Goal: Information Seeking & Learning: Learn about a topic

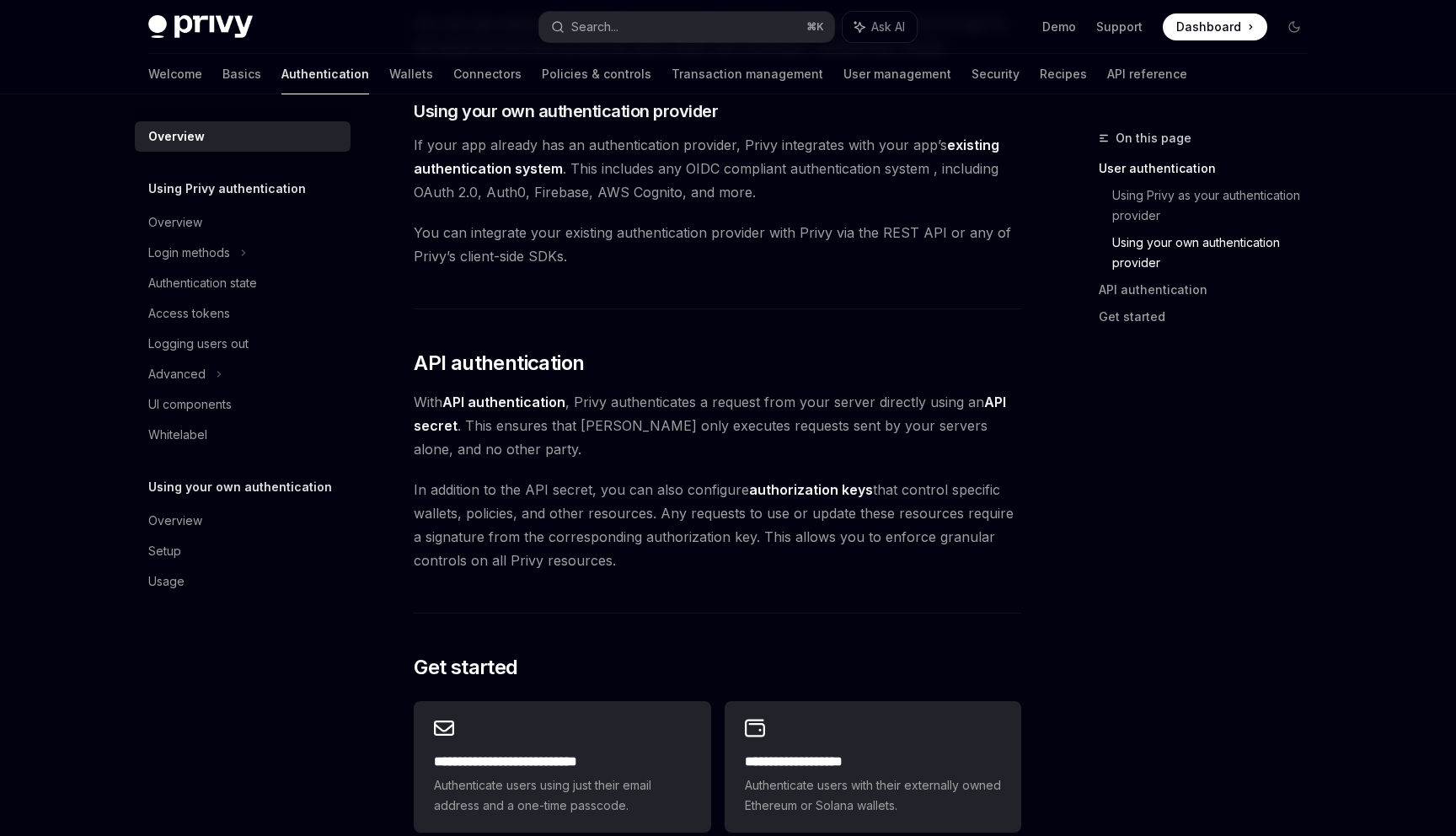
scroll to position [880, 0]
drag, startPoint x: 680, startPoint y: 167, endPoint x: 714, endPoint y: 169, distance: 34.1
click at [714, 169] on span "If your app already has an authentication provider, Privy integrates with your …" at bounding box center [717, 168] width 607 height 71
click at [651, 229] on span "You can integrate your existing authentication provider with Privy via the REST…" at bounding box center [717, 244] width 607 height 48
drag, startPoint x: 682, startPoint y: 166, endPoint x: 923, endPoint y: 168, distance: 241.0
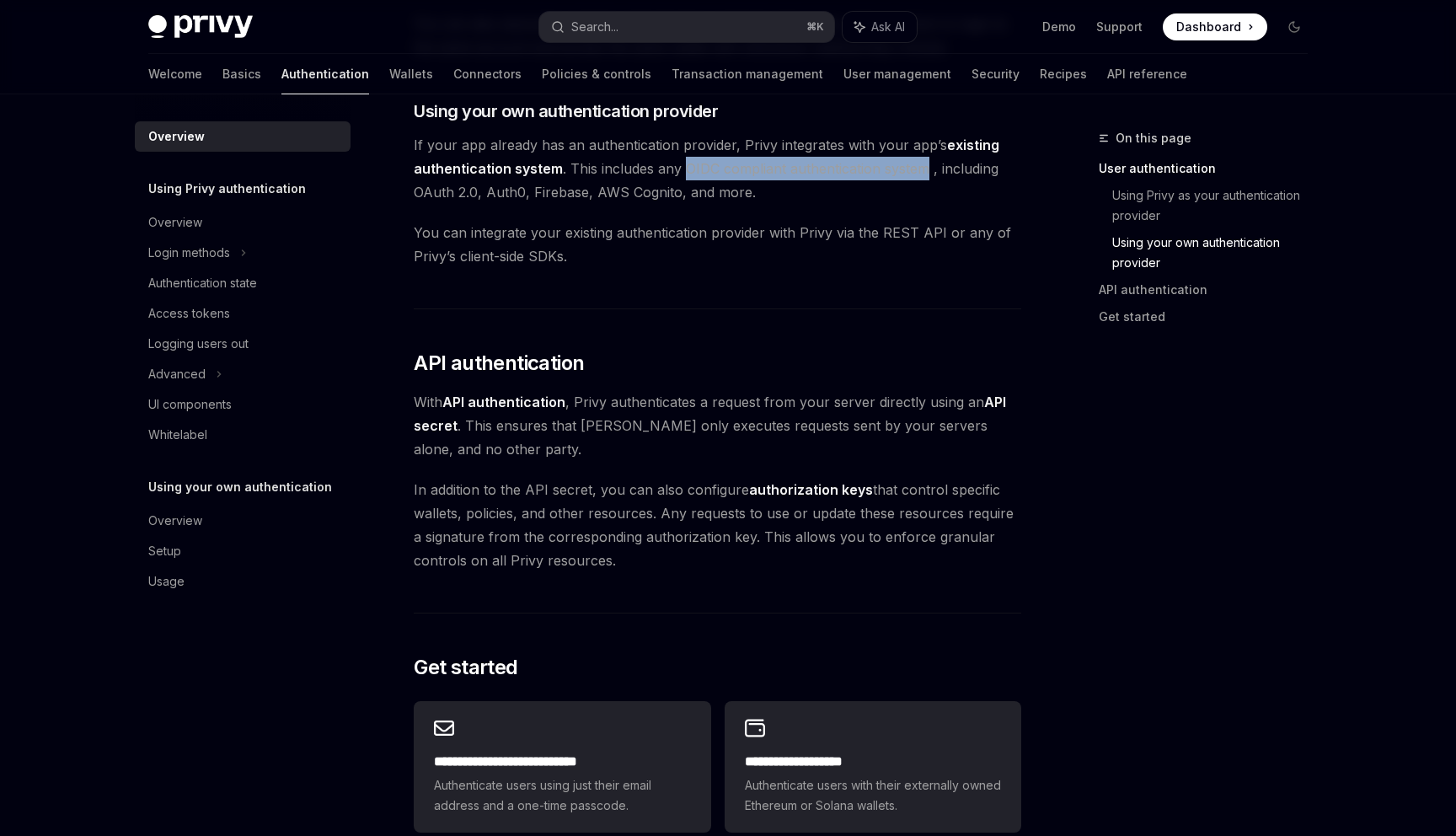
click at [923, 168] on span "If your app already has an authentication provider, Privy integrates with your …" at bounding box center [717, 168] width 607 height 71
copy span "OIDC compliant authentication system"
click at [719, 314] on div "Privy’s wallet system supports granular controls on who can access wallets and …" at bounding box center [717, 145] width 607 height 1677
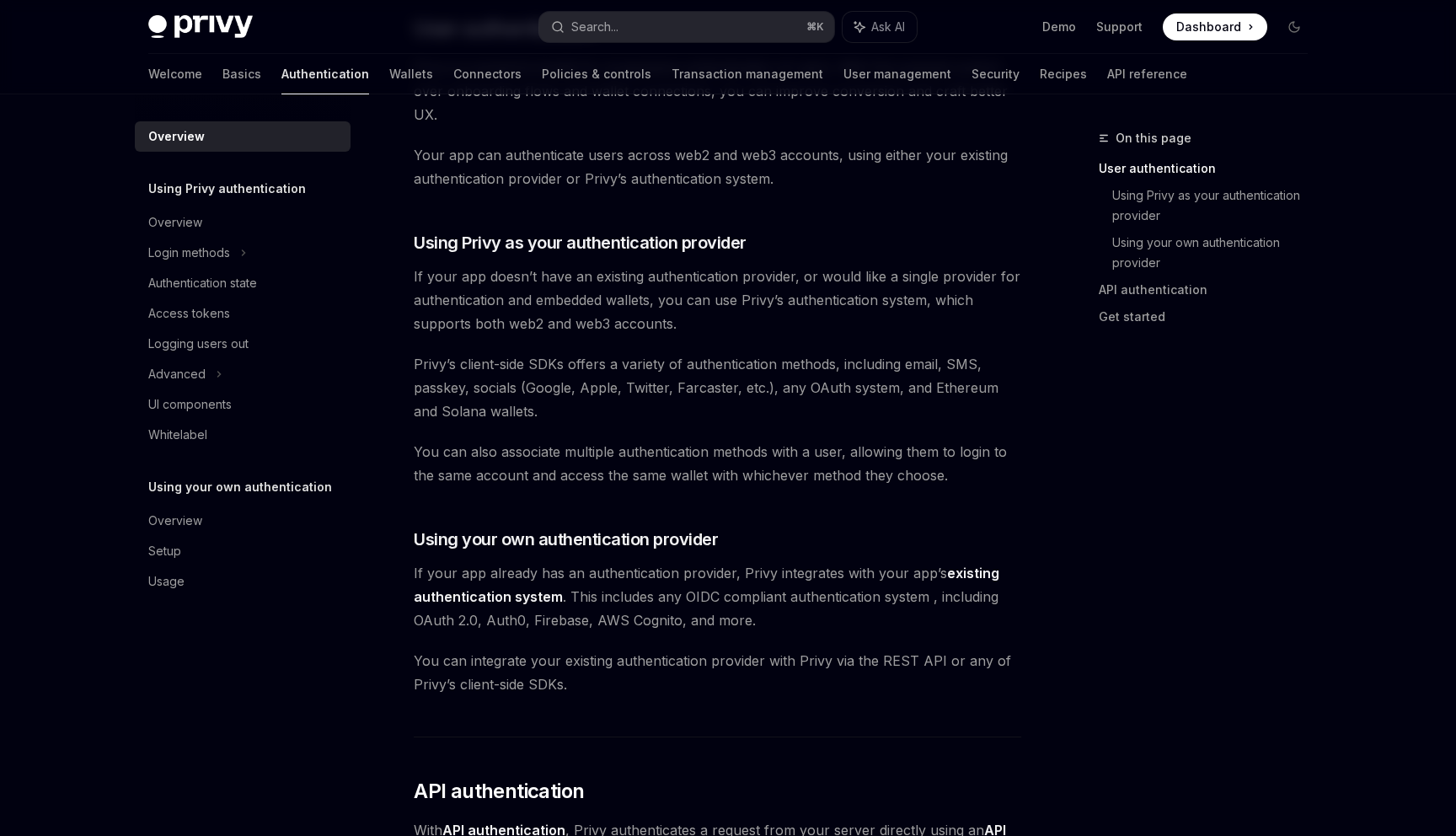
scroll to position [459, 0]
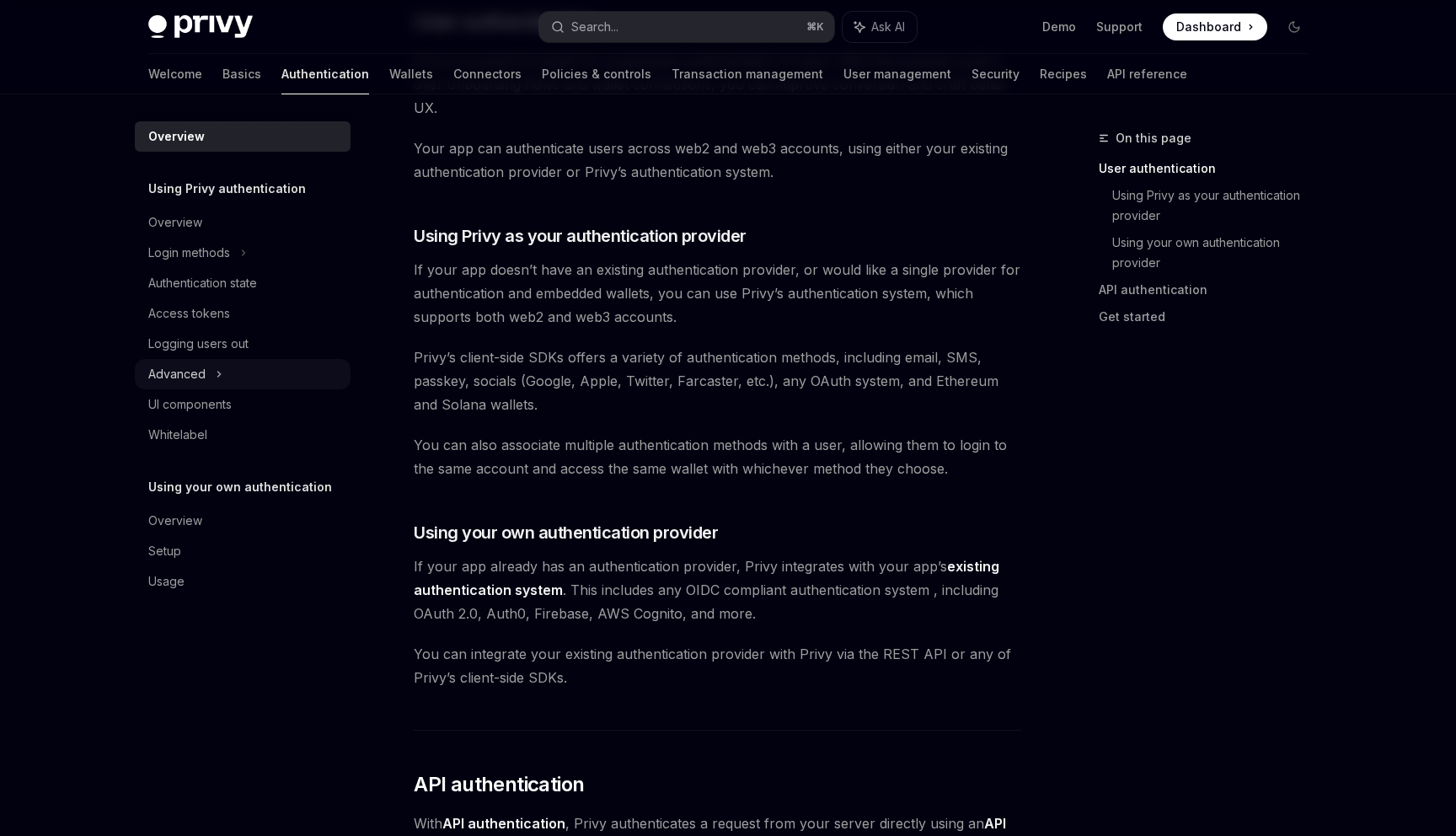
click at [183, 368] on div "Advanced" at bounding box center [177, 373] width 57 height 20
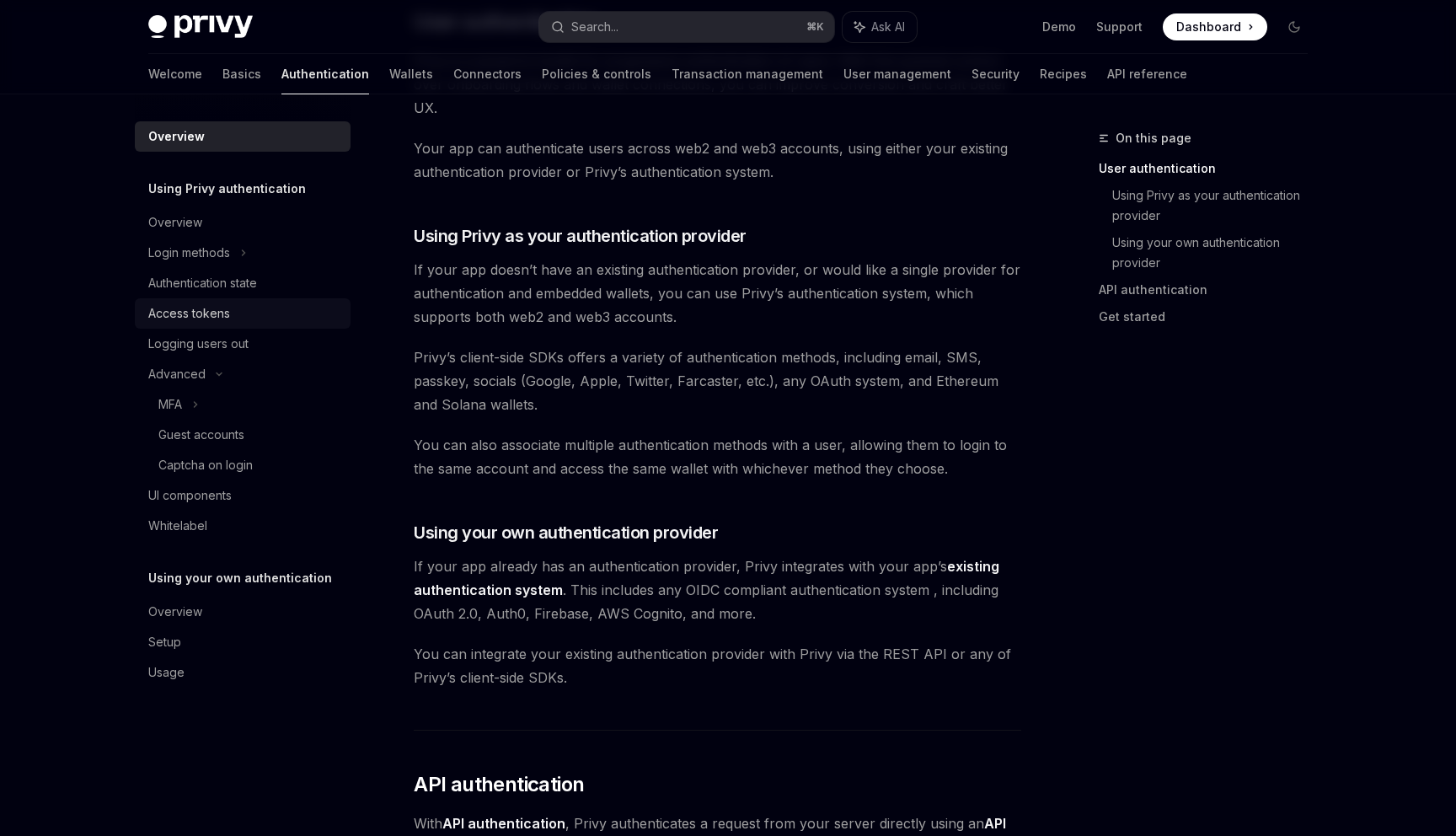
click at [193, 314] on div "Access tokens" at bounding box center [189, 313] width 82 height 20
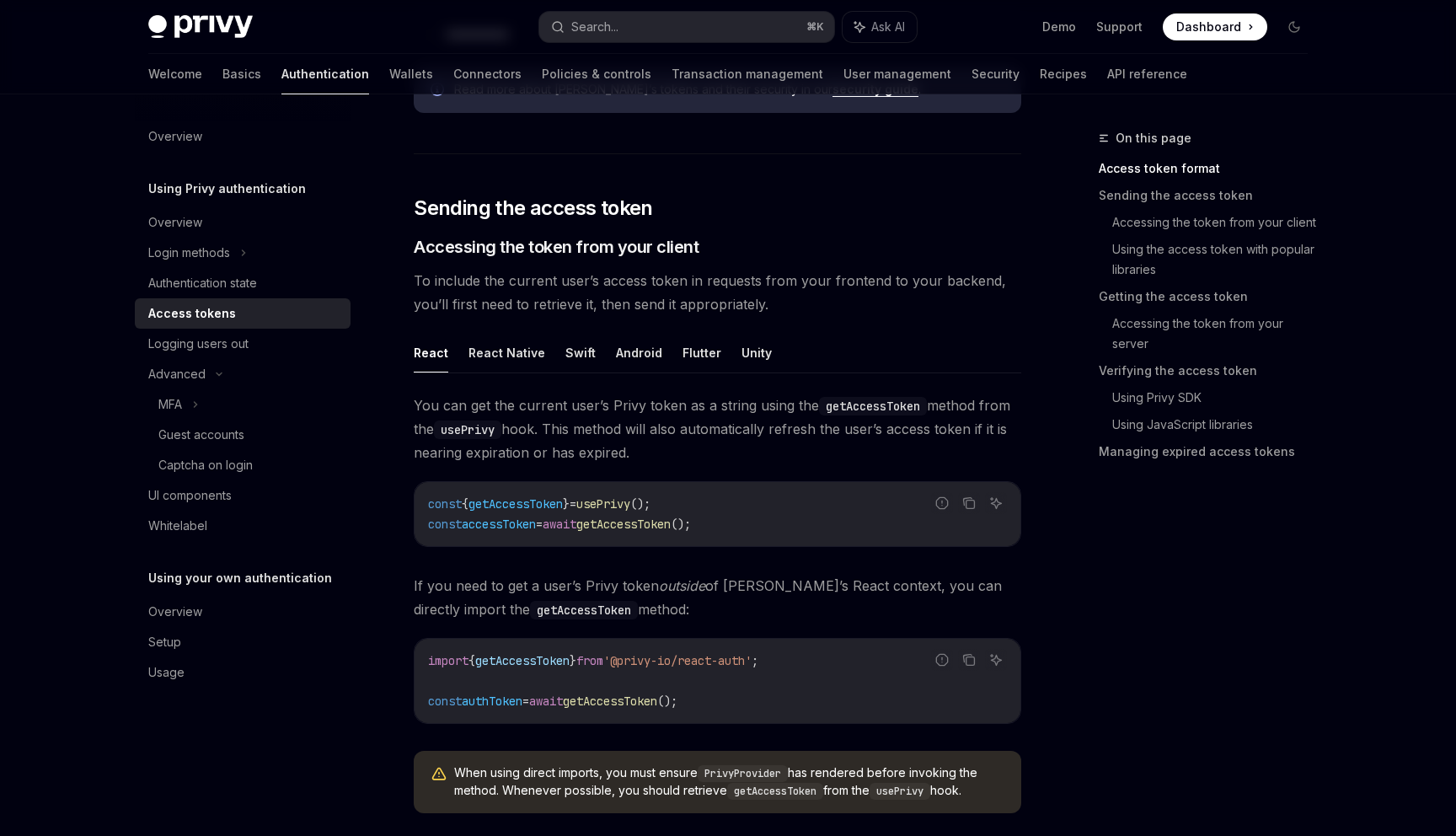
scroll to position [591, 0]
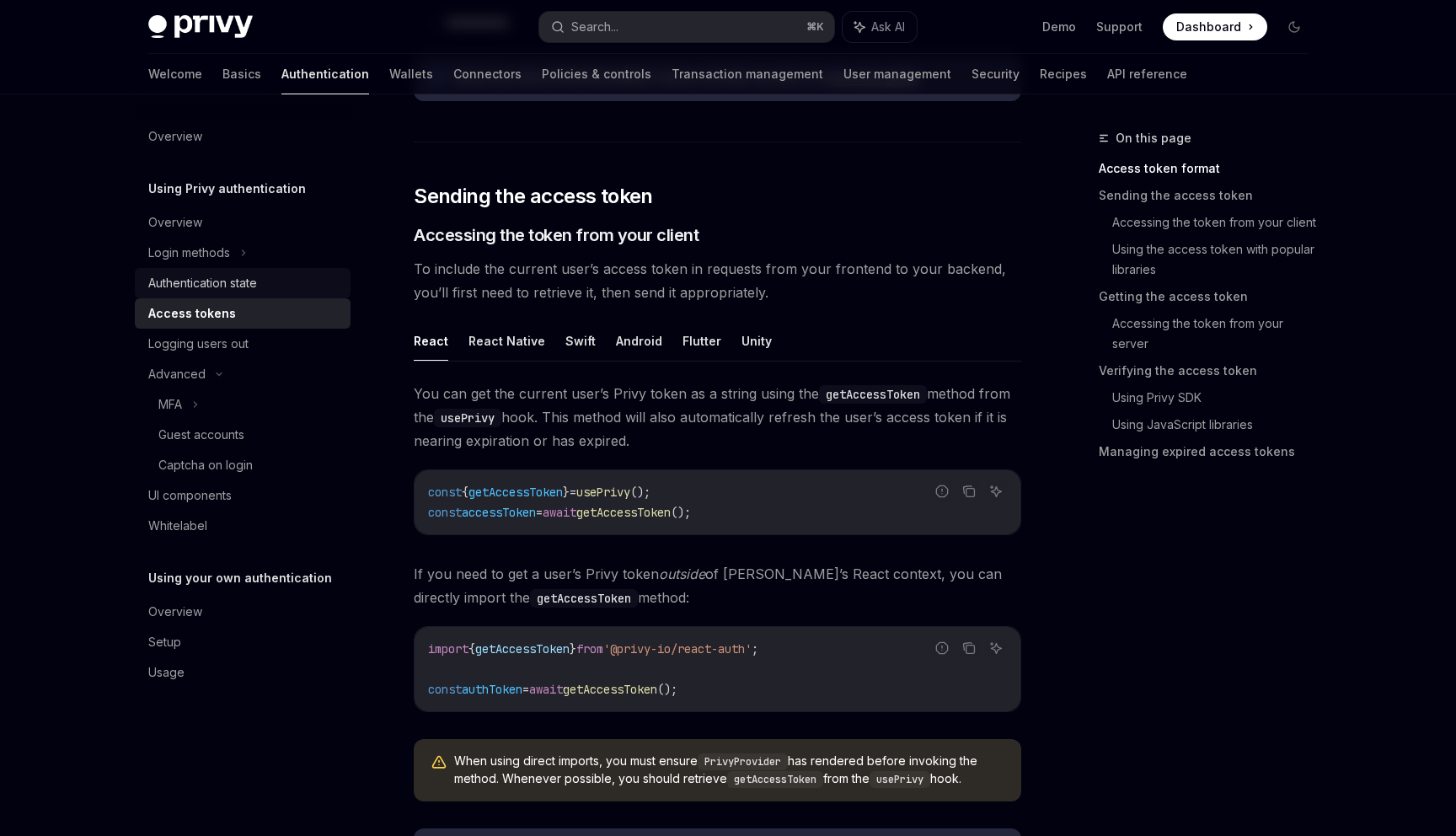
click at [204, 281] on div "Authentication state" at bounding box center [203, 282] width 109 height 20
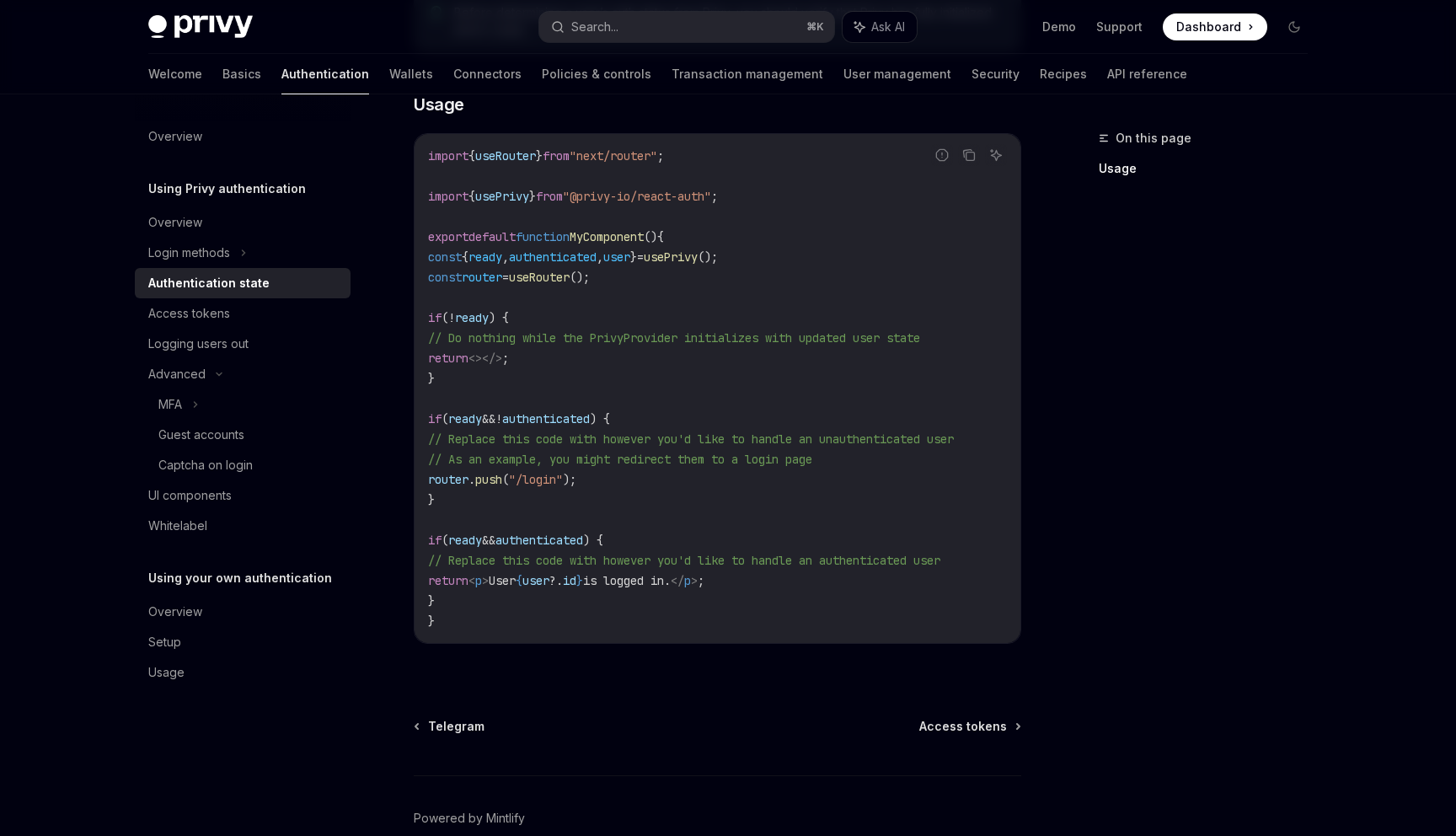
scroll to position [598, 0]
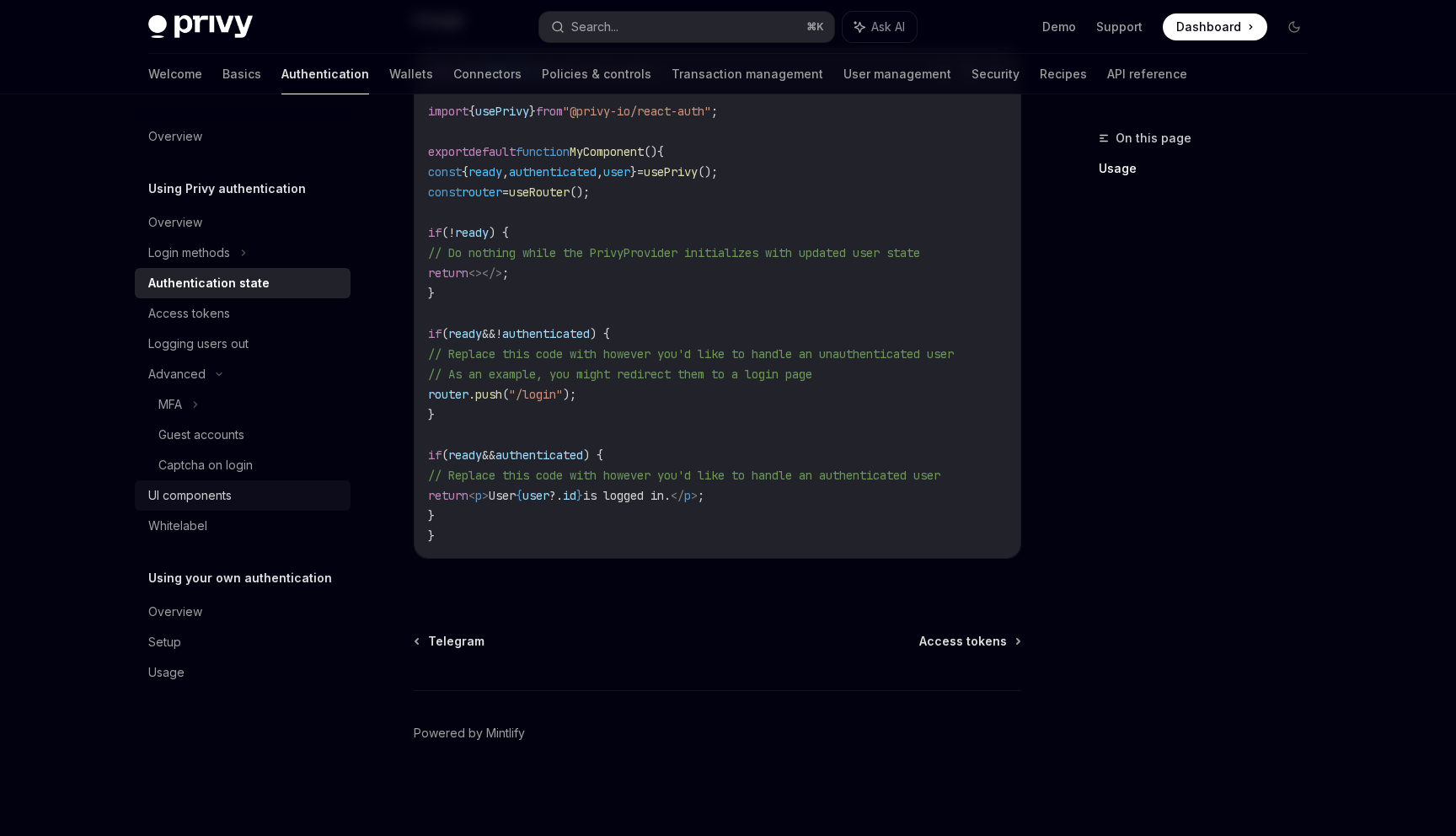
click at [192, 495] on div "UI components" at bounding box center [190, 495] width 84 height 20
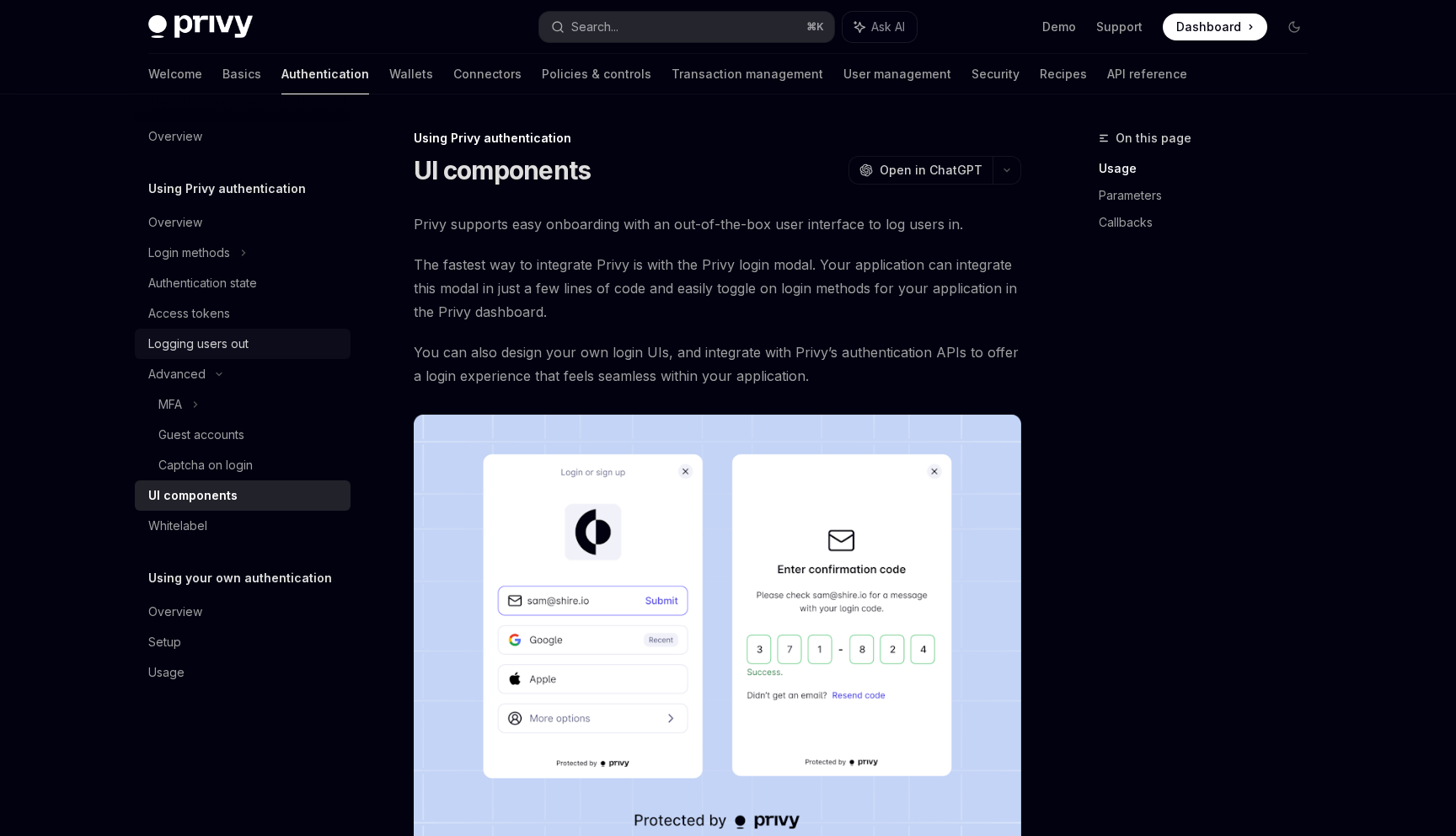
click at [180, 339] on div "Logging users out" at bounding box center [199, 343] width 100 height 20
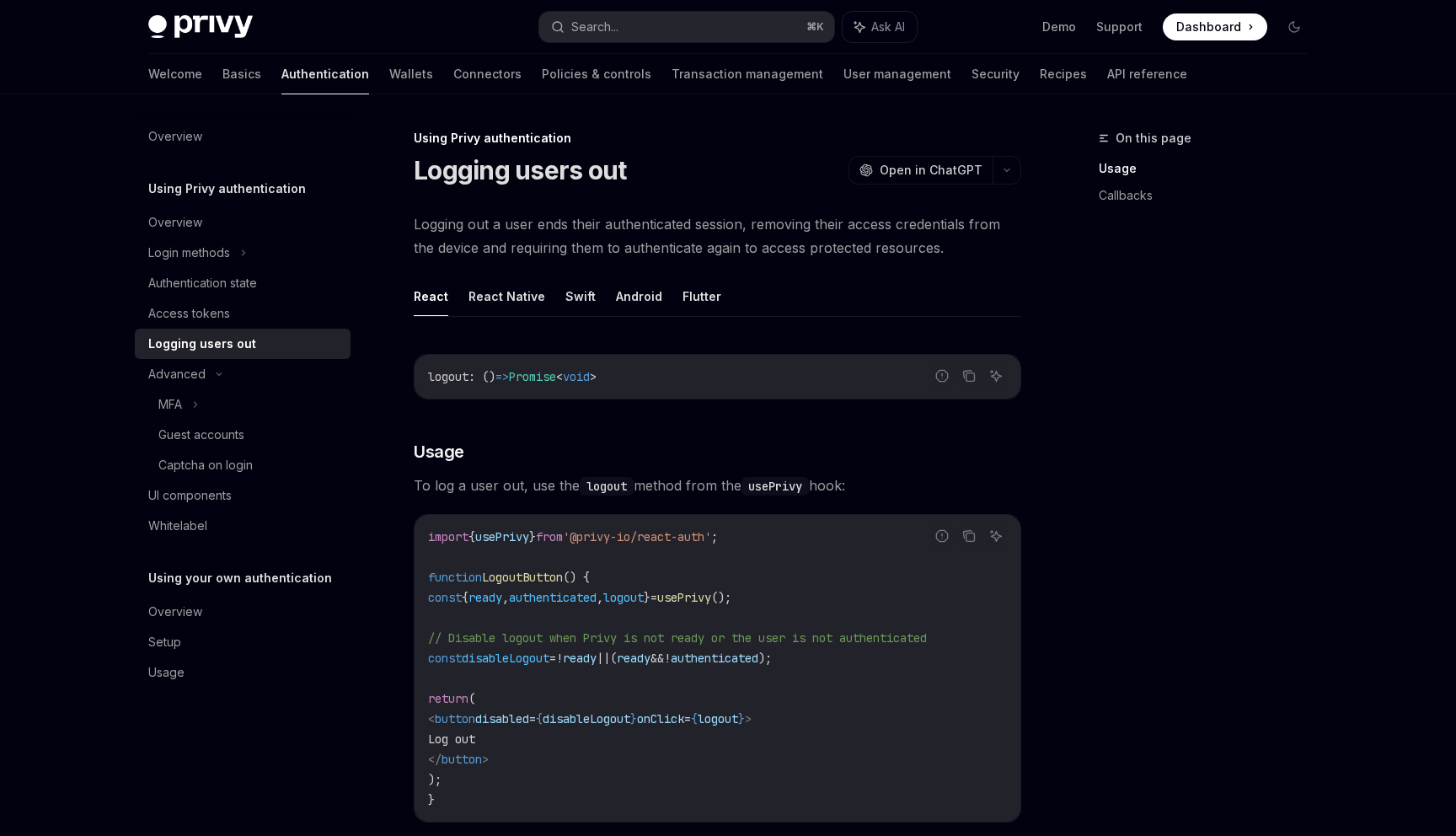
click at [187, 187] on h5 "Using Privy authentication" at bounding box center [227, 188] width 157 height 20
click at [183, 217] on div "Overview" at bounding box center [175, 222] width 54 height 20
type textarea "*"
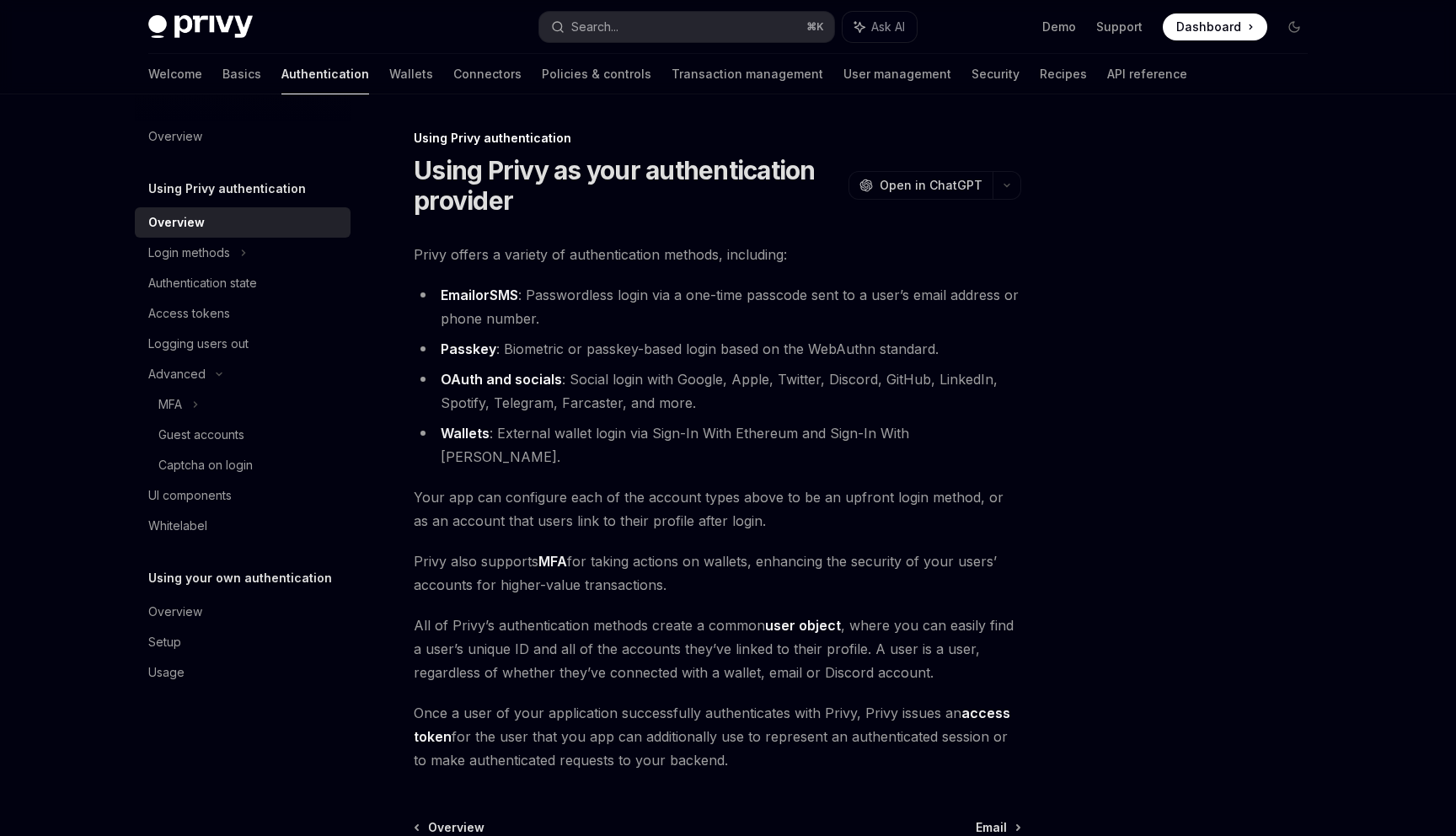
scroll to position [162, 0]
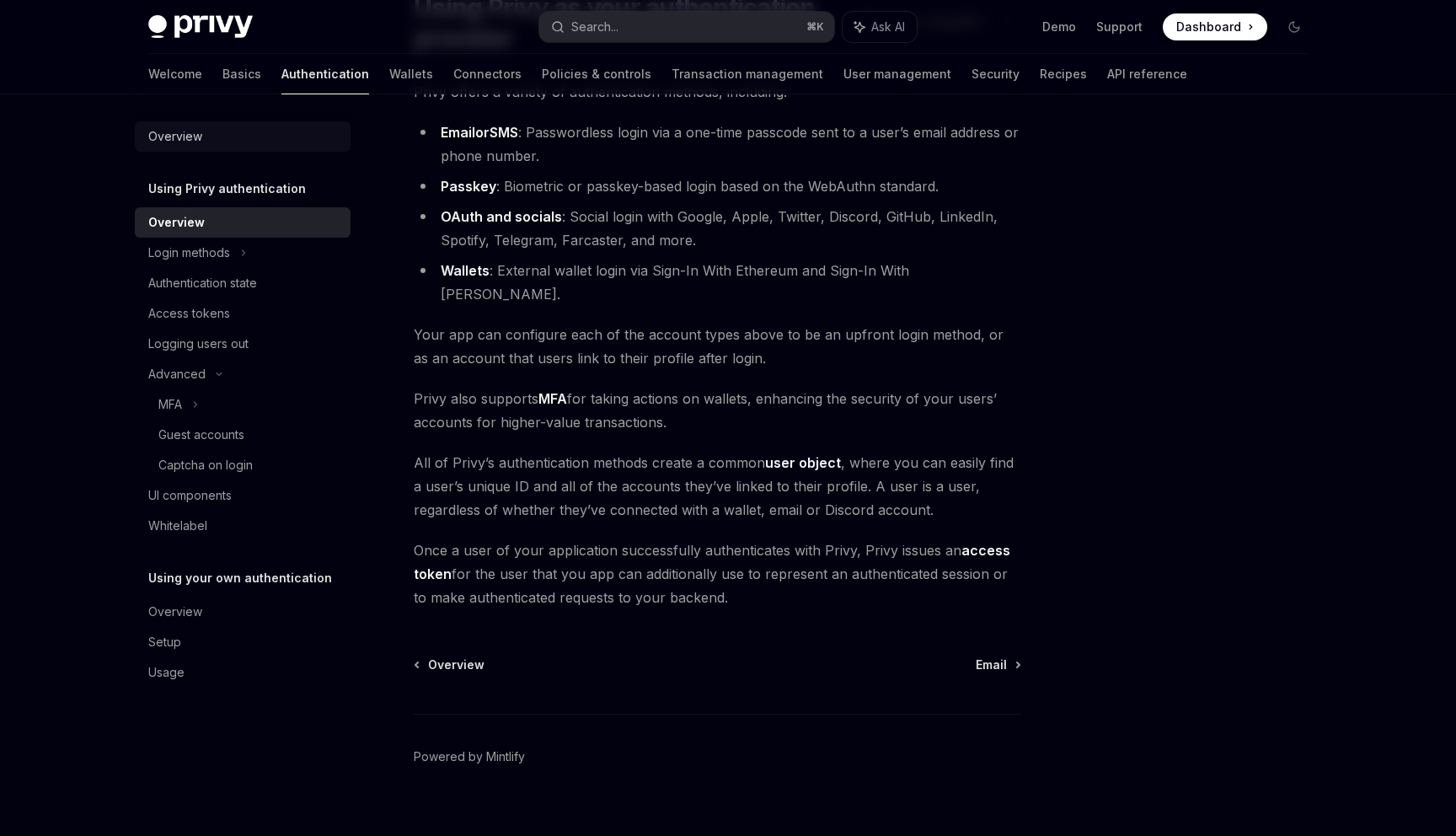
click at [186, 142] on div "Overview" at bounding box center [175, 136] width 54 height 20
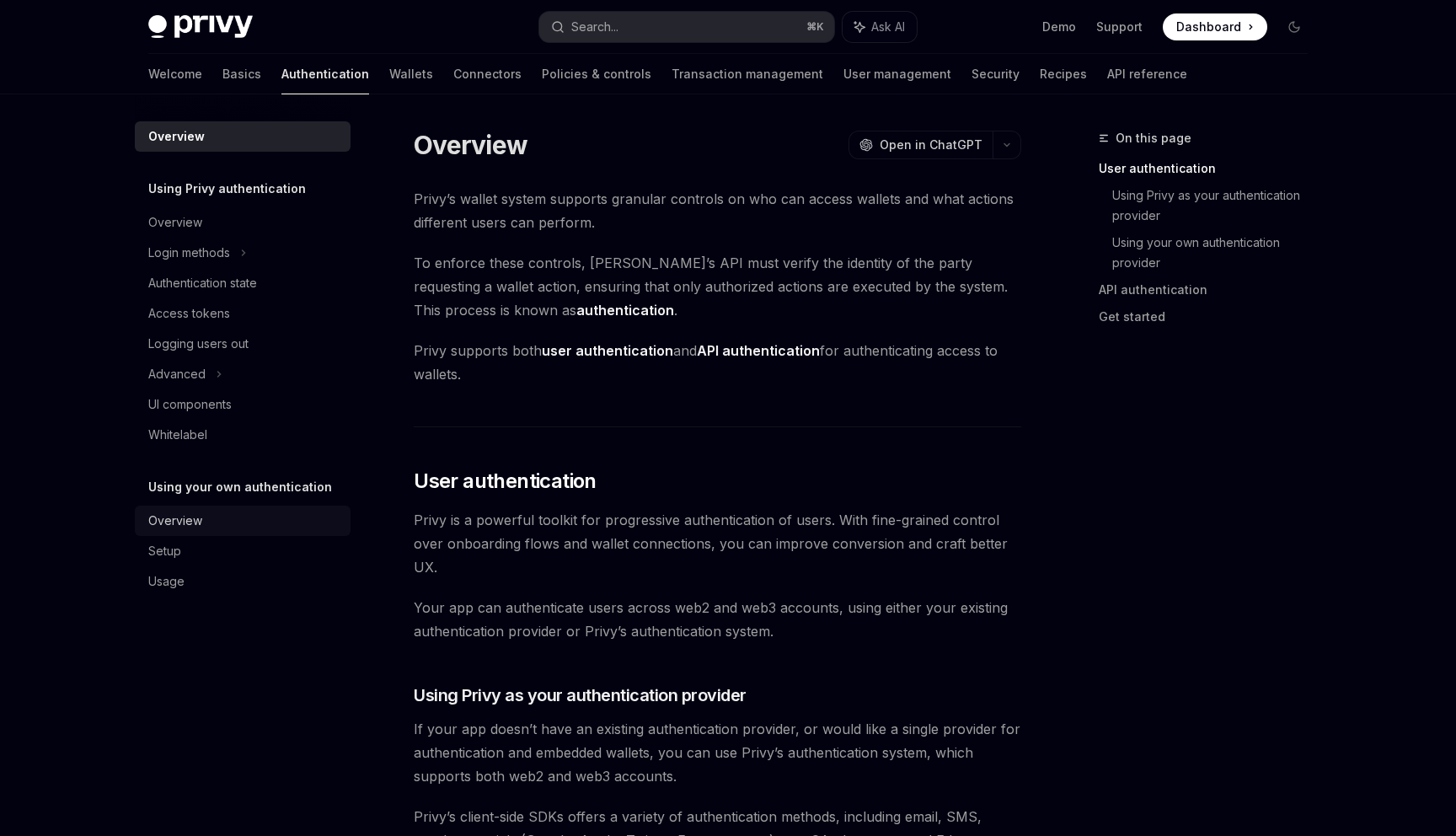
click at [184, 522] on div "Overview" at bounding box center [175, 520] width 54 height 20
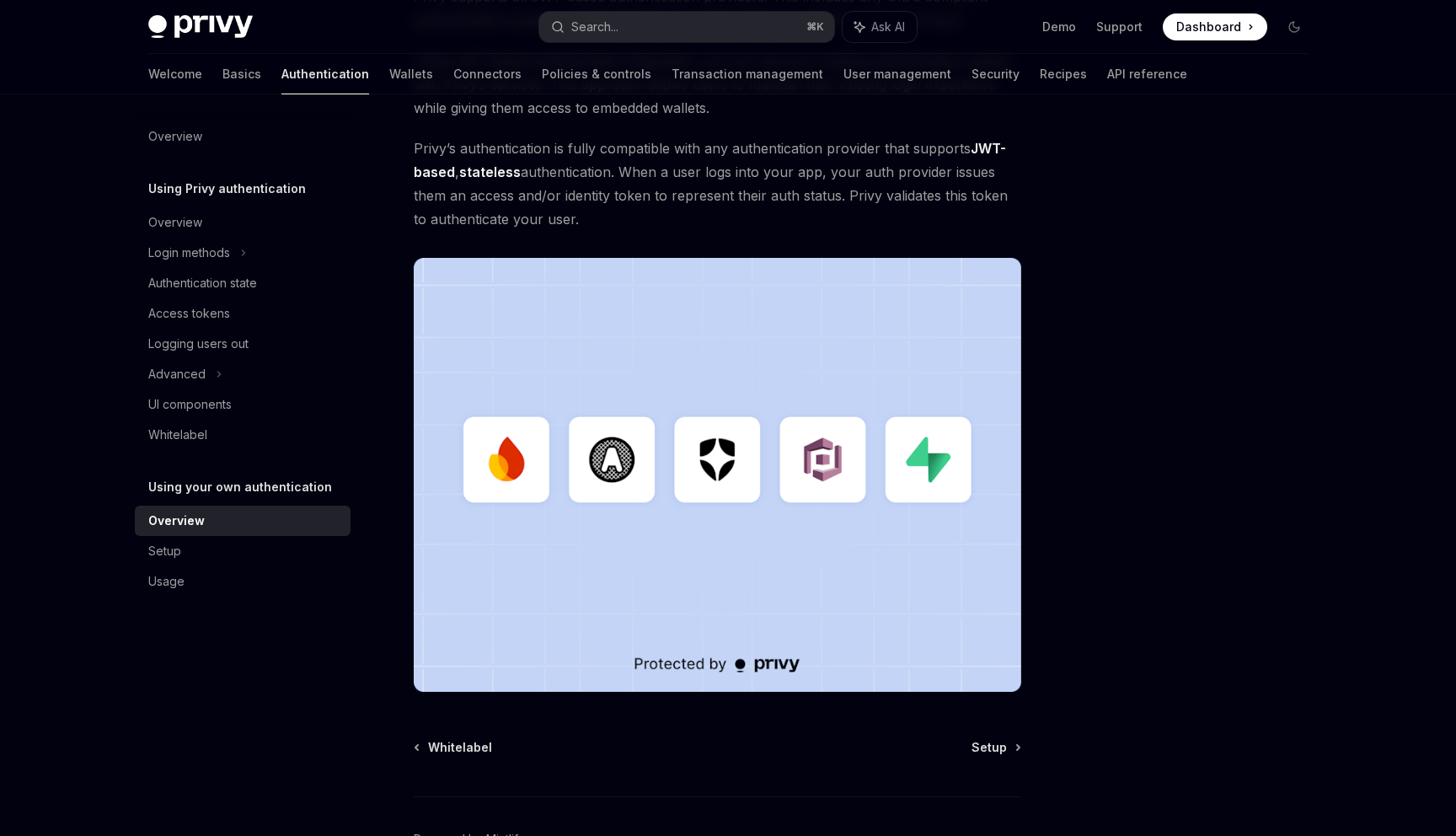
scroll to position [364, 0]
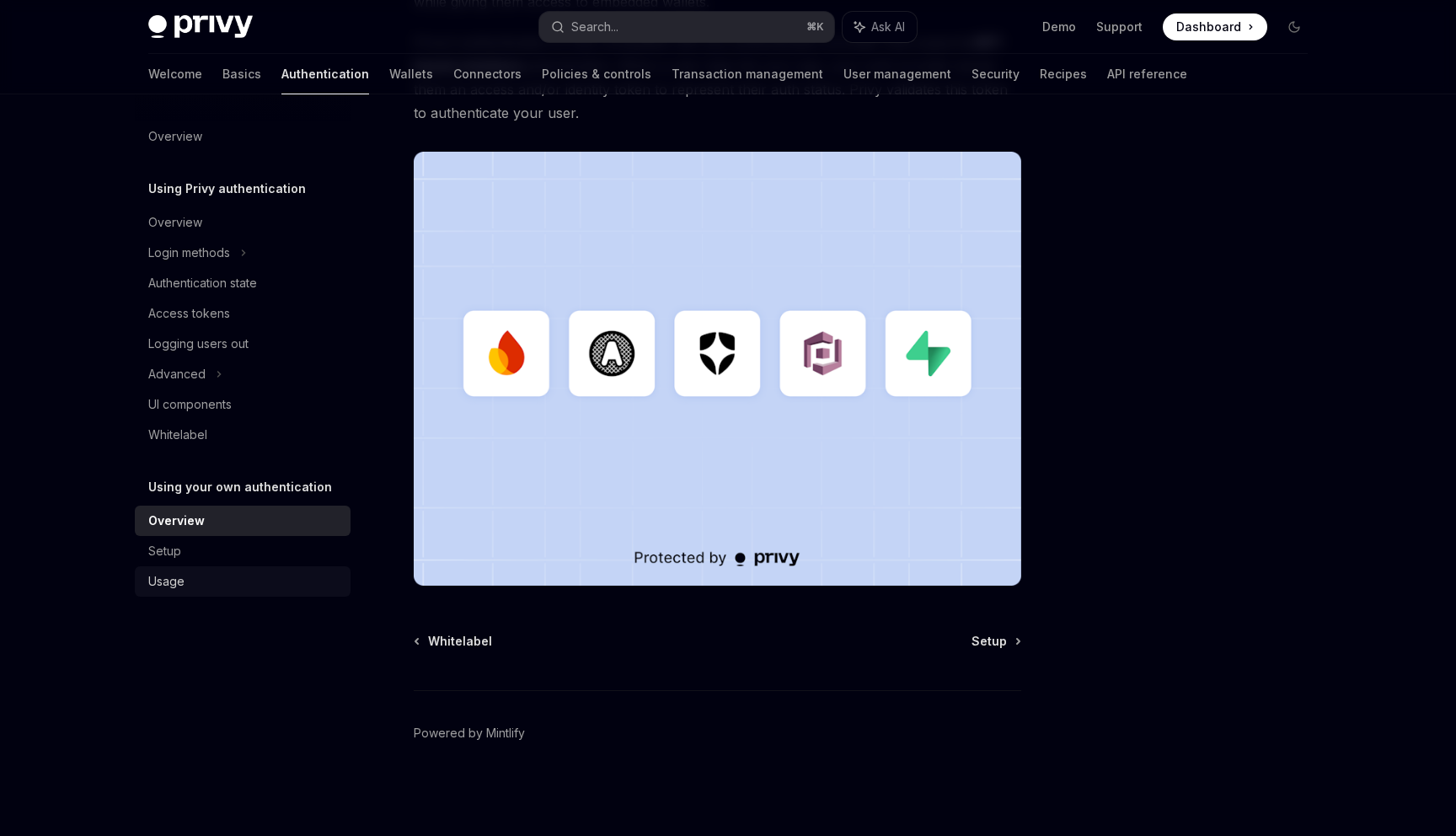
click at [170, 582] on div "Usage" at bounding box center [167, 580] width 36 height 20
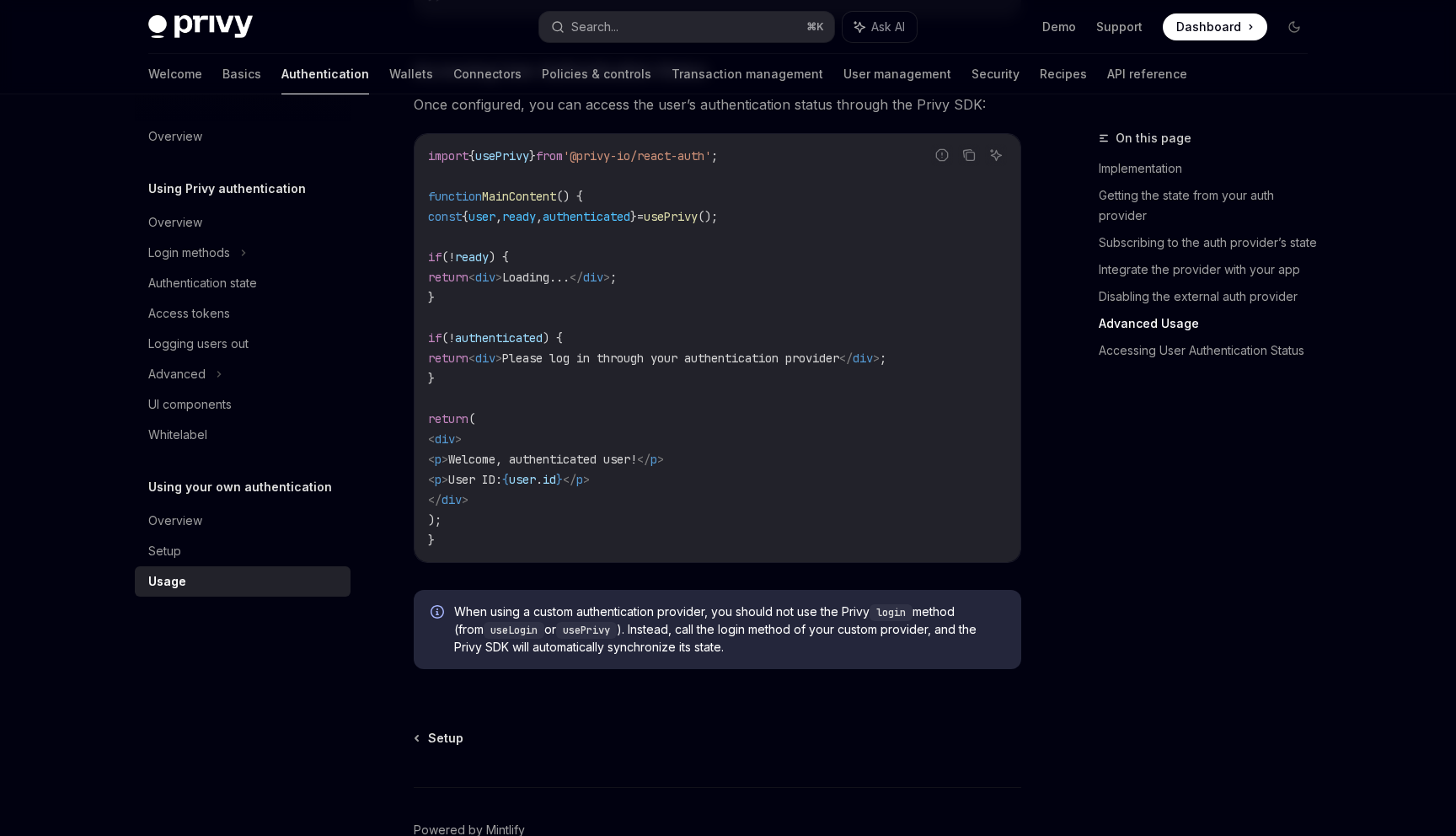
scroll to position [3365, 0]
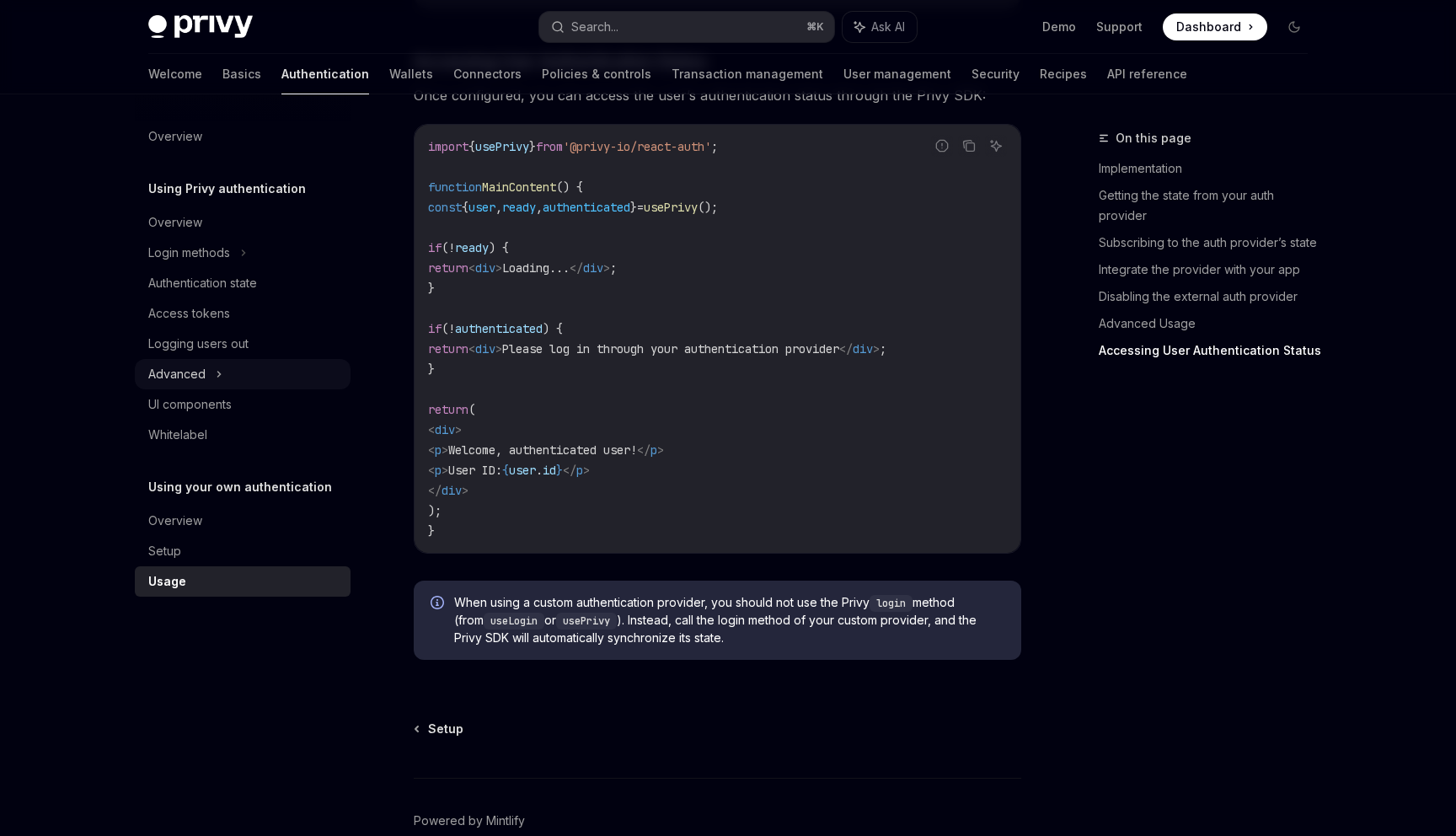
click at [199, 369] on div "Advanced" at bounding box center [177, 373] width 57 height 20
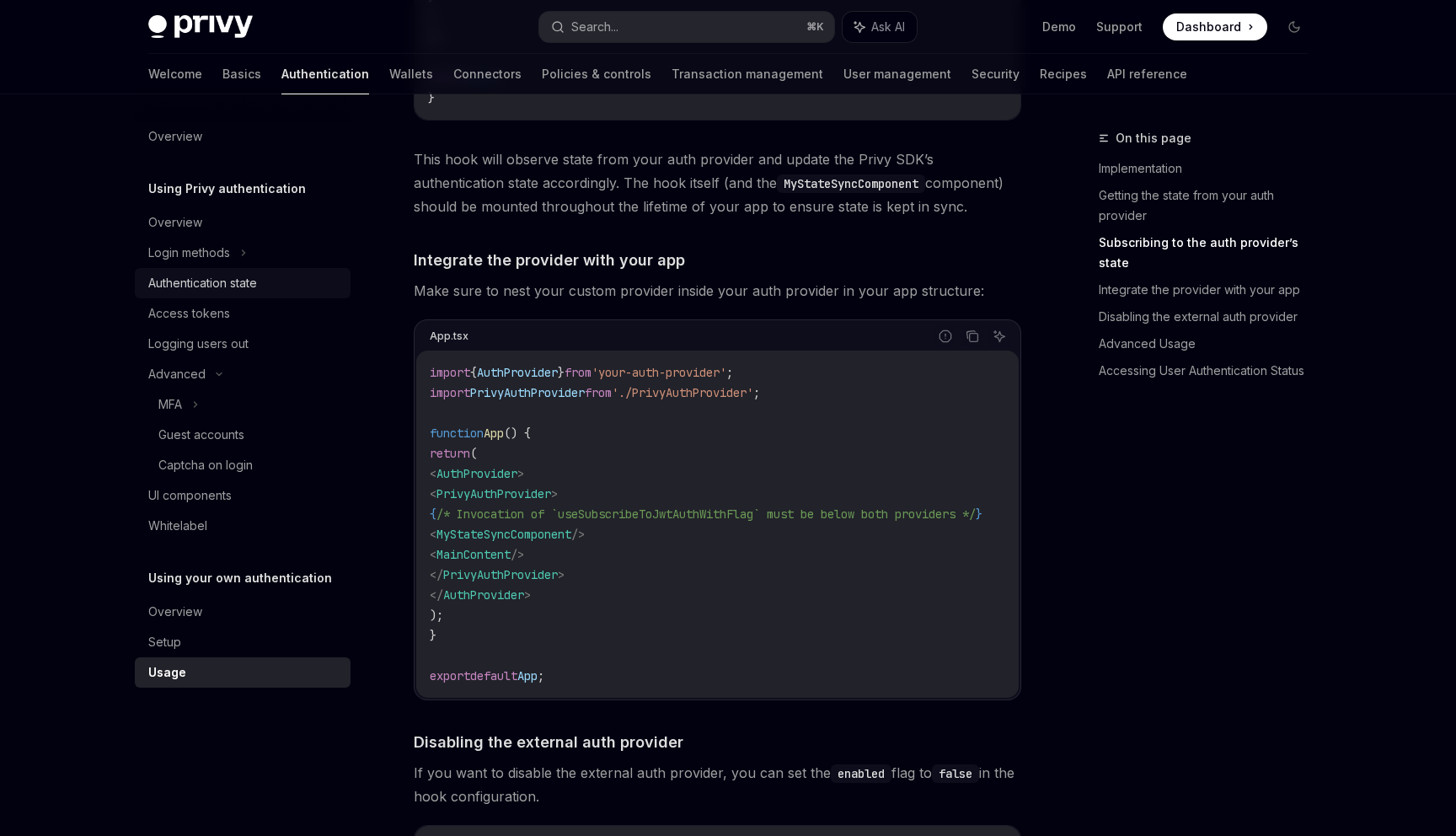
scroll to position [0, 0]
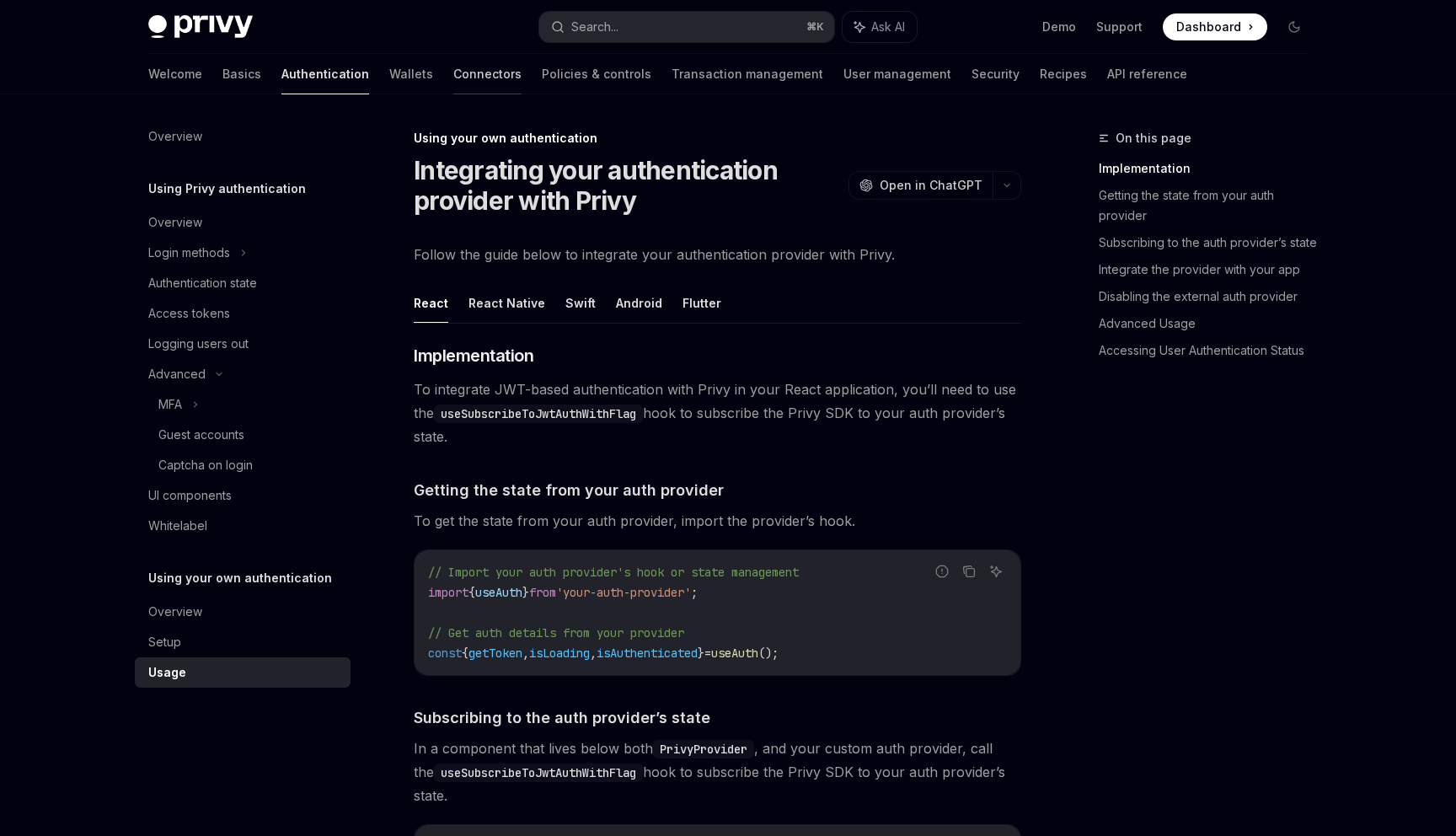
click at [453, 66] on link "Connectors" at bounding box center [487, 73] width 68 height 41
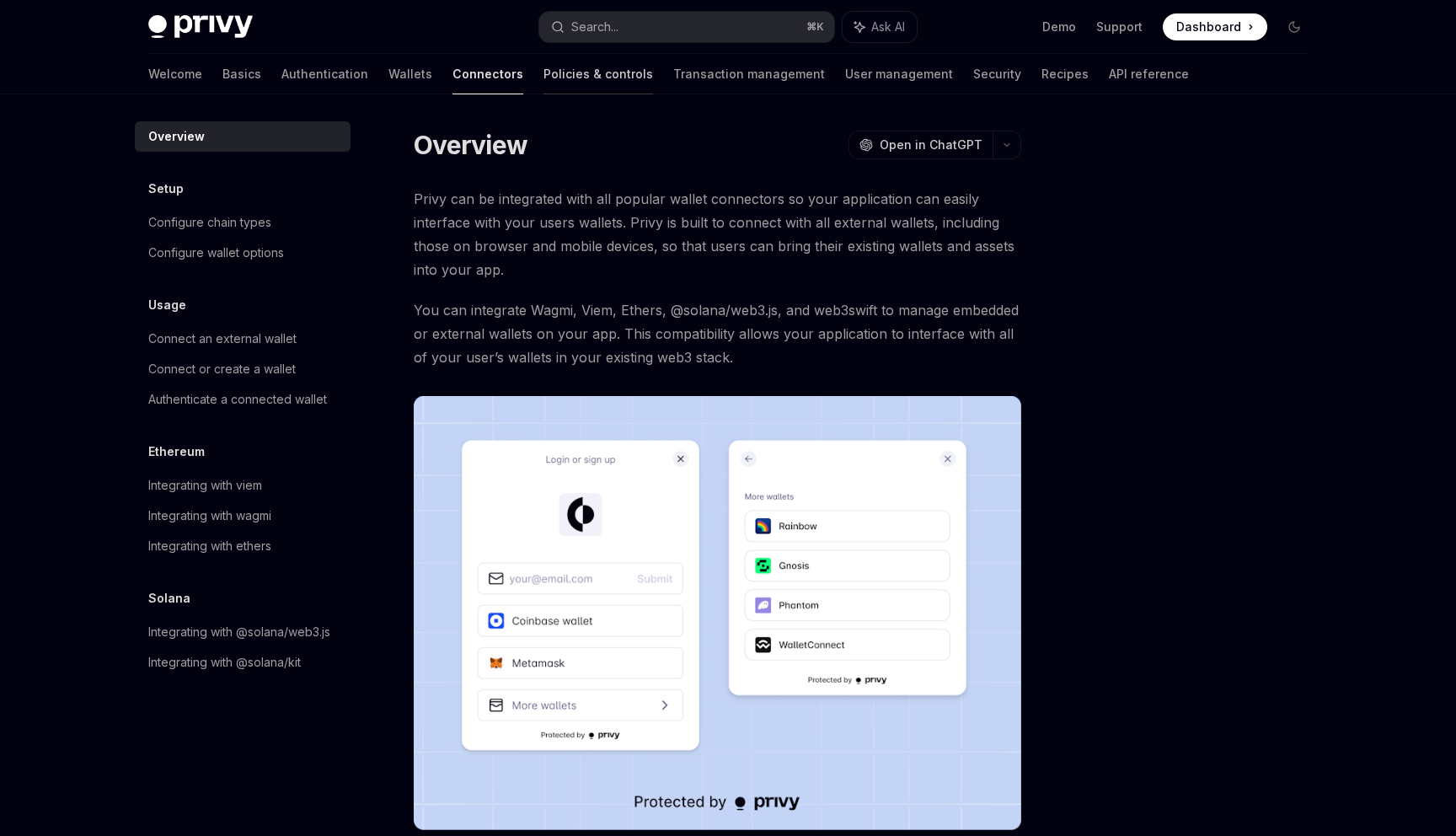
click at [543, 73] on link "Policies & controls" at bounding box center [598, 73] width 110 height 41
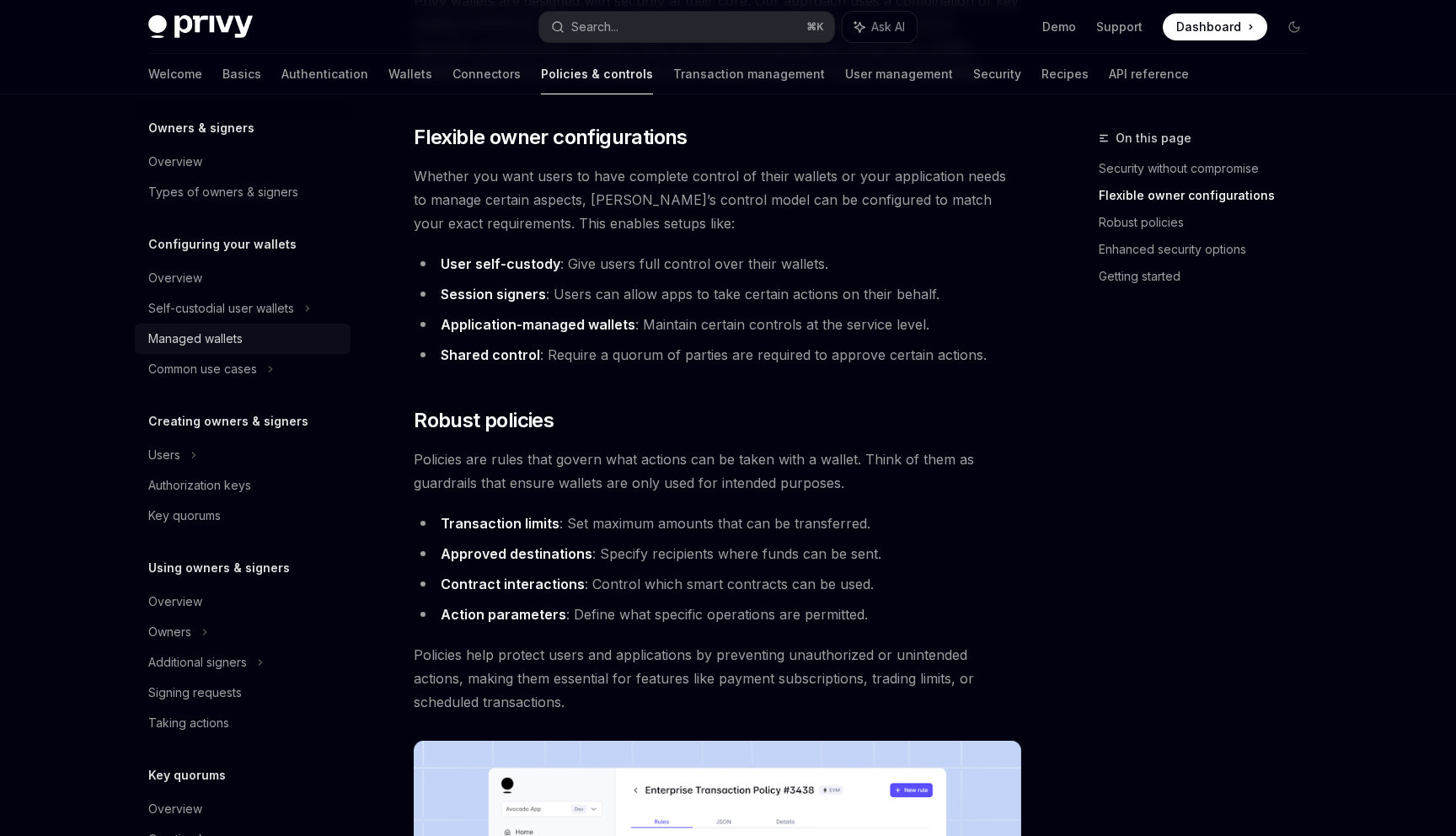
scroll to position [64, 0]
click at [191, 478] on div "Authorization keys" at bounding box center [199, 481] width 103 height 20
type textarea "*"
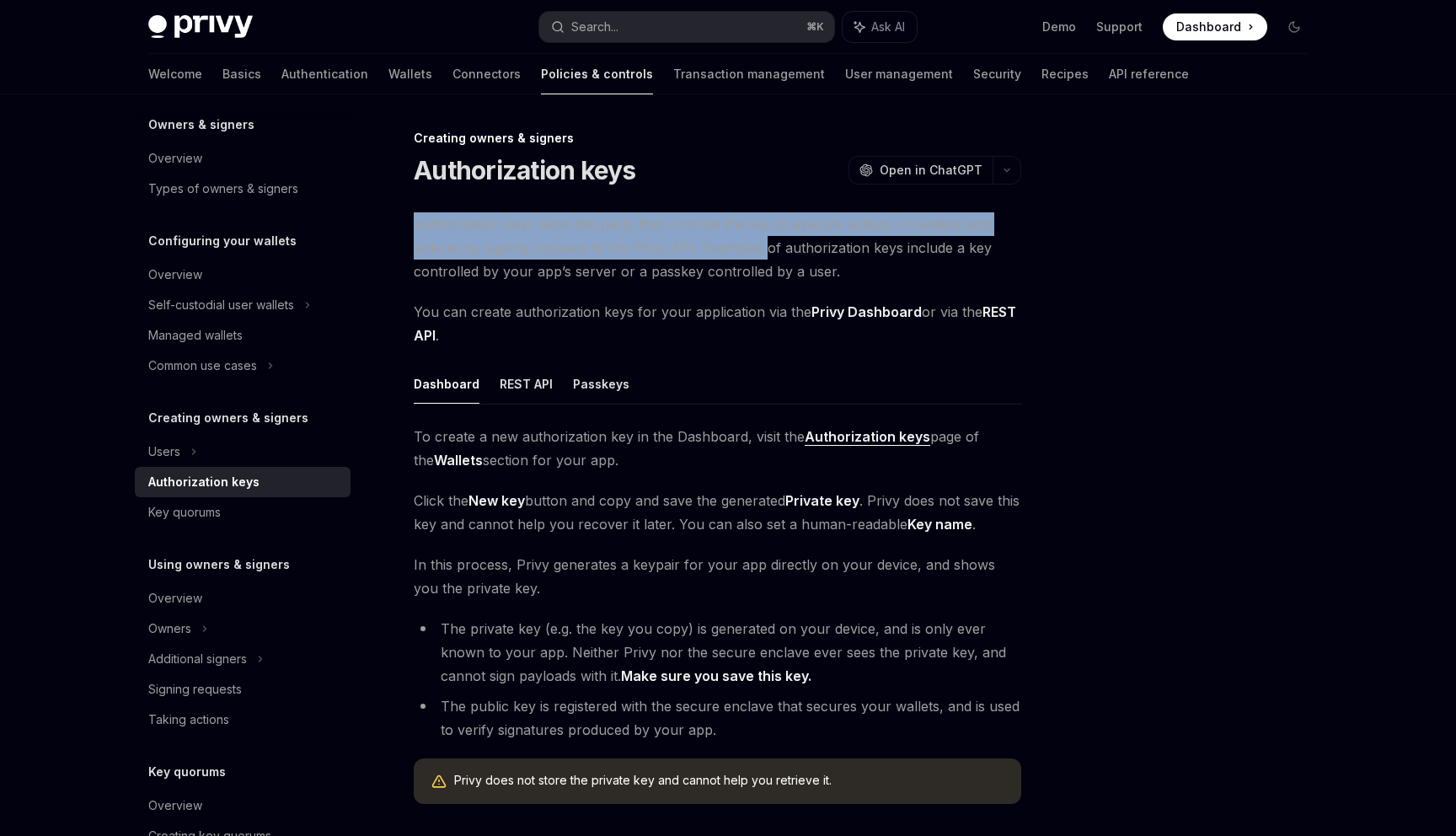
drag, startPoint x: 415, startPoint y: 224, endPoint x: 767, endPoint y: 258, distance: 353.6
click at [767, 258] on span "Authorization keys allow the party that controls the key to execute actions on …" at bounding box center [717, 248] width 607 height 71
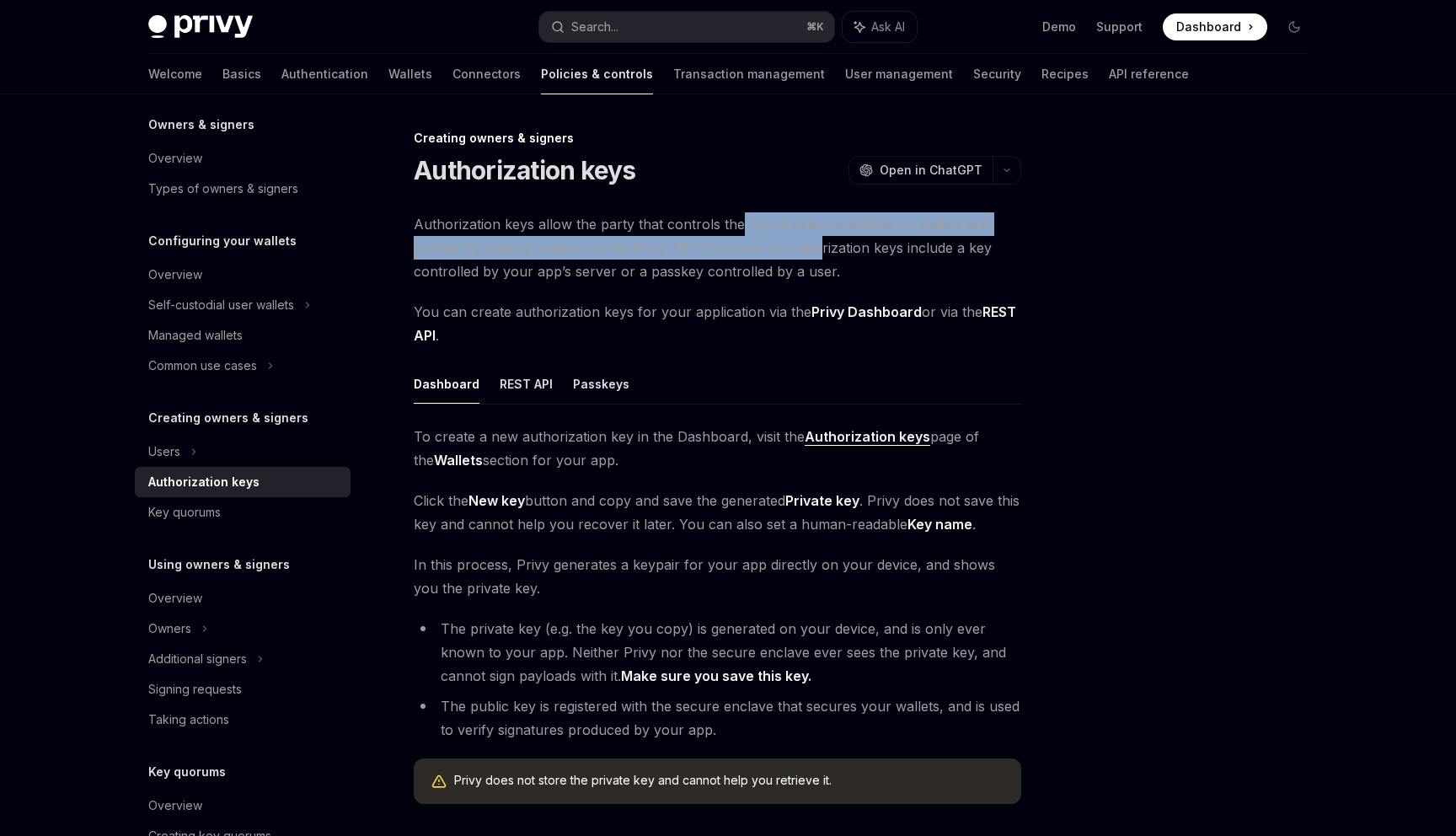
drag, startPoint x: 739, startPoint y: 222, endPoint x: 815, endPoint y: 254, distance: 82.5
click at [815, 254] on span "Authorization keys allow the party that controls the key to execute actions on …" at bounding box center [717, 248] width 607 height 71
click at [639, 254] on span "Authorization keys allow the party that controls the key to execute actions on …" at bounding box center [717, 248] width 607 height 71
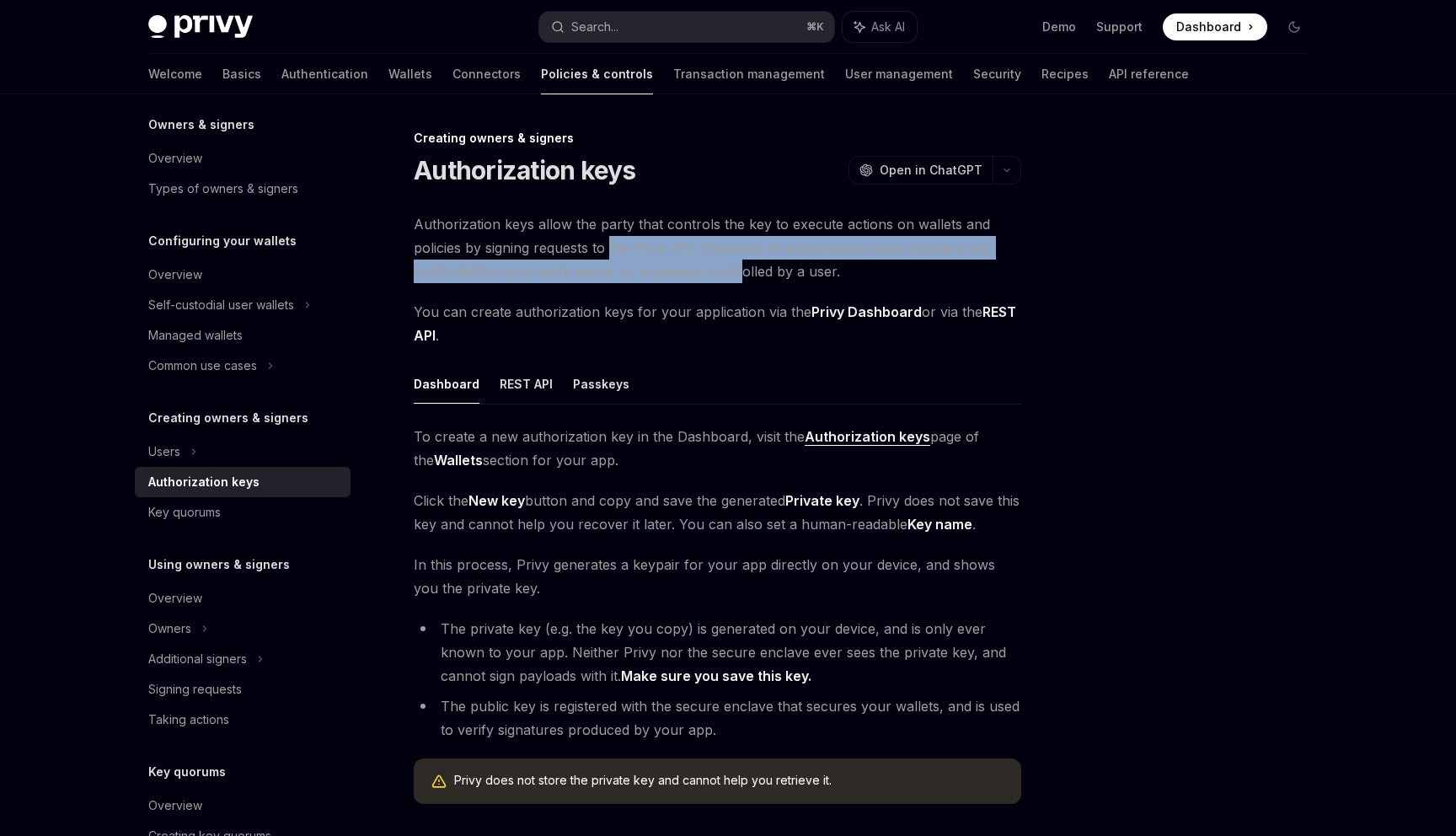
drag, startPoint x: 609, startPoint y: 250, endPoint x: 730, endPoint y: 262, distance: 121.6
click at [730, 262] on span "Authorization keys allow the party that controls the key to execute actions on …" at bounding box center [717, 248] width 607 height 71
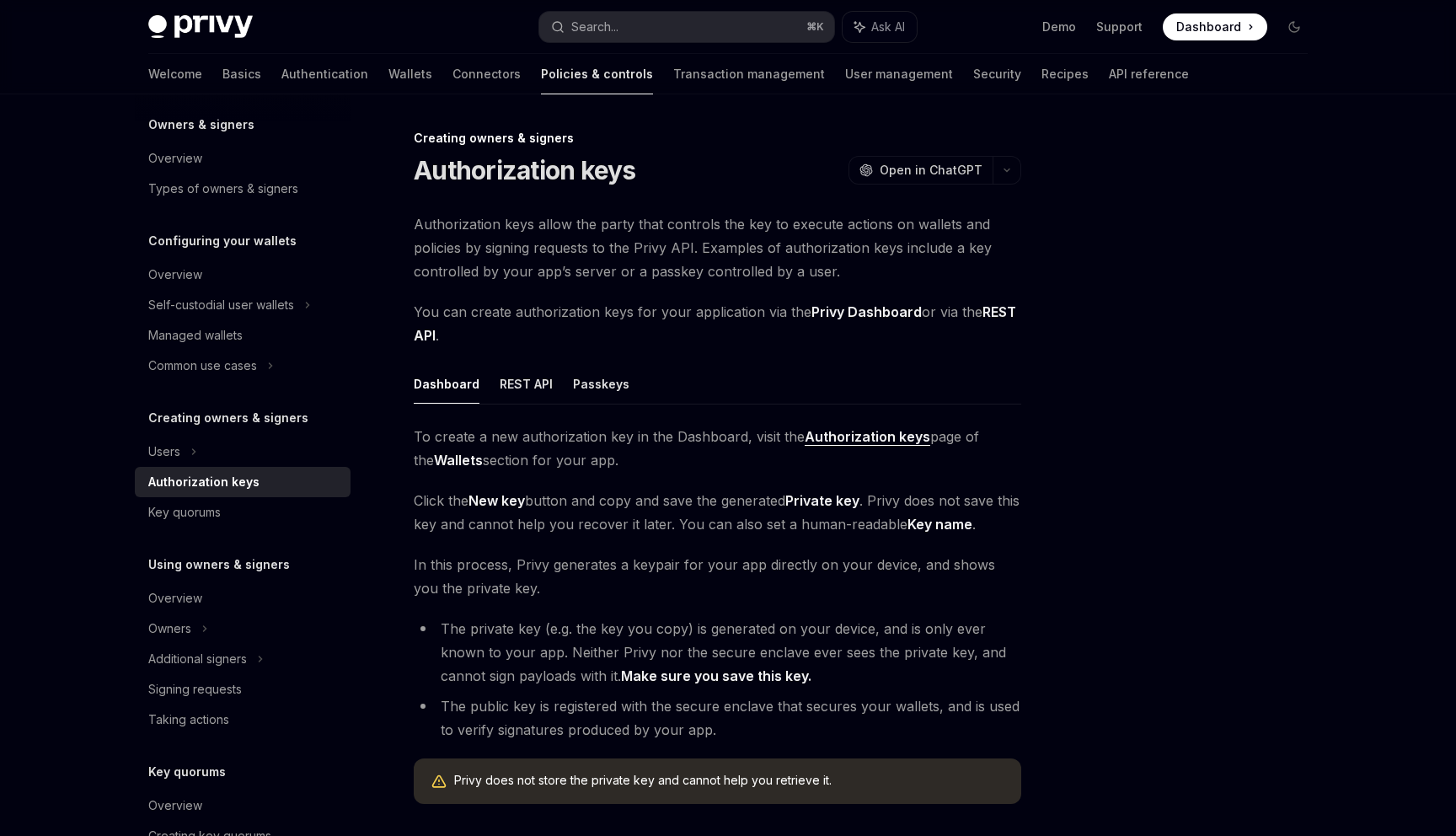
click at [763, 275] on span "Authorization keys allow the party that controls the key to execute actions on …" at bounding box center [717, 248] width 607 height 71
drag, startPoint x: 596, startPoint y: 270, endPoint x: 775, endPoint y: 276, distance: 179.1
click at [775, 276] on span "Authorization keys allow the party that controls the key to execute actions on …" at bounding box center [717, 248] width 607 height 71
click at [734, 323] on span "You can create authorization keys for your application via the Privy Dashboard …" at bounding box center [717, 323] width 607 height 48
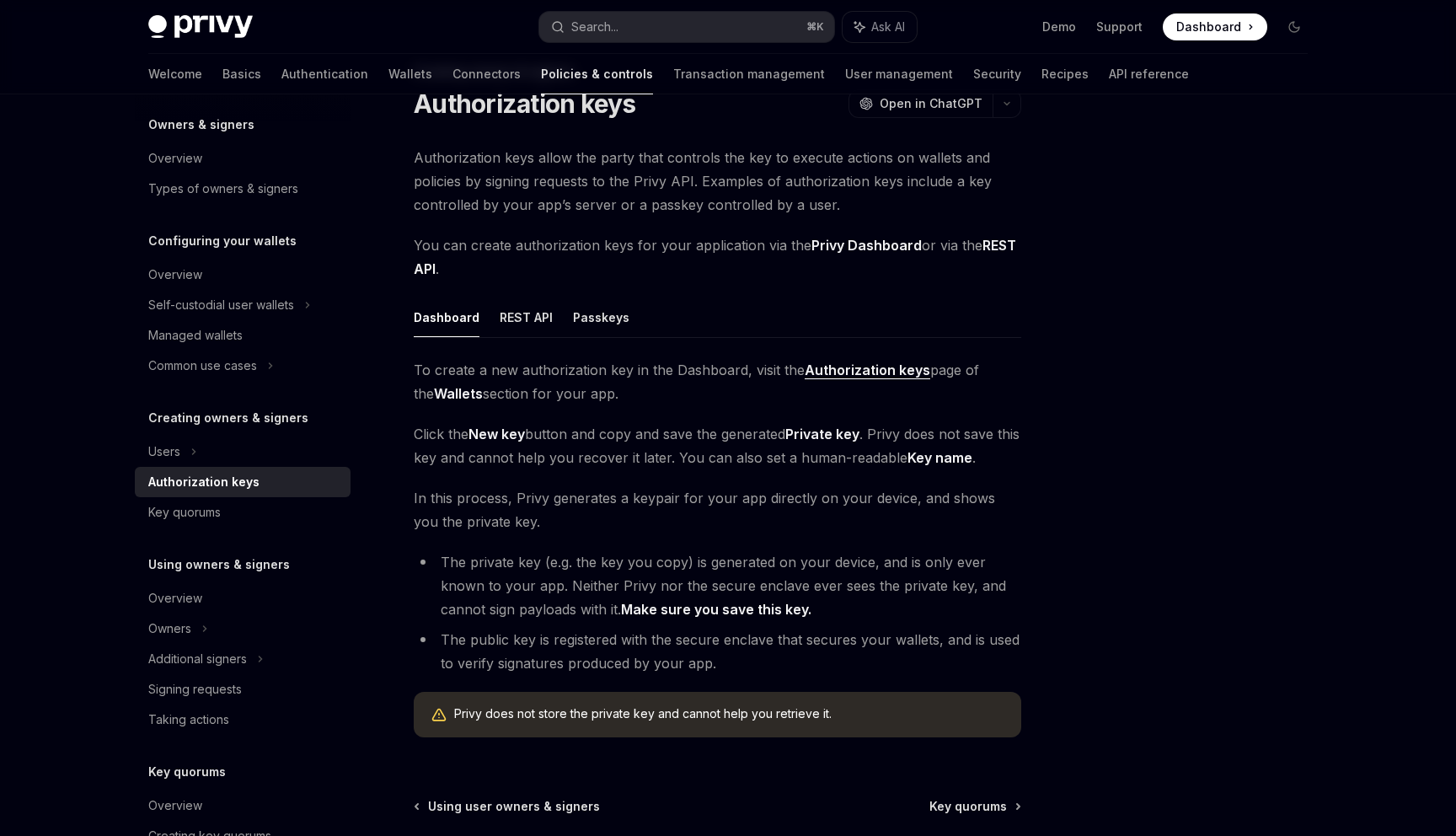
scroll to position [59, 0]
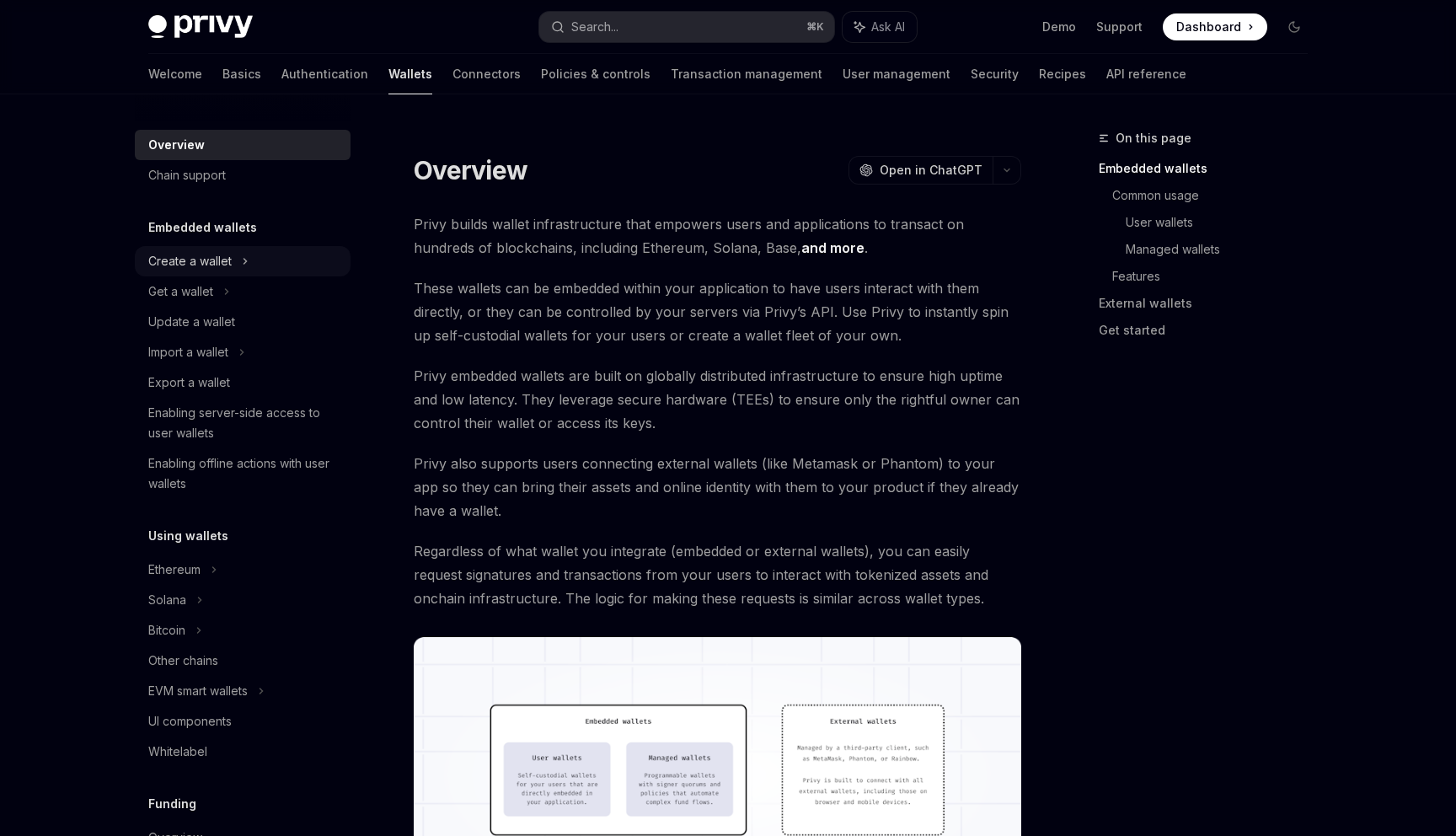
click at [171, 265] on div "Create a wallet" at bounding box center [190, 261] width 84 height 20
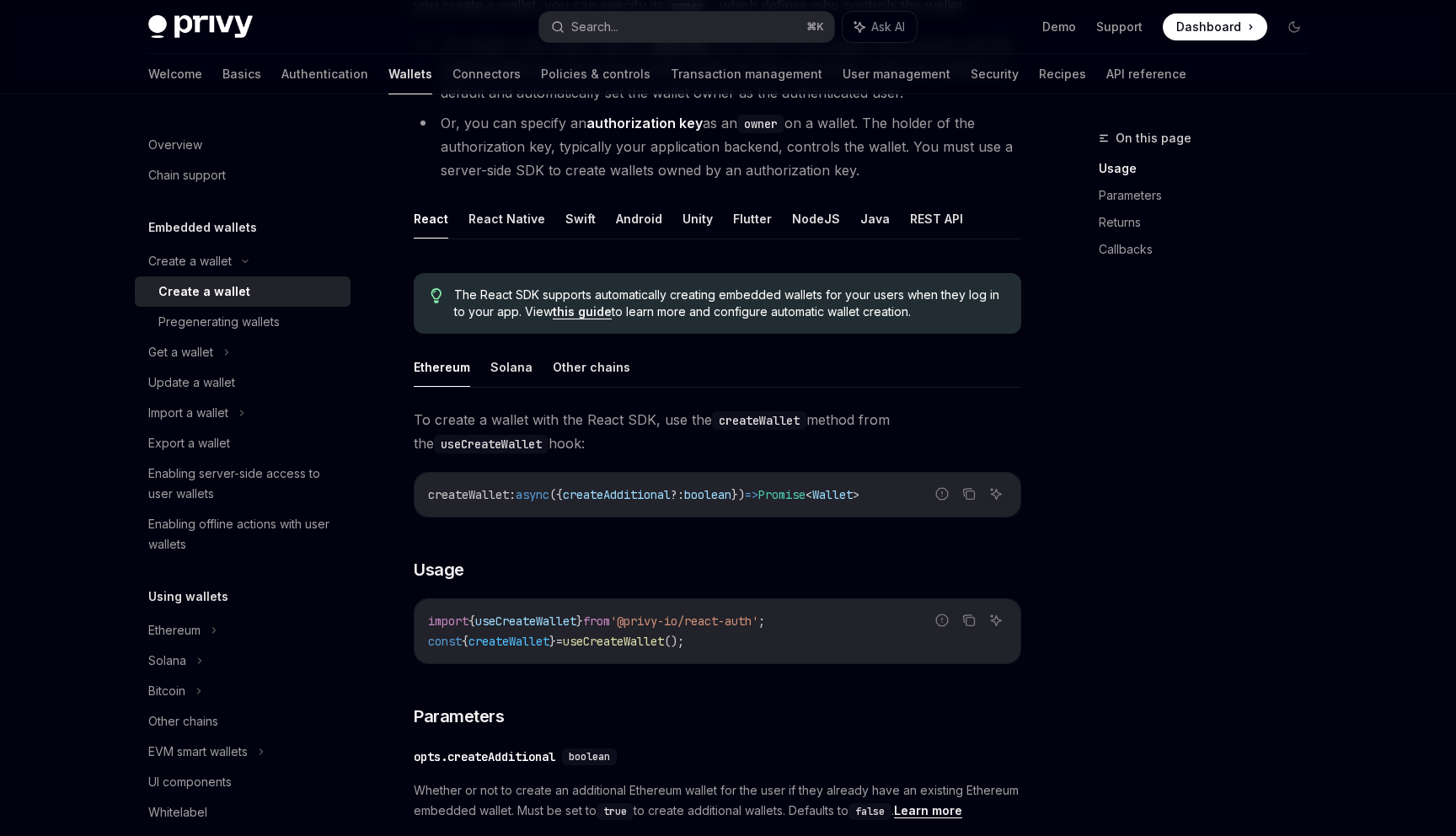
scroll to position [200, 0]
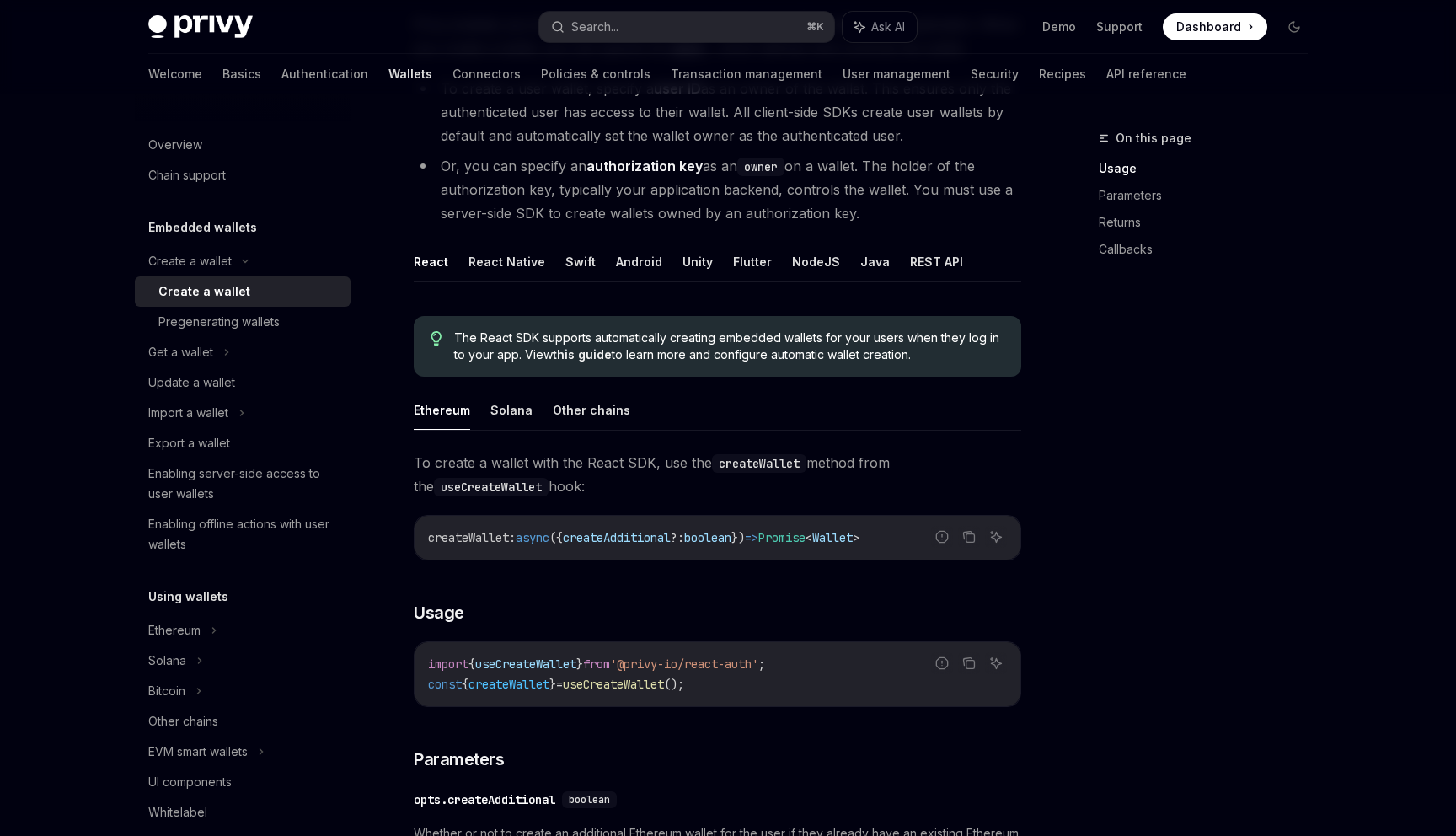
click at [943, 259] on button "REST API" at bounding box center [936, 262] width 53 height 40
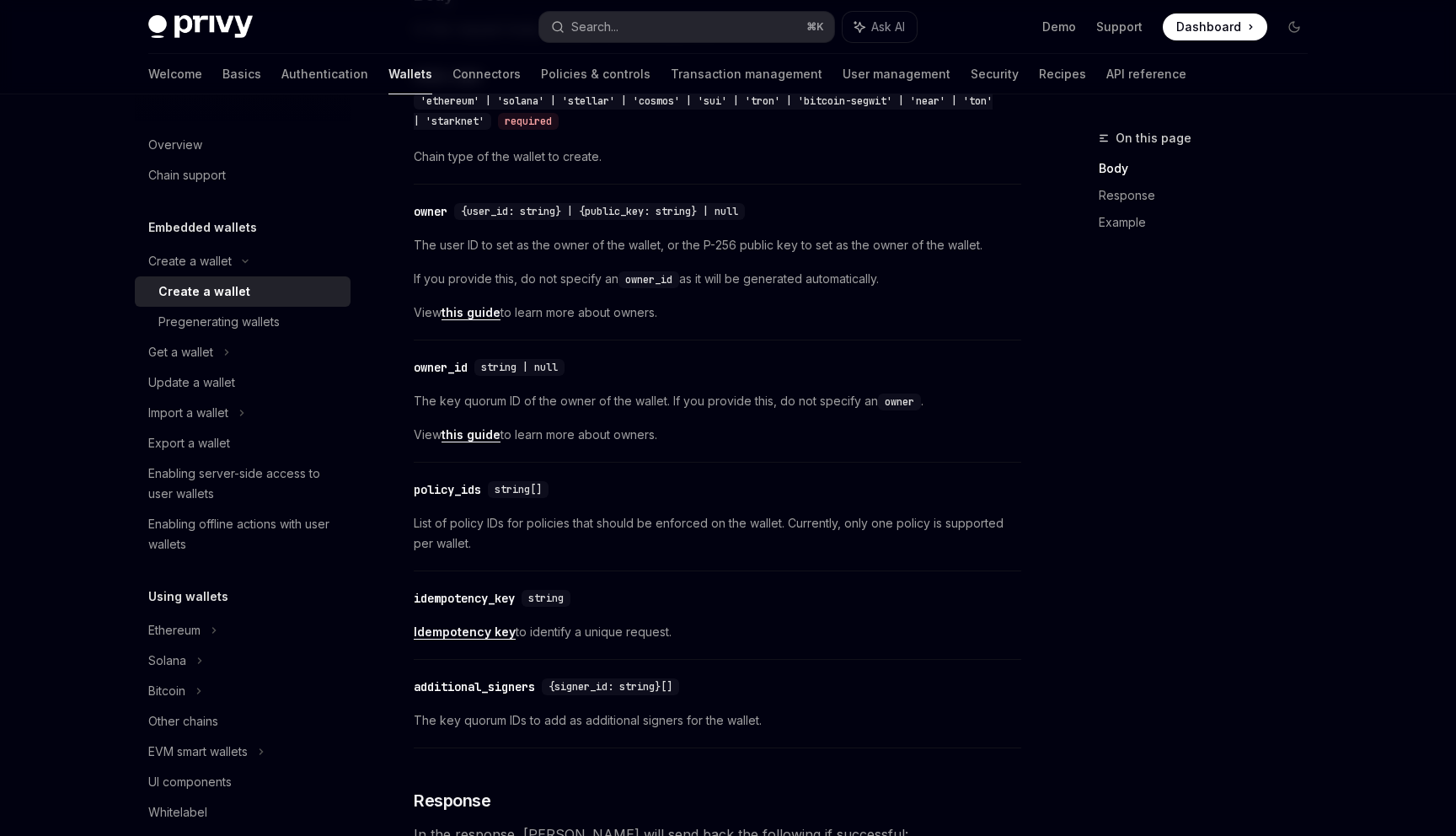
scroll to position [766, 0]
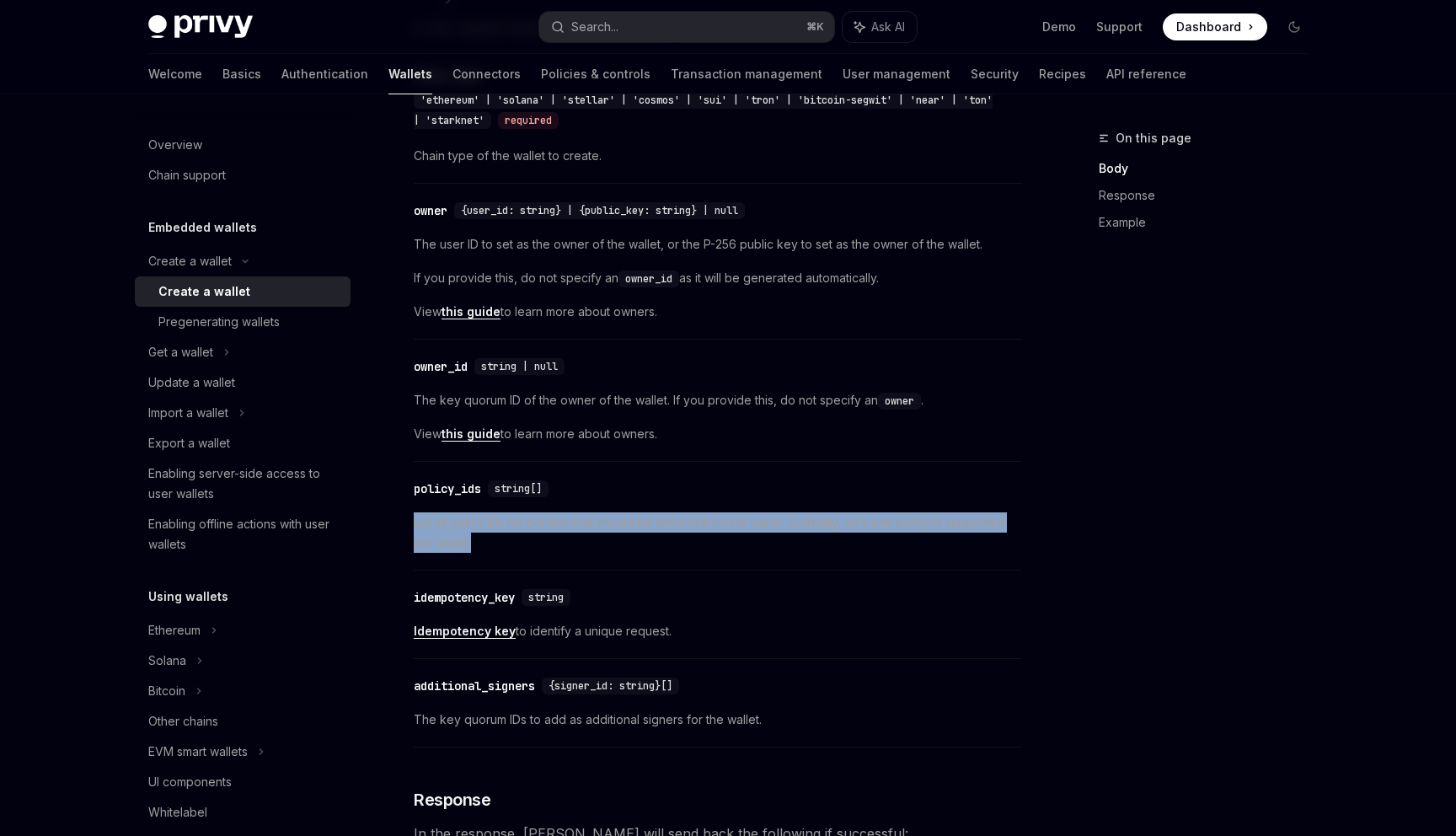
drag, startPoint x: 415, startPoint y: 520, endPoint x: 546, endPoint y: 542, distance: 132.8
click at [546, 542] on span "List of policy IDs for policies that should be enforced on the wallet. Currentl…" at bounding box center [717, 532] width 607 height 41
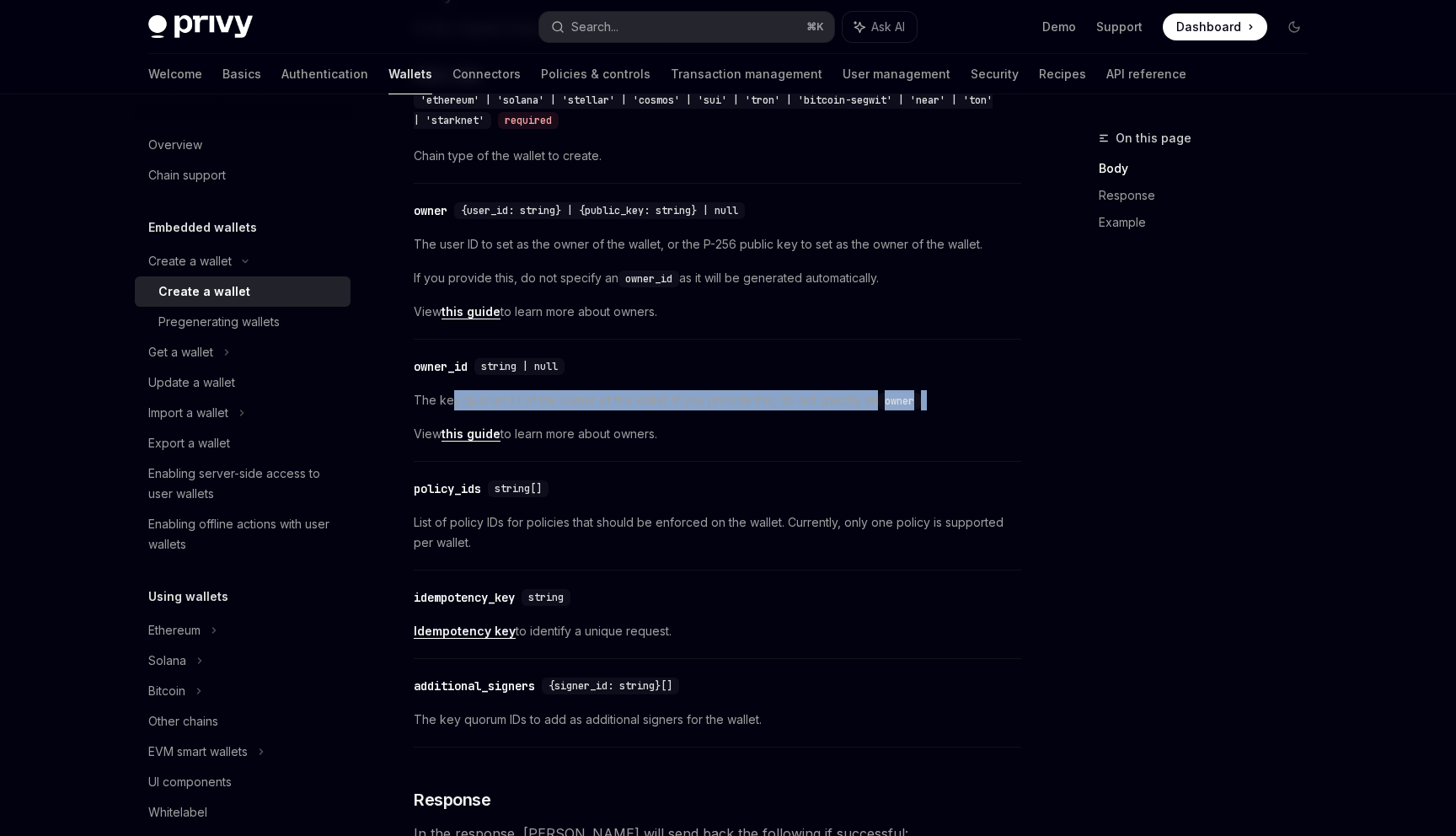
drag, startPoint x: 449, startPoint y: 399, endPoint x: 673, endPoint y: 411, distance: 224.3
click at [672, 412] on div "The key quorum ID of the owner of the wallet. If you provide this, do not speci…" at bounding box center [717, 417] width 607 height 54
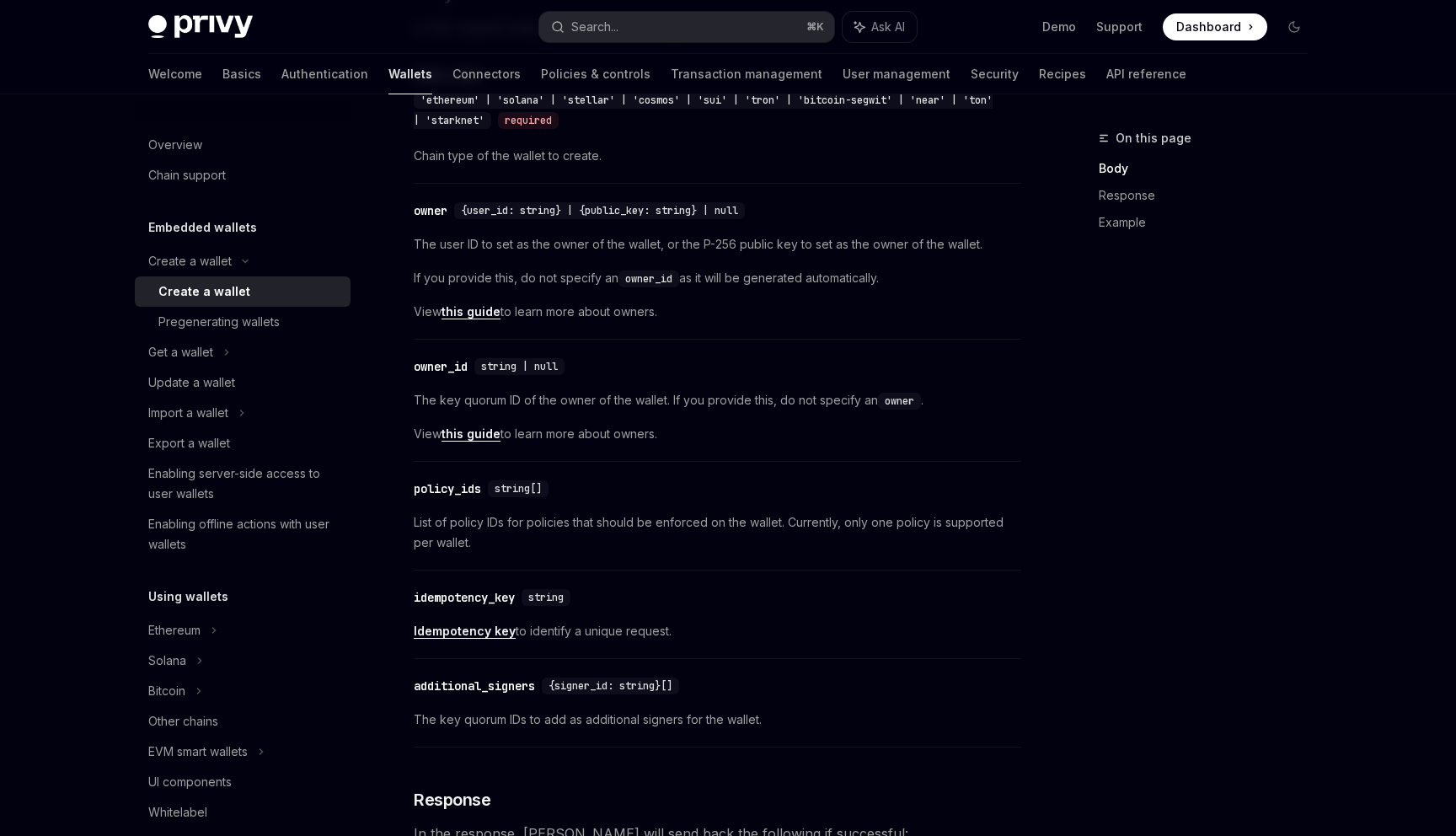
click at [693, 425] on span "View this guide to learn more about owners." at bounding box center [717, 434] width 607 height 20
drag, startPoint x: 415, startPoint y: 398, endPoint x: 631, endPoint y: 404, distance: 216.1
click at [631, 404] on span "The key quorum ID of the owner of the wallet. If you provide this, do not speci…" at bounding box center [717, 400] width 607 height 20
click at [712, 434] on span "View this guide to learn more about owners." at bounding box center [717, 434] width 607 height 20
click at [541, 73] on link "Policies & controls" at bounding box center [595, 73] width 110 height 41
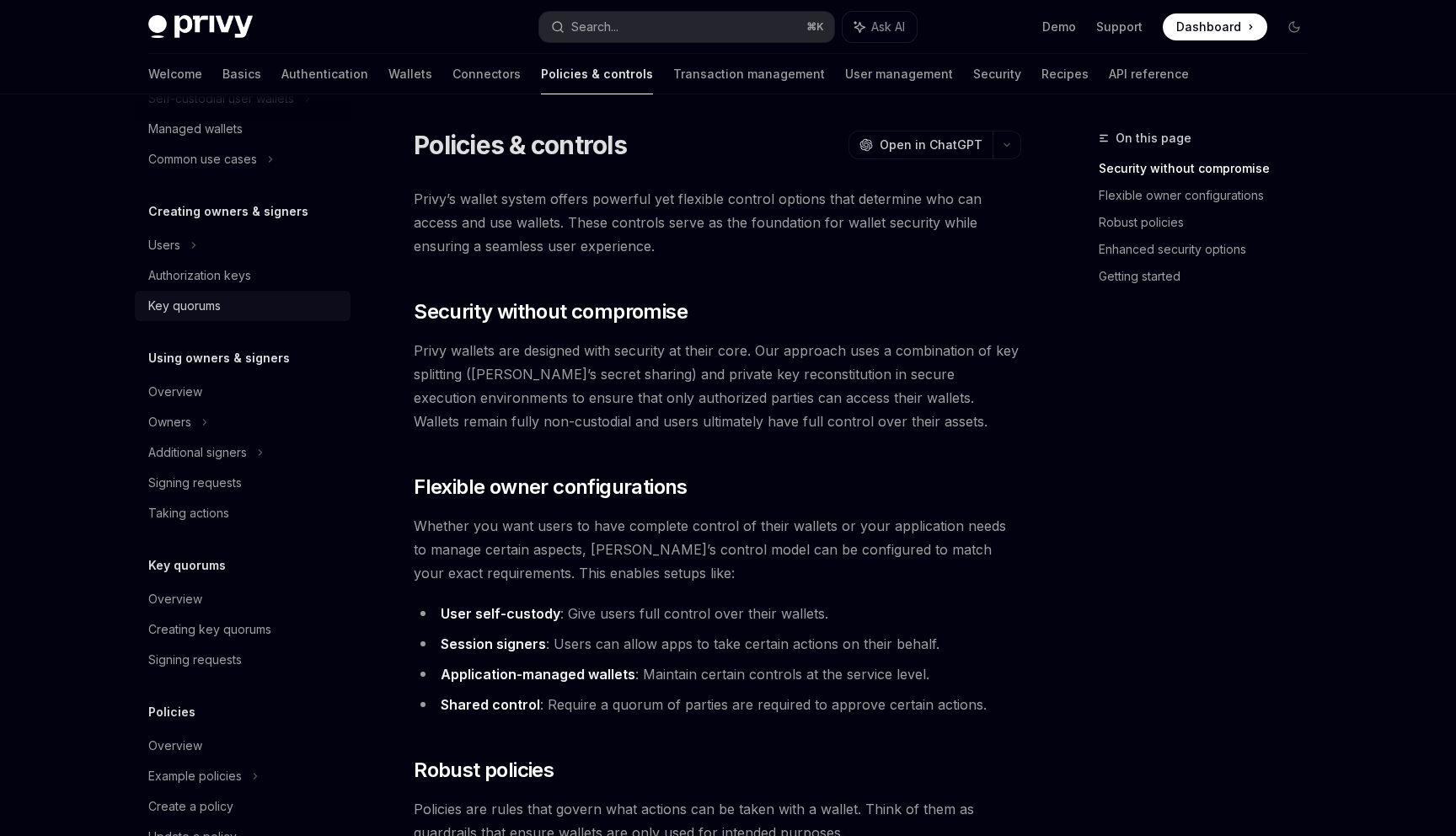
scroll to position [351, 0]
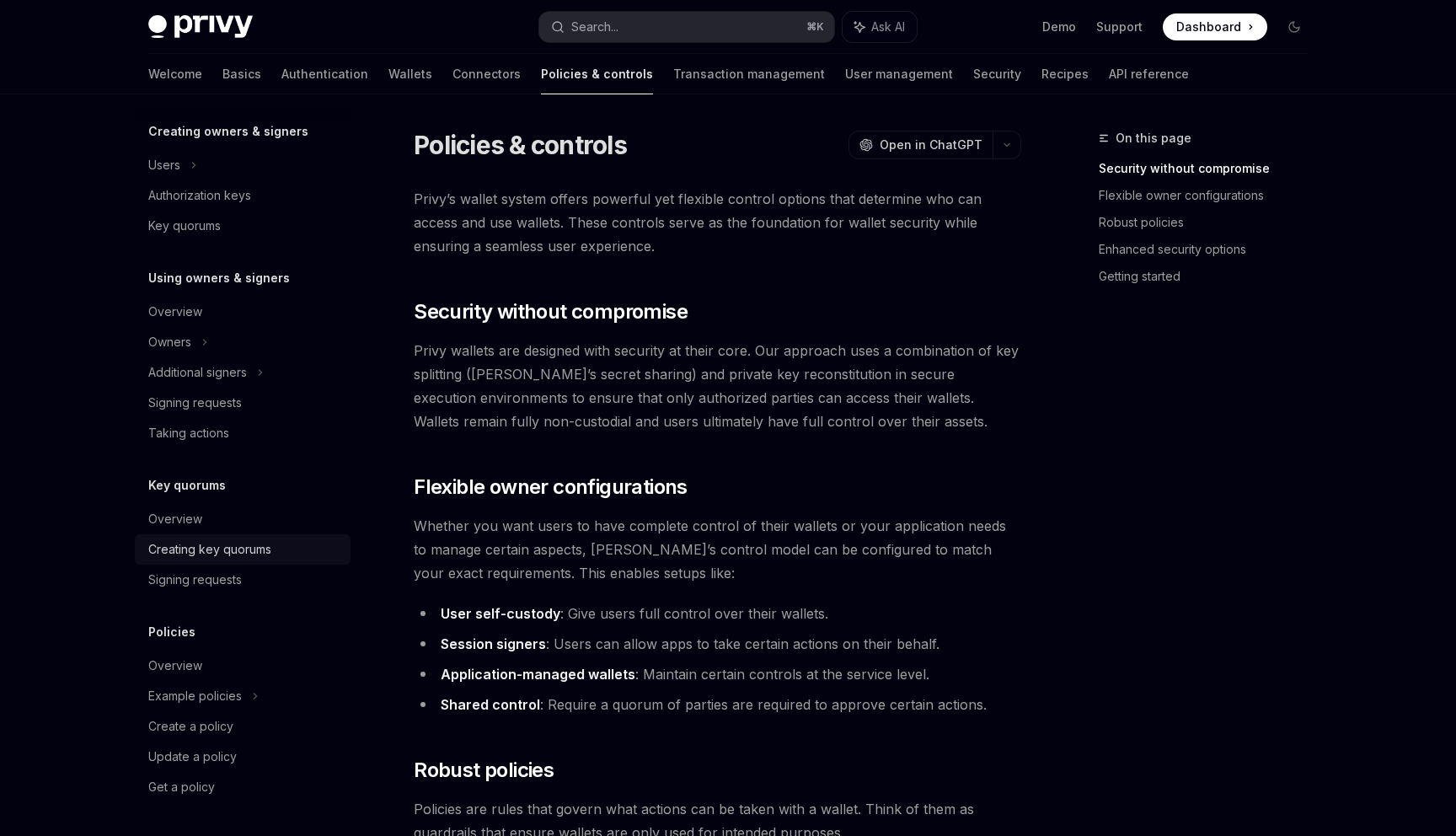
click at [195, 546] on div "Creating key quorums" at bounding box center [210, 548] width 123 height 20
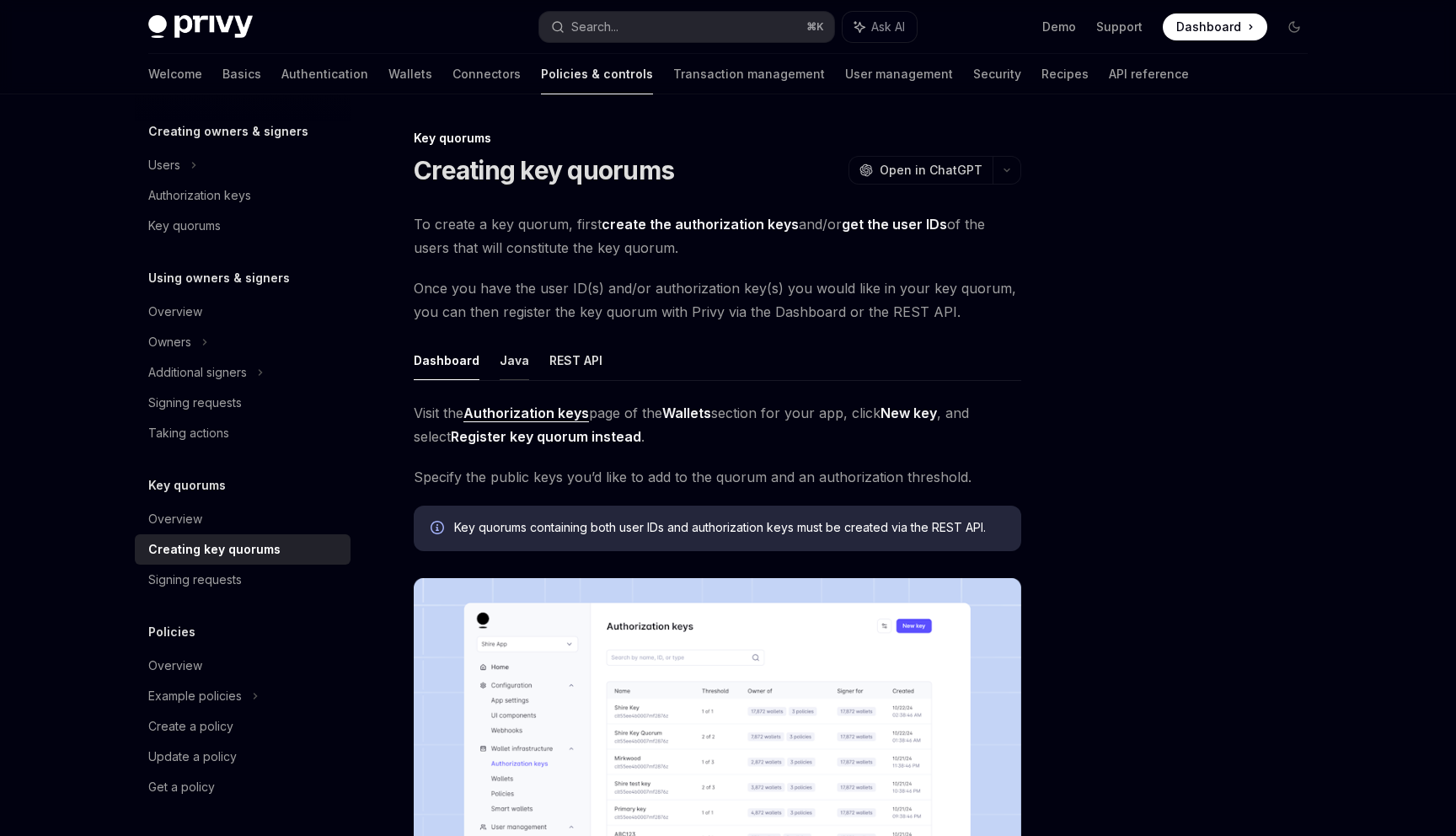
click at [505, 368] on button "Java" at bounding box center [515, 360] width 29 height 40
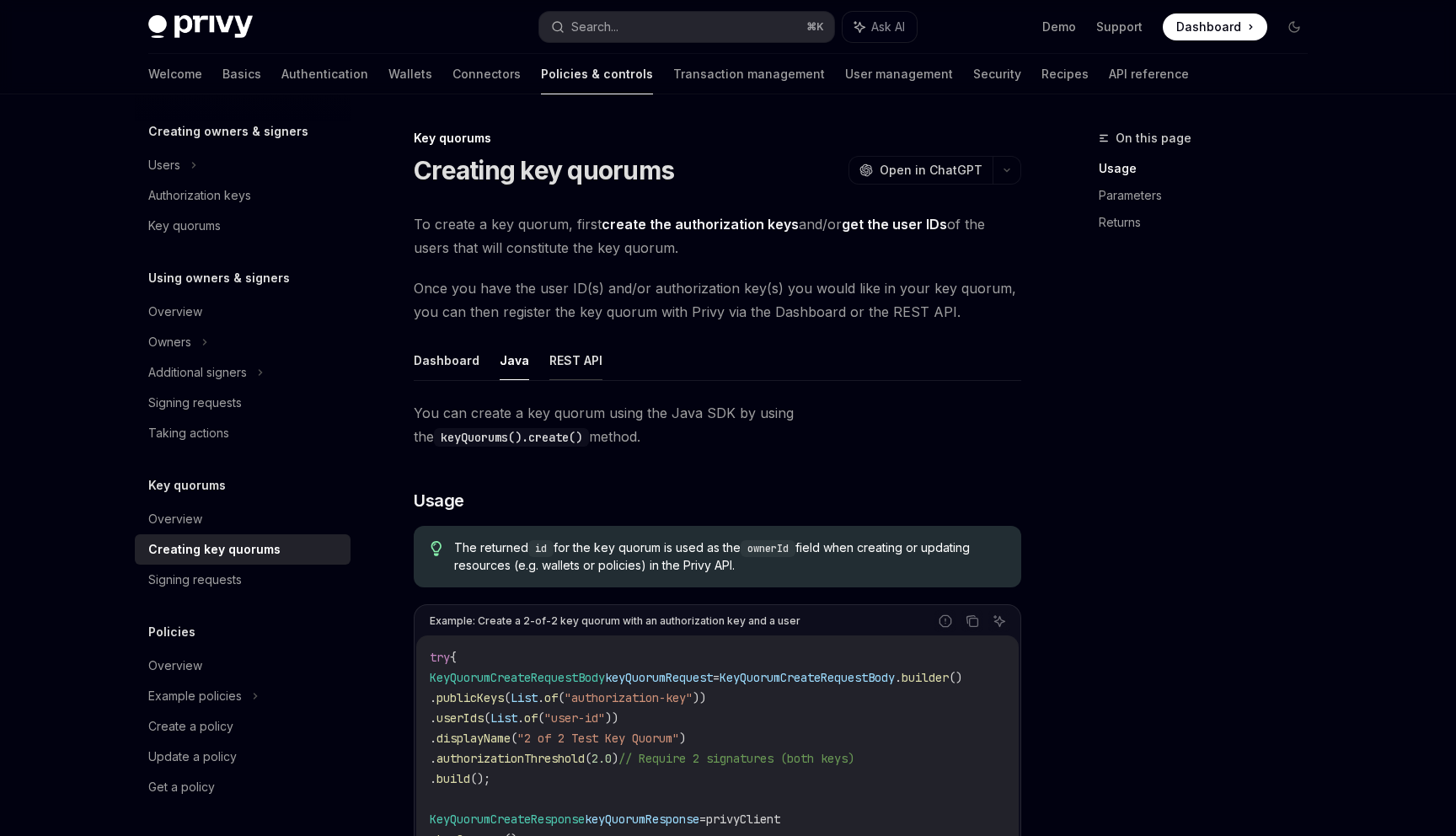
click at [594, 353] on button "REST API" at bounding box center [575, 360] width 53 height 40
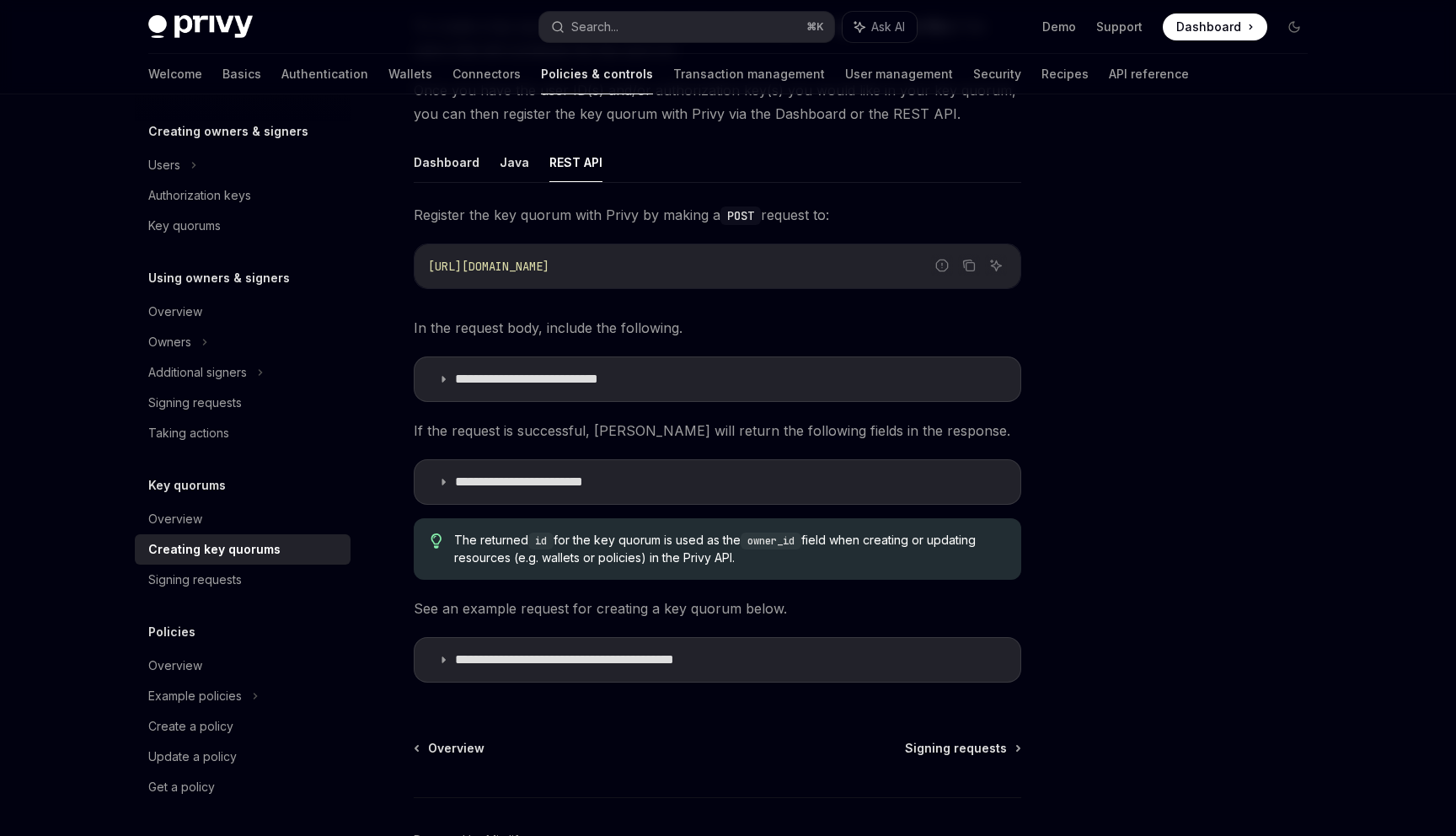
scroll to position [201, 0]
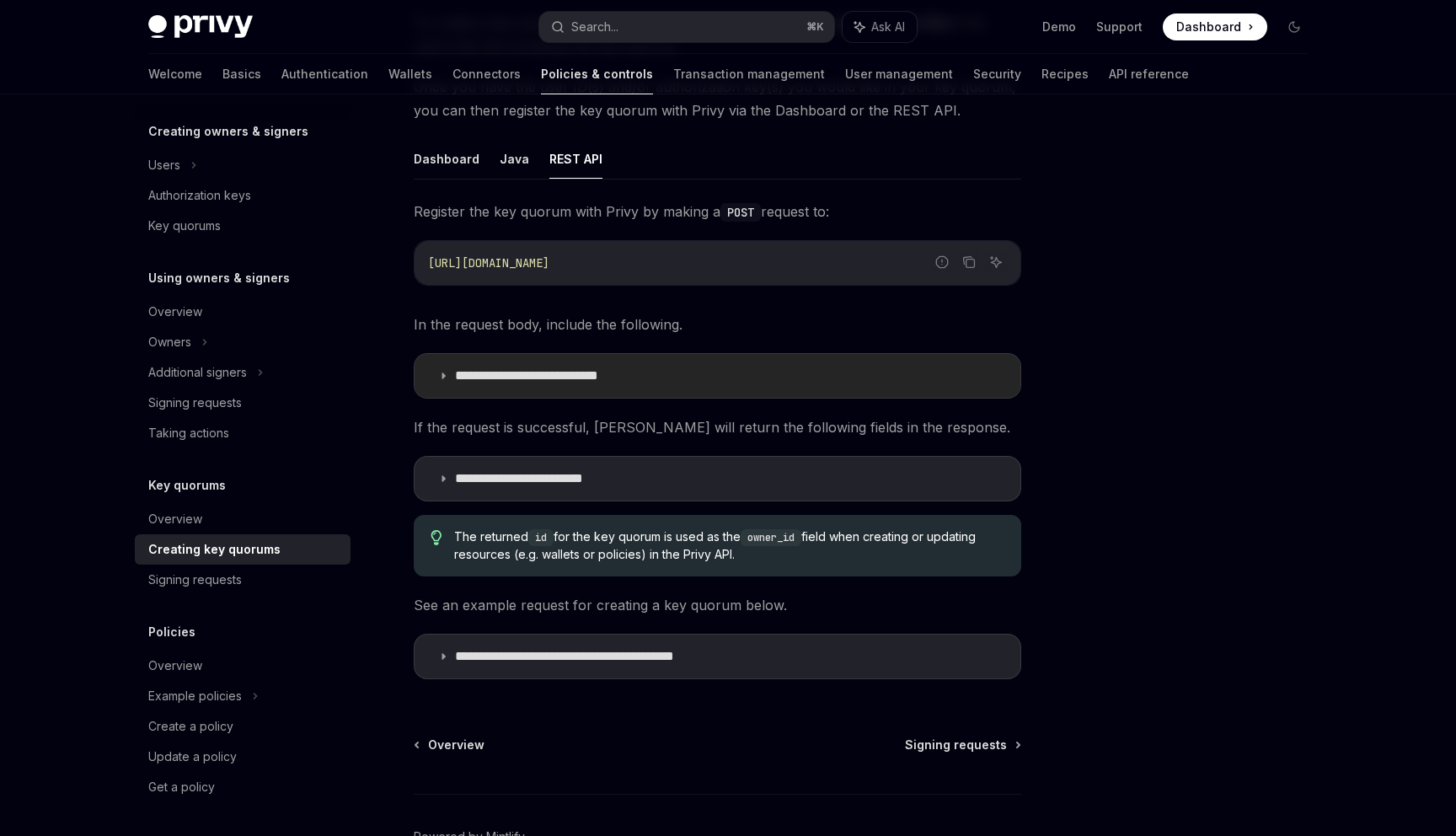
click at [428, 364] on summary "**********" at bounding box center [717, 376] width 605 height 44
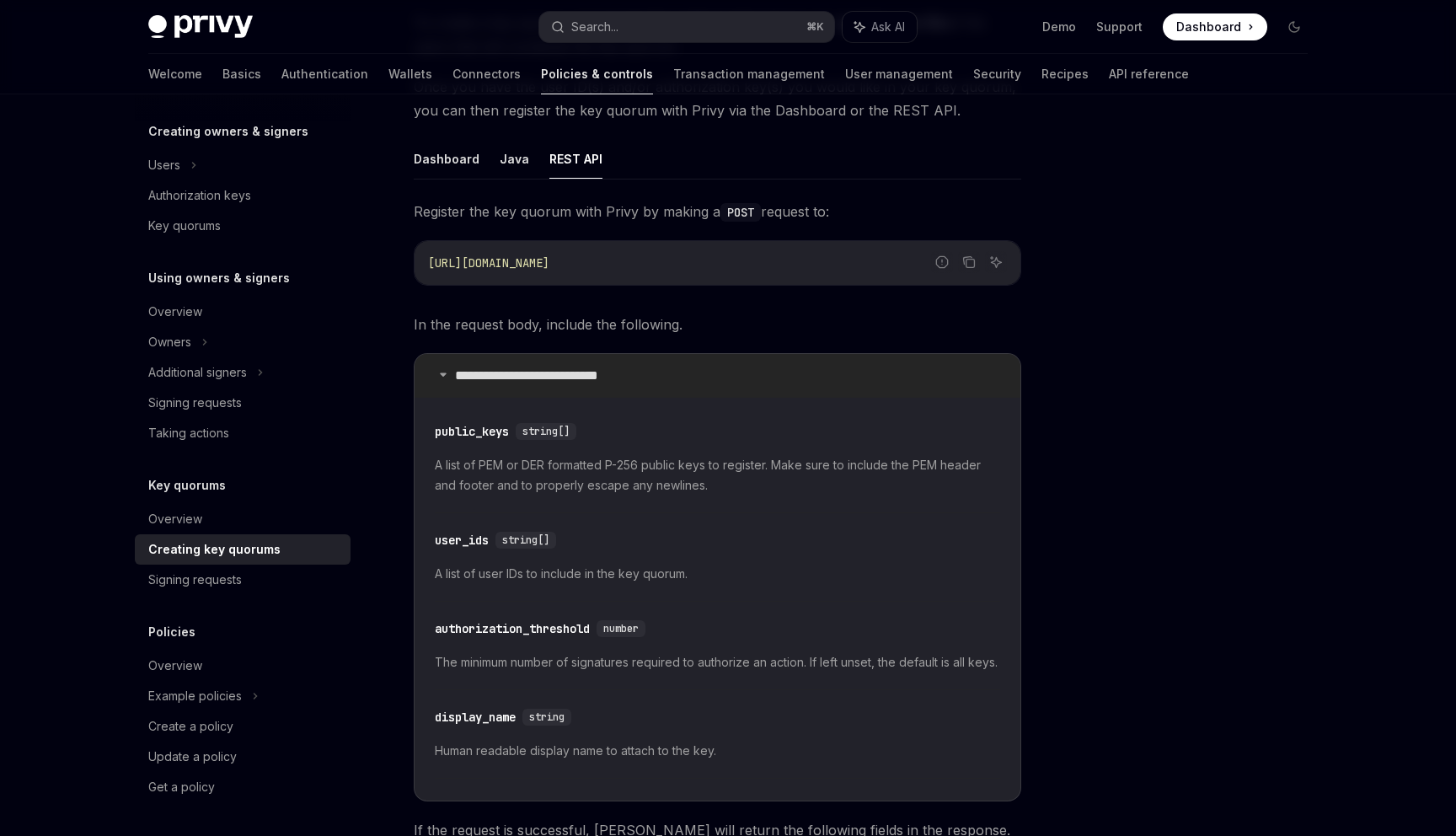
click at [434, 369] on summary "**********" at bounding box center [717, 376] width 605 height 44
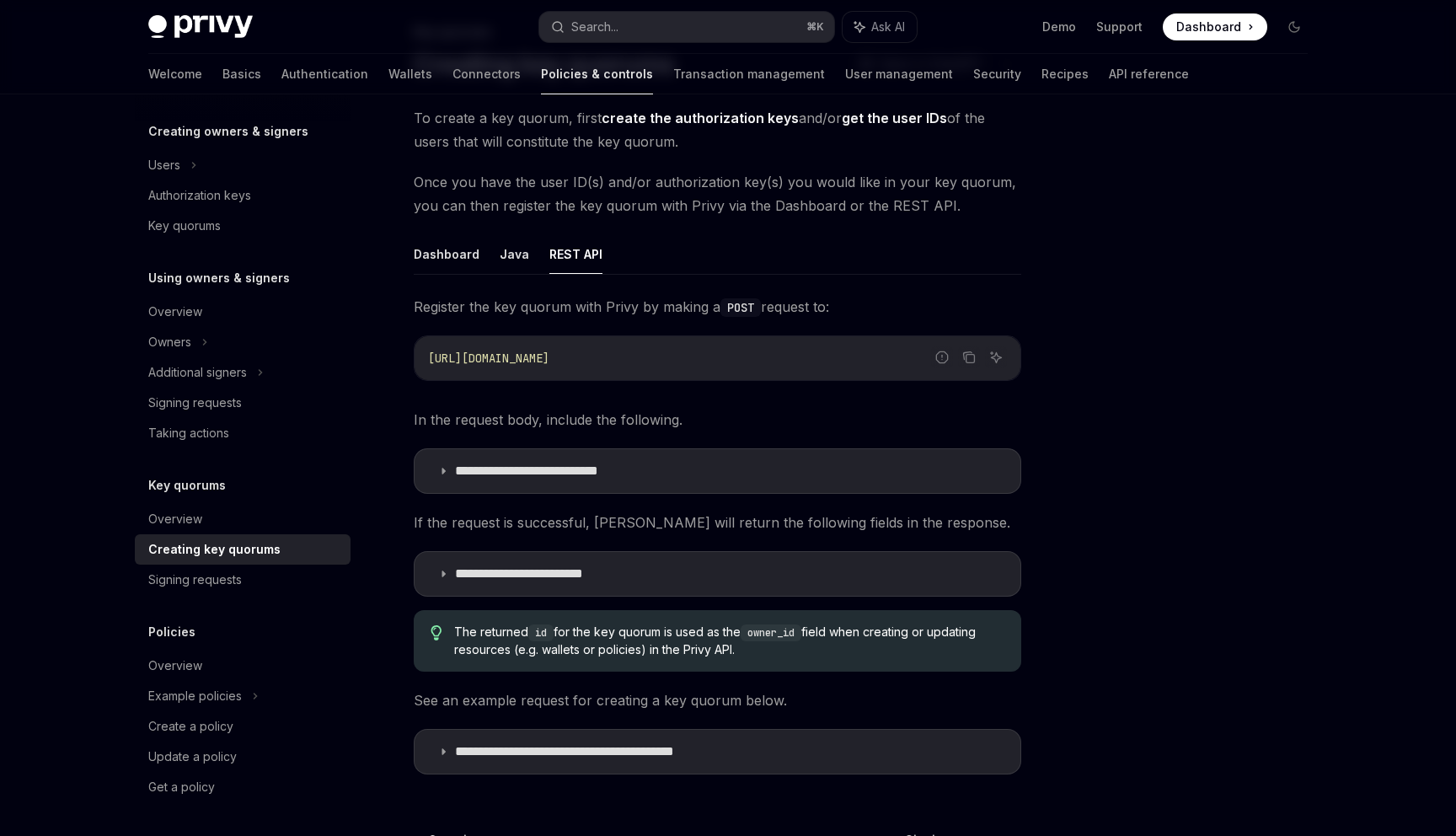
scroll to position [149, 0]
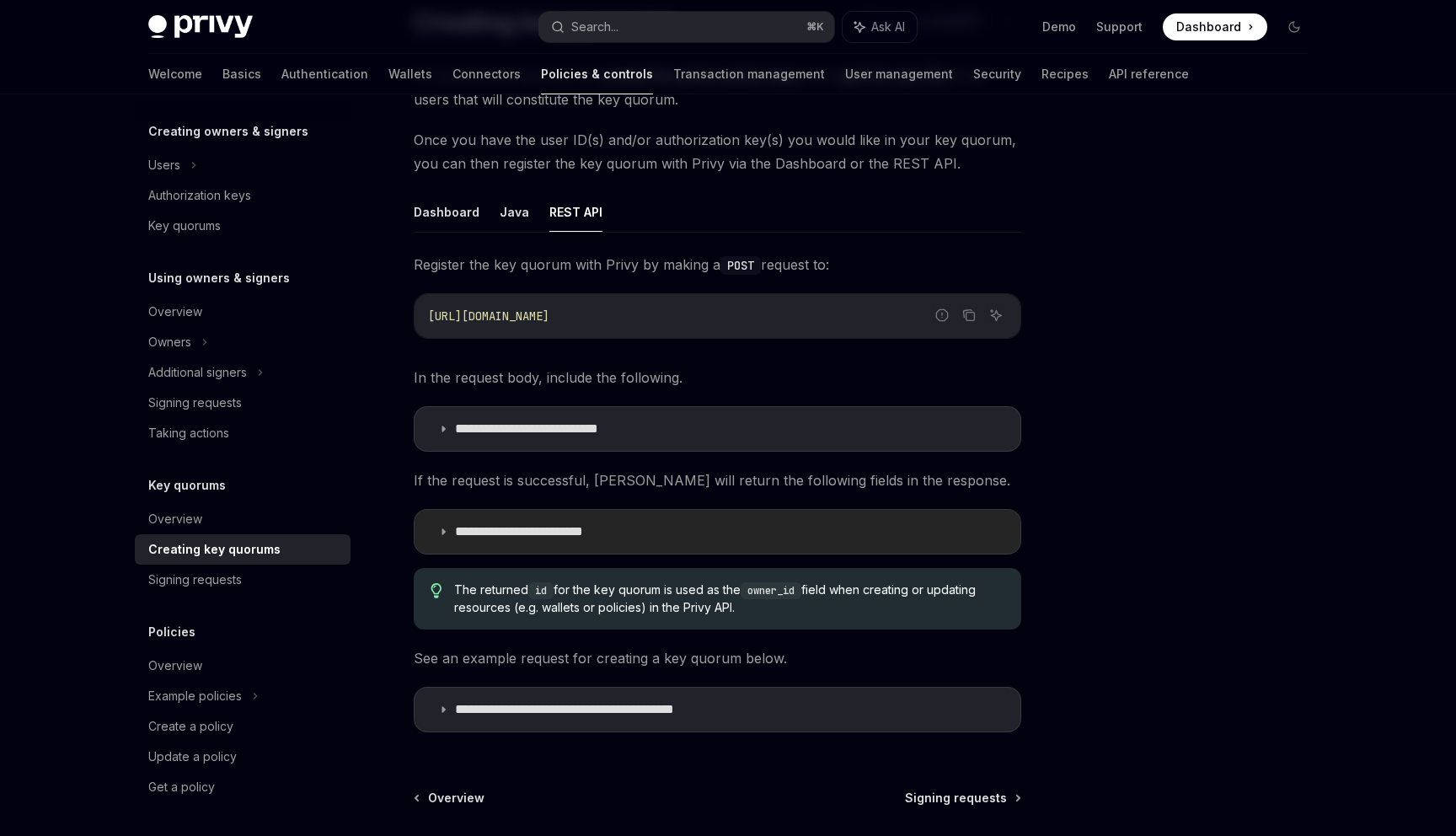
click at [442, 533] on icon at bounding box center [443, 532] width 10 height 10
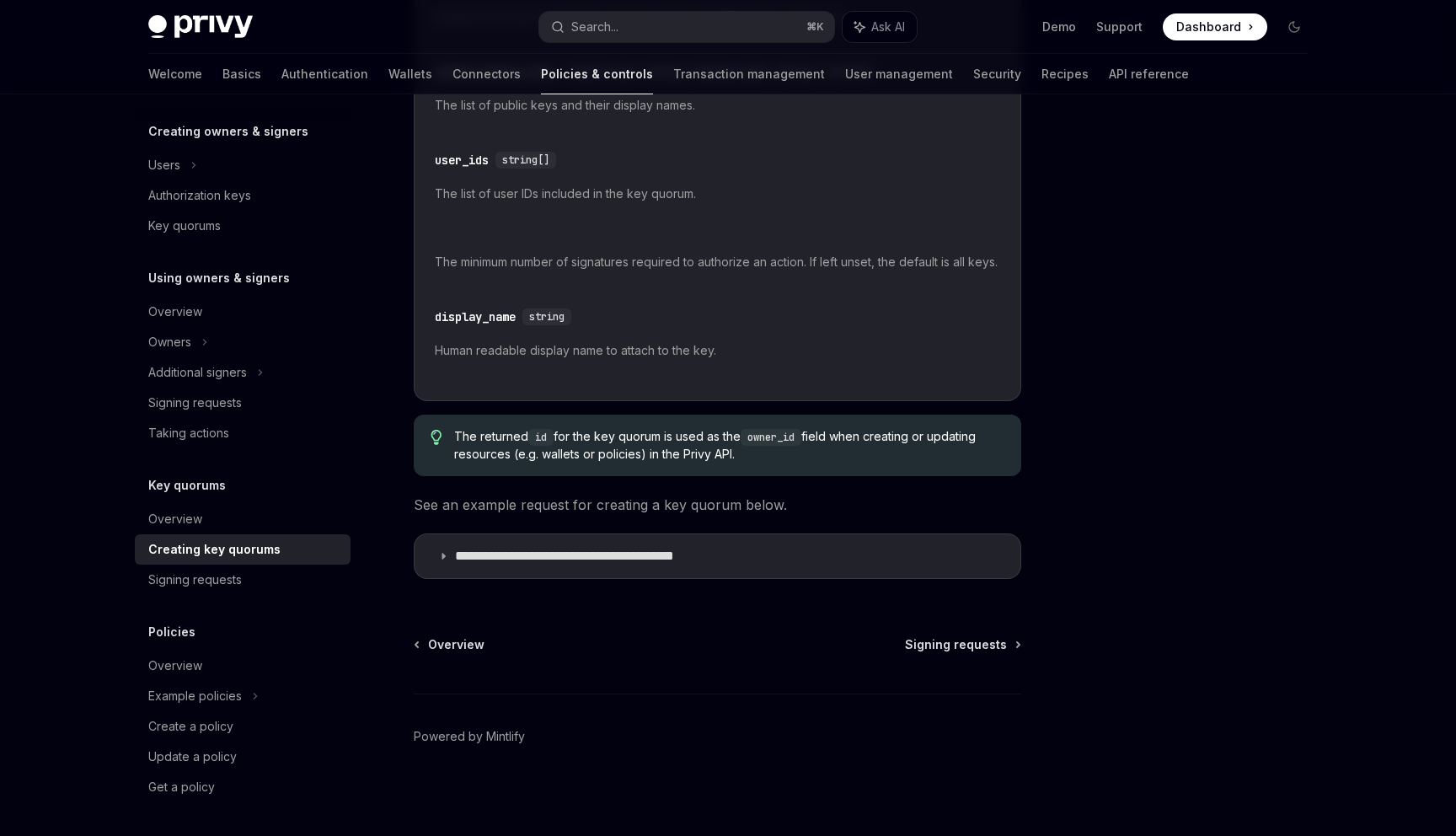
scroll to position [743, 0]
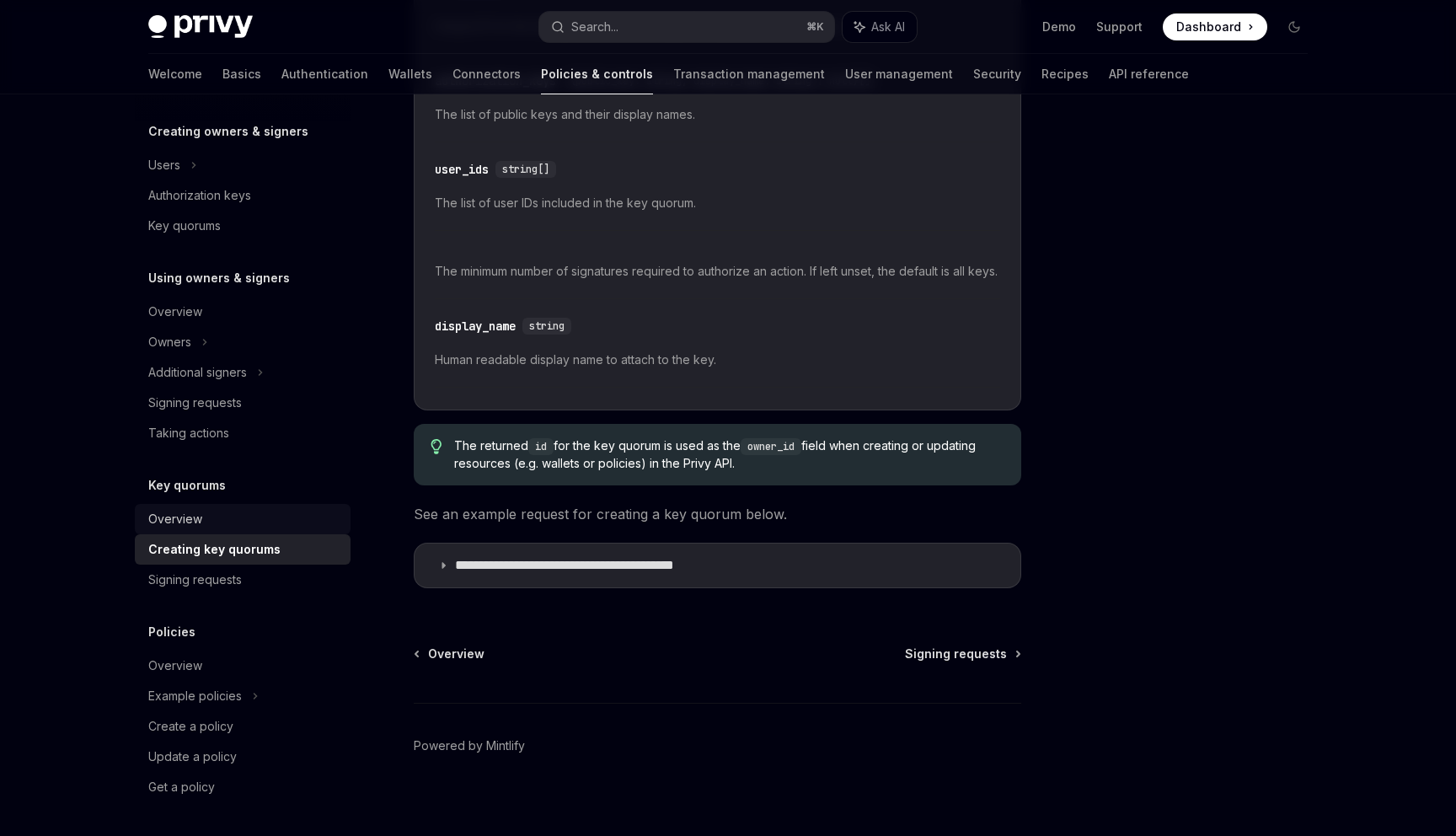
click at [175, 517] on div "Overview" at bounding box center [175, 518] width 54 height 20
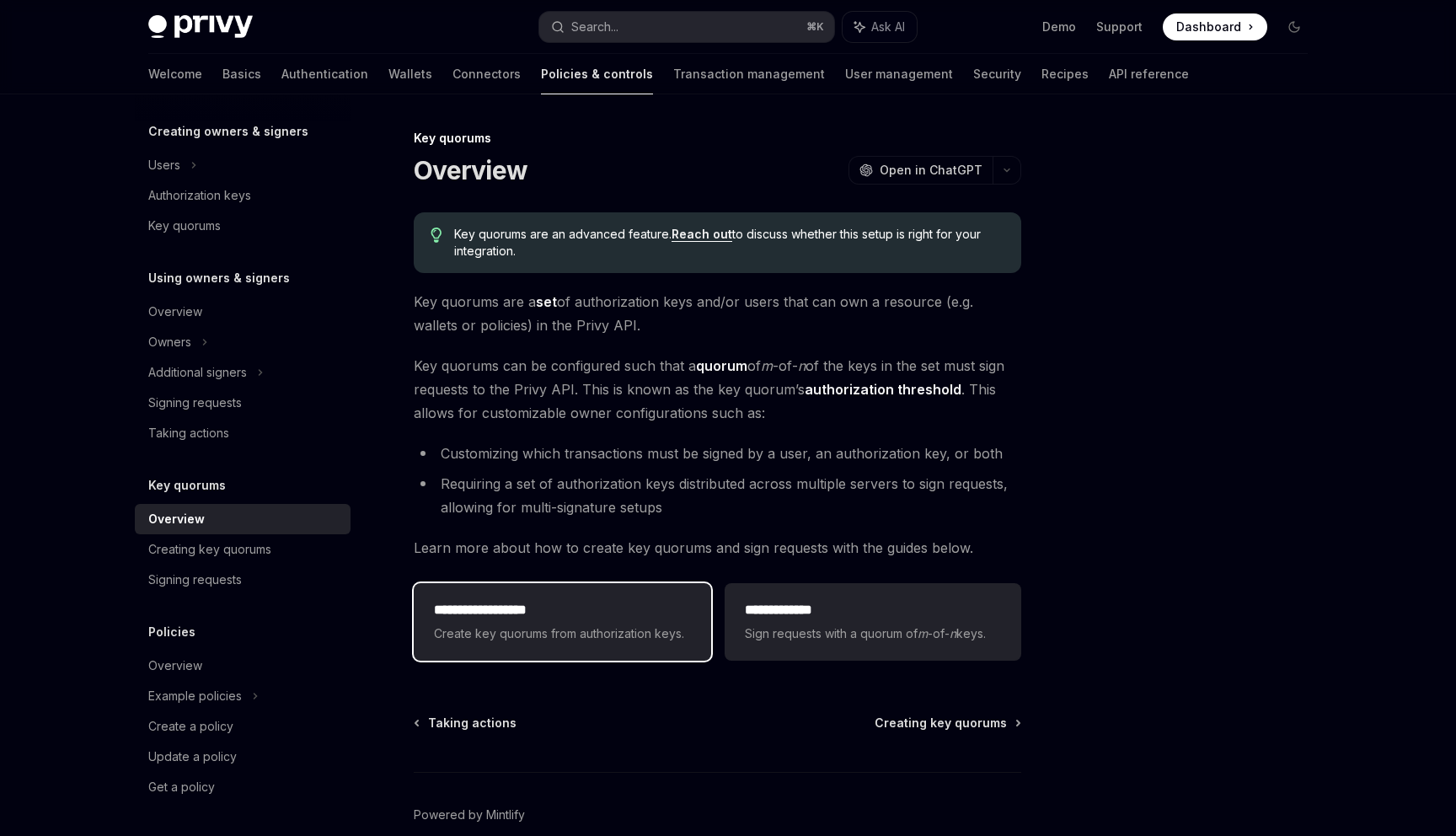
click at [502, 583] on div "**********" at bounding box center [561, 622] width 296 height 78
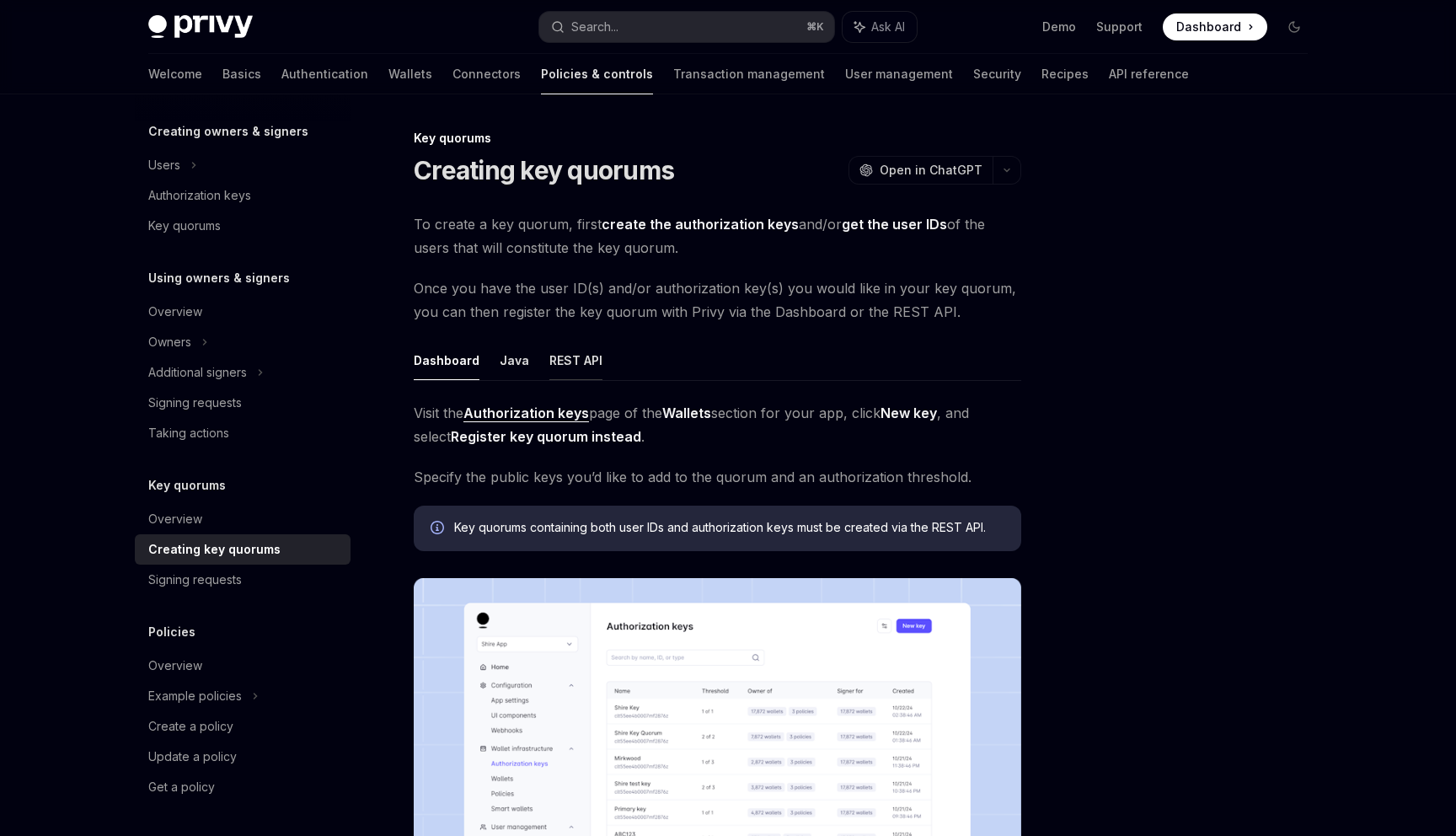
click at [566, 362] on button "REST API" at bounding box center [575, 360] width 53 height 40
type textarea "*"
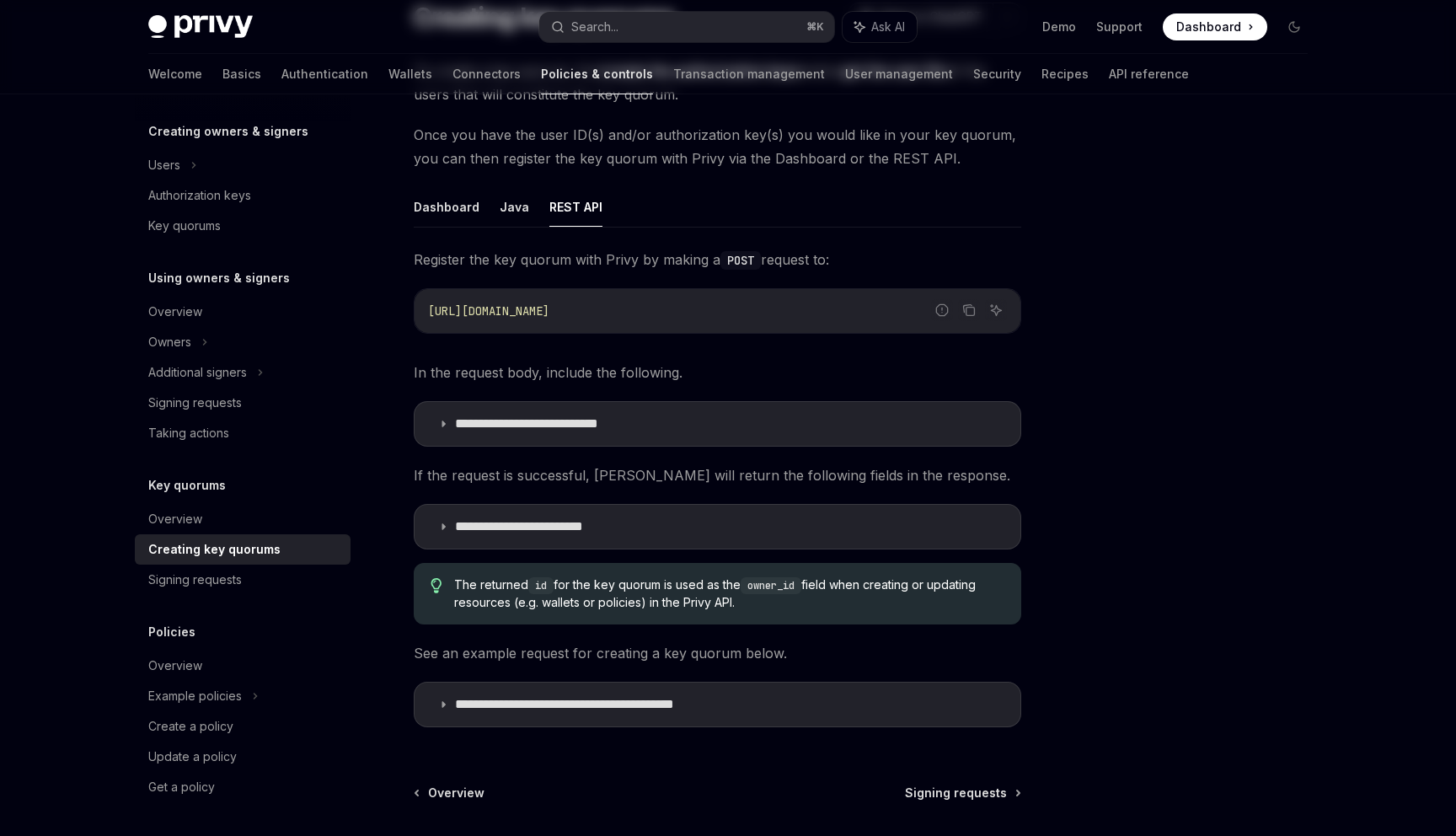
scroll to position [304, 0]
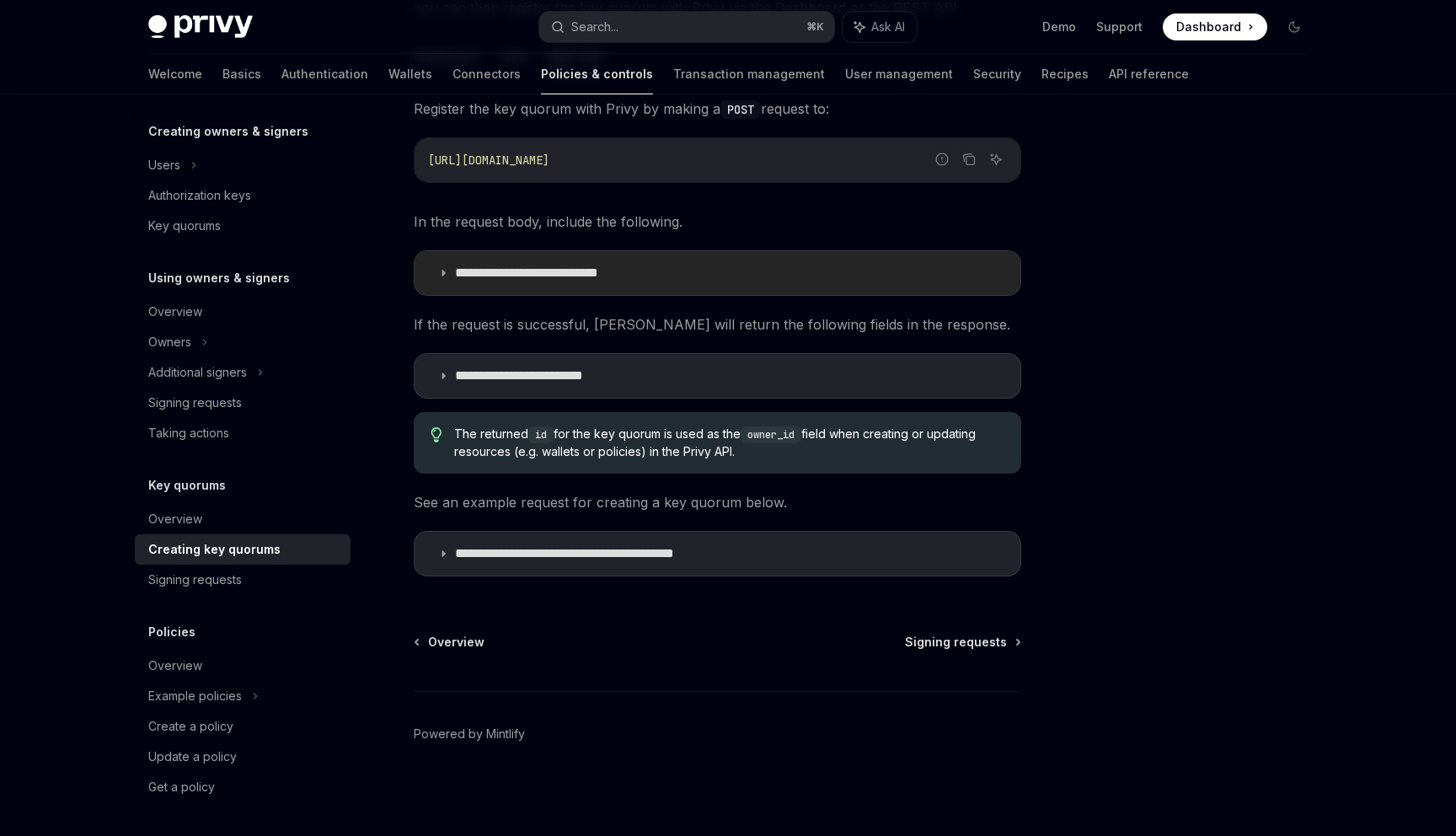
click at [540, 278] on p "**********" at bounding box center [556, 273] width 202 height 17
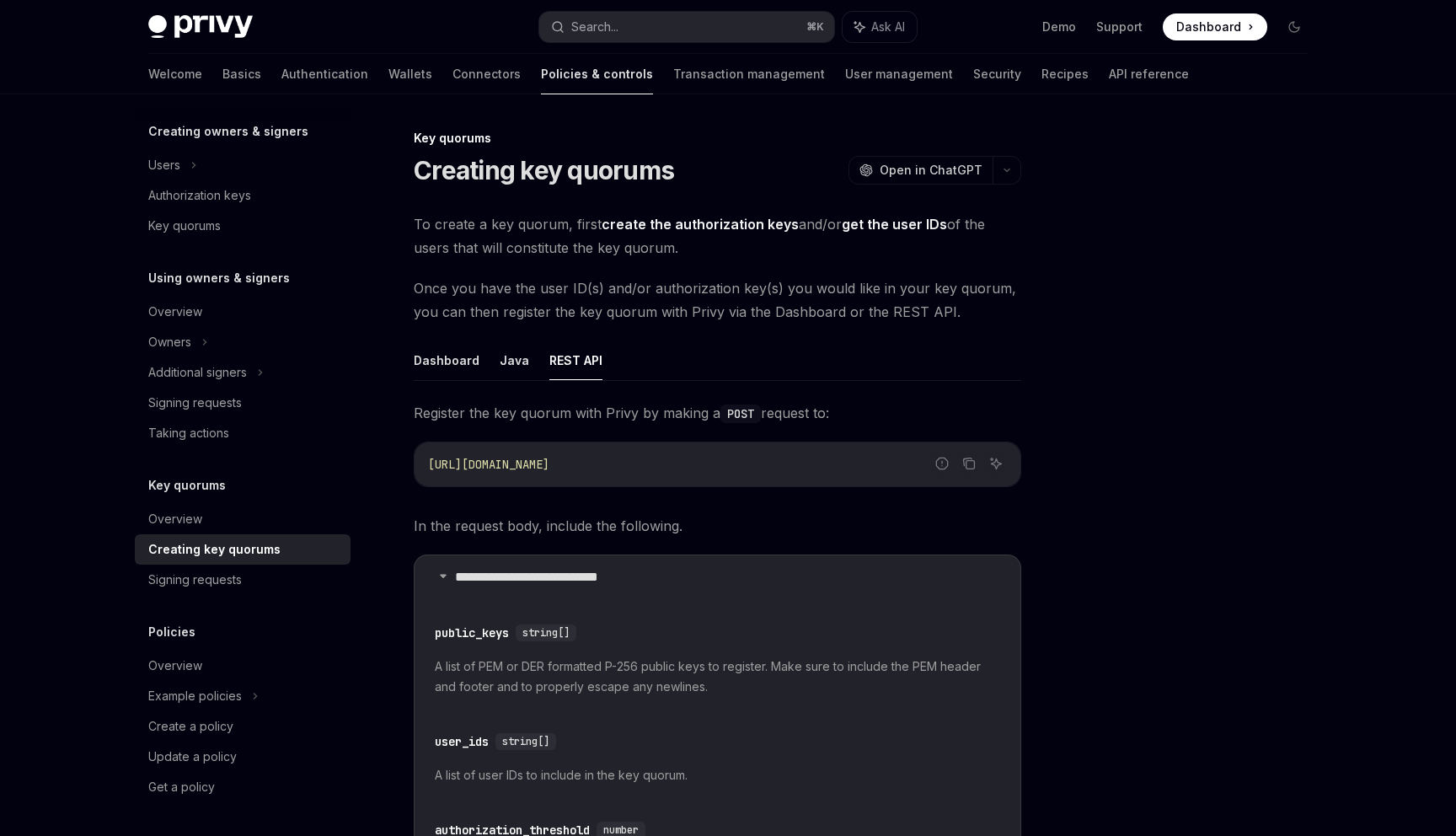
scroll to position [14, 0]
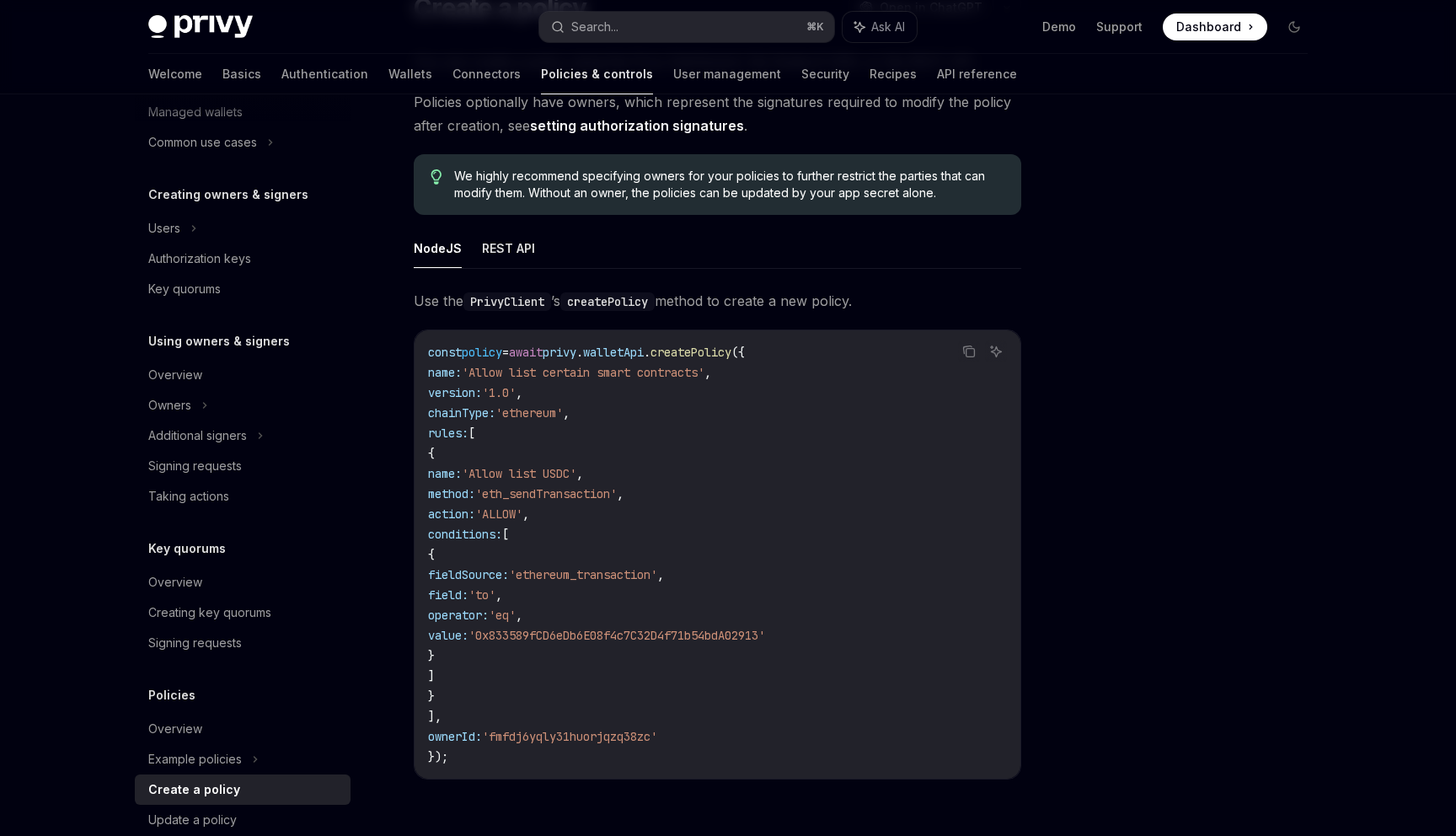
scroll to position [279, 0]
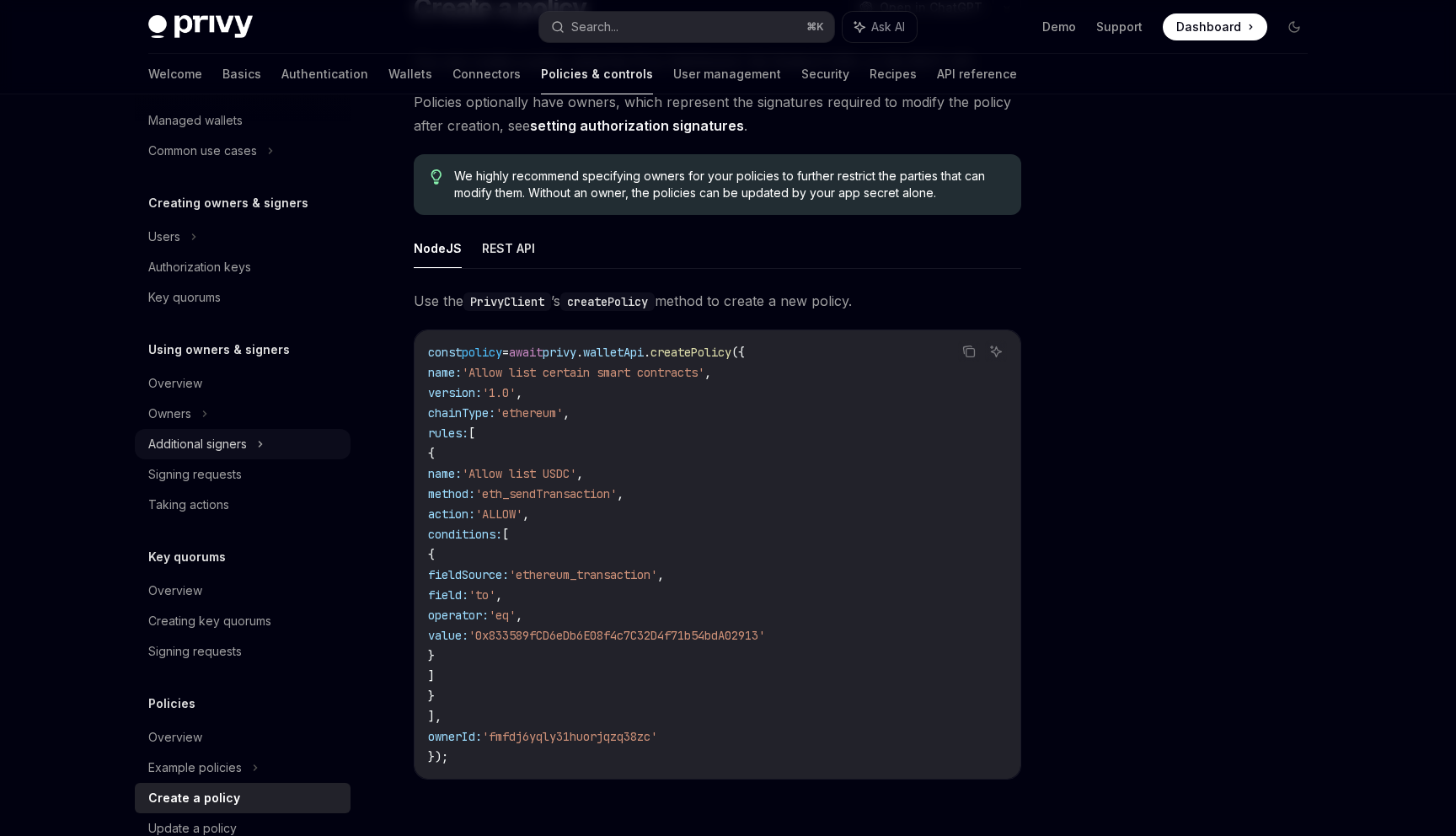
click at [216, 448] on div "Additional signers" at bounding box center [198, 443] width 98 height 20
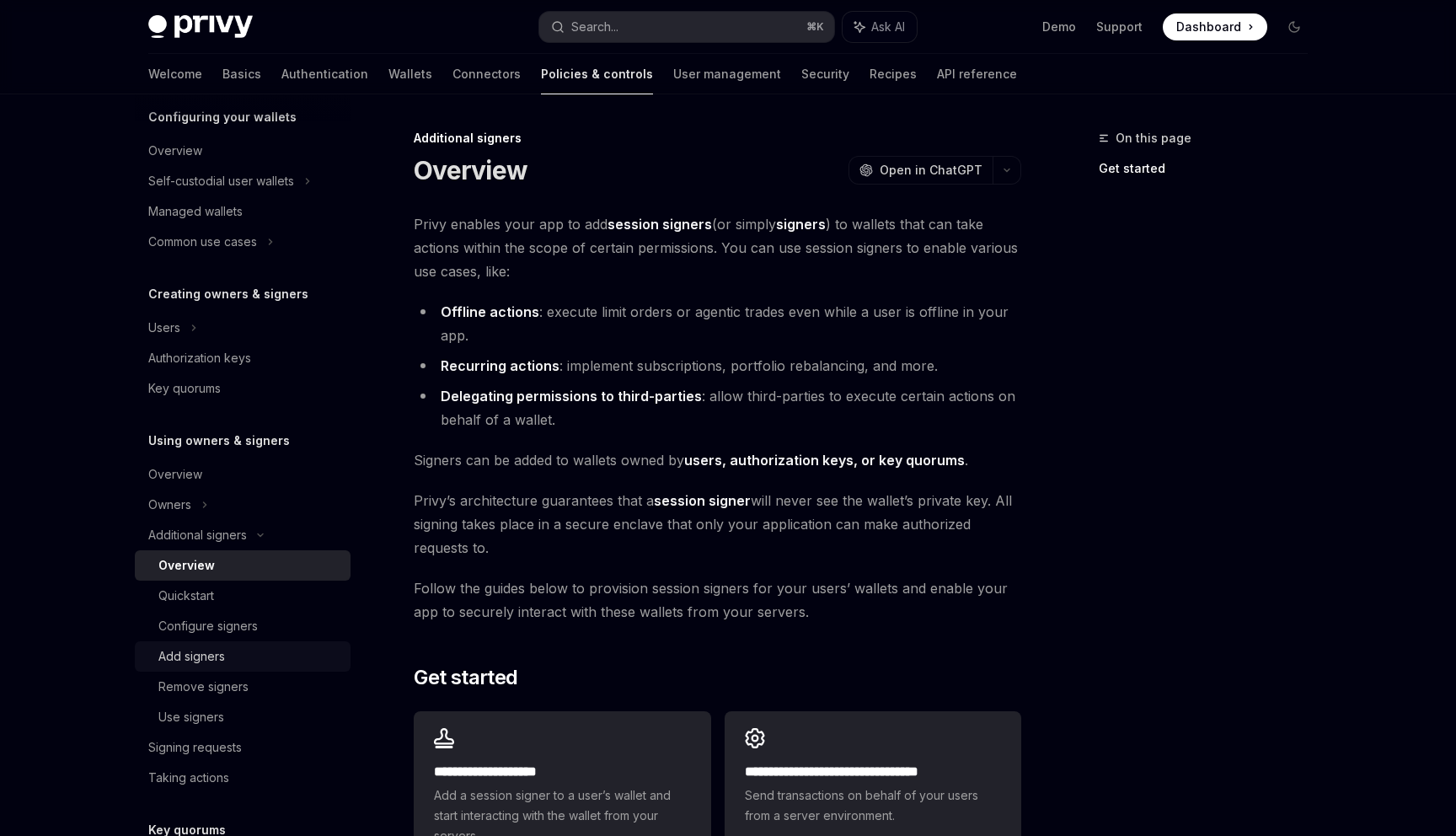
scroll to position [213, 0]
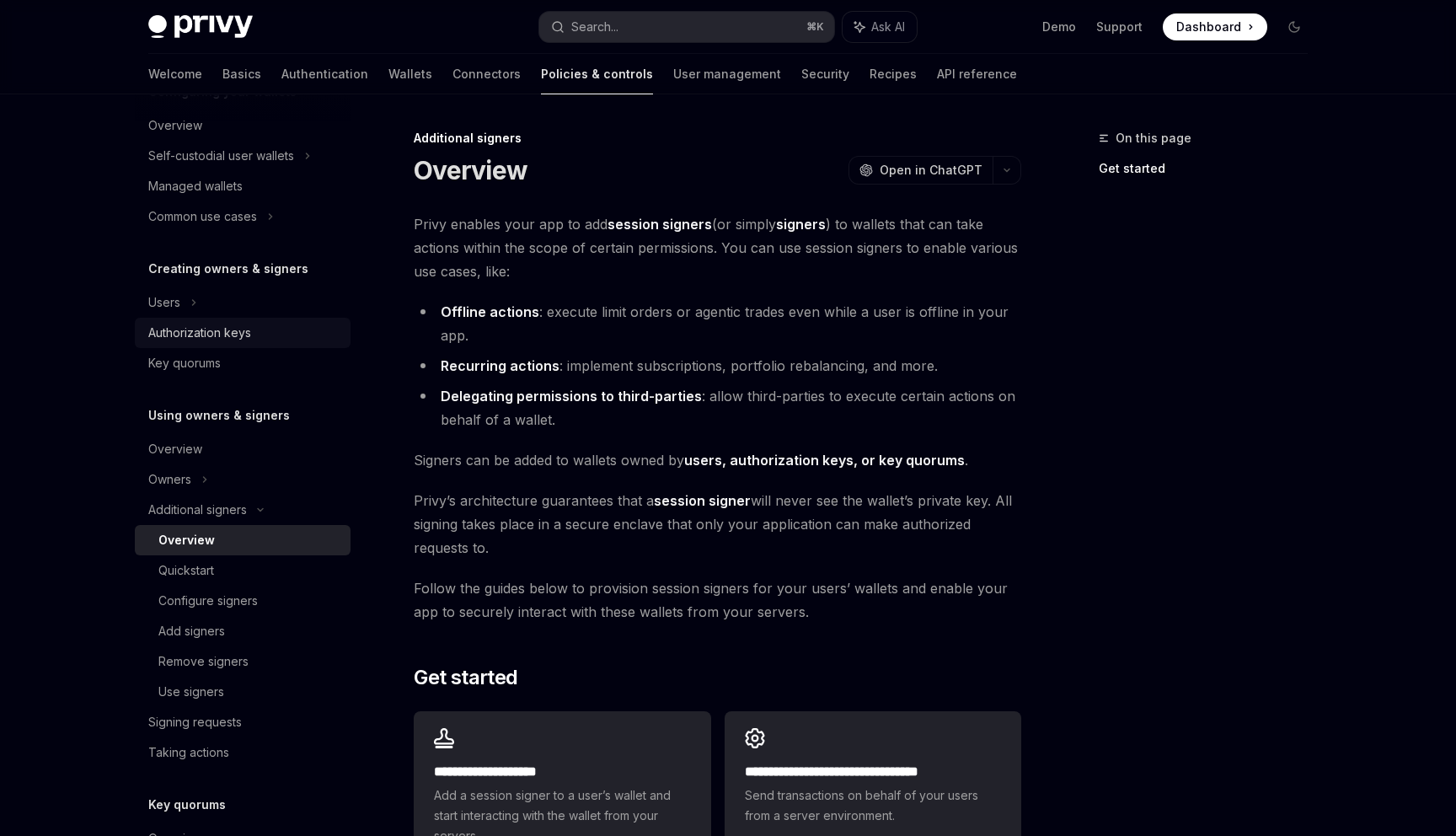
click at [226, 339] on div "Authorization keys" at bounding box center [199, 332] width 103 height 20
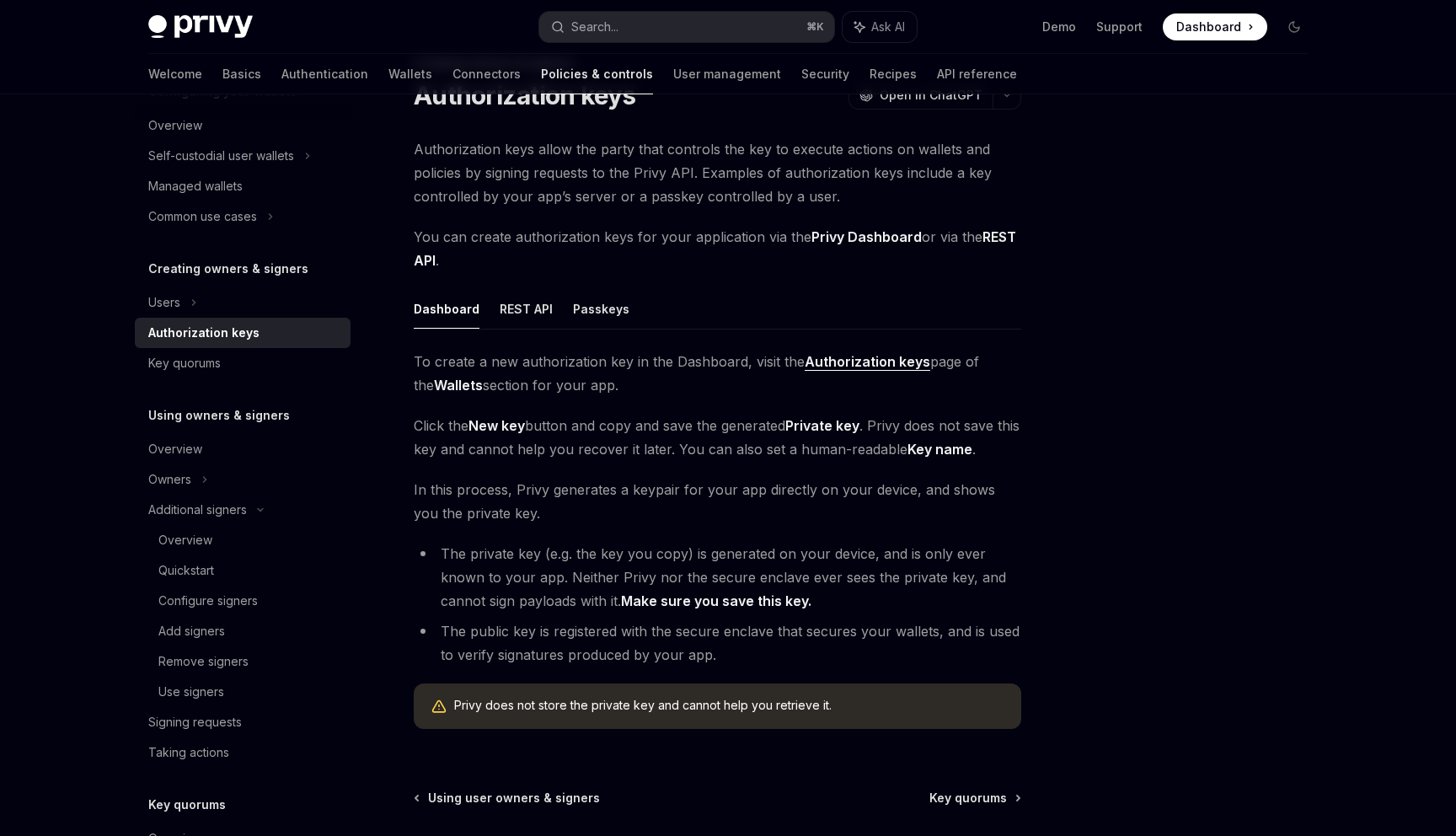
scroll to position [81, 0]
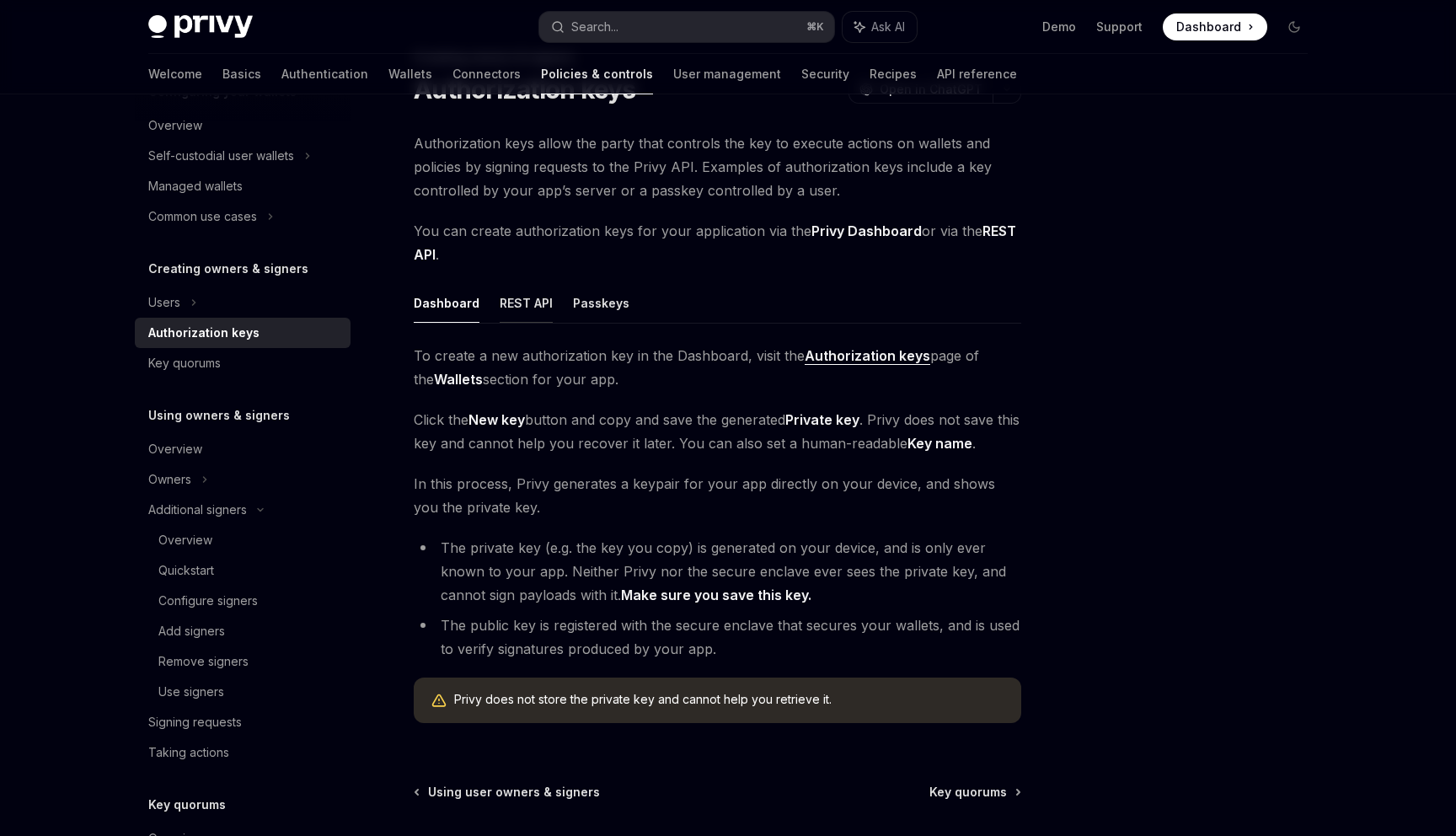
click at [537, 299] on button "REST API" at bounding box center [526, 303] width 53 height 40
type textarea "*"
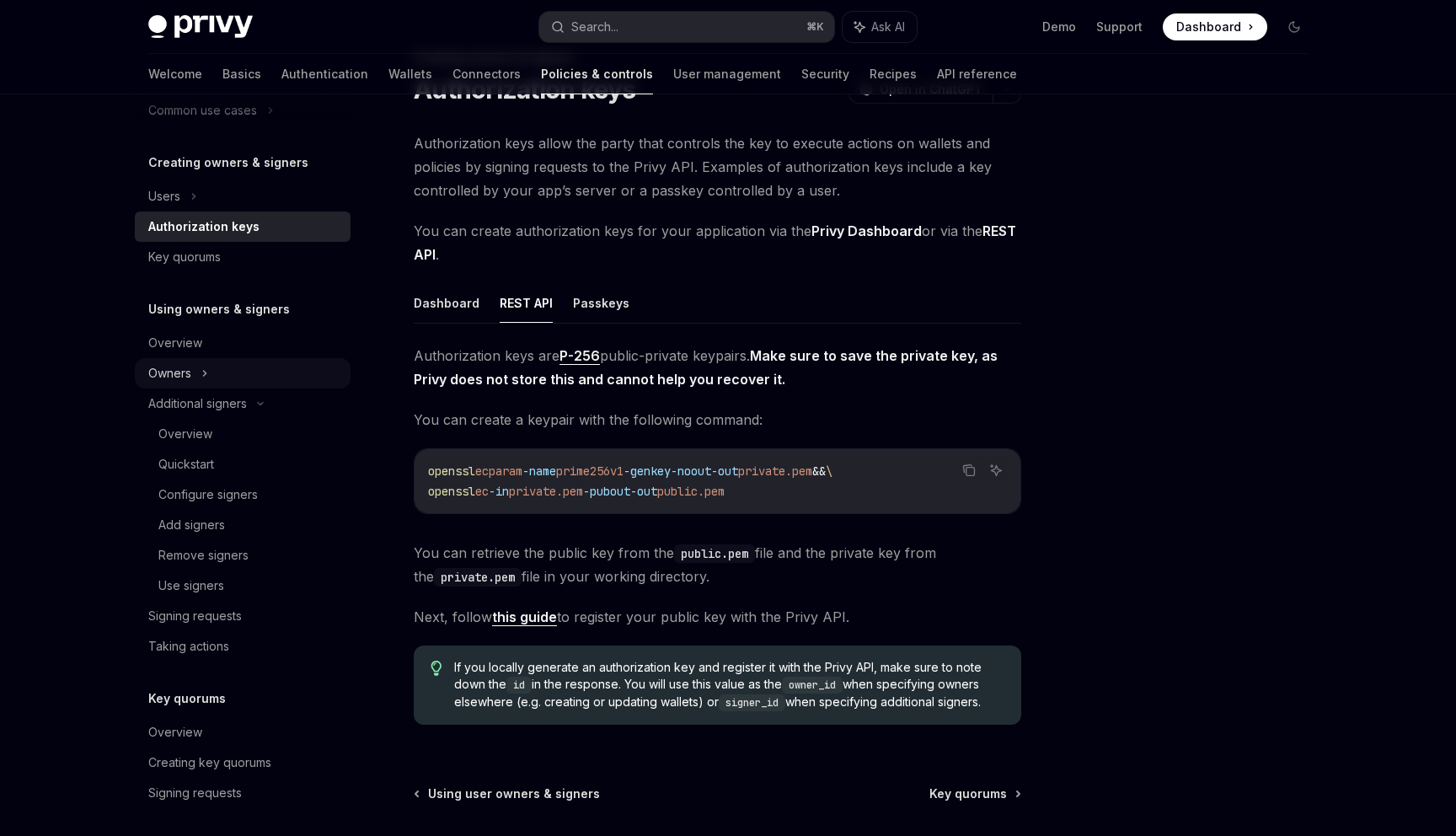
scroll to position [336, 0]
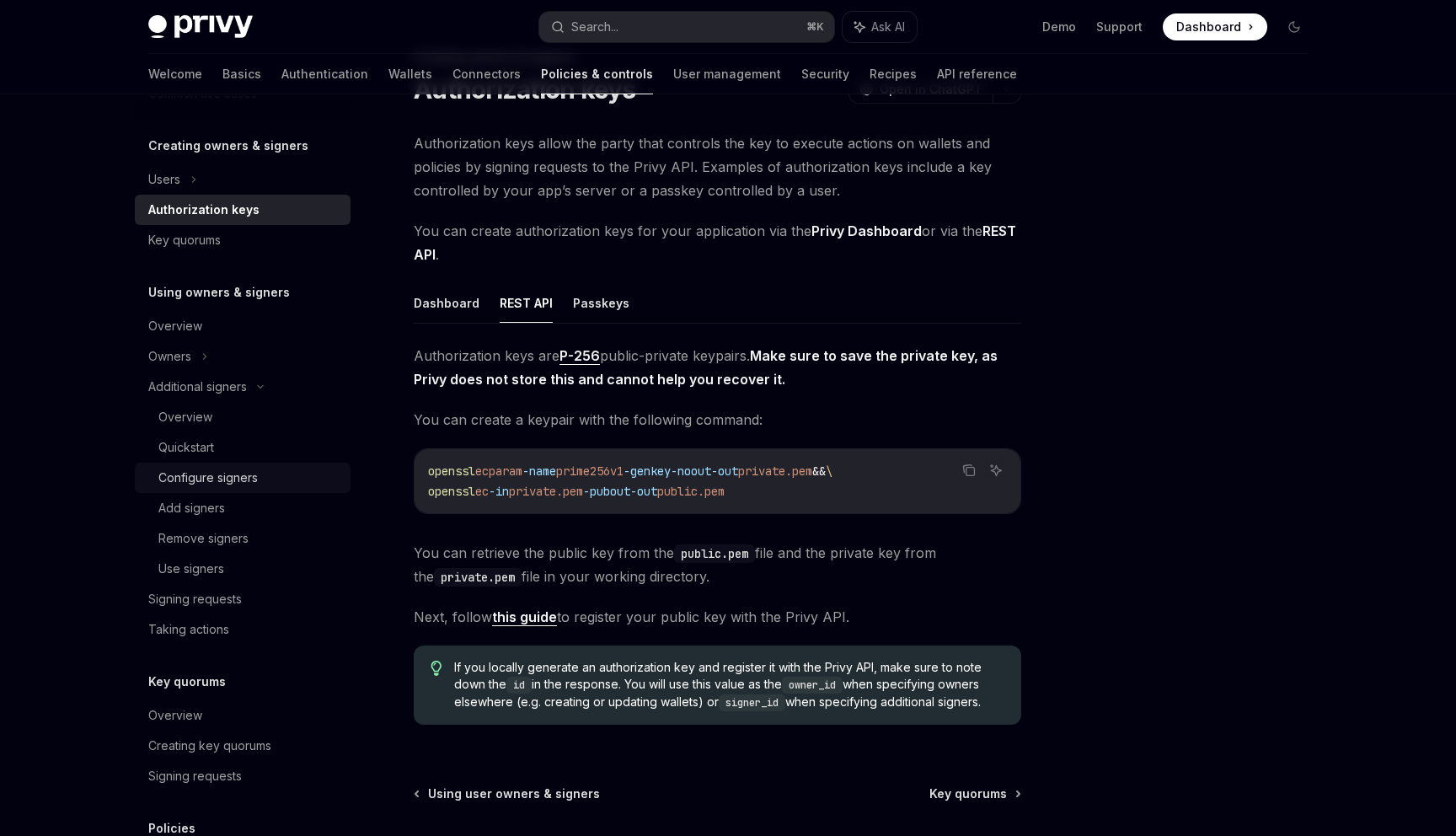
click at [204, 478] on div "Configure signers" at bounding box center [207, 477] width 99 height 20
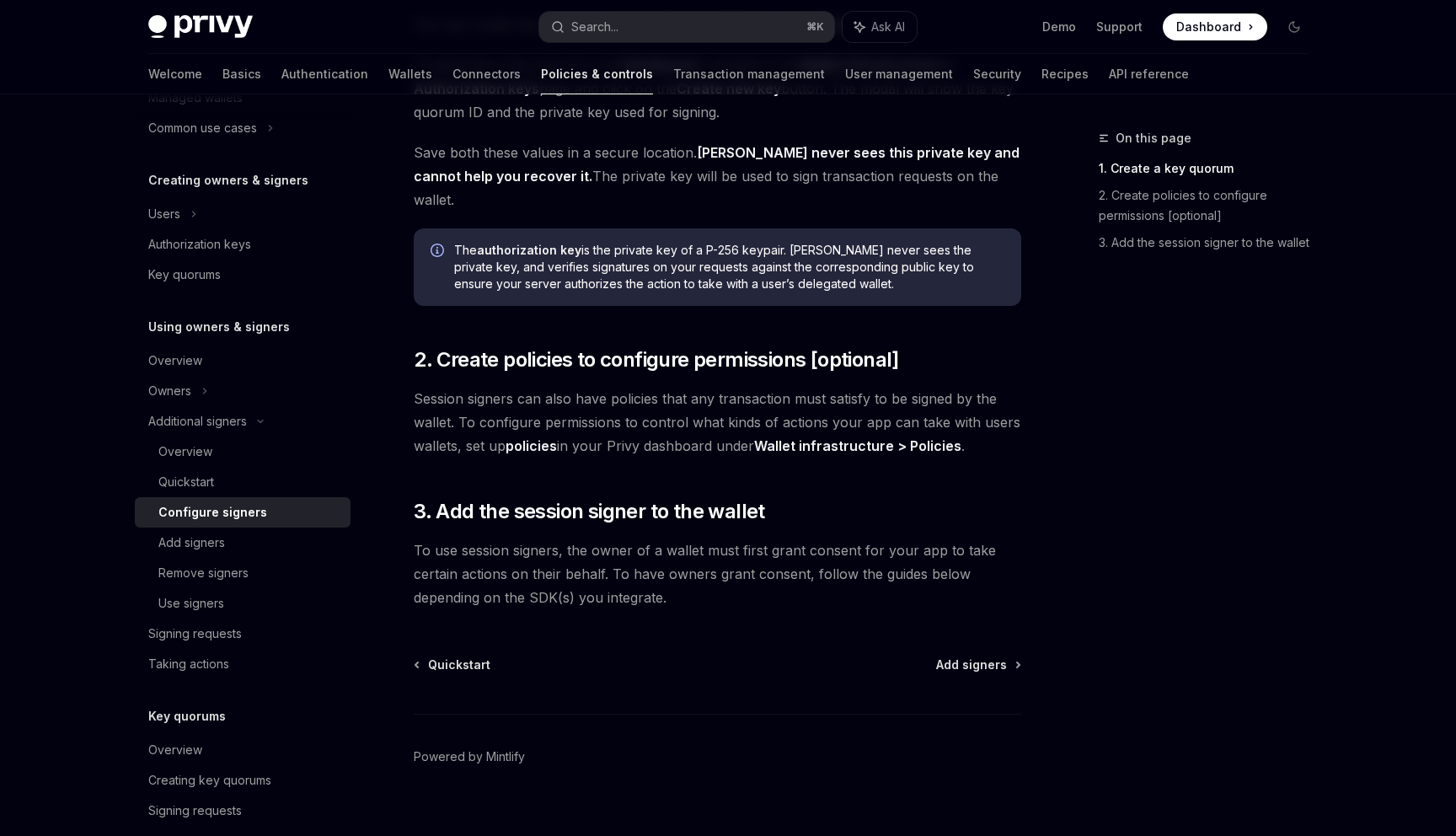
scroll to position [303, 0]
click at [207, 542] on div "Add signers" at bounding box center [191, 541] width 66 height 20
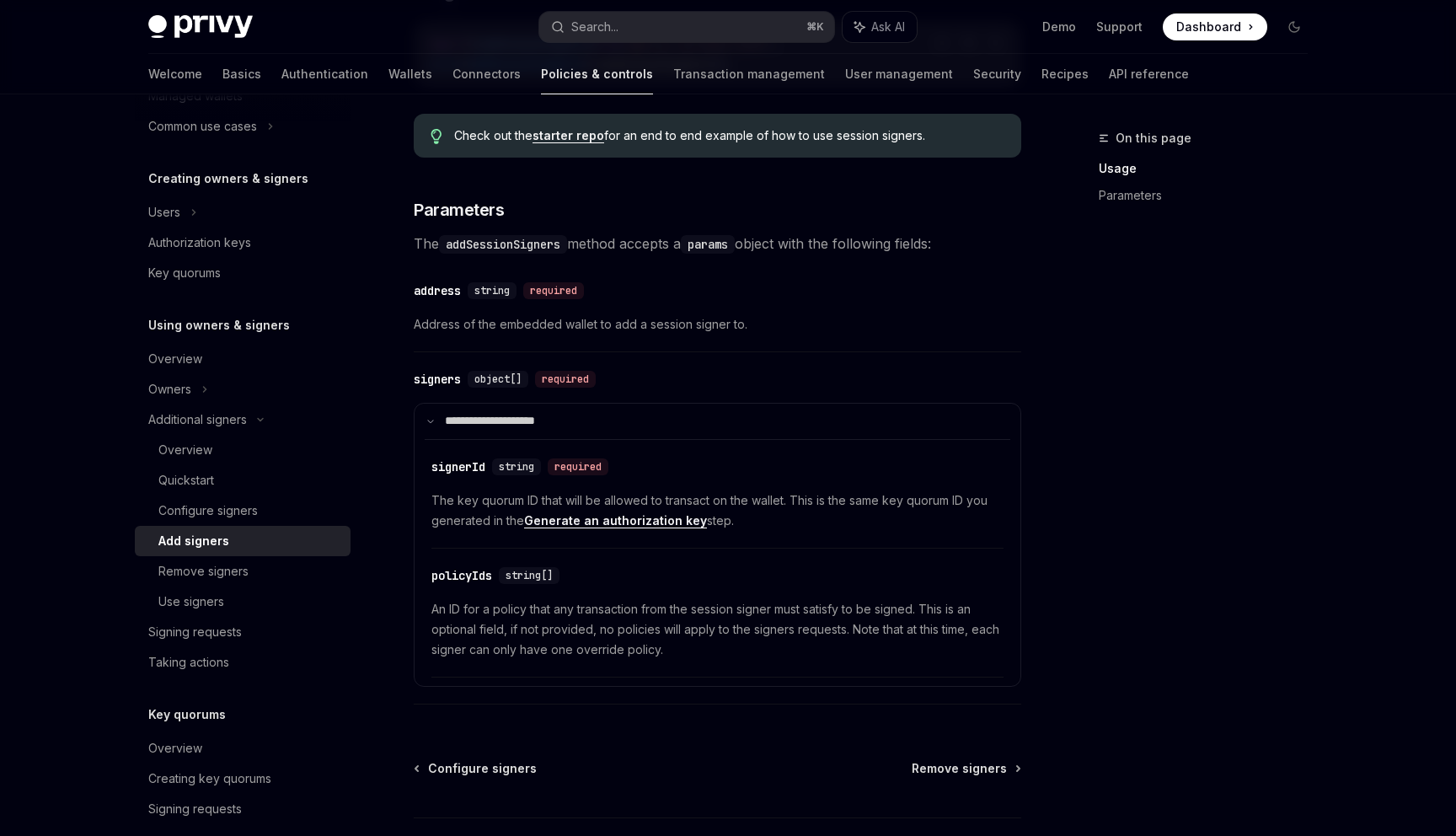
scroll to position [548, 0]
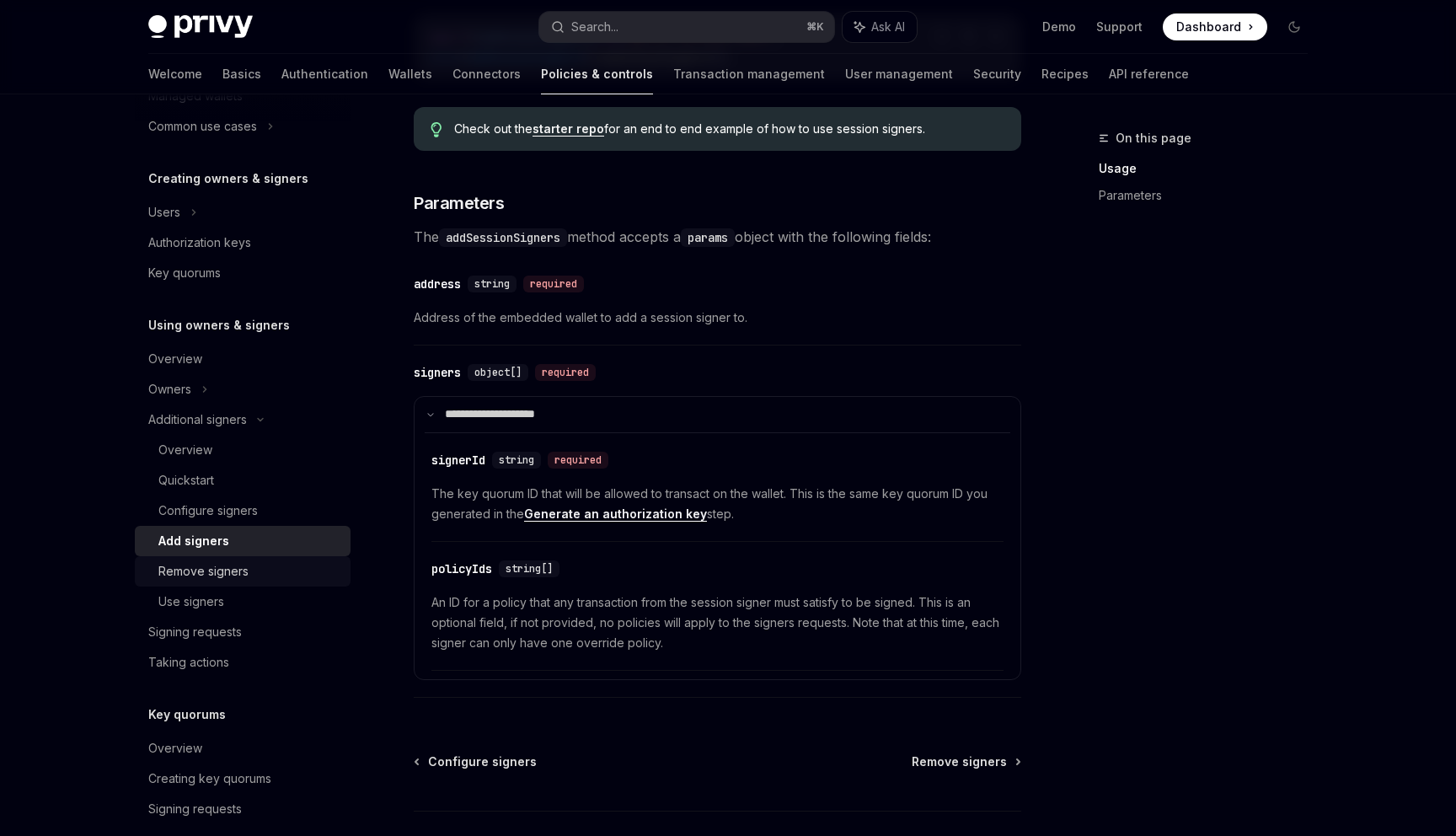
click at [240, 572] on div "Remove signers" at bounding box center [203, 571] width 90 height 20
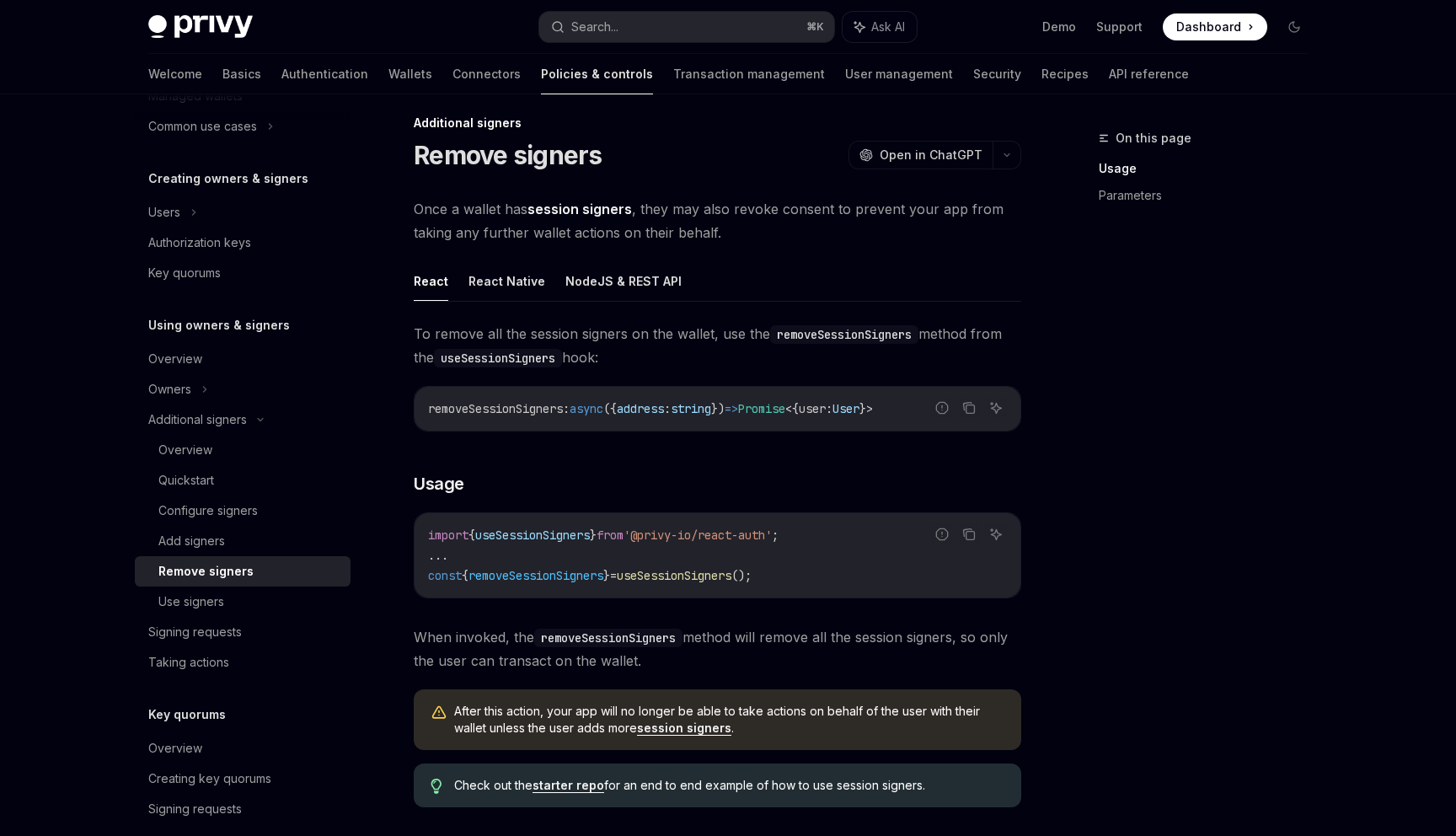
scroll to position [19, 0]
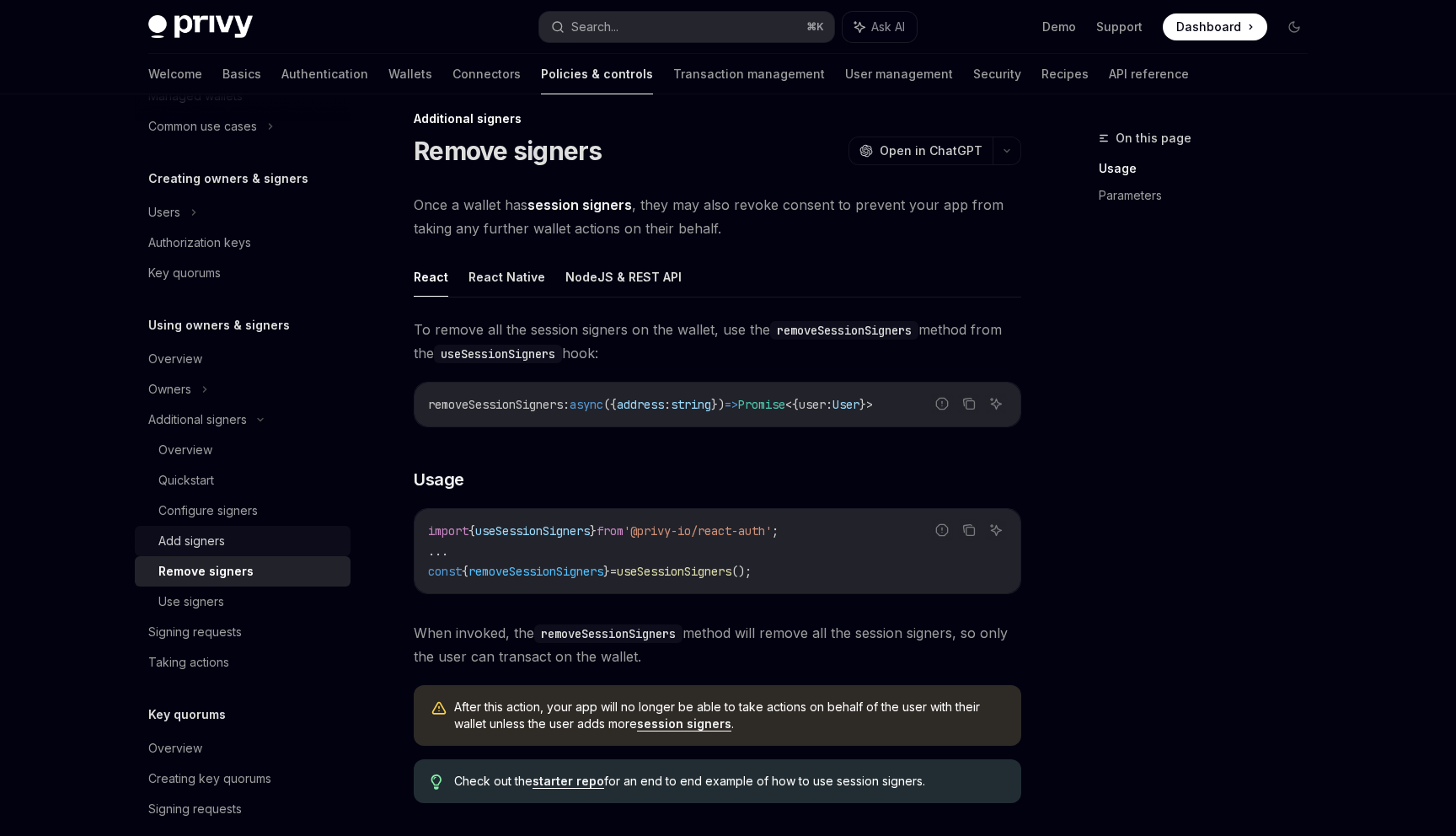
click at [208, 537] on div "Add signers" at bounding box center [191, 541] width 66 height 20
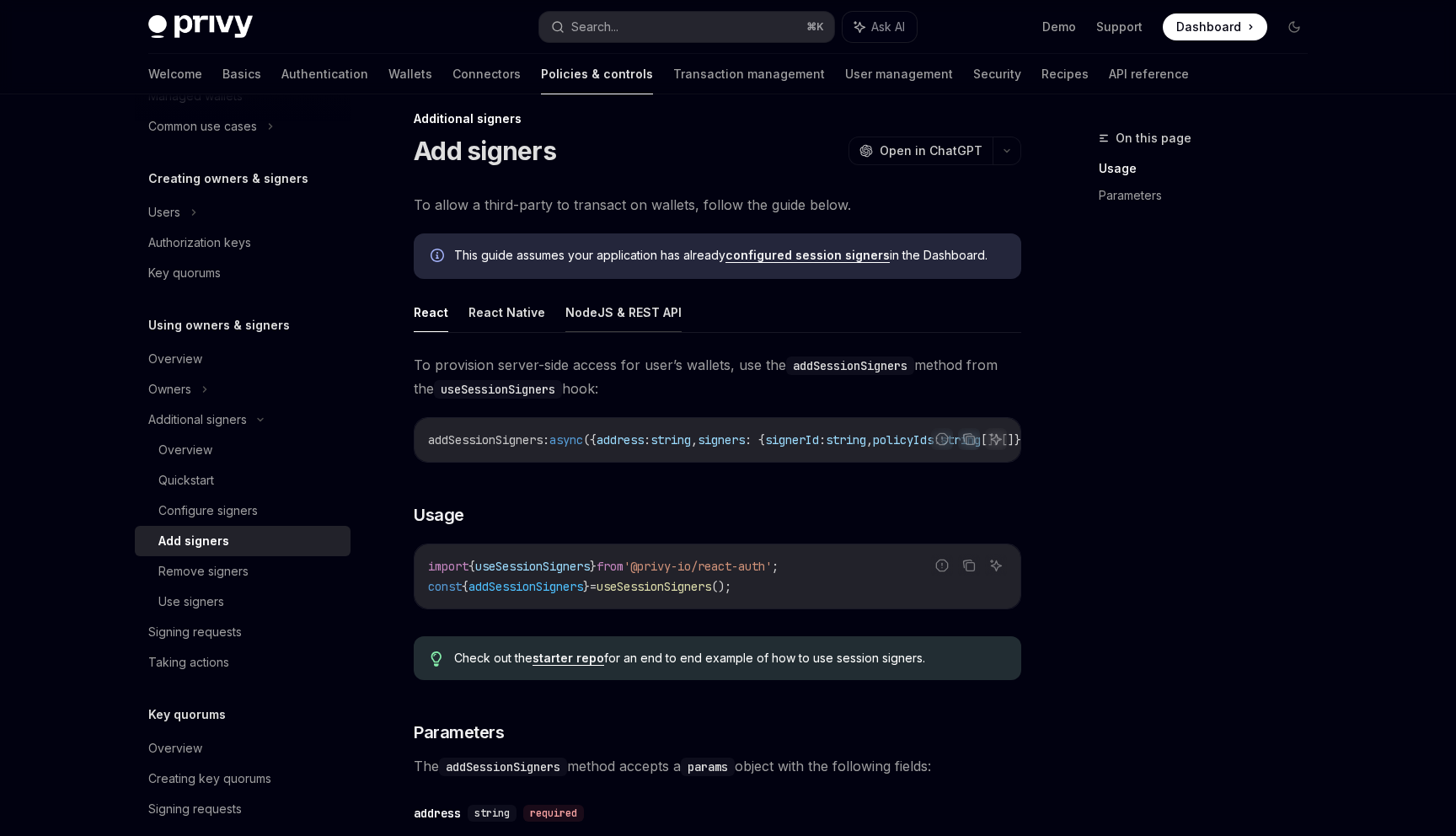
click at [619, 309] on button "NodeJS & REST API" at bounding box center [624, 313] width 117 height 40
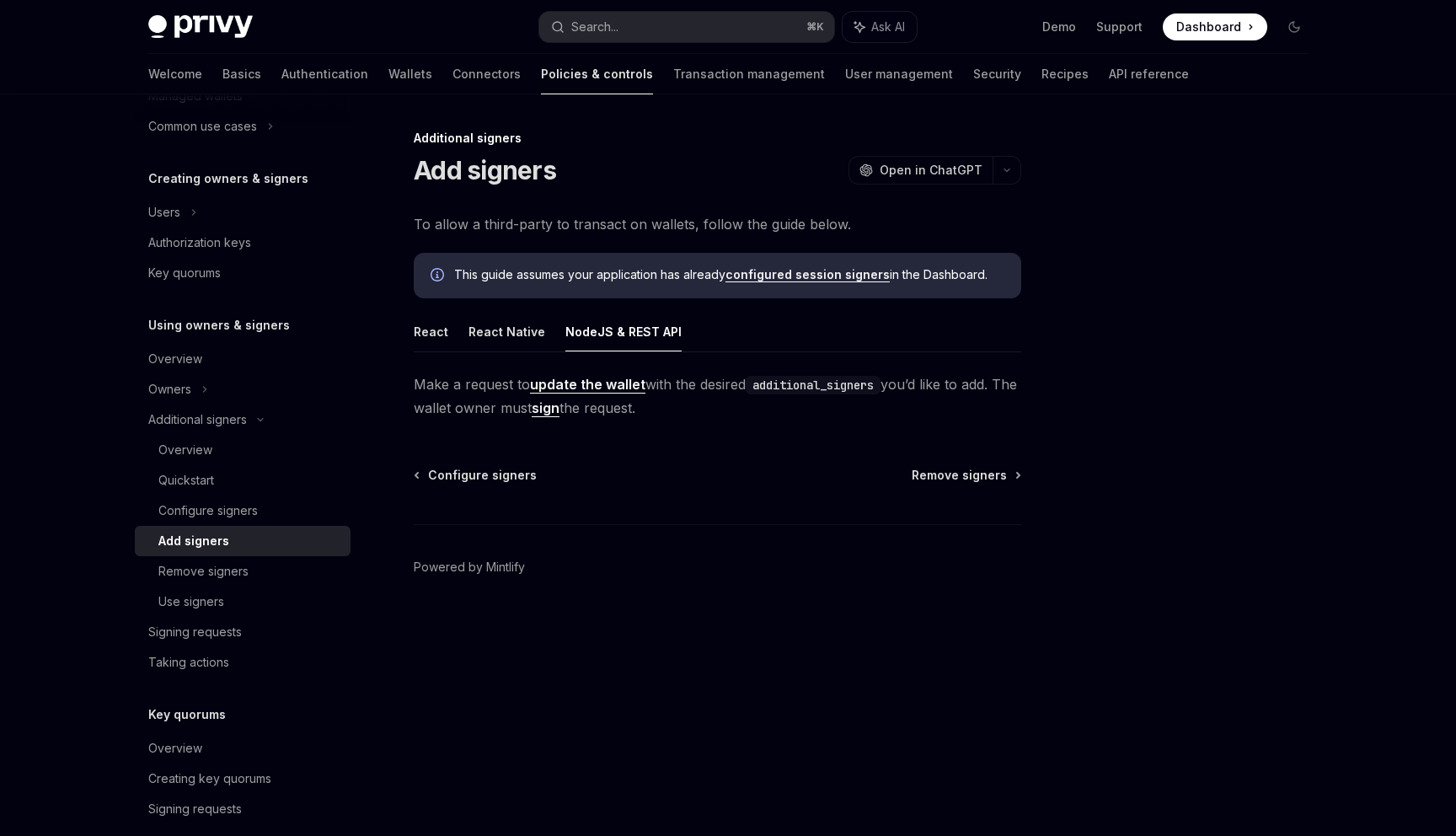
click at [605, 382] on link "update the wallet" at bounding box center [588, 384] width 116 height 17
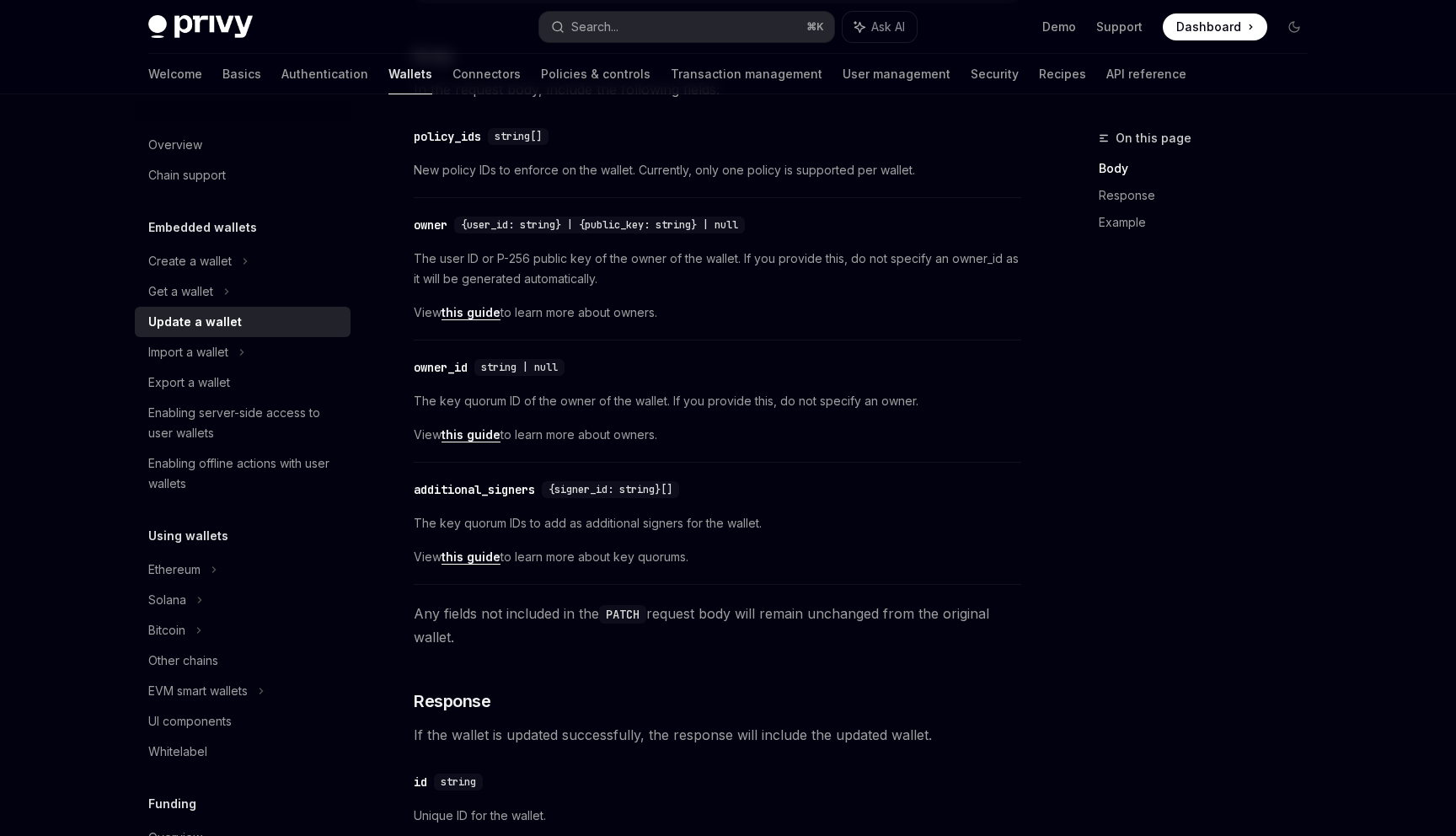
scroll to position [497, 0]
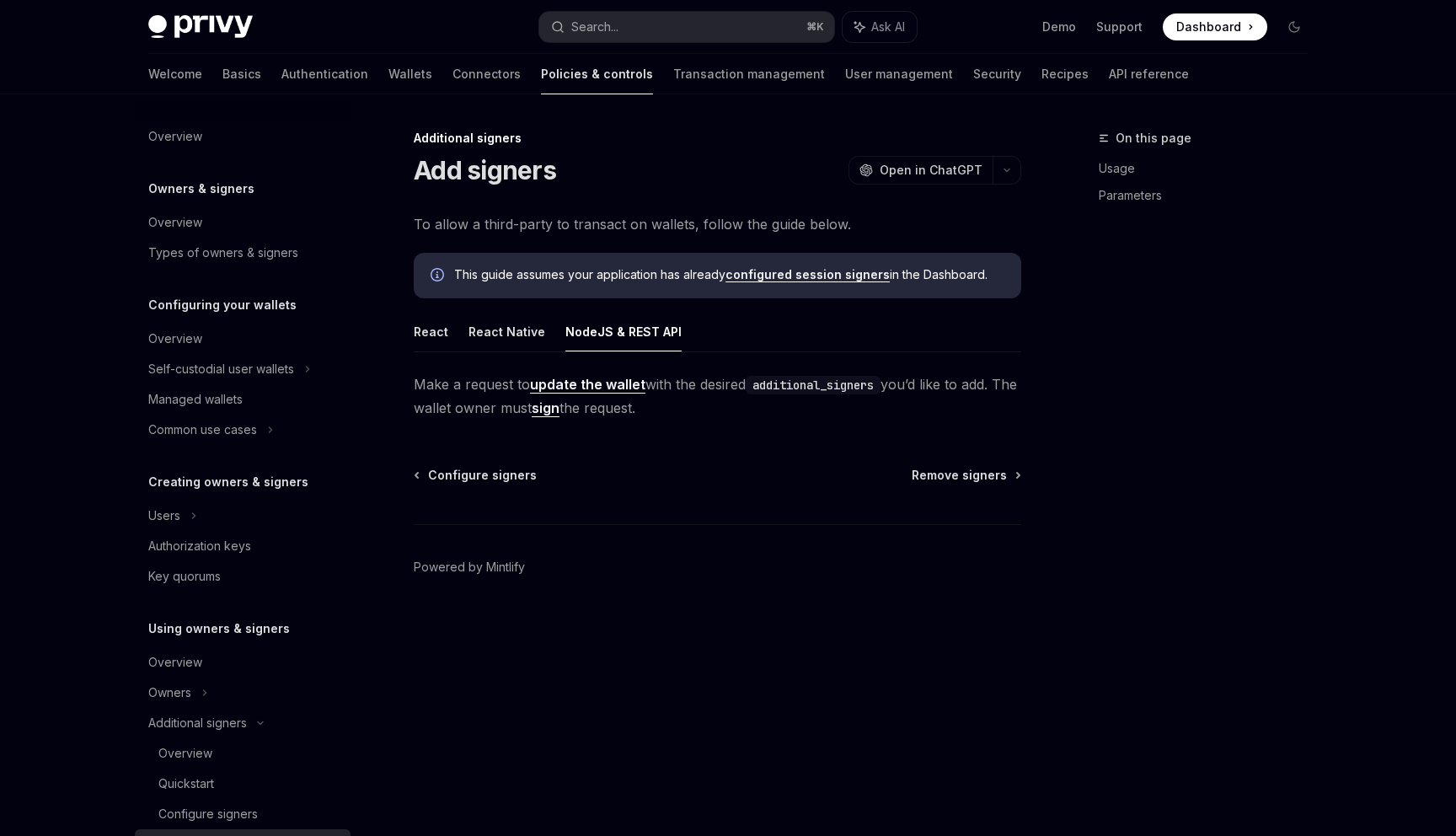
scroll to position [379, 0]
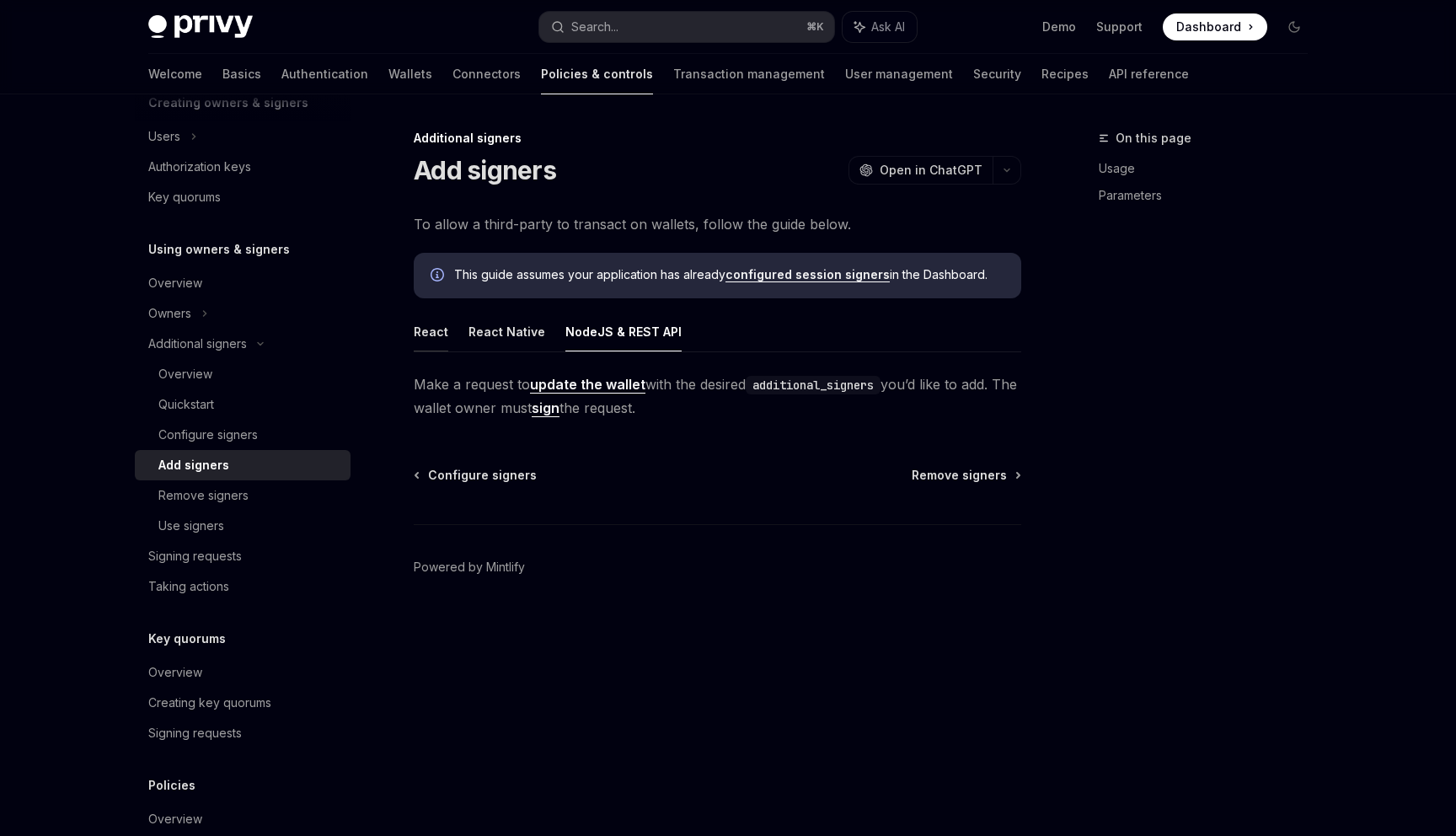
click at [440, 330] on button "React" at bounding box center [431, 332] width 35 height 40
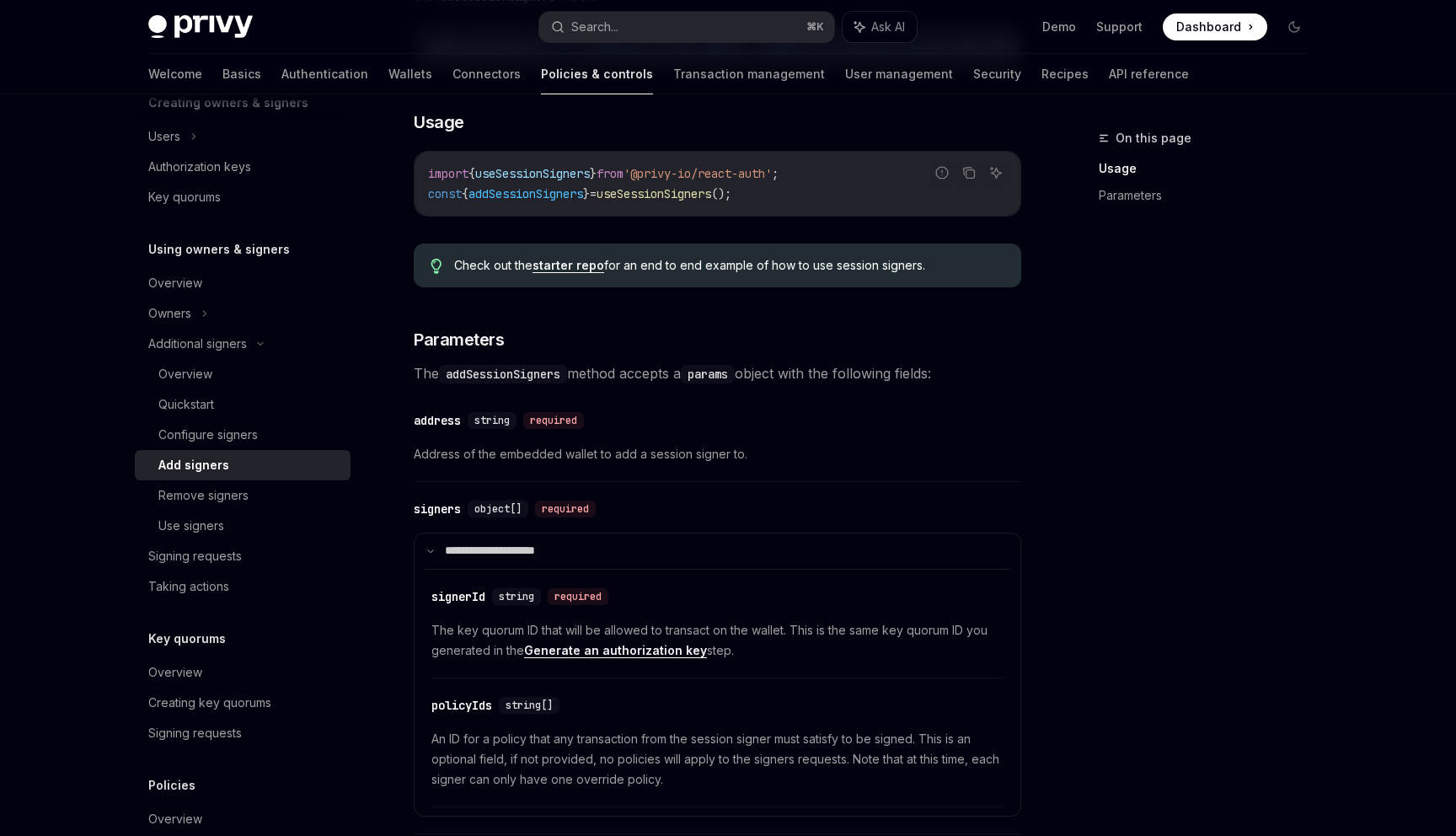
scroll to position [405, 0]
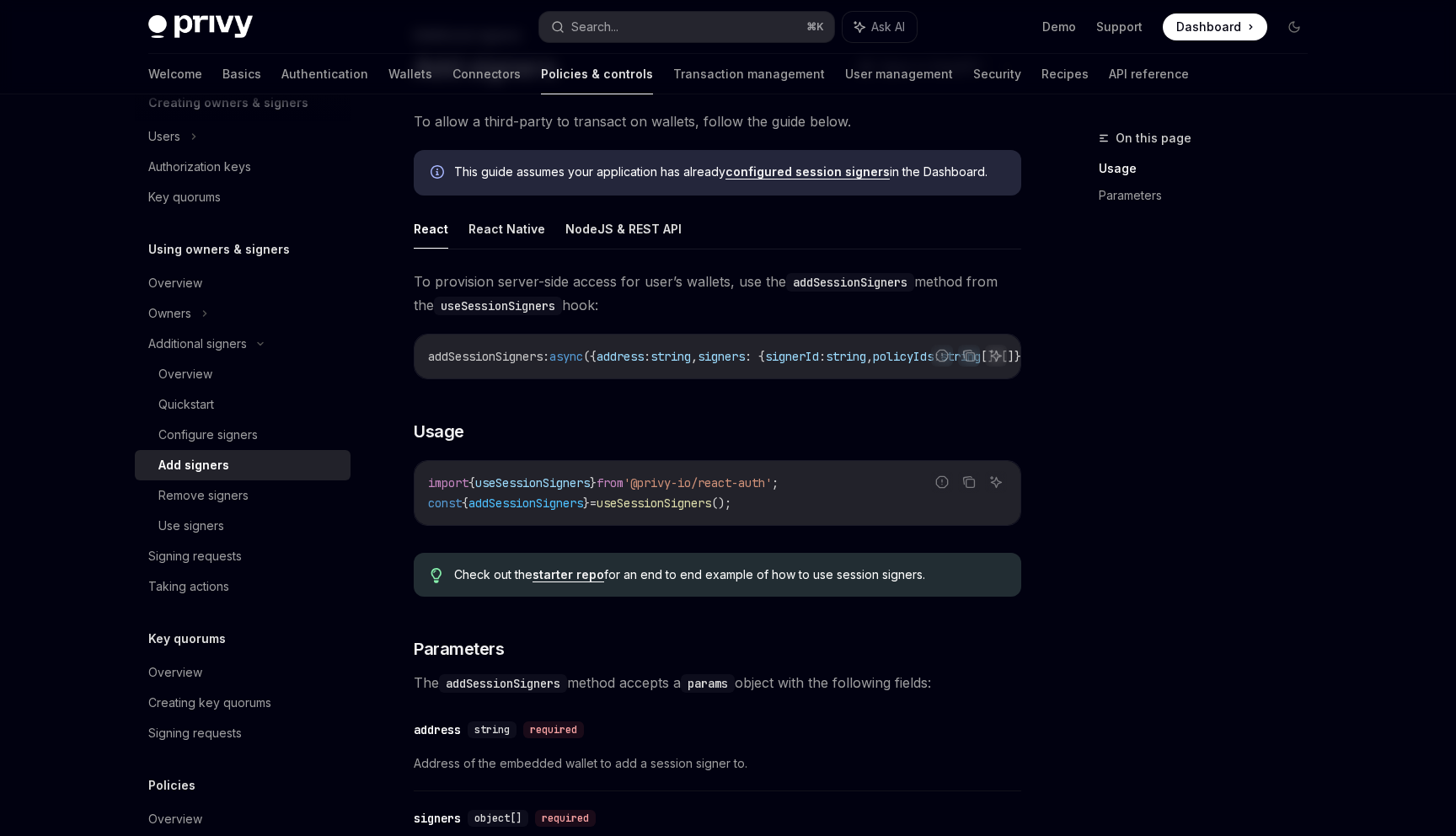
scroll to position [19, 0]
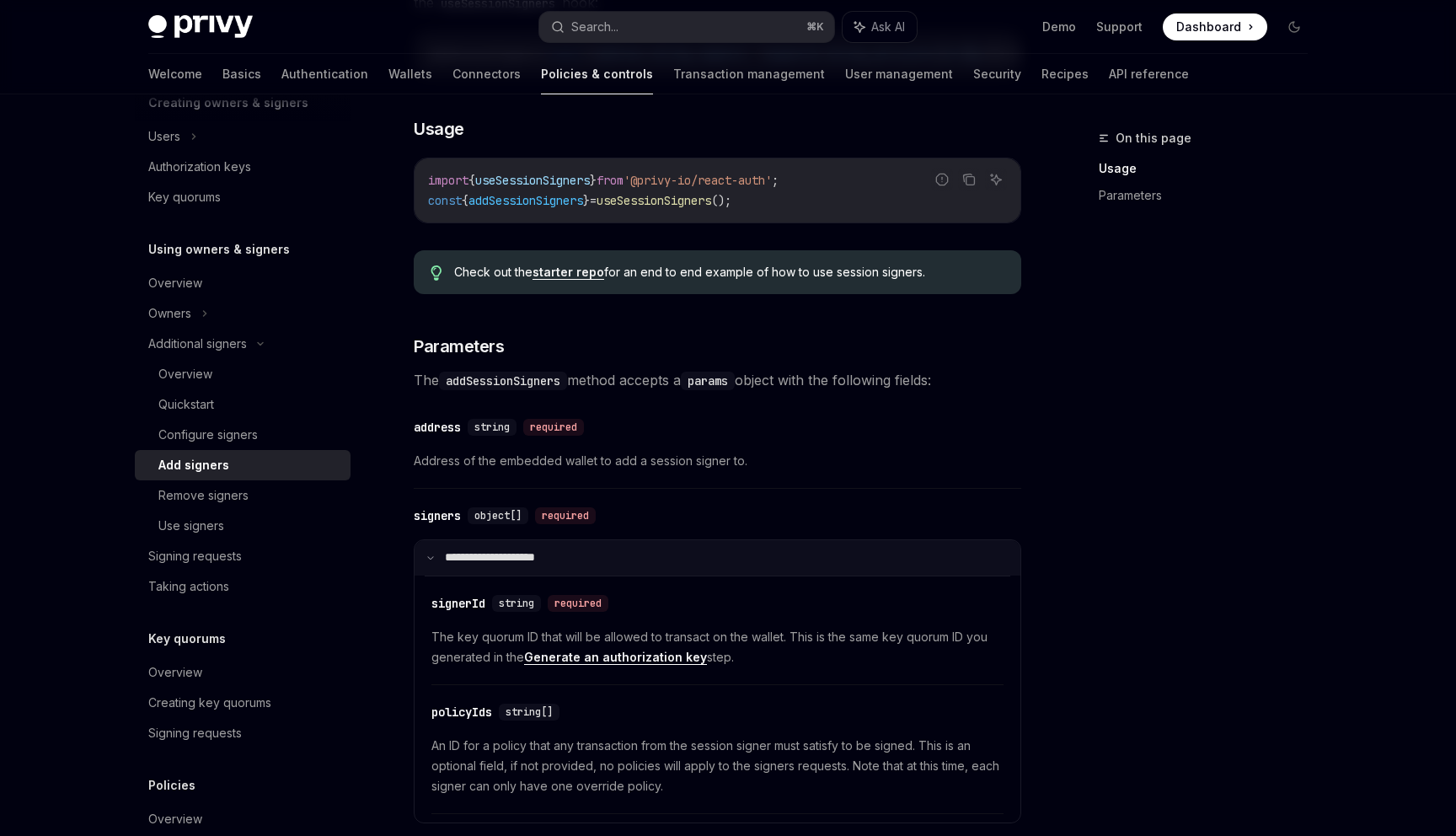
scroll to position [674, 0]
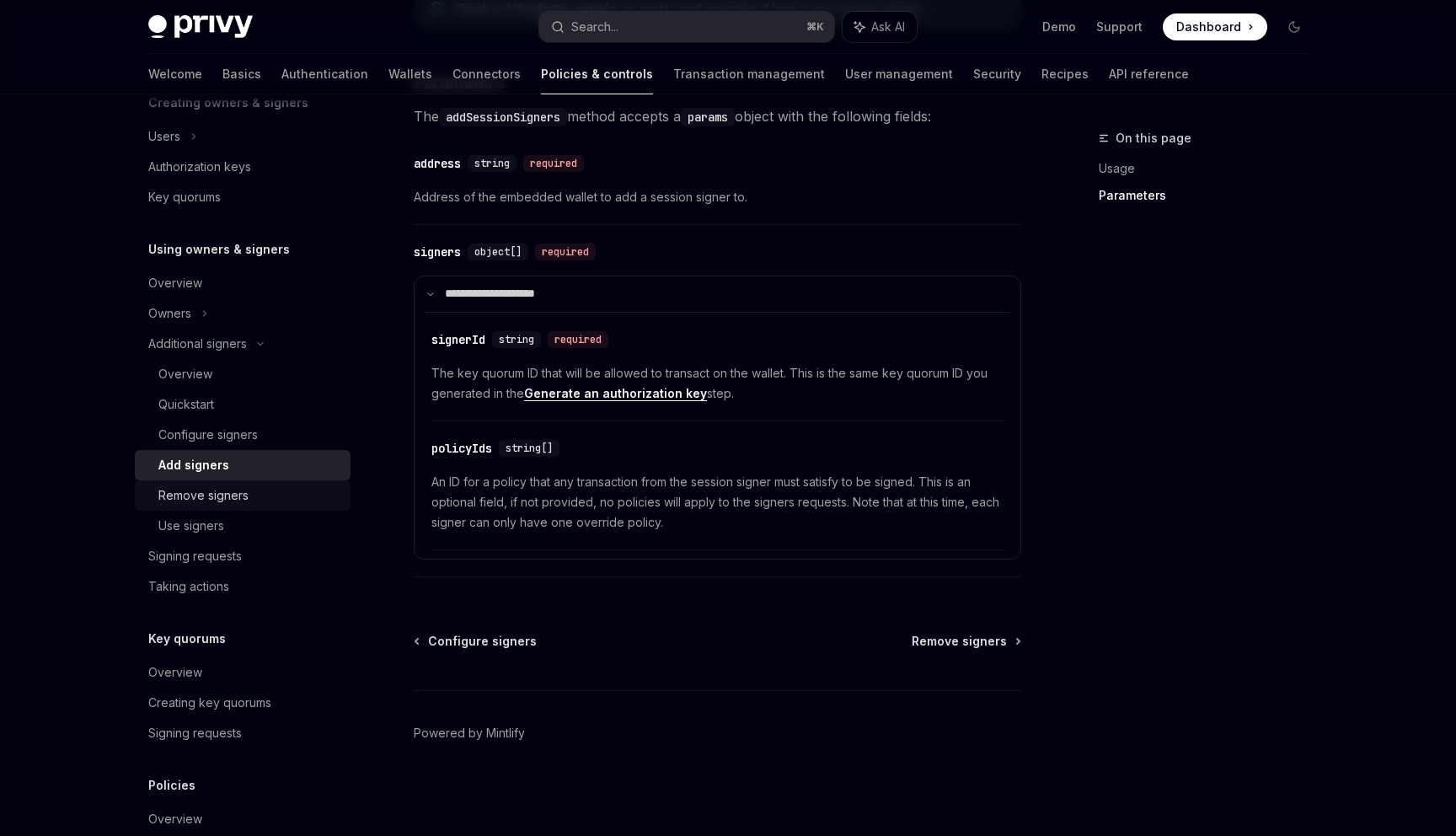
click at [223, 497] on div "Remove signers" at bounding box center [203, 495] width 90 height 20
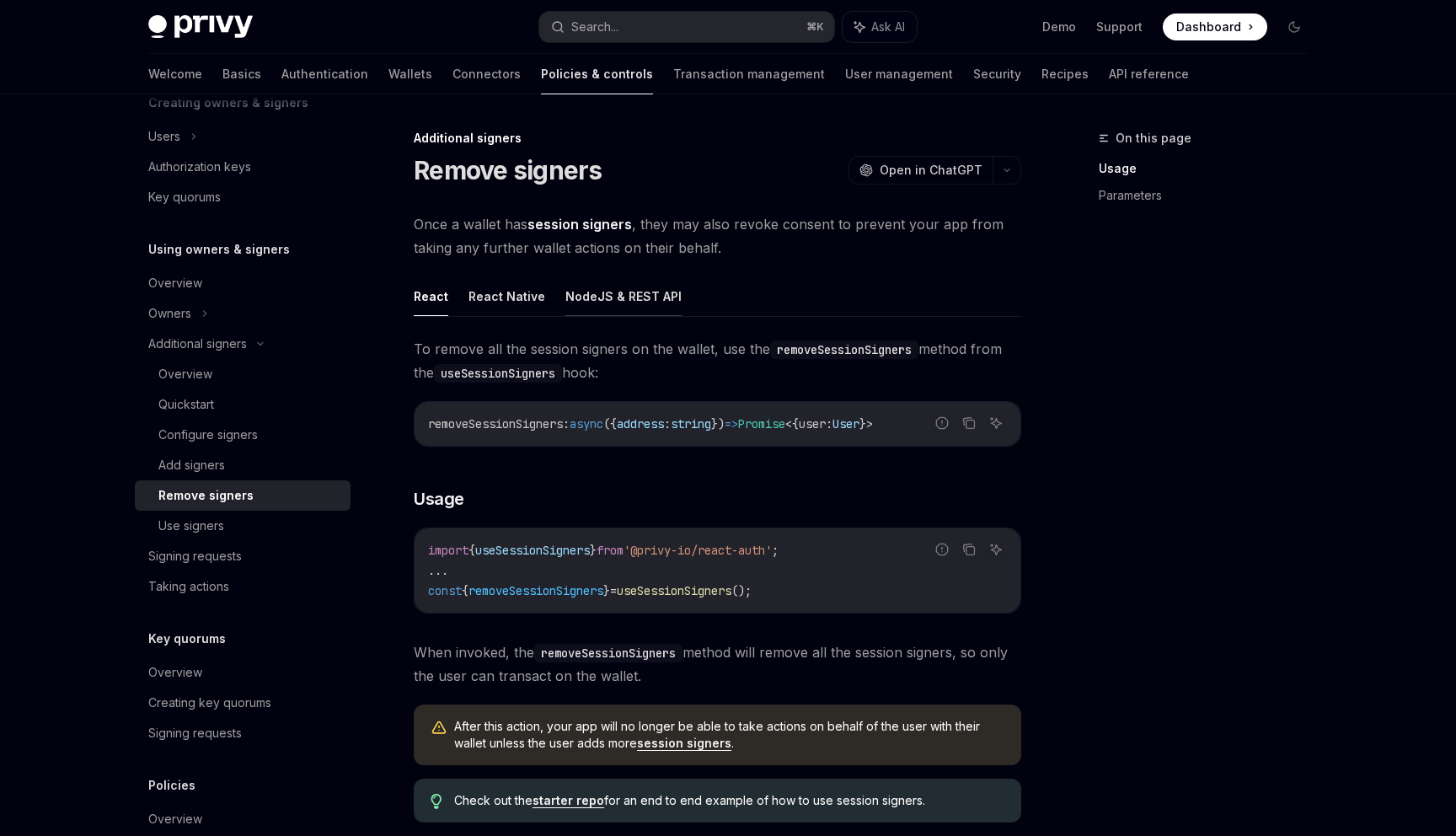
click at [638, 298] on button "NodeJS & REST API" at bounding box center [624, 296] width 117 height 40
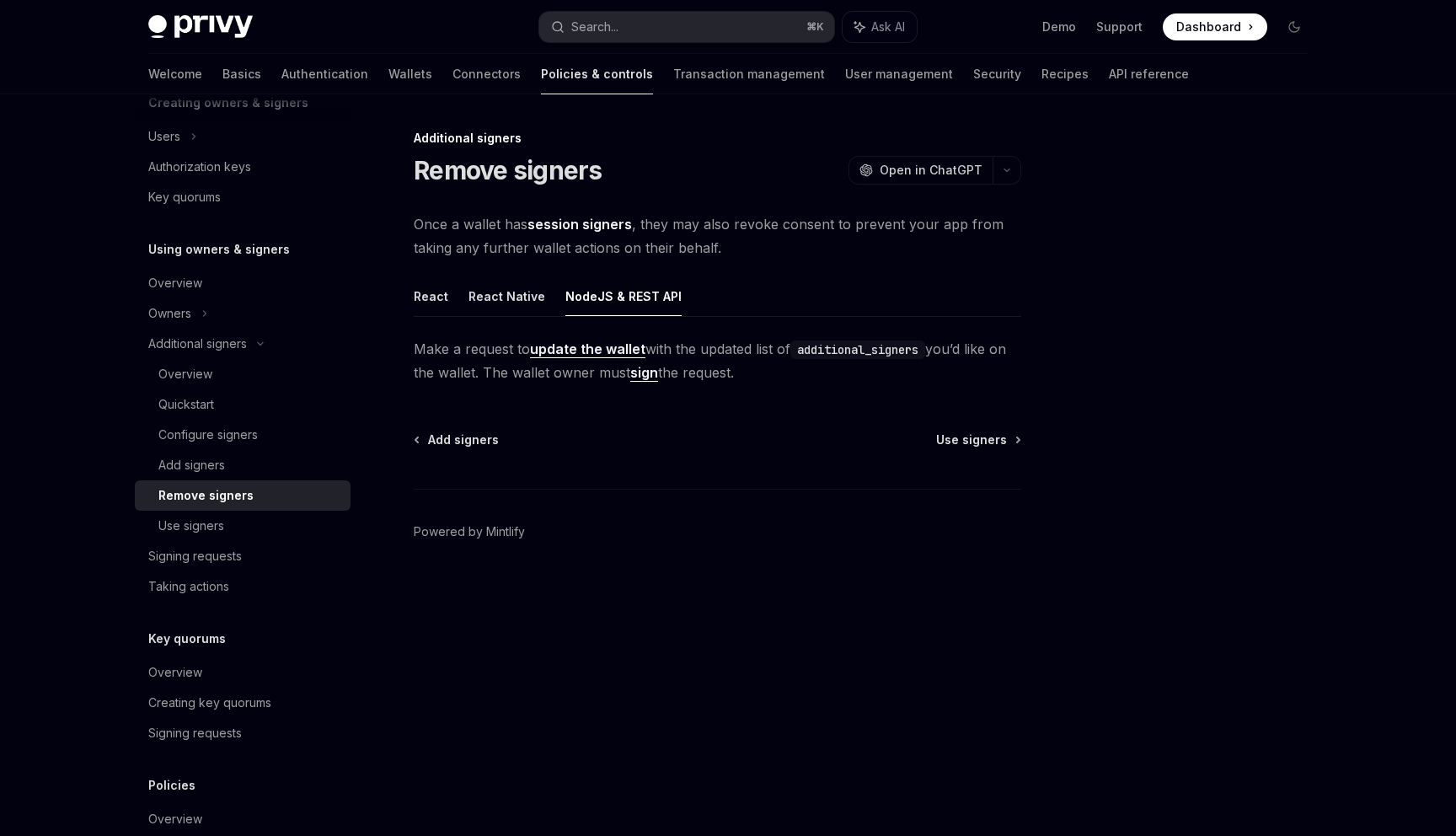
click at [589, 350] on link "update the wallet" at bounding box center [588, 349] width 116 height 17
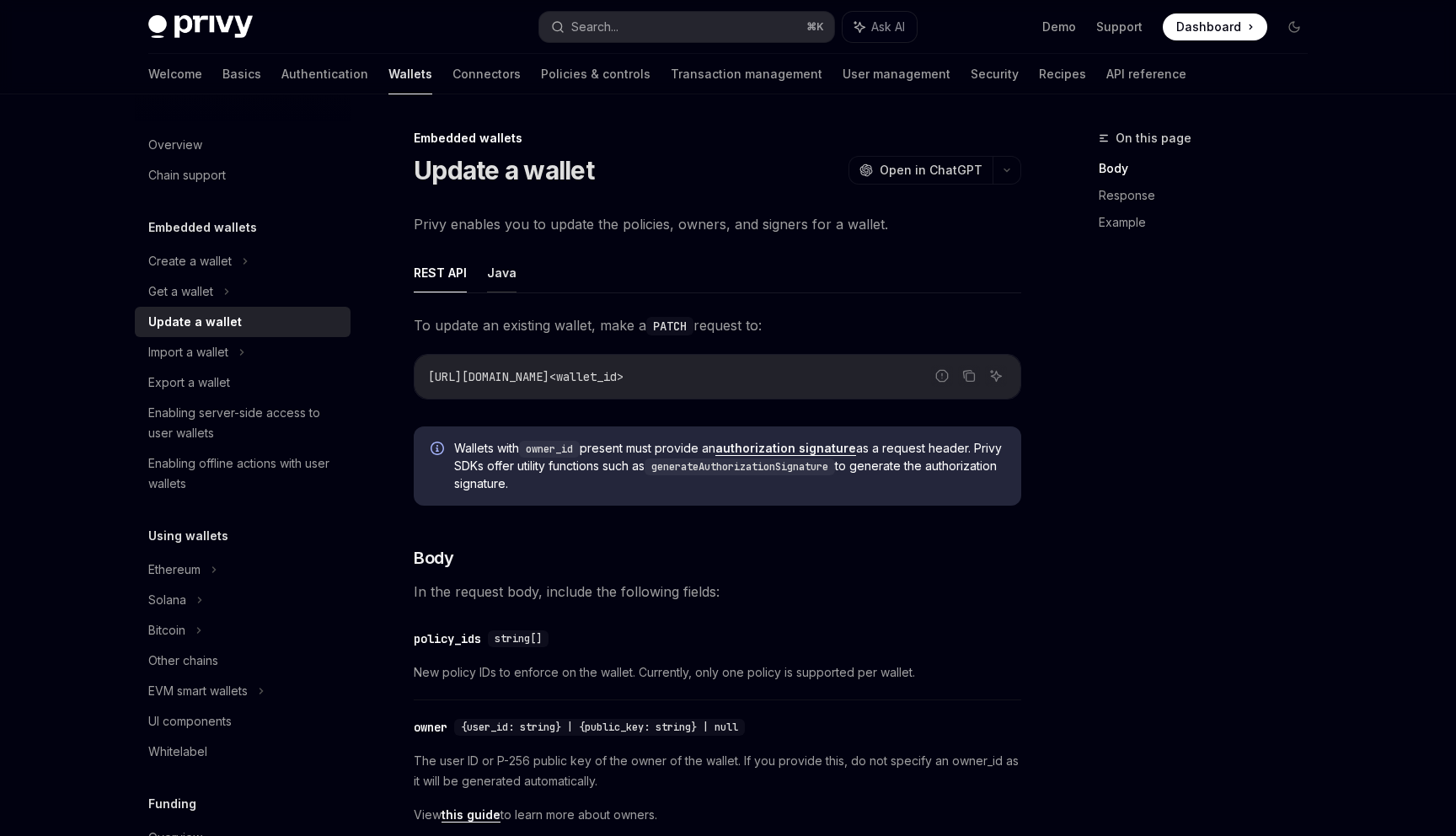
click at [504, 272] on button "Java" at bounding box center [502, 273] width 29 height 40
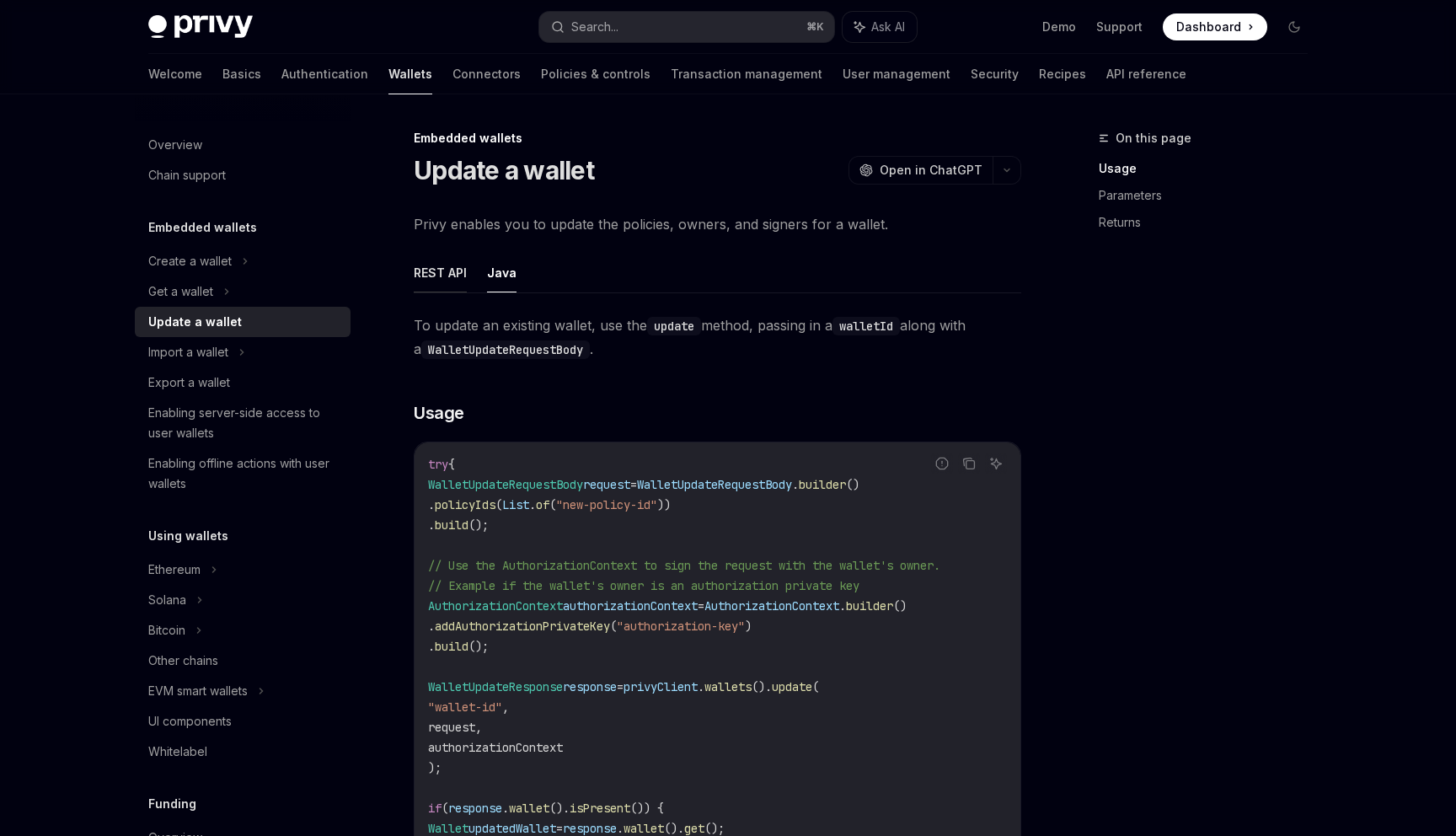
click at [447, 275] on button "REST API" at bounding box center [440, 273] width 53 height 40
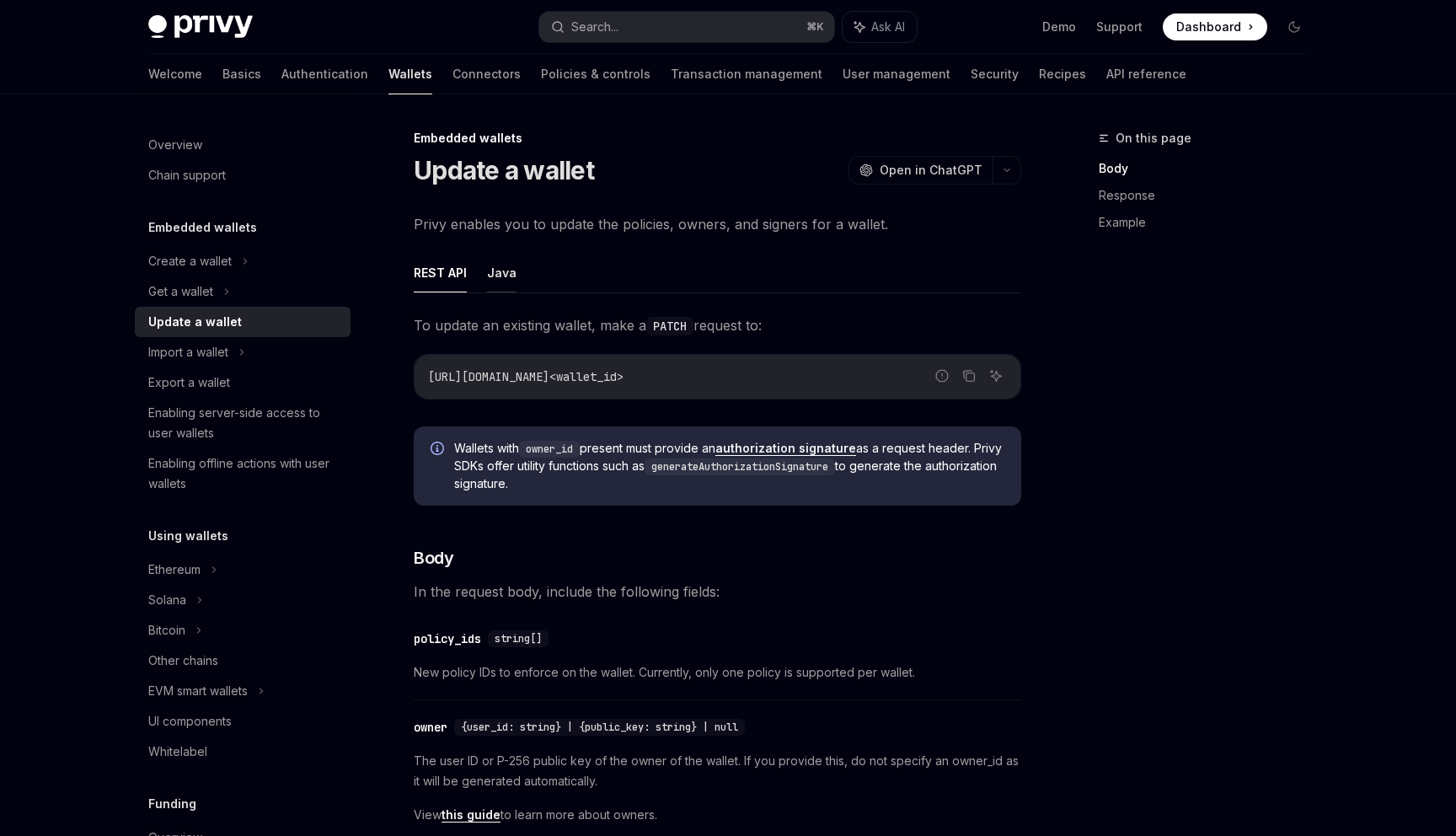
click at [511, 266] on button "Java" at bounding box center [502, 273] width 29 height 40
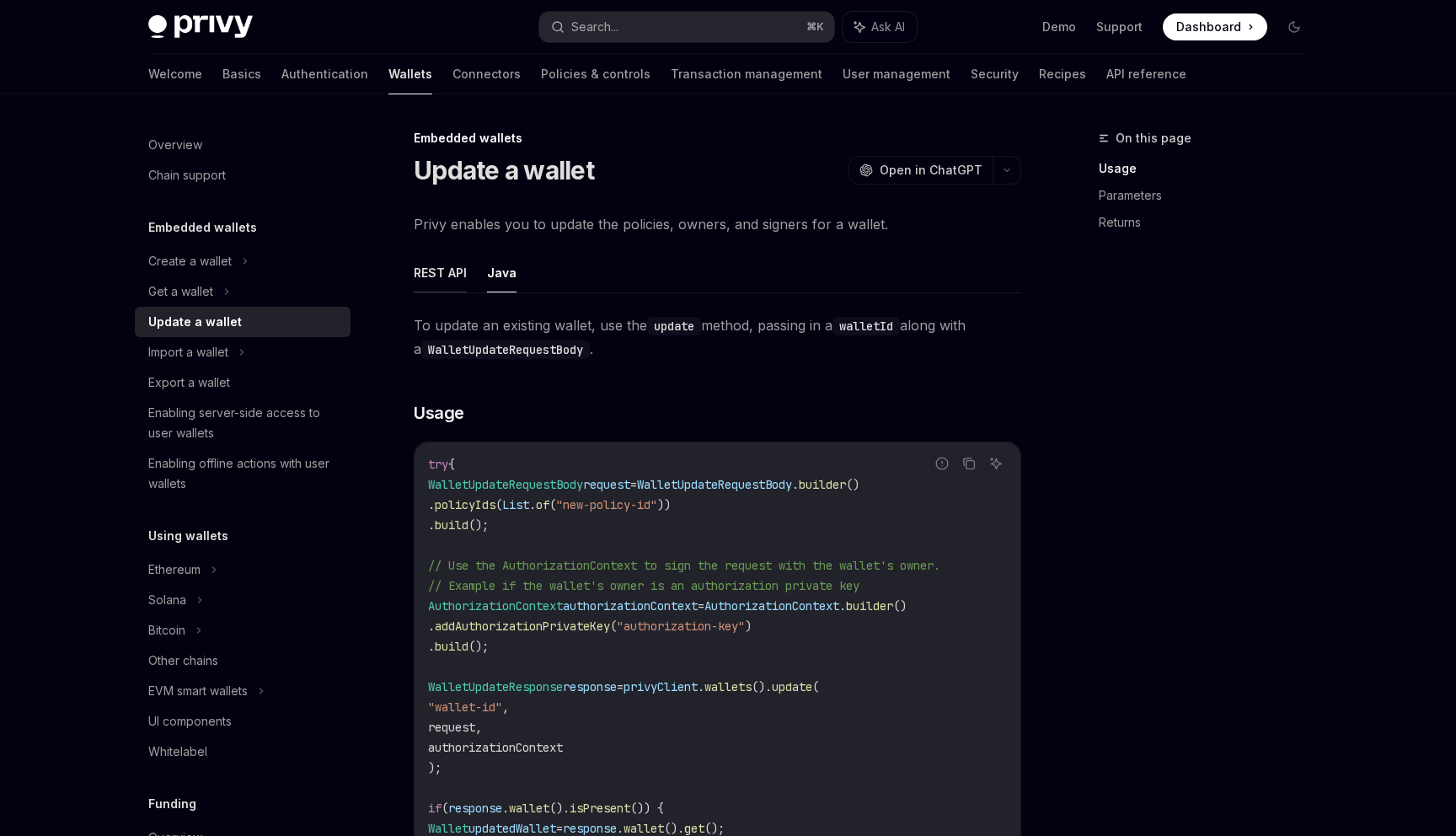
click at [441, 276] on button "REST API" at bounding box center [440, 273] width 53 height 40
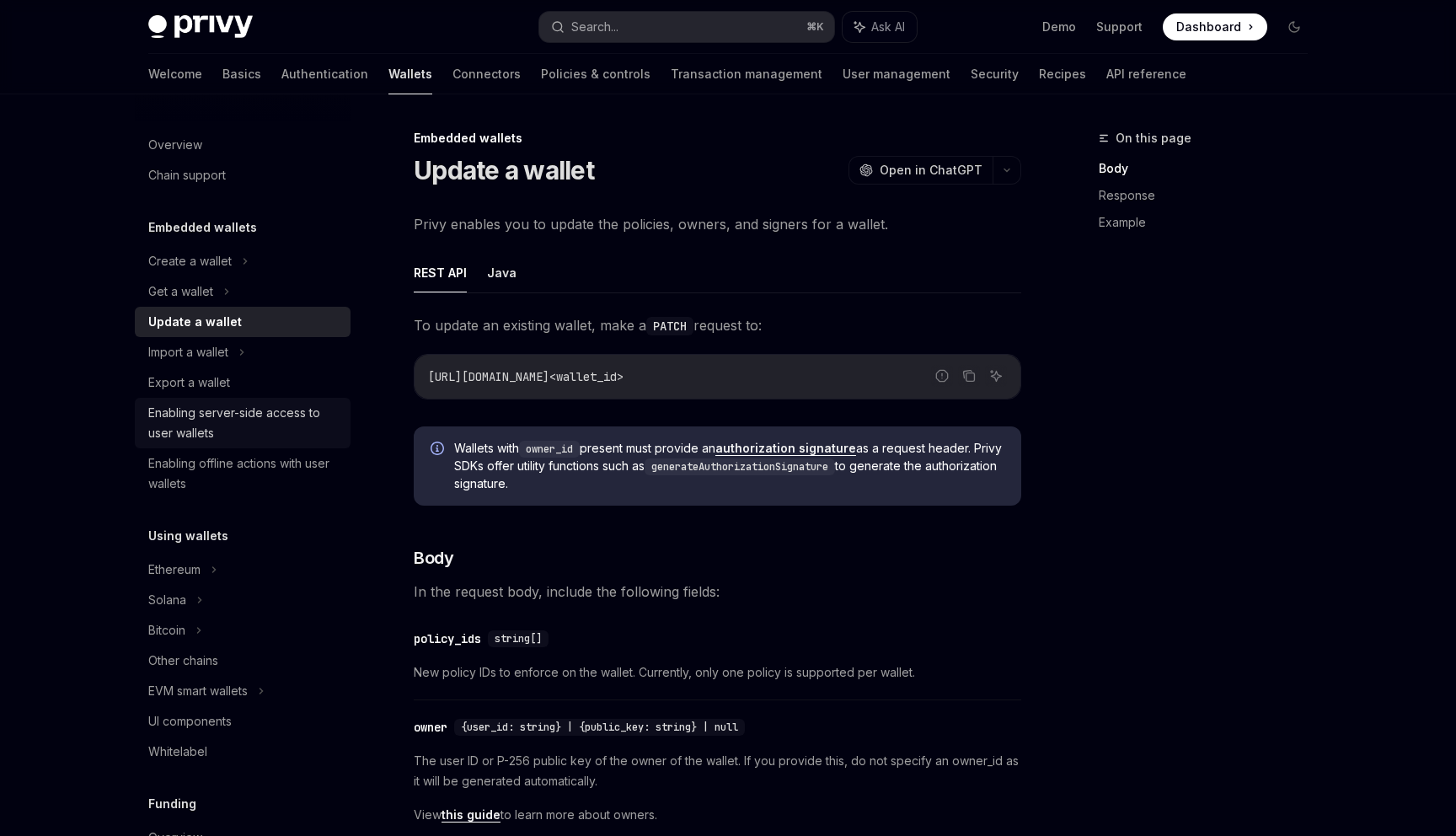
click at [199, 422] on div "Enabling server-side access to user wallets" at bounding box center [244, 422] width 192 height 41
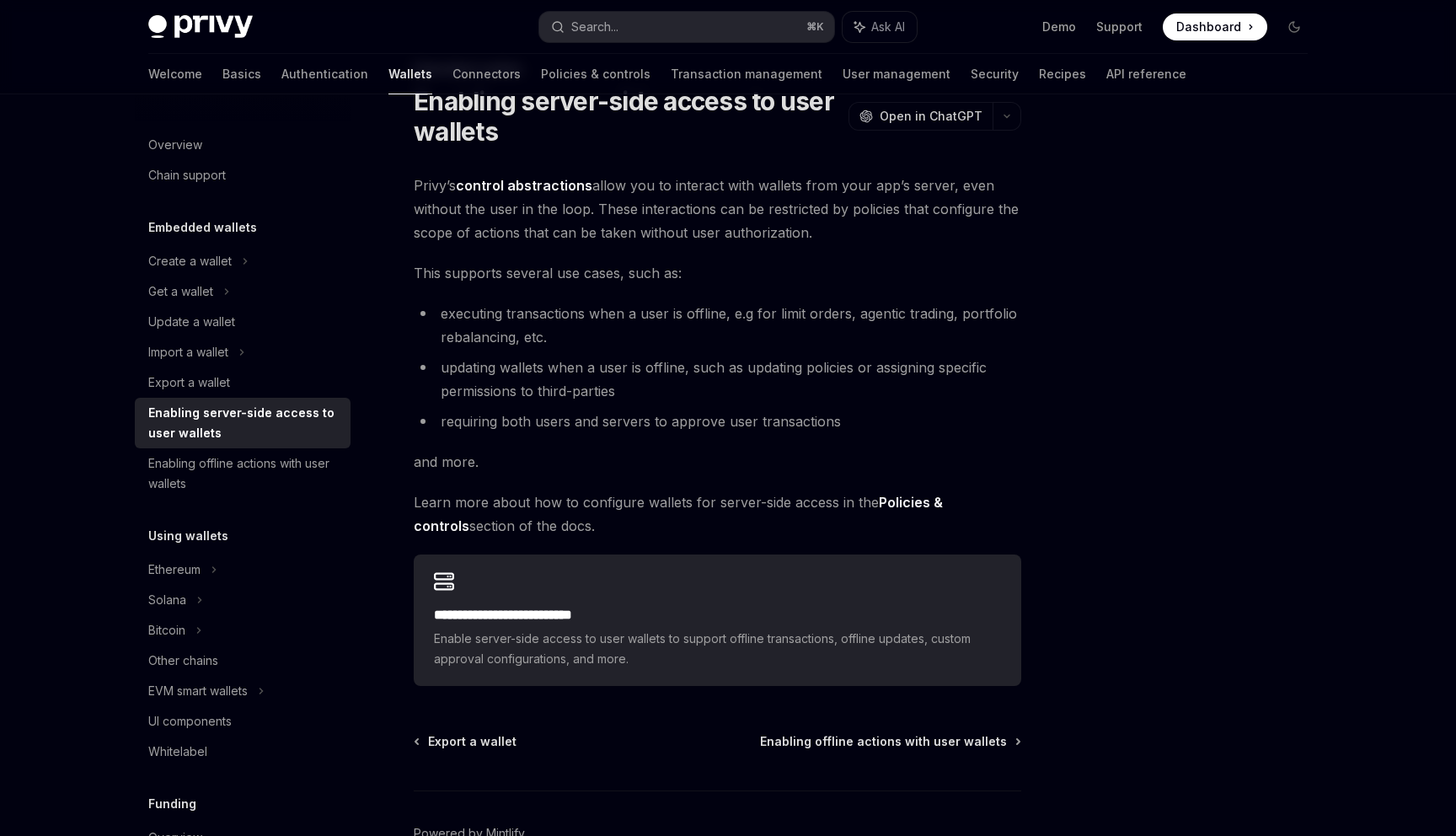
scroll to position [98, 0]
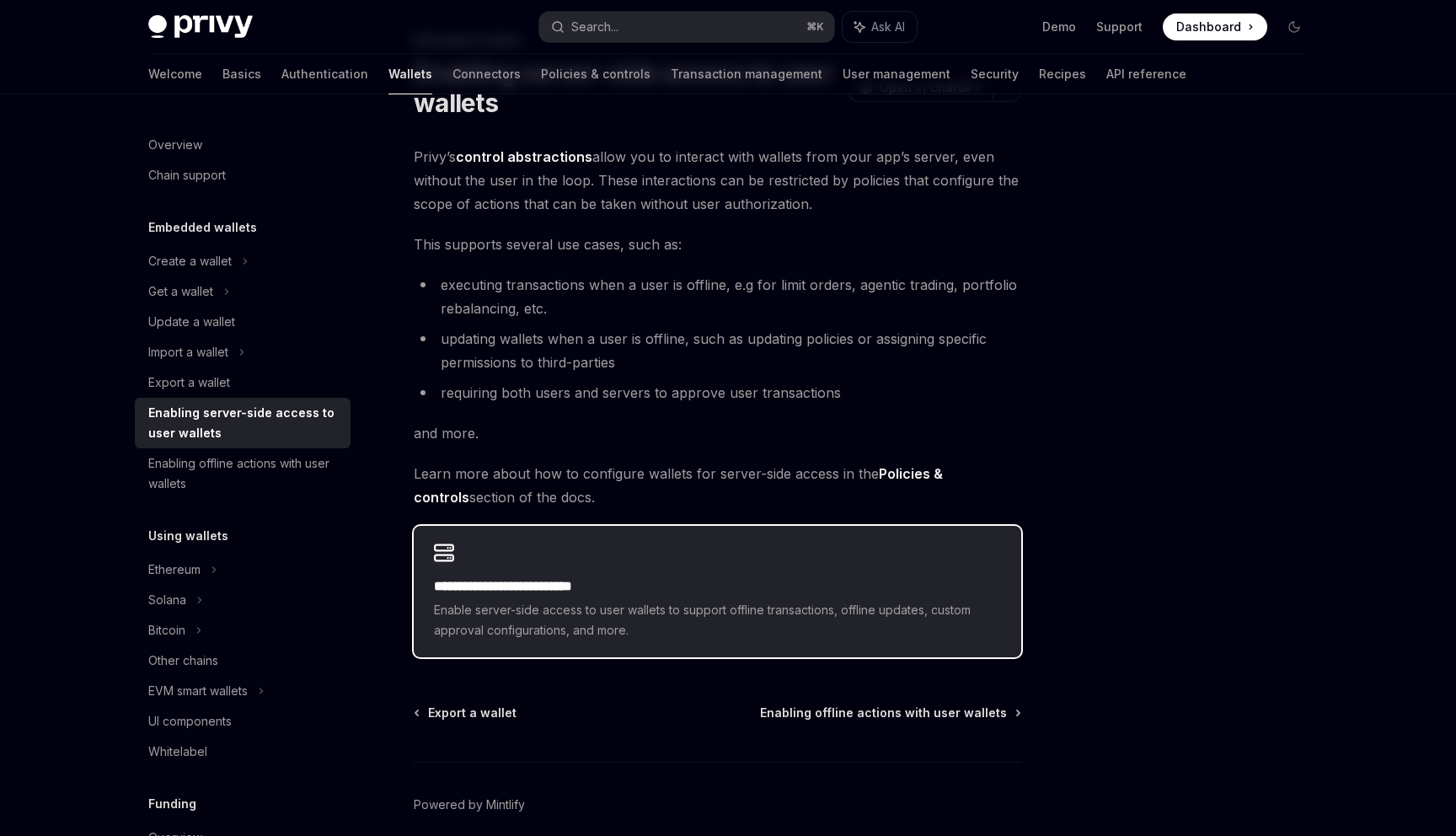
click at [660, 611] on span "Enable server-side access to user wallets to support offline transactions, offl…" at bounding box center [717, 620] width 567 height 41
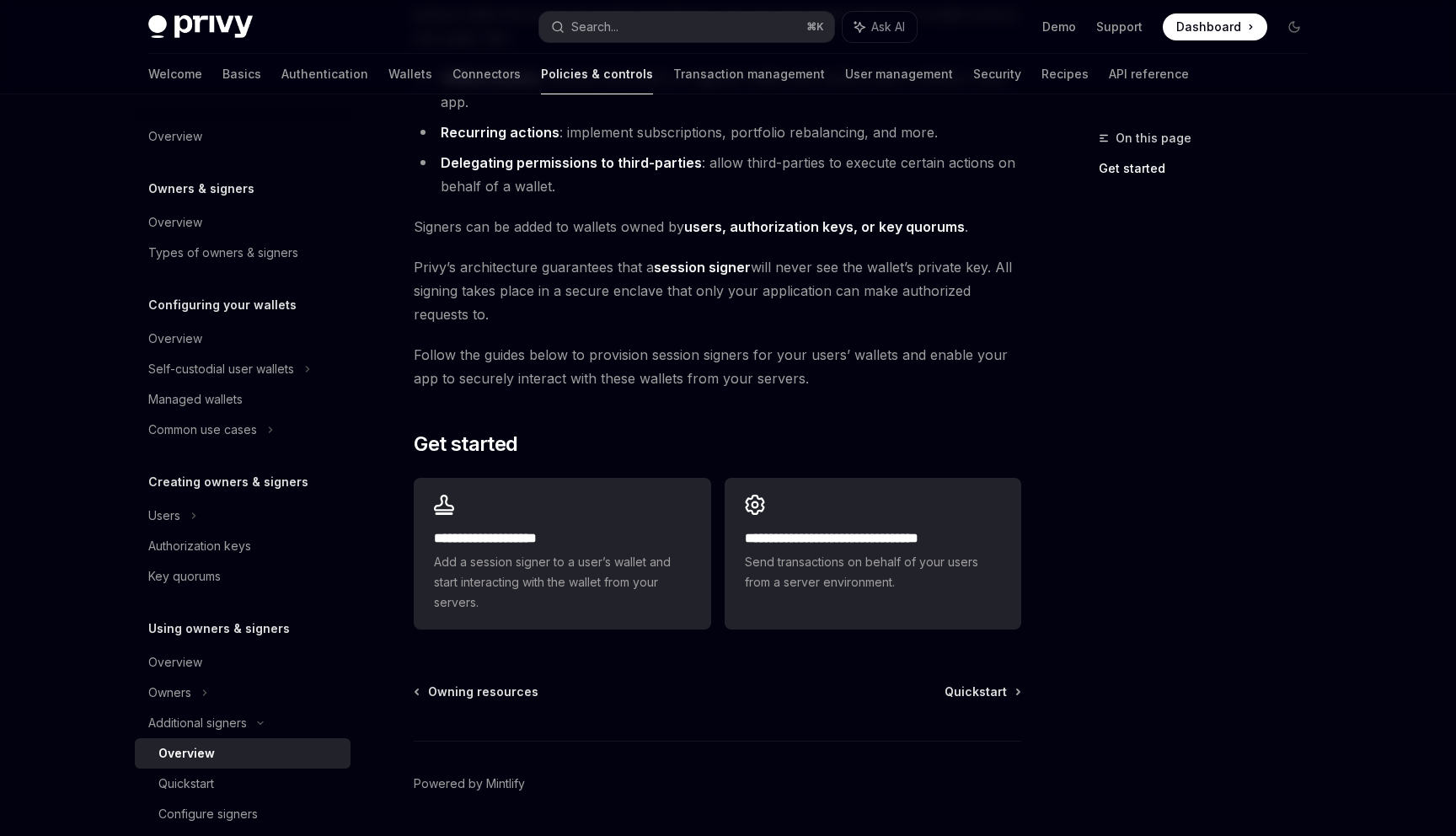
scroll to position [284, 0]
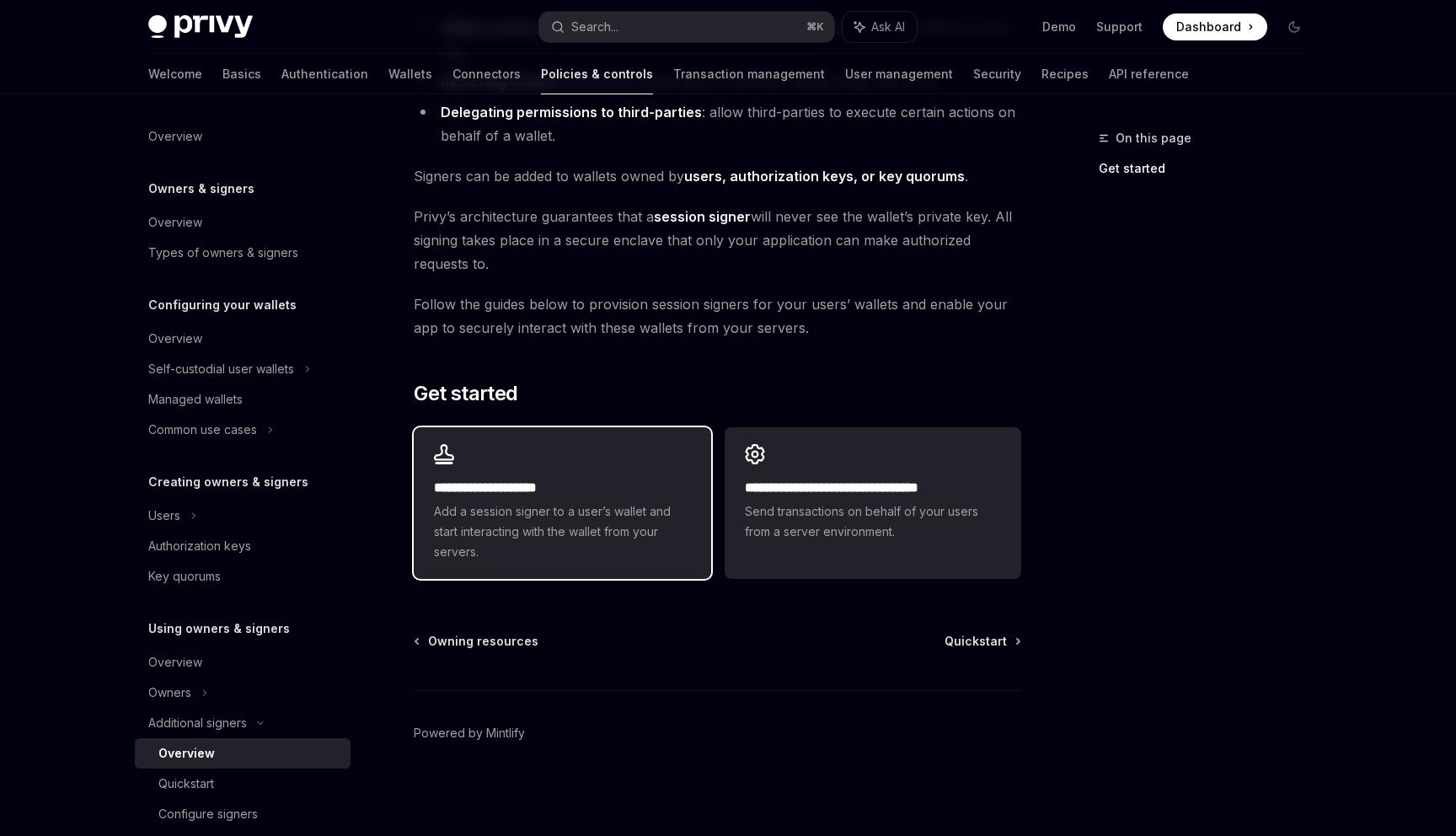
click at [554, 504] on span "Add a session signer to a user’s wallet and start interacting with the wallet f…" at bounding box center [561, 531] width 256 height 60
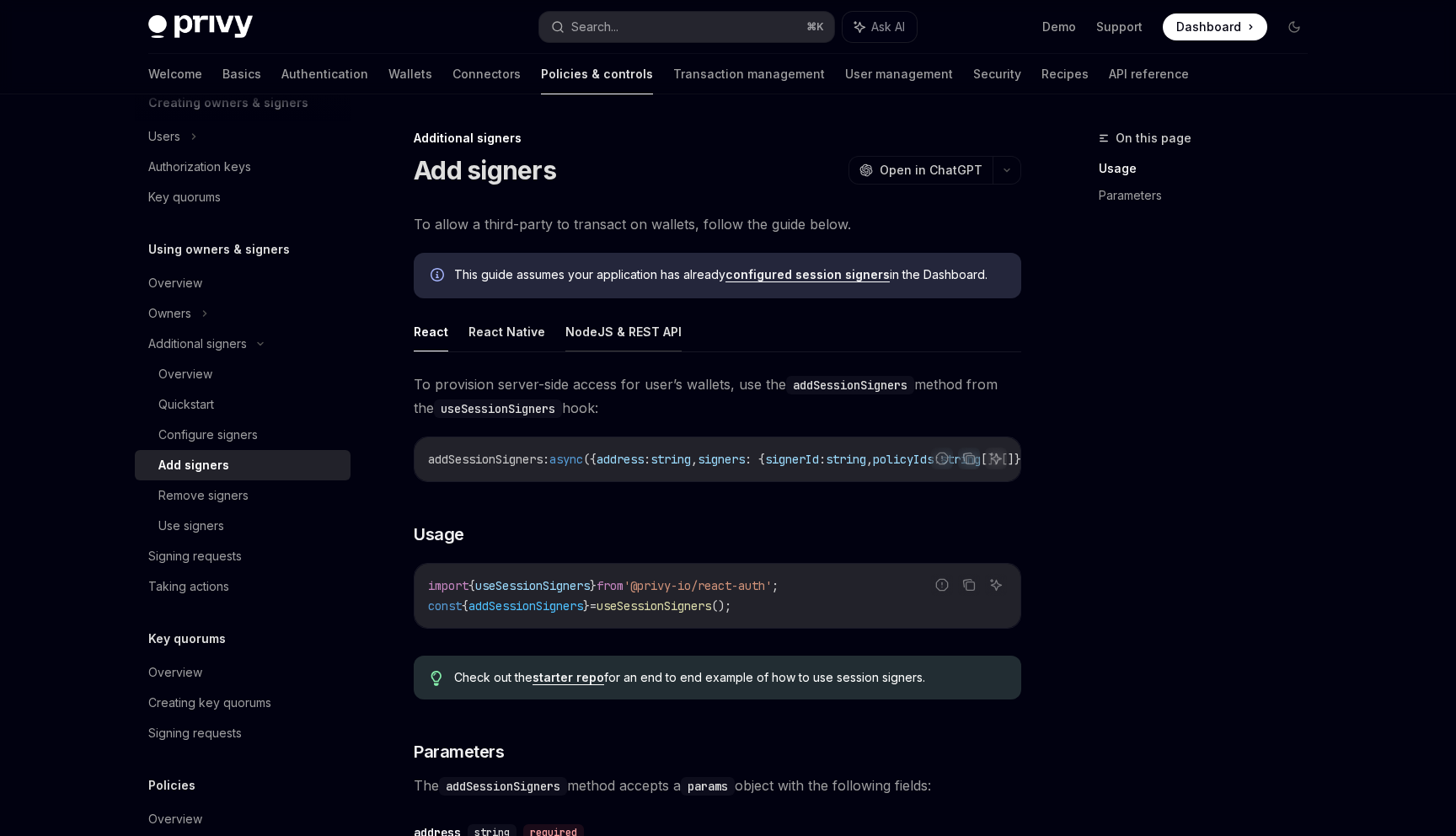
click at [586, 331] on button "NodeJS & REST API" at bounding box center [624, 332] width 117 height 40
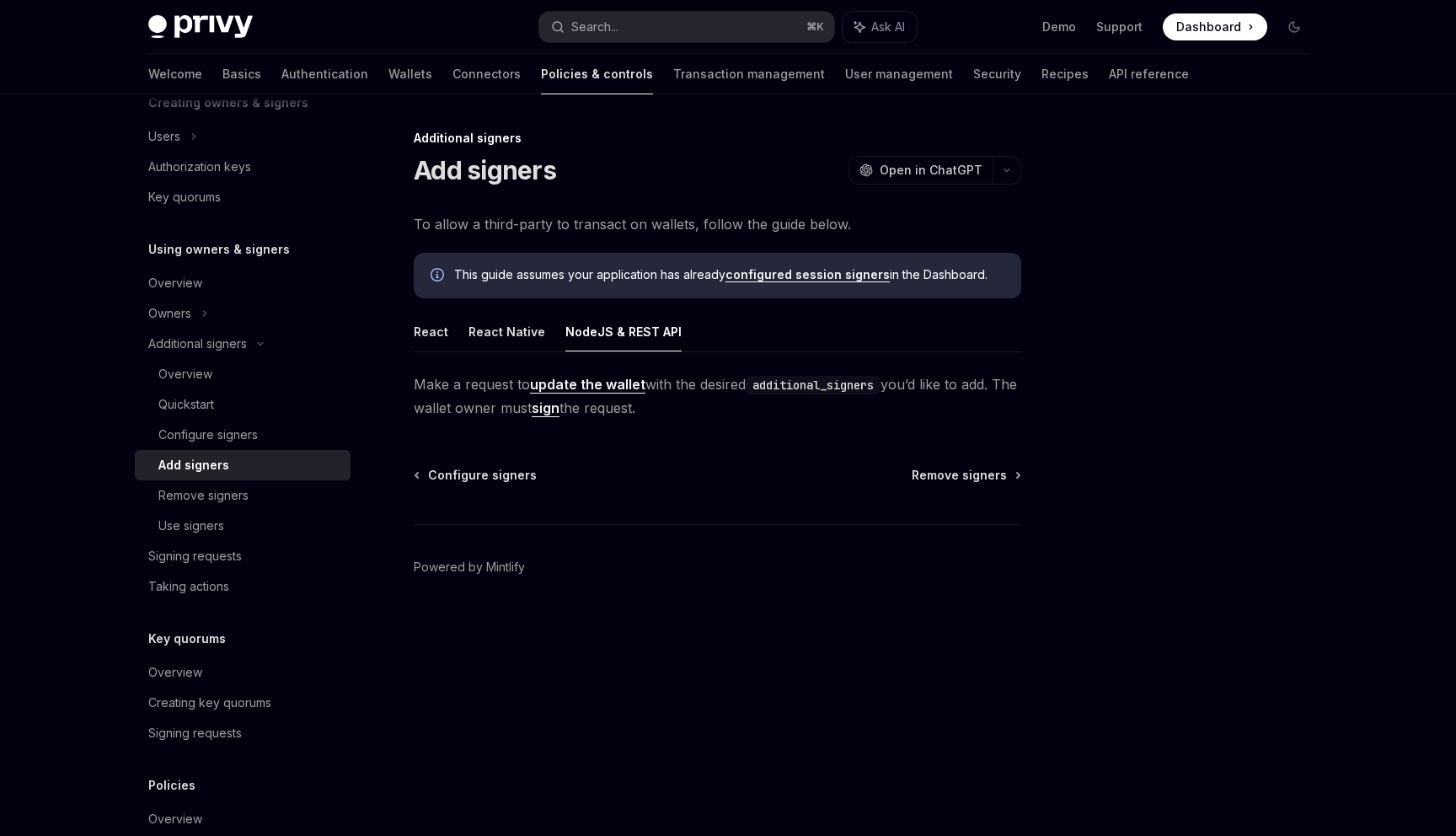
click at [619, 391] on link "update the wallet" at bounding box center [588, 384] width 116 height 17
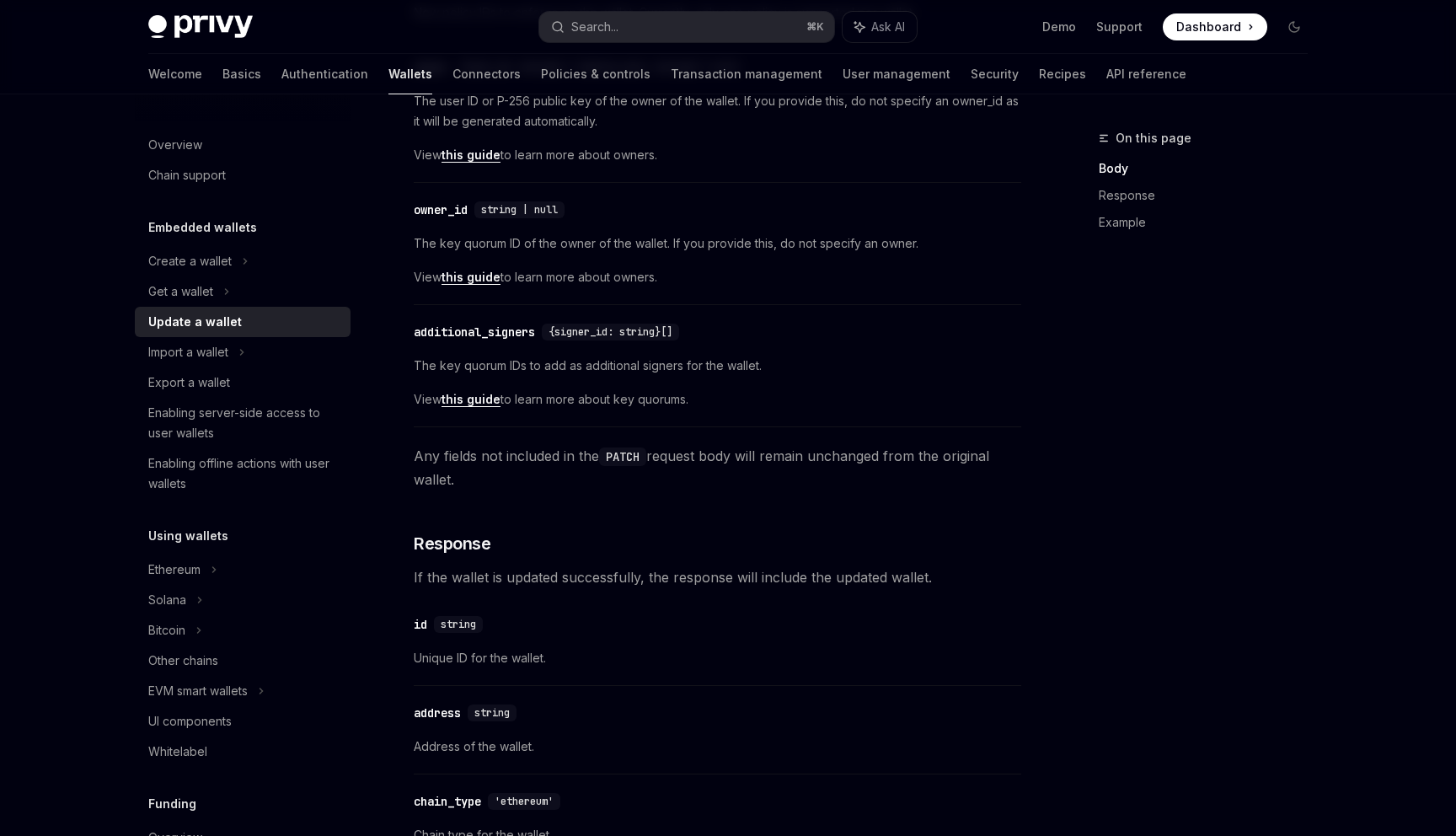
scroll to position [662, 0]
click at [453, 70] on link "Connectors" at bounding box center [486, 73] width 68 height 41
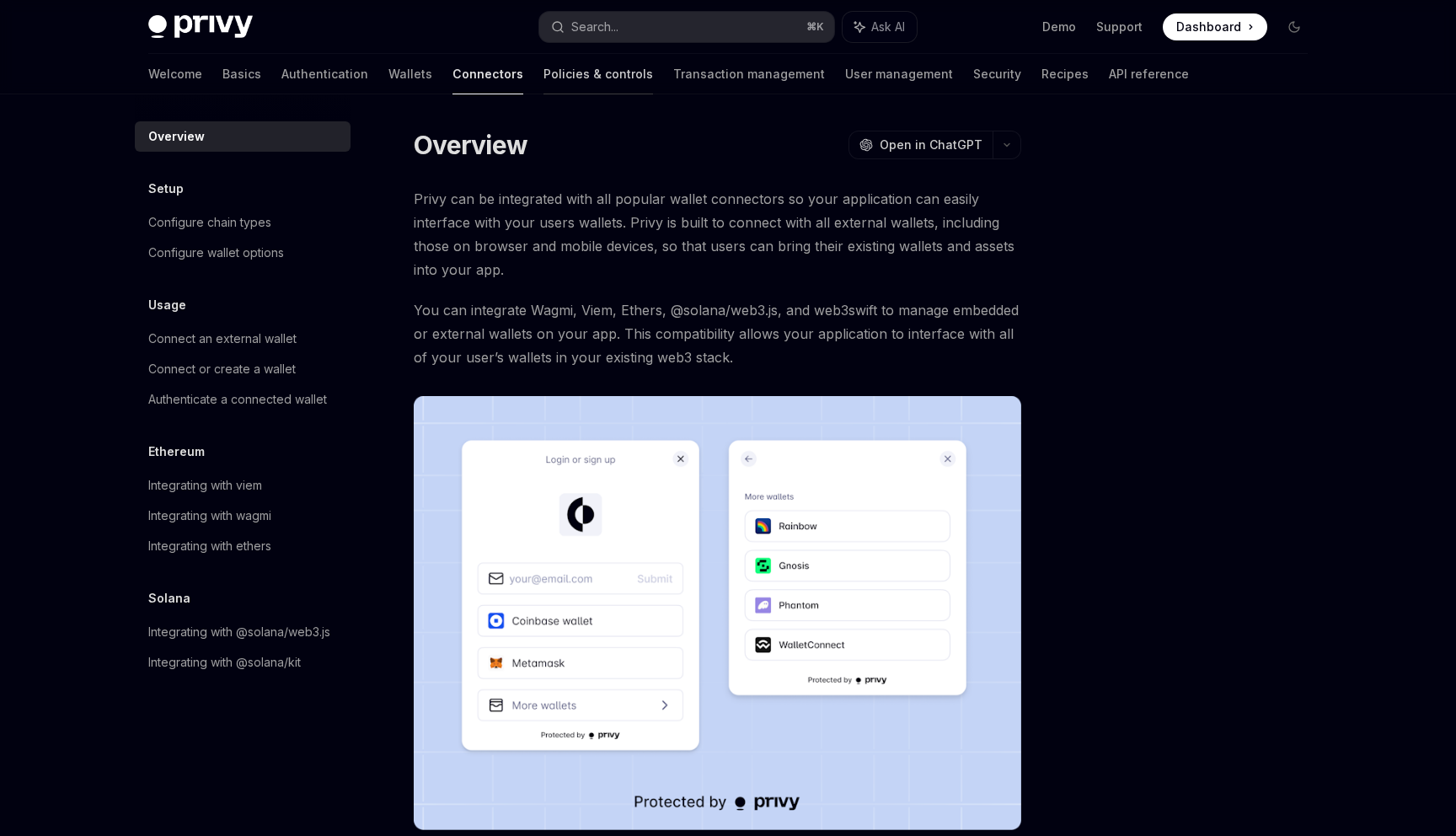
click at [543, 71] on link "Policies & controls" at bounding box center [598, 73] width 110 height 41
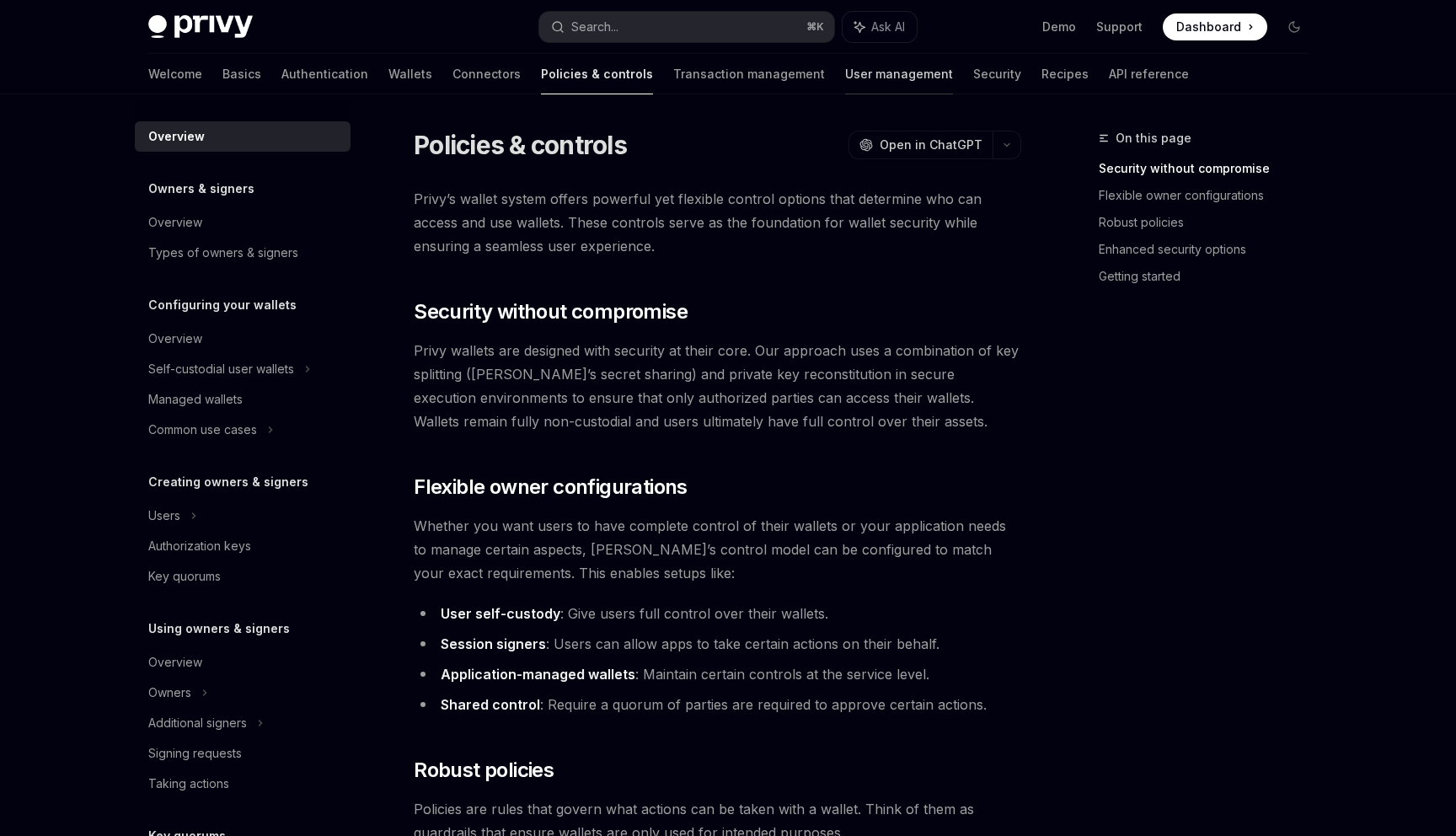
click at [845, 58] on link "User management" at bounding box center [898, 73] width 108 height 41
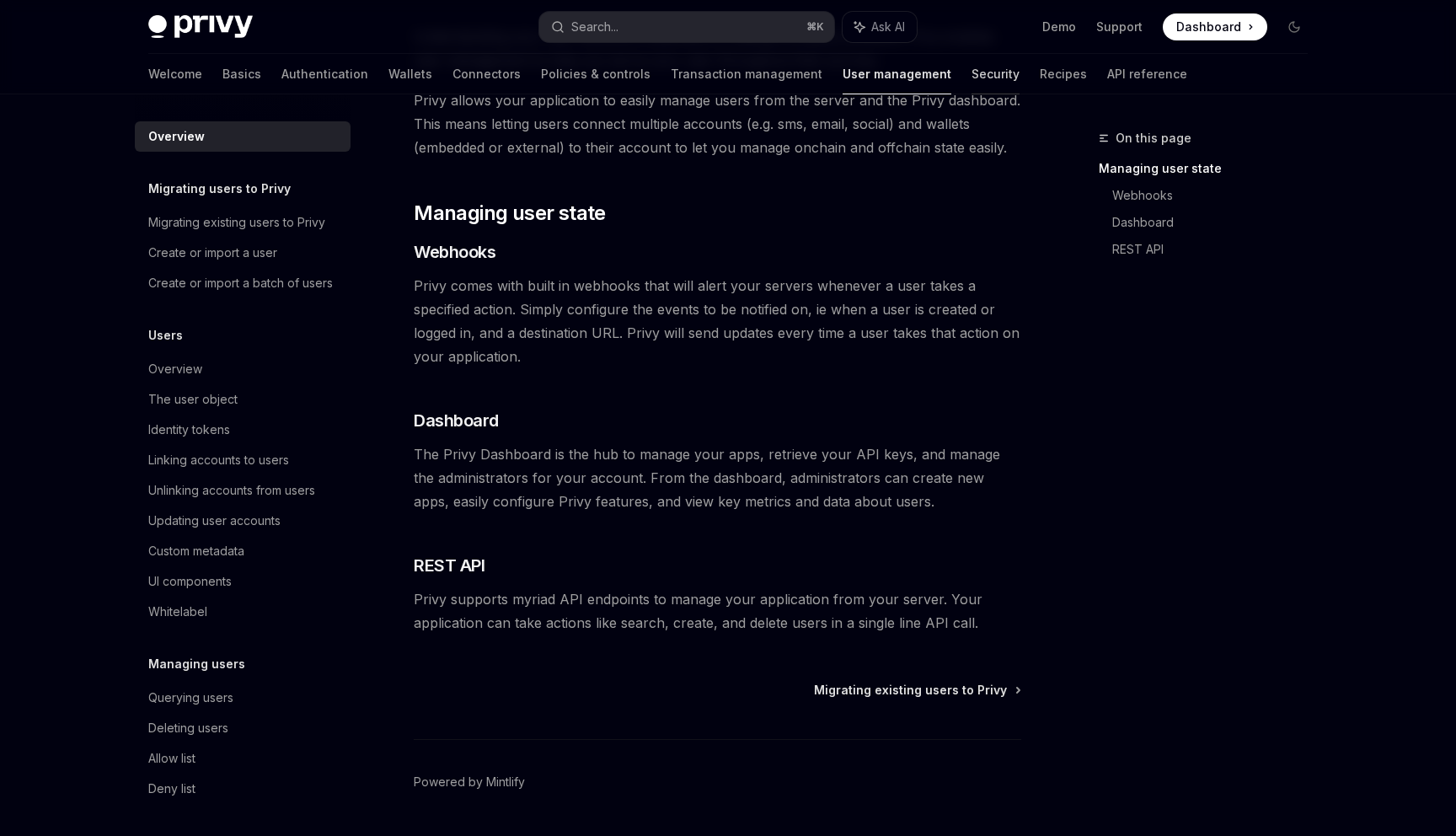
click at [972, 74] on link "Security" at bounding box center [996, 73] width 48 height 41
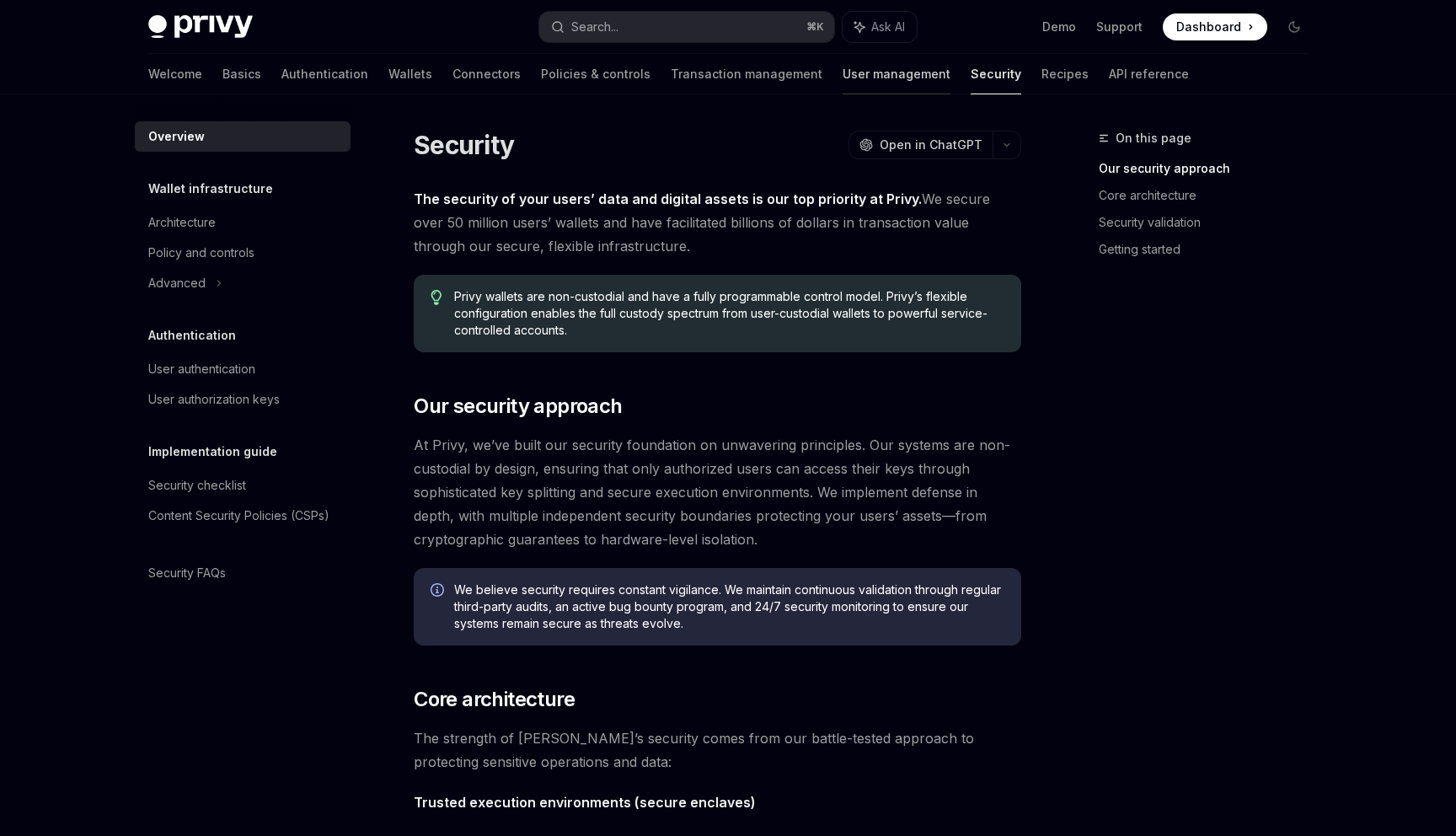
click at [843, 82] on link "User management" at bounding box center [896, 73] width 108 height 41
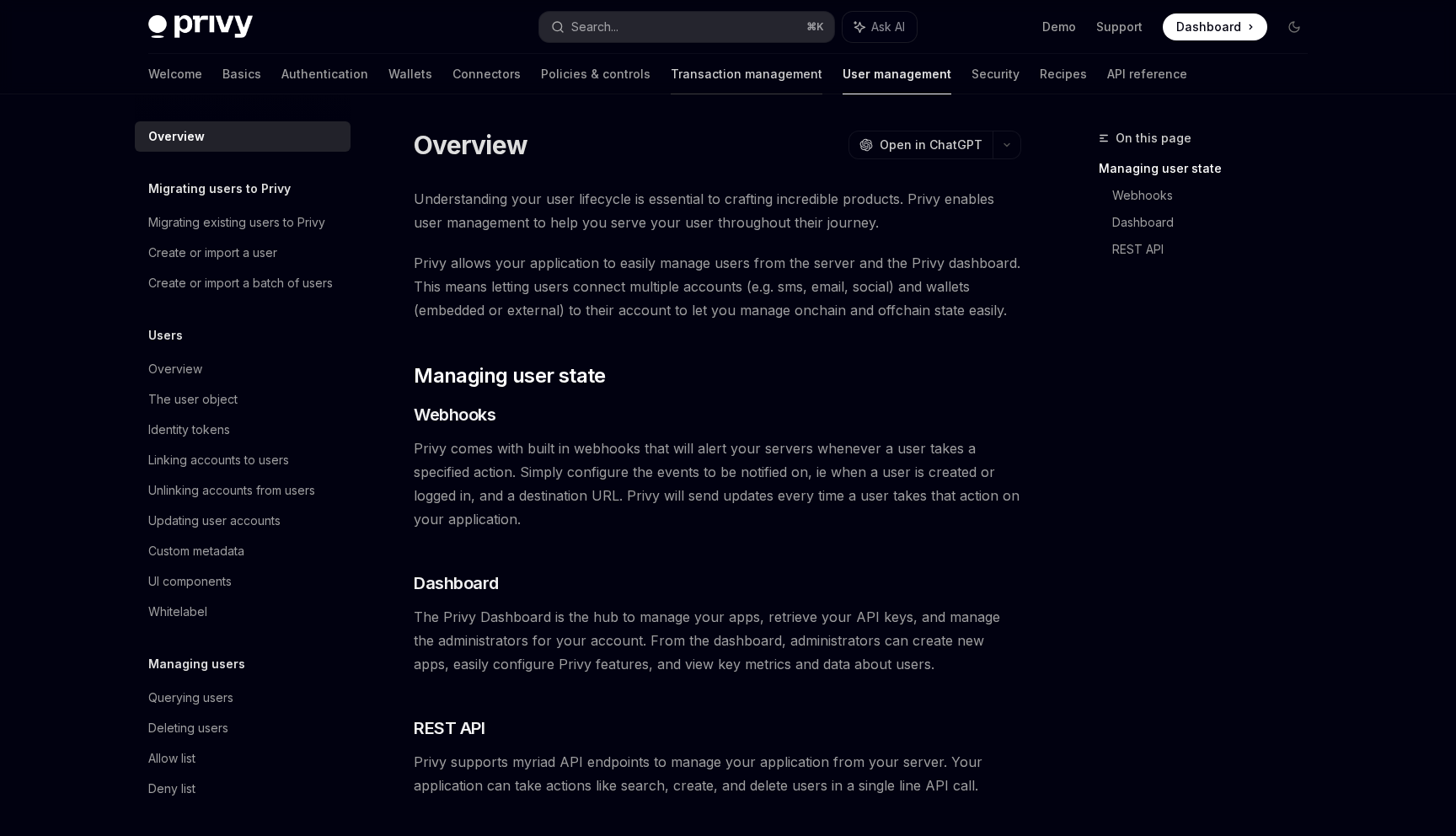
click at [671, 71] on link "Transaction management" at bounding box center [747, 73] width 152 height 41
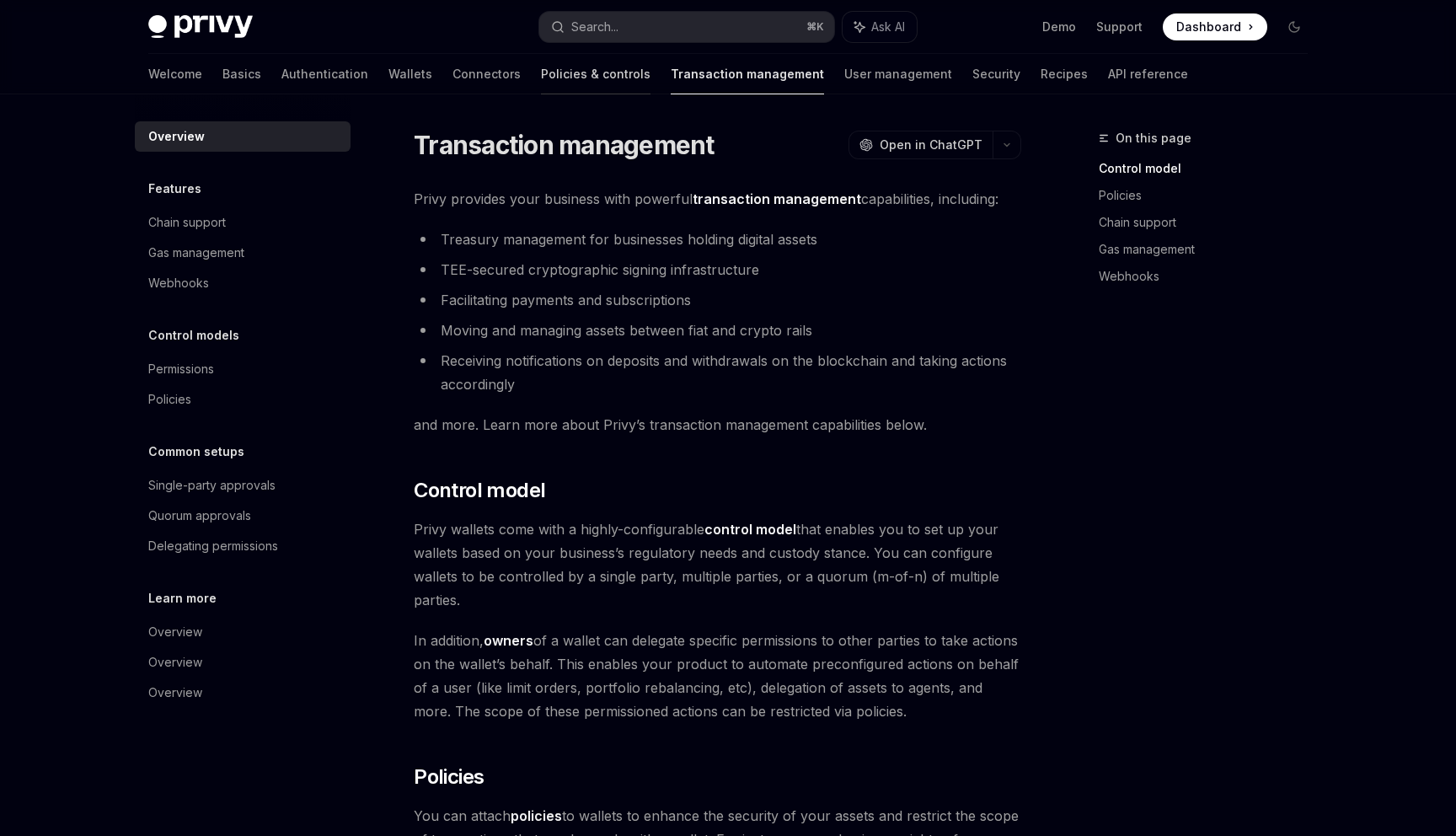
click at [541, 67] on link "Policies & controls" at bounding box center [595, 73] width 110 height 41
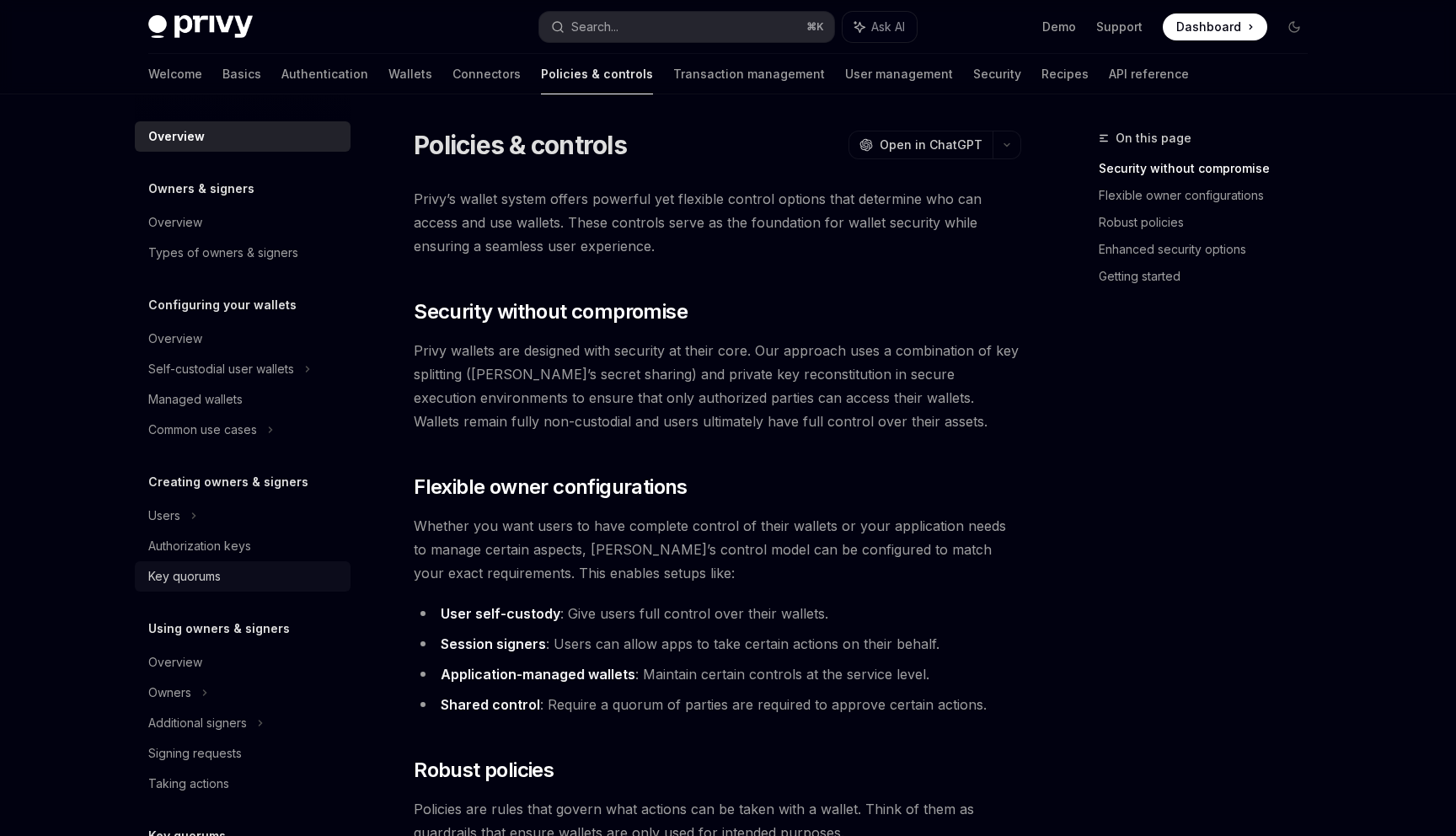
click at [173, 577] on div "Key quorums" at bounding box center [185, 576] width 73 height 20
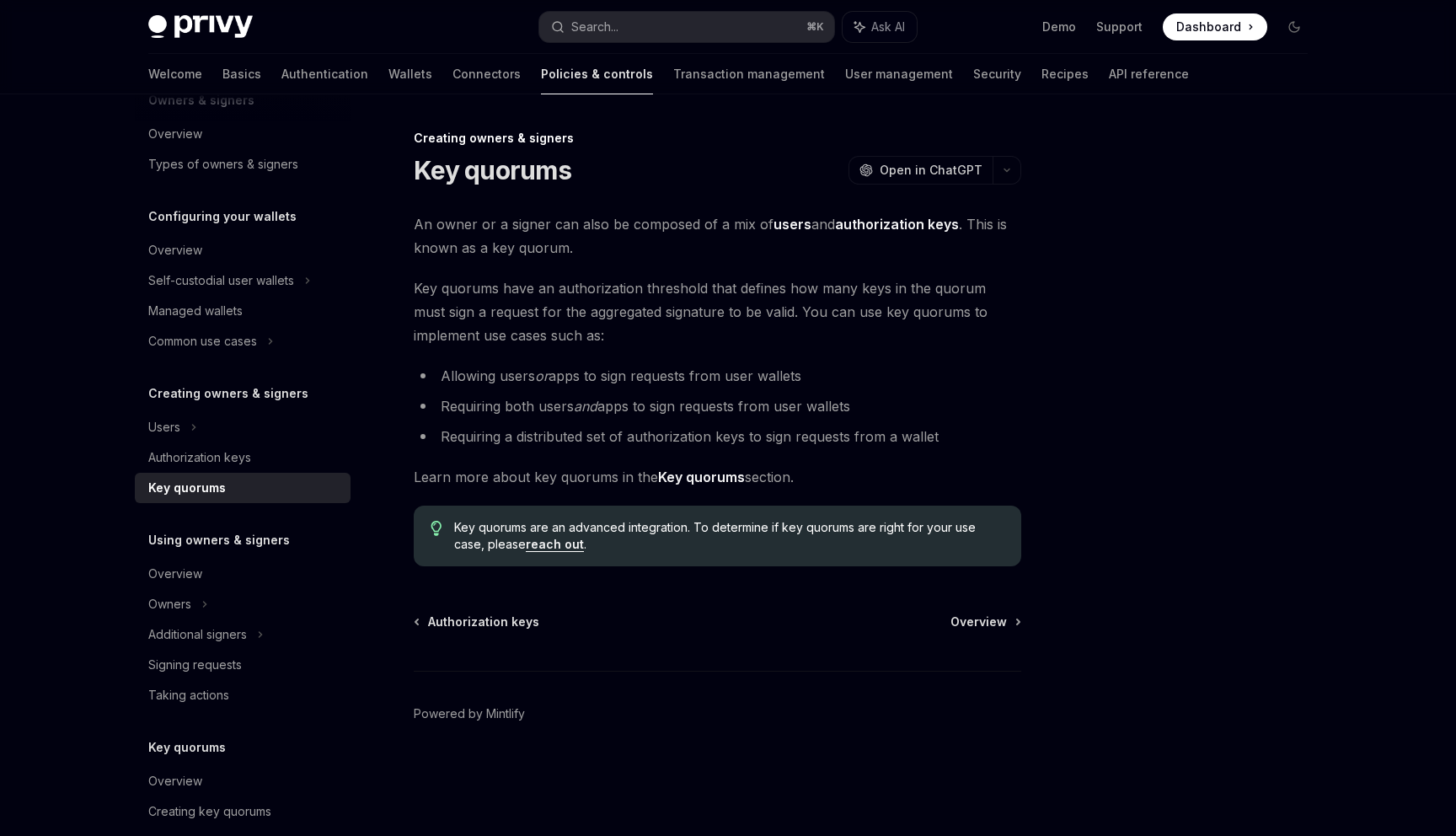
scroll to position [90, 0]
click at [166, 604] on div "Owners" at bounding box center [170, 602] width 43 height 20
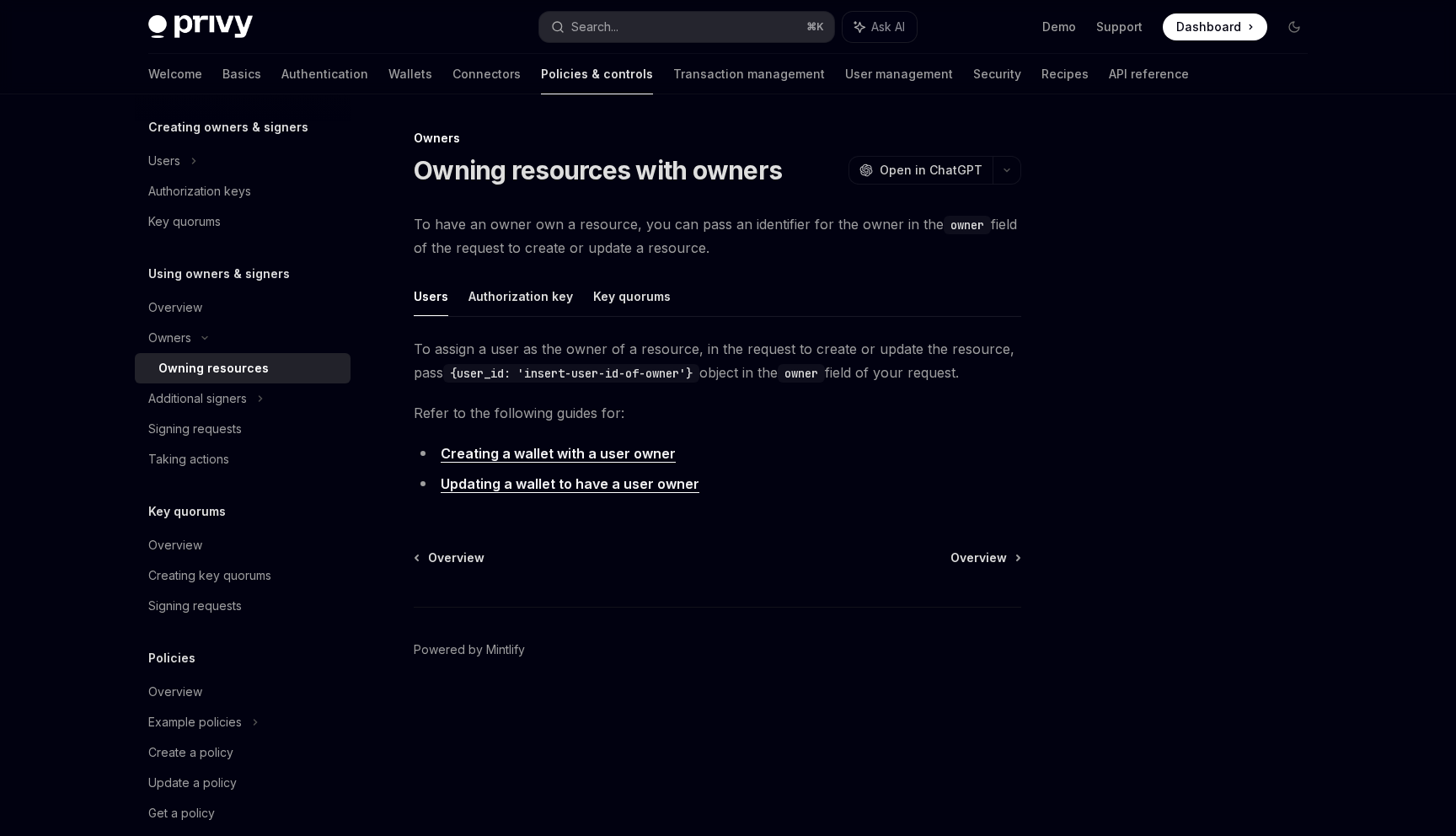
scroll to position [381, 0]
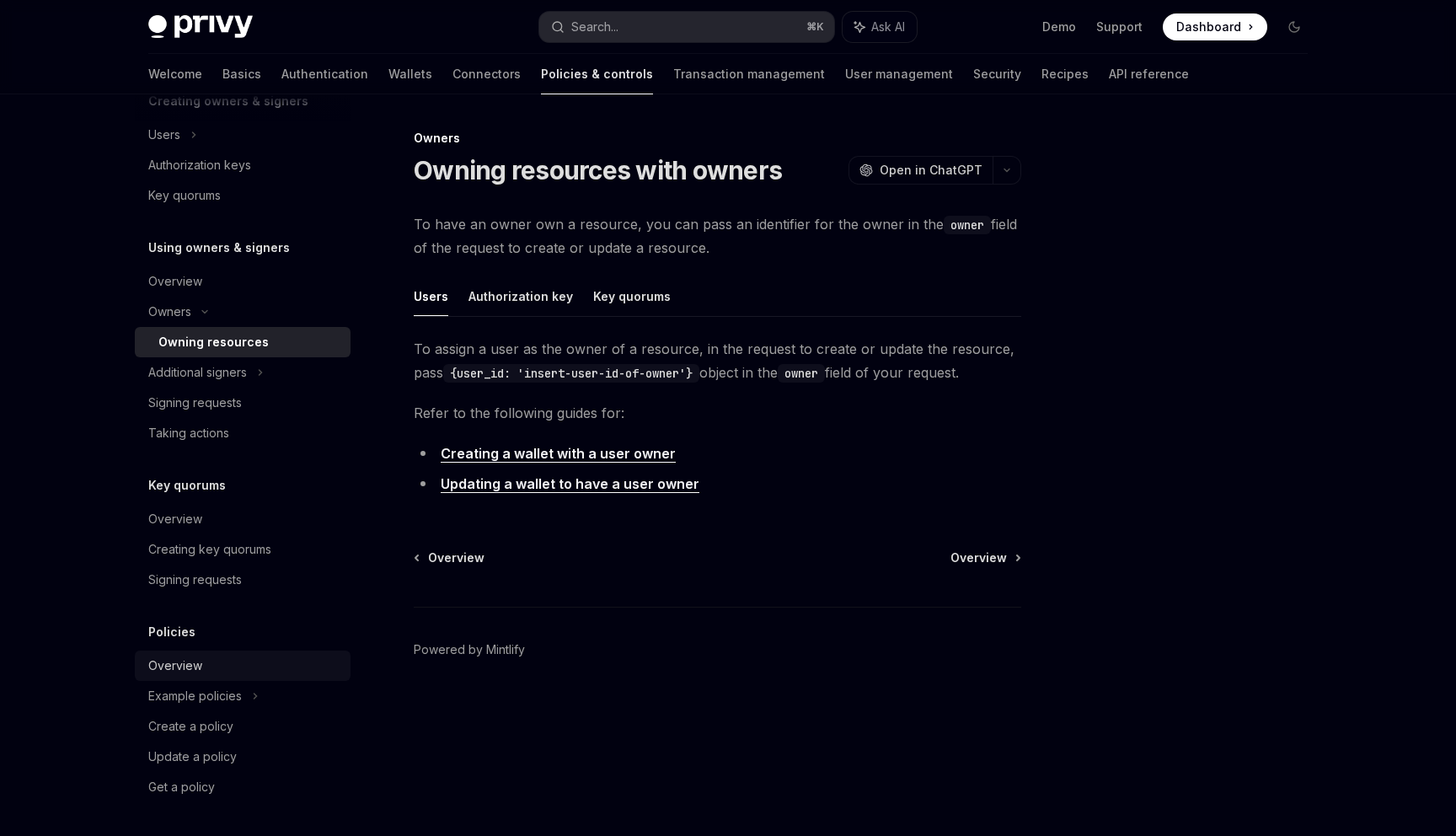
click at [168, 672] on div "Overview" at bounding box center [175, 665] width 54 height 20
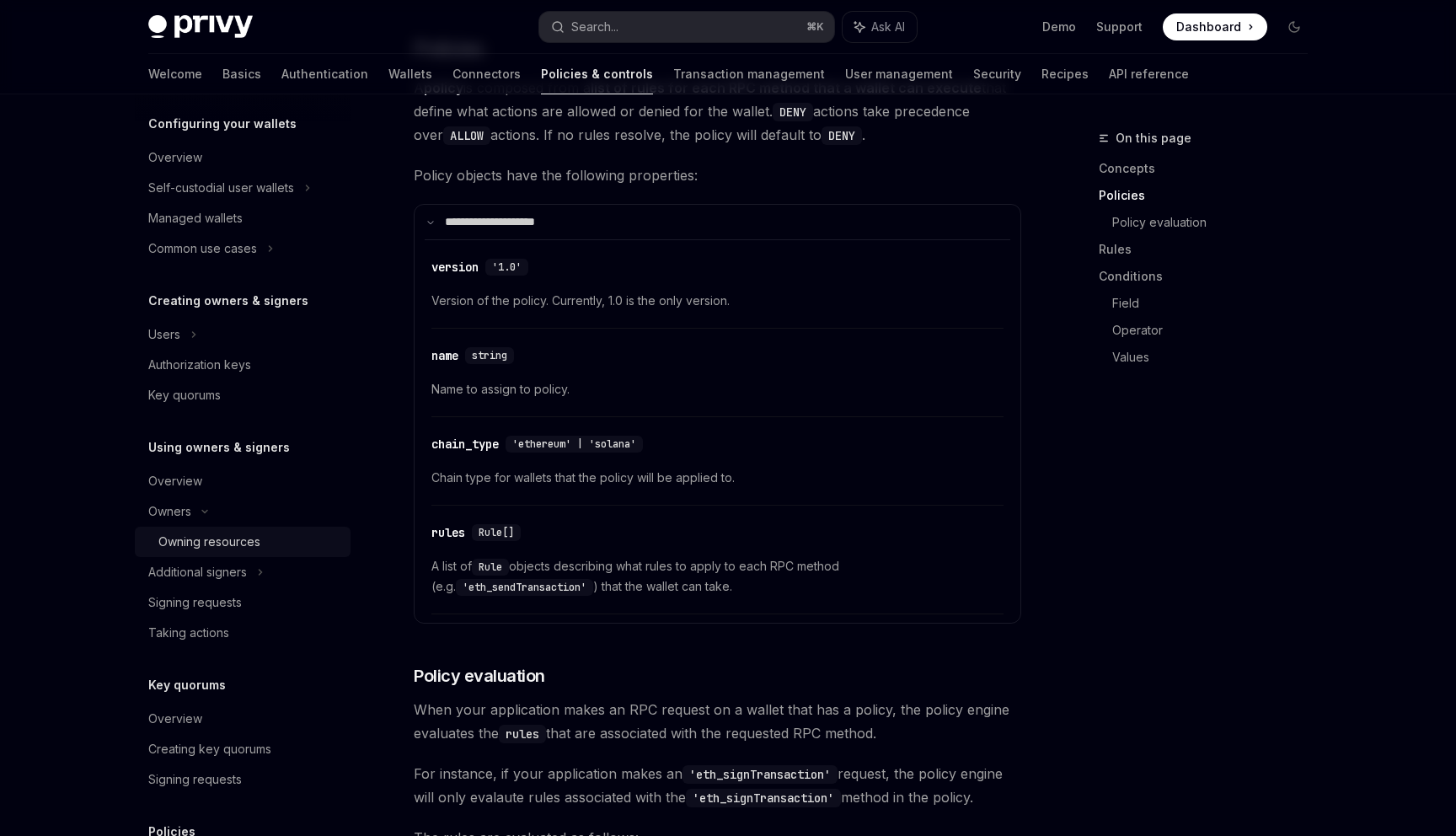
scroll to position [381, 0]
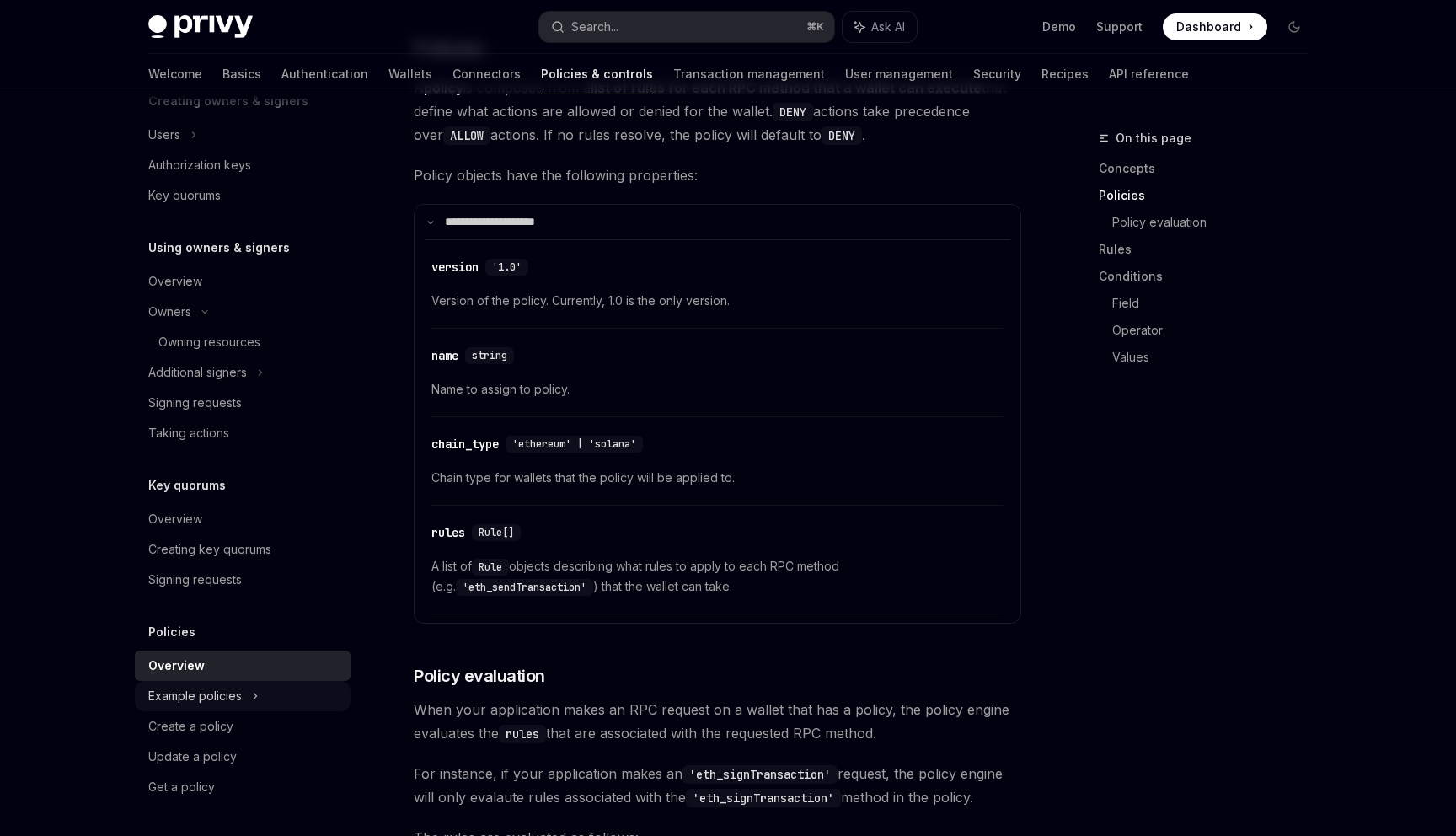
click at [174, 694] on div "Example policies" at bounding box center [195, 695] width 93 height 20
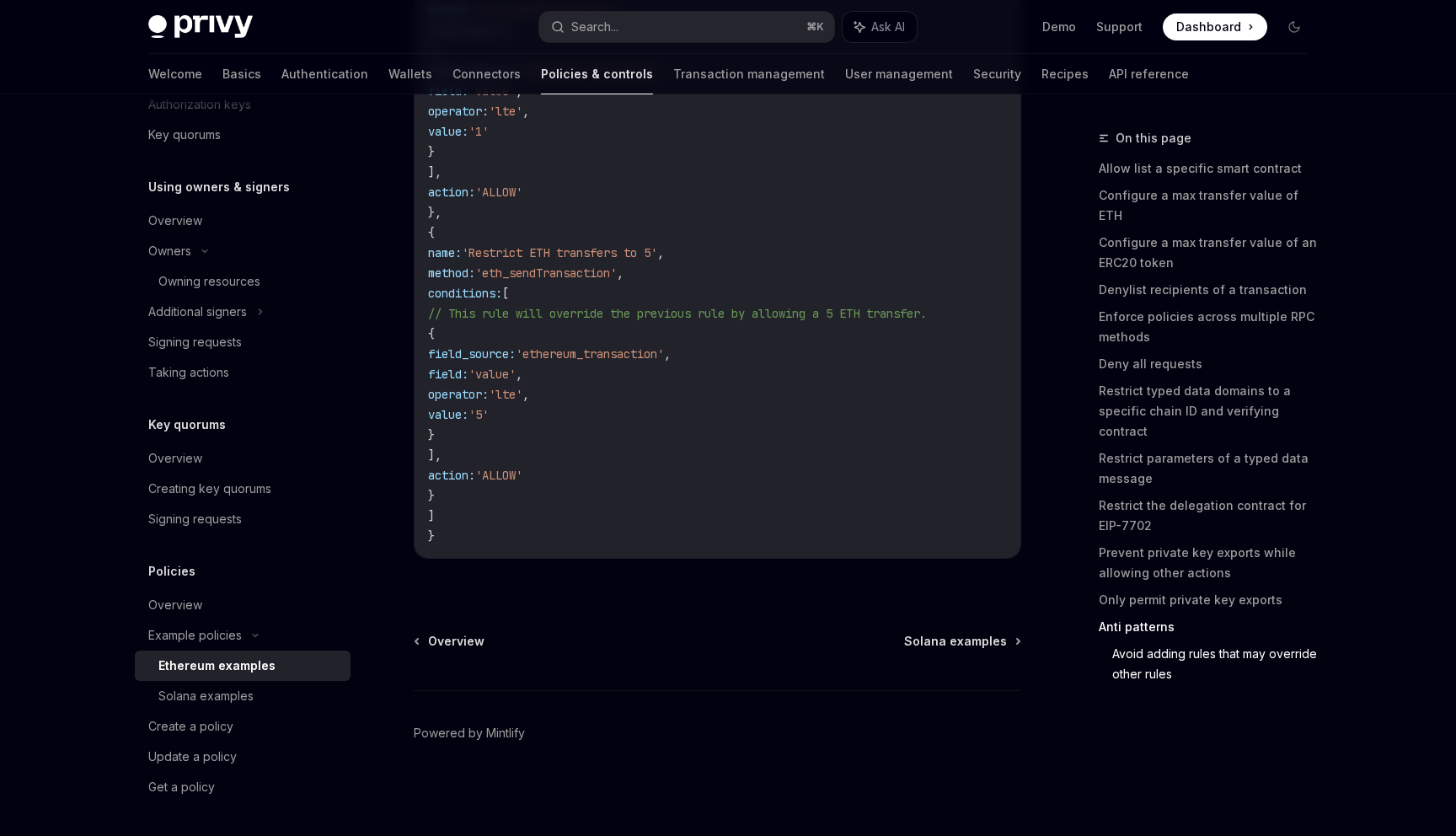
scroll to position [439, 0]
click at [166, 725] on div "Create a policy" at bounding box center [191, 728] width 85 height 20
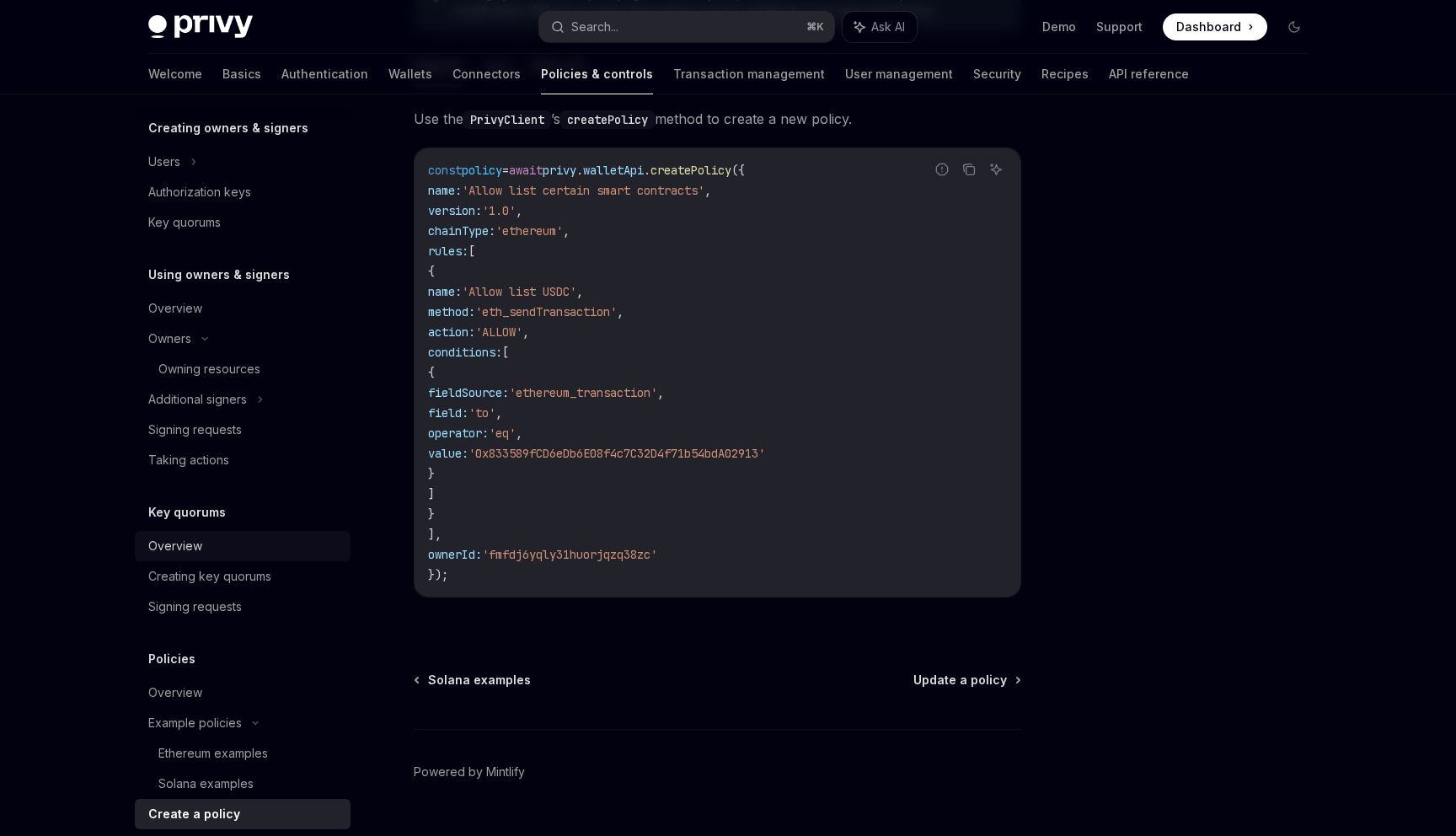
scroll to position [344, 0]
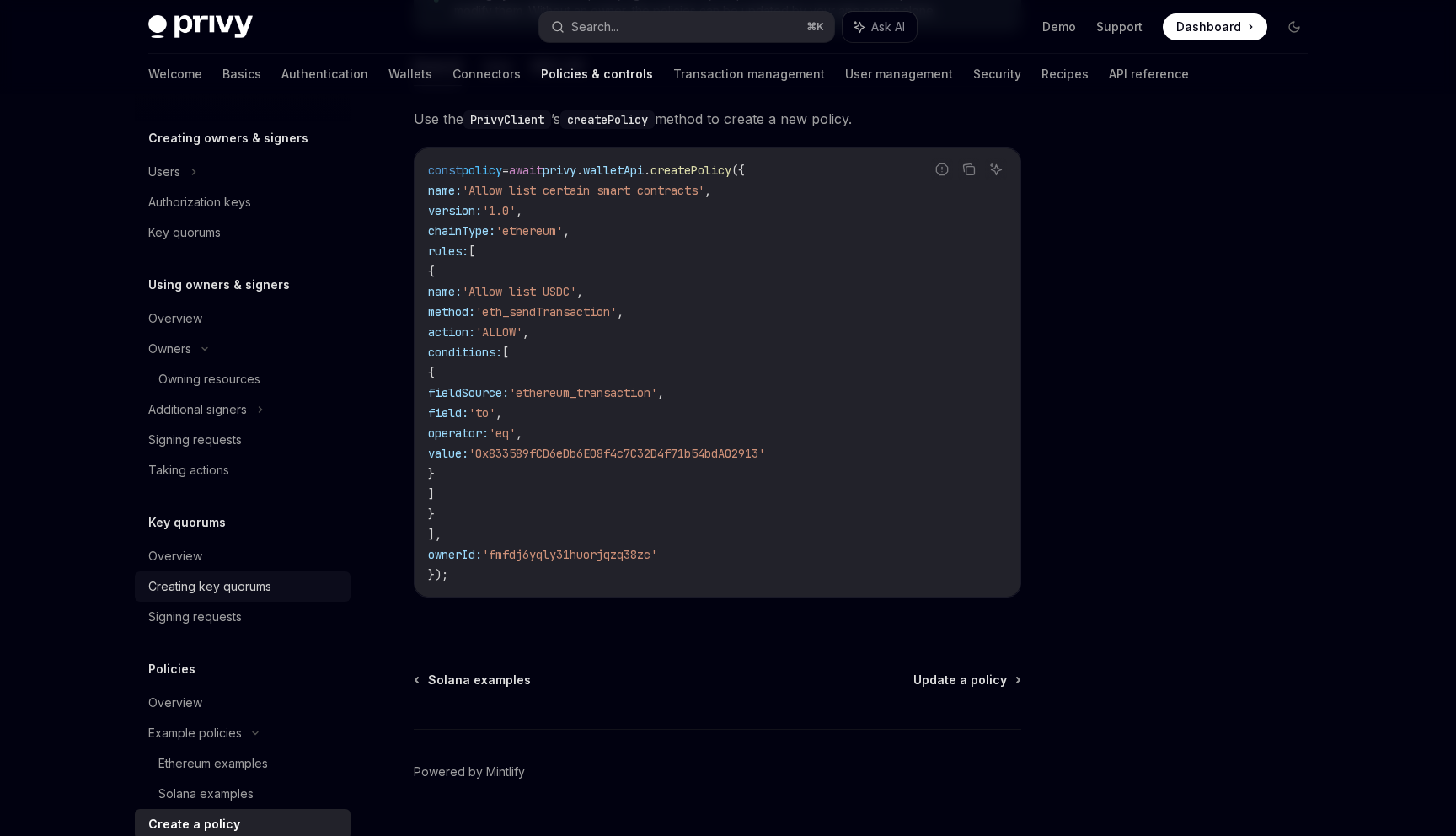
click at [172, 582] on div "Creating key quorums" at bounding box center [210, 586] width 123 height 20
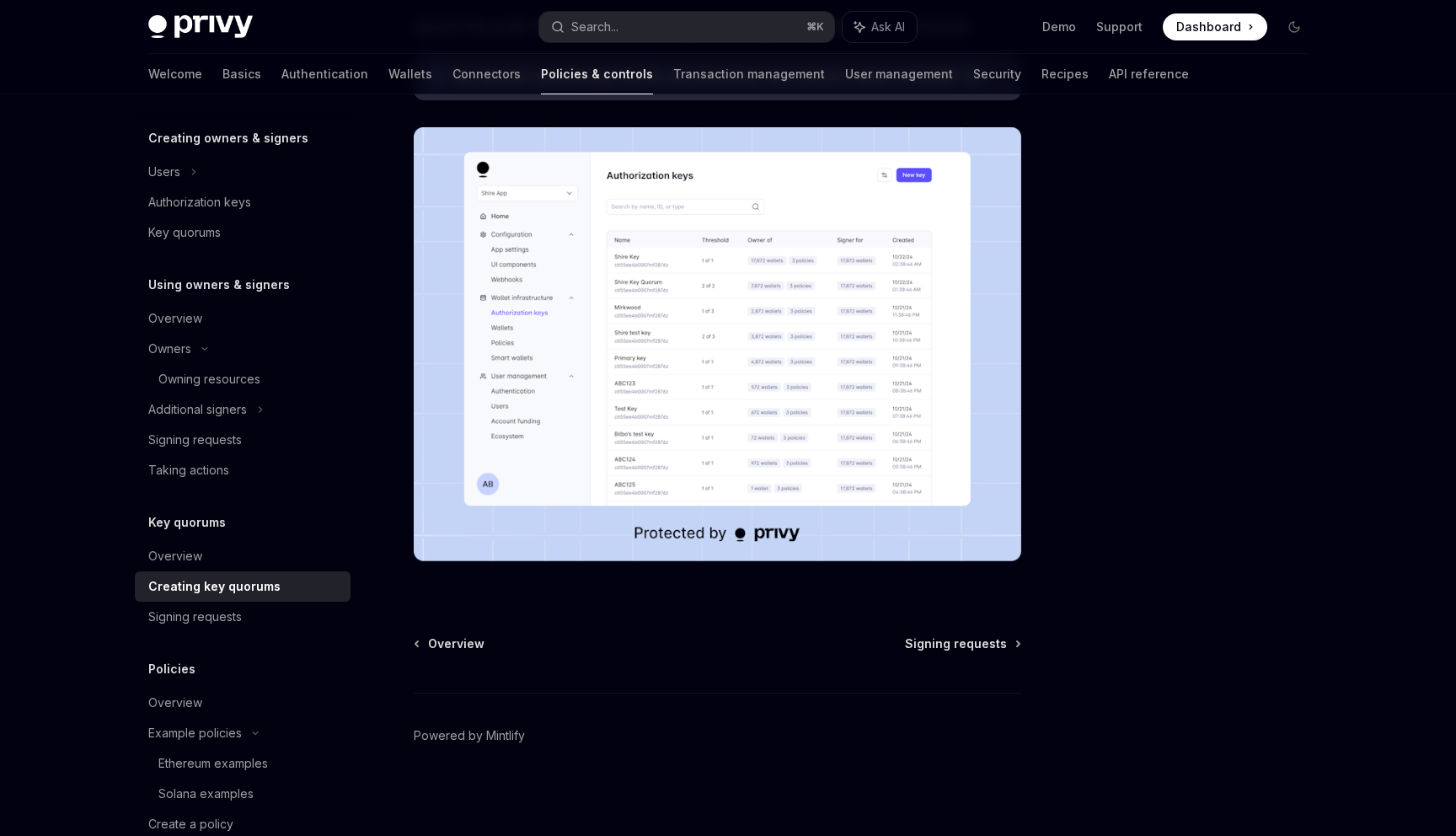
scroll to position [453, 0]
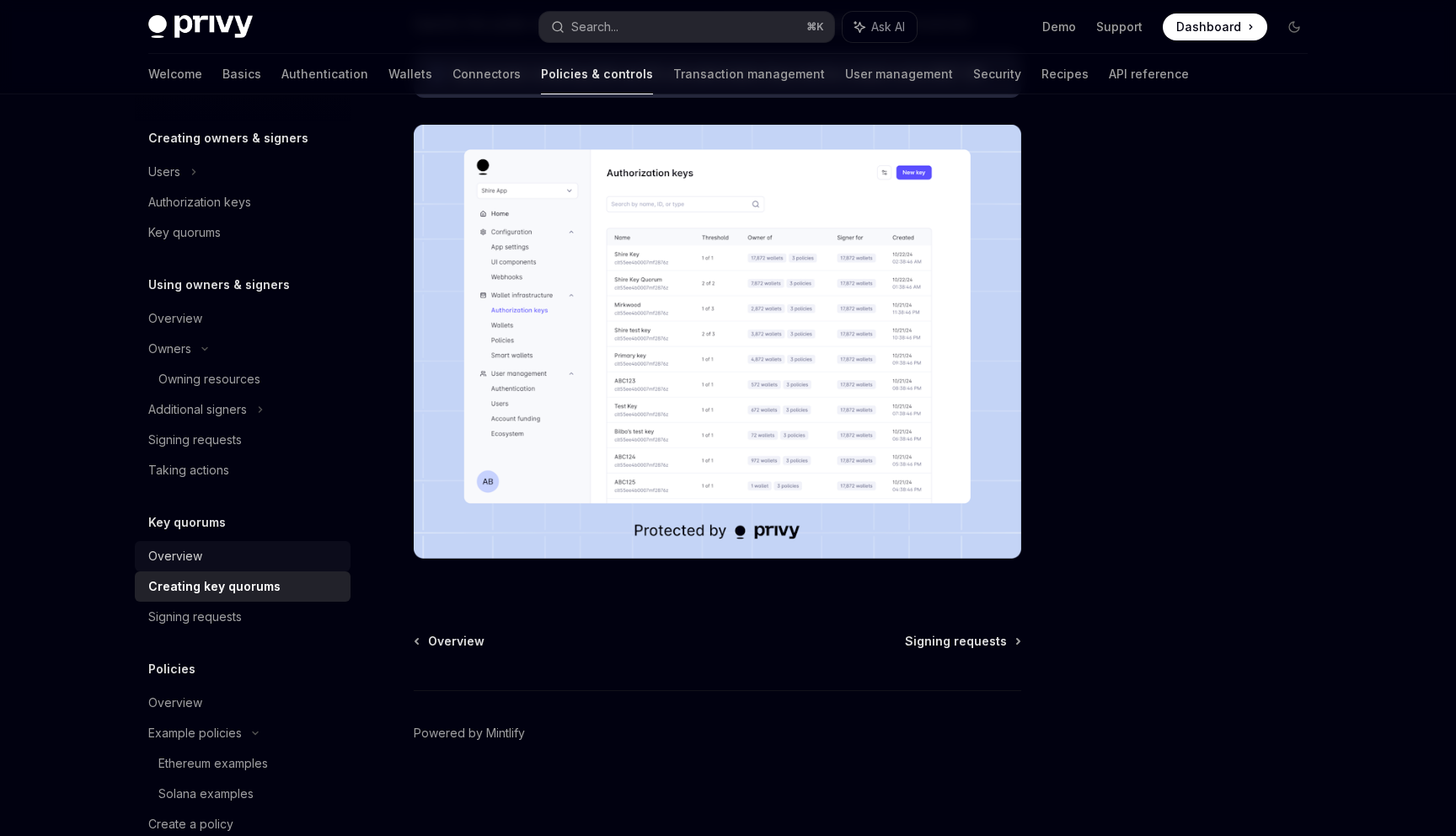
click at [174, 560] on div "Overview" at bounding box center [175, 555] width 54 height 20
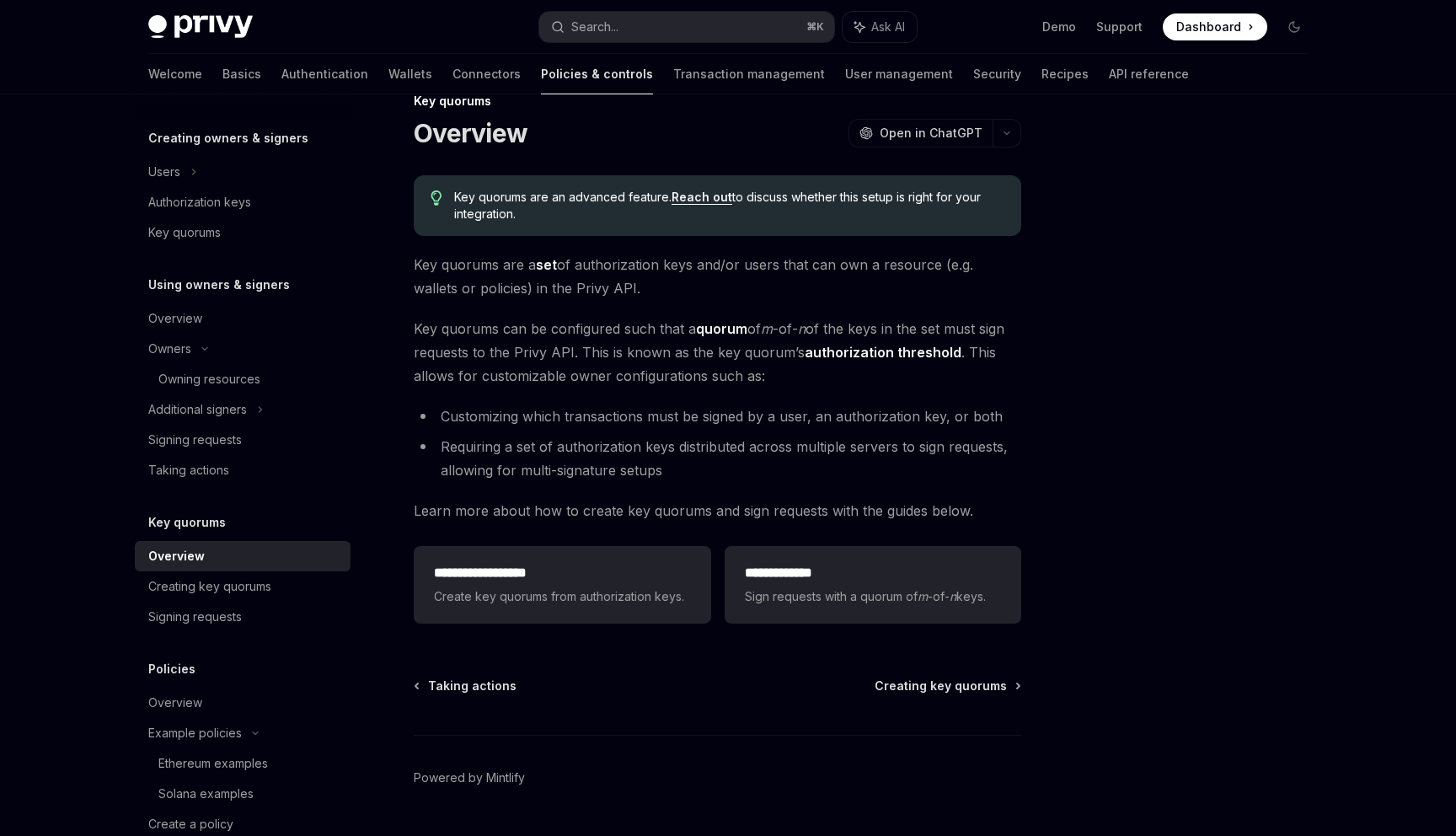
scroll to position [41, 0]
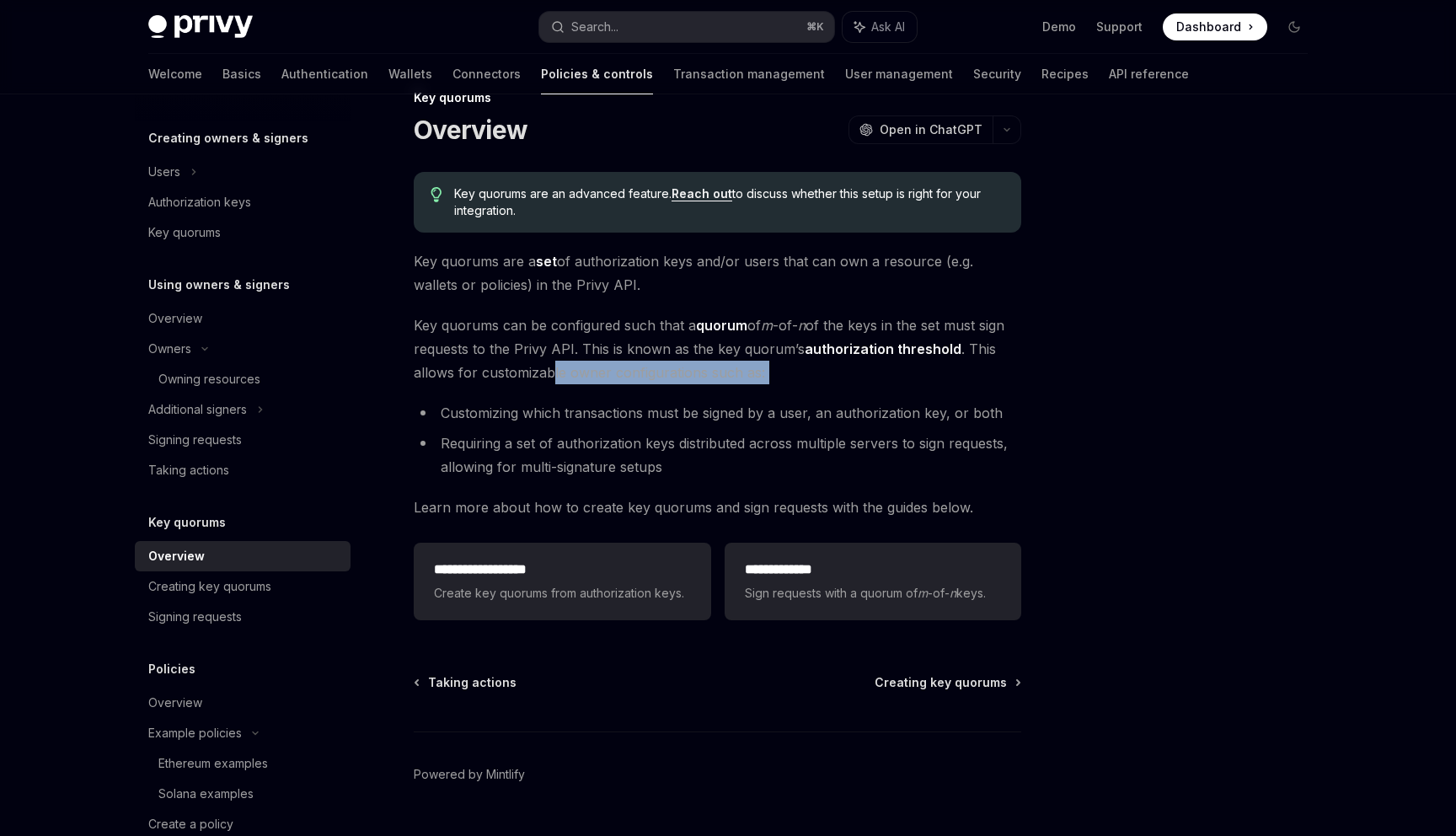
drag, startPoint x: 551, startPoint y: 376, endPoint x: 734, endPoint y: 399, distance: 184.4
click at [734, 400] on div "**********" at bounding box center [717, 399] width 607 height 455
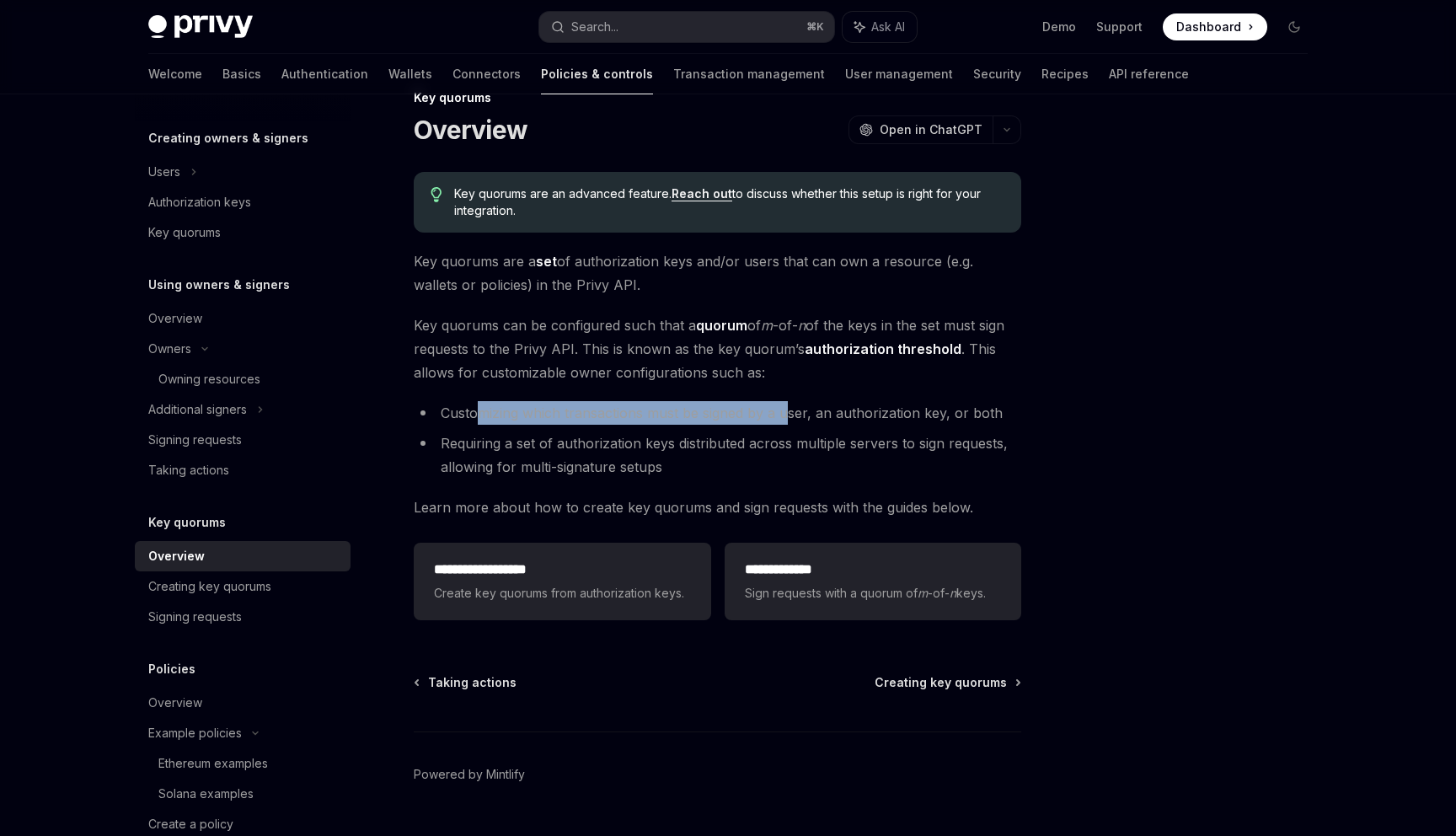
drag, startPoint x: 479, startPoint y: 415, endPoint x: 788, endPoint y: 418, distance: 309.0
click at [788, 420] on li "Customizing which transactions must be signed by a user, an authorization key, …" at bounding box center [717, 412] width 607 height 23
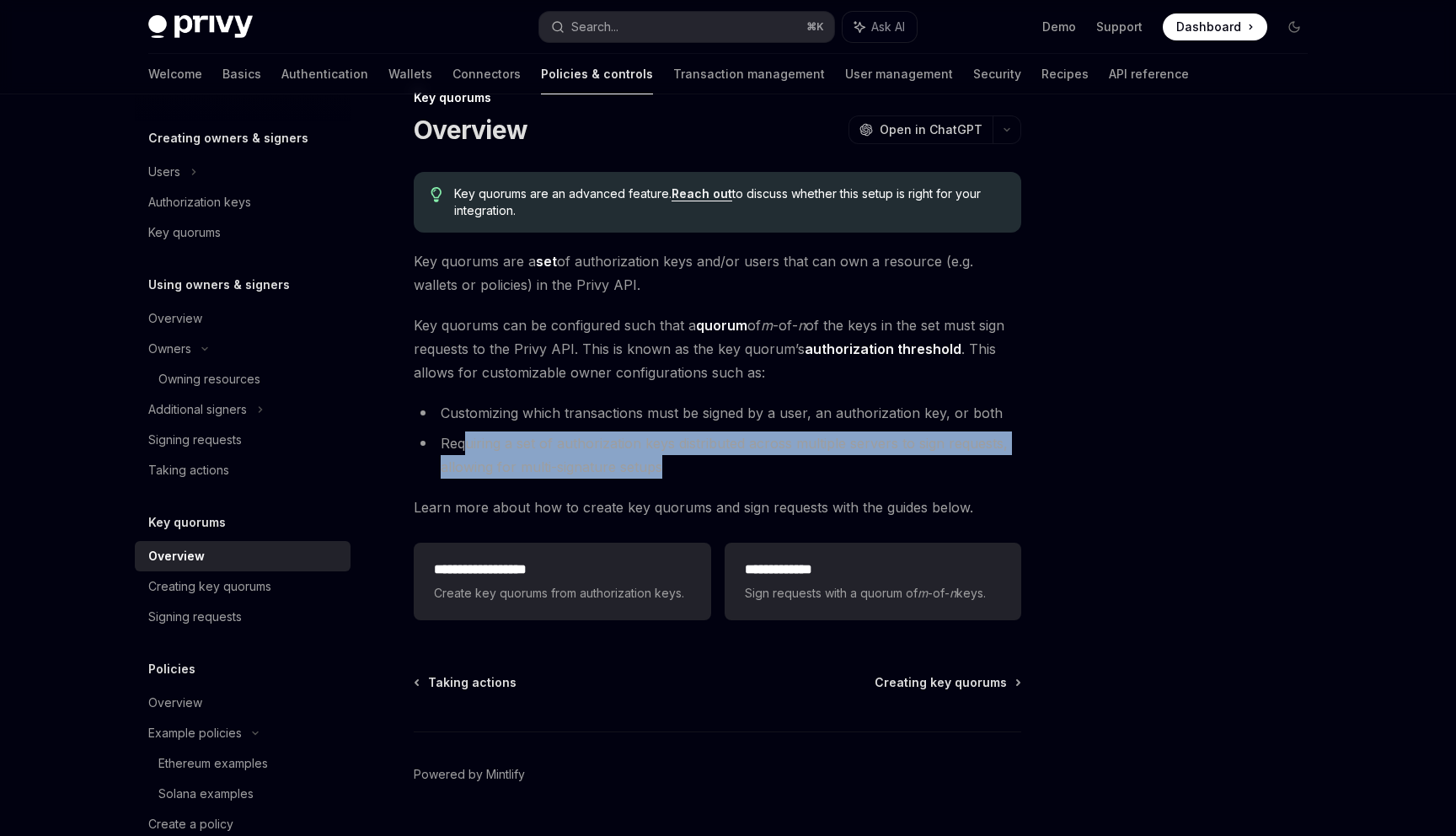
drag, startPoint x: 463, startPoint y: 446, endPoint x: 664, endPoint y: 473, distance: 202.8
click at [663, 473] on li "Requiring a set of authorization keys distributed across multiple servers to si…" at bounding box center [717, 454] width 607 height 48
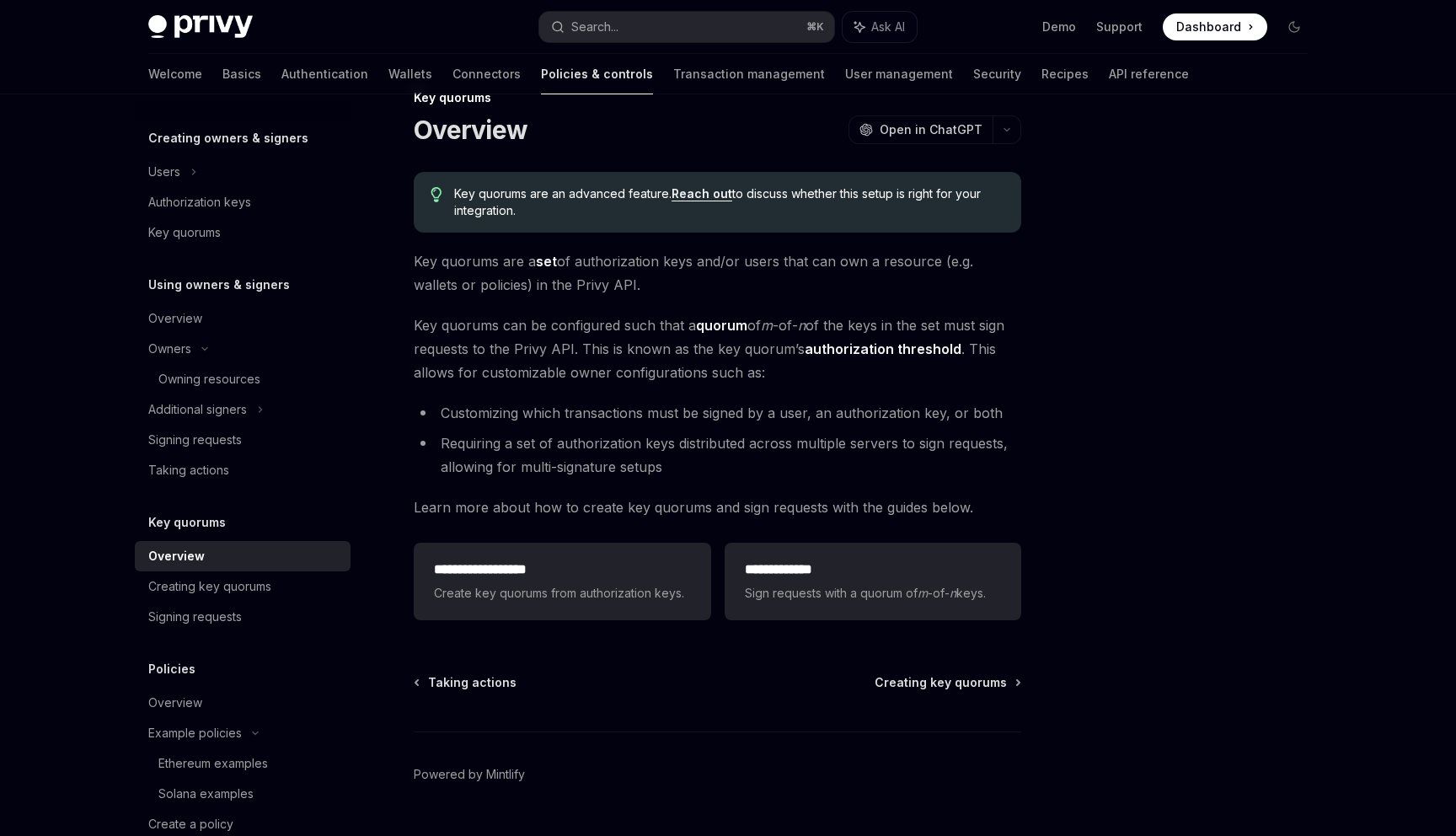
click at [596, 516] on span "Learn more about how to create key quorums and sign requests with the guides be…" at bounding box center [717, 507] width 607 height 23
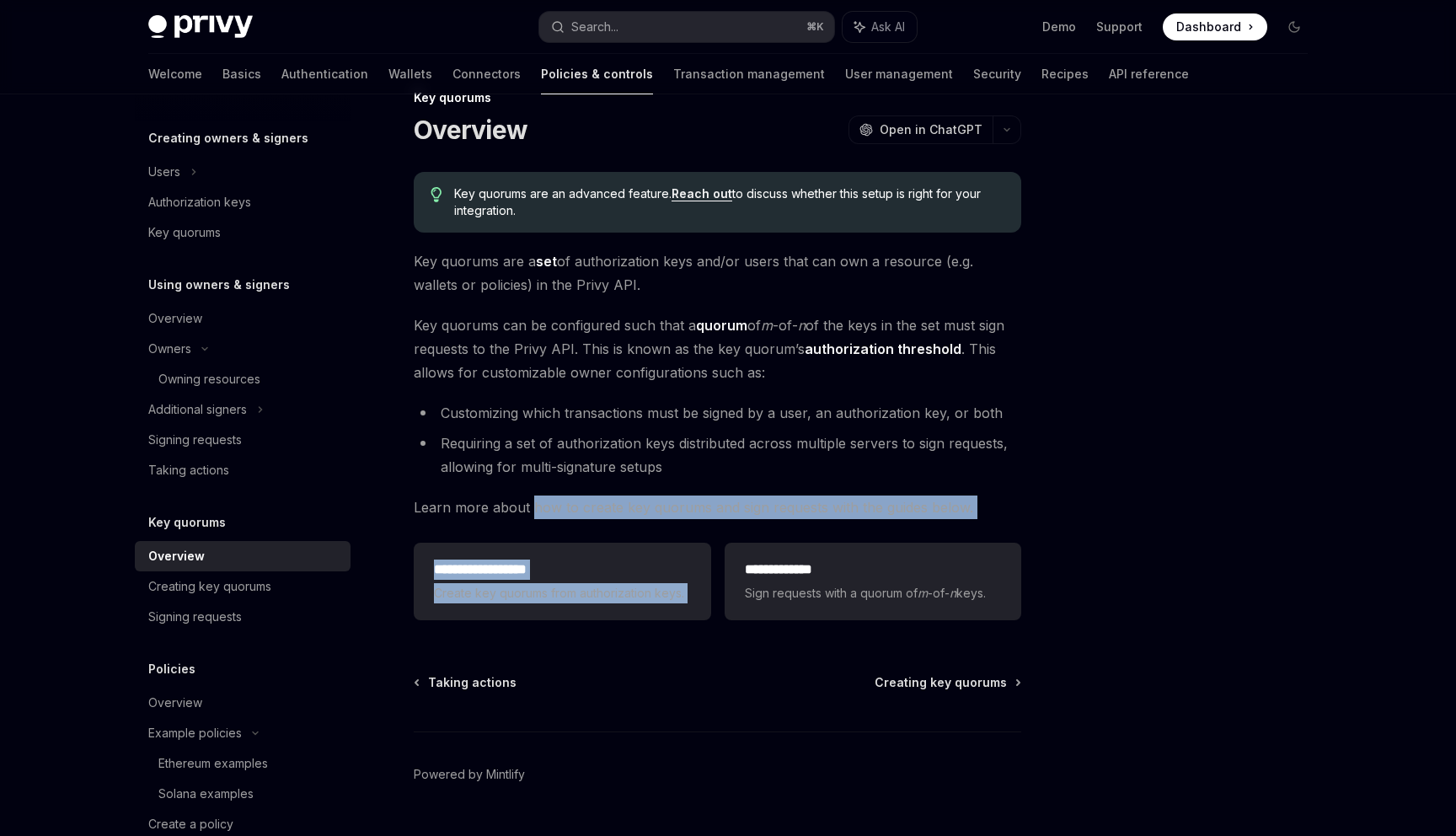
drag, startPoint x: 533, startPoint y: 509, endPoint x: 742, endPoint y: 522, distance: 209.4
click at [742, 523] on div "**********" at bounding box center [717, 399] width 607 height 455
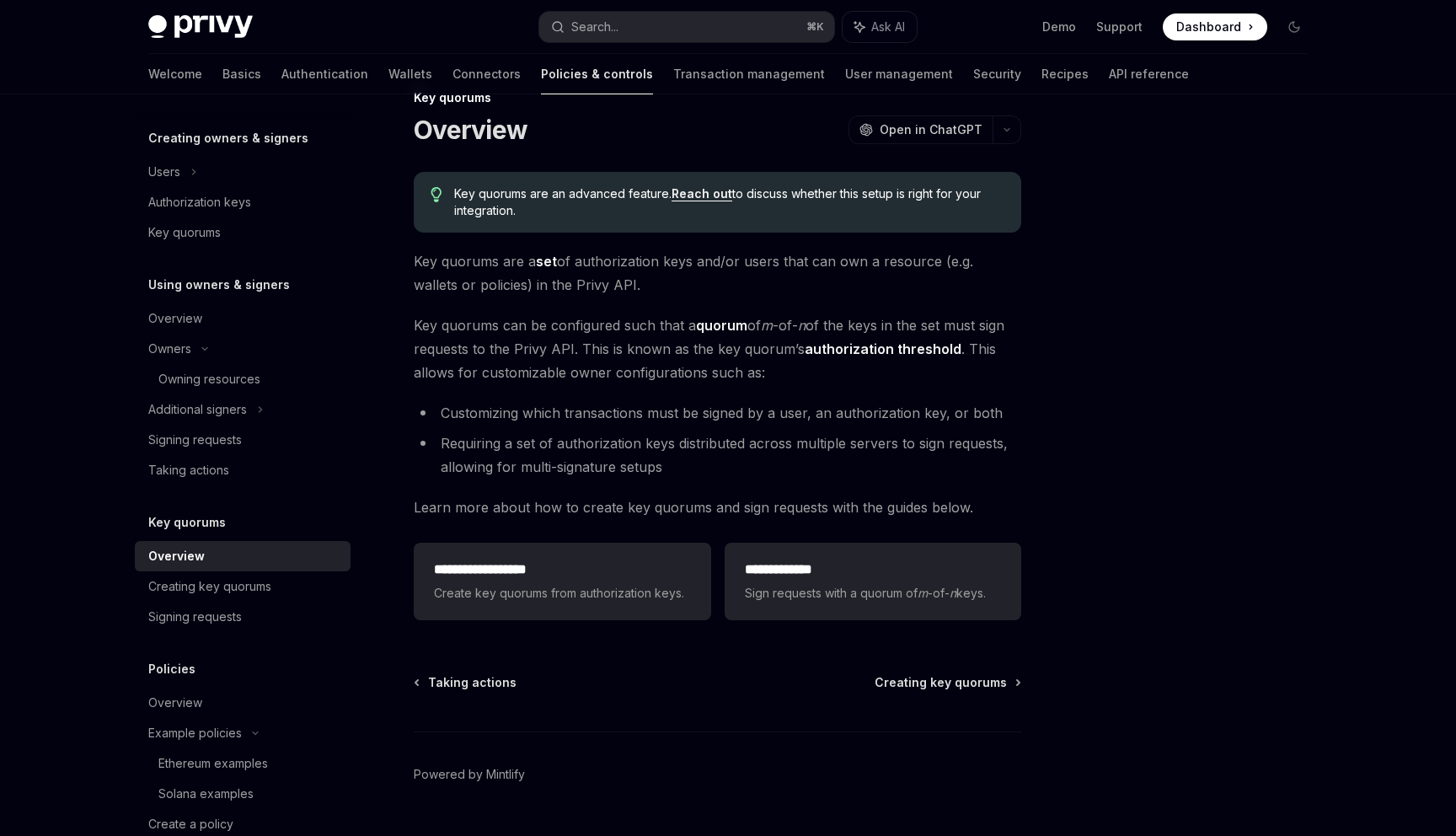
click at [687, 662] on div "**********" at bounding box center [559, 482] width 930 height 789
click at [797, 603] on span "Sign requests with a quorum of m -of- n keys." at bounding box center [872, 592] width 256 height 20
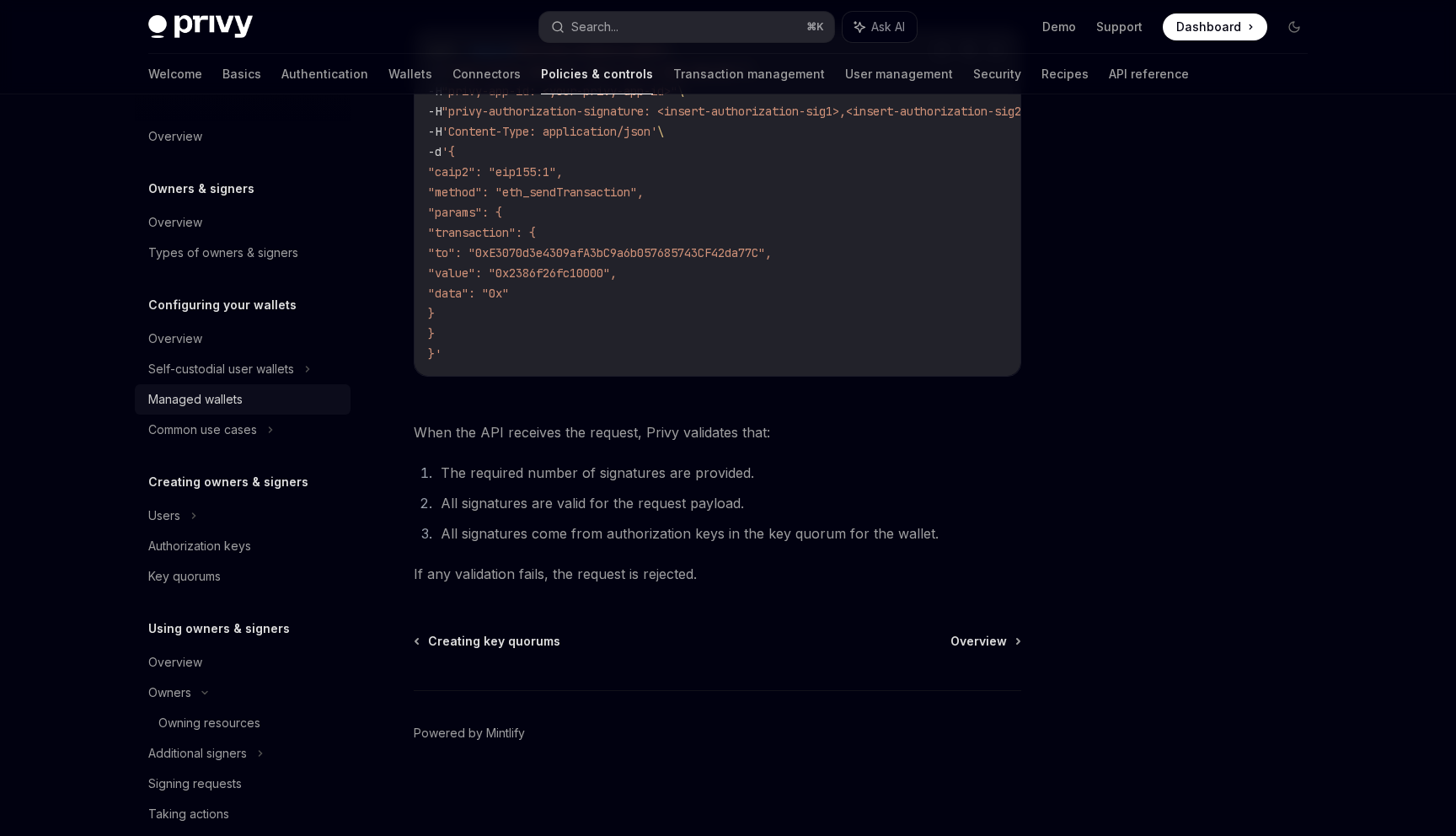
click at [177, 407] on div "Managed wallets" at bounding box center [195, 399] width 94 height 20
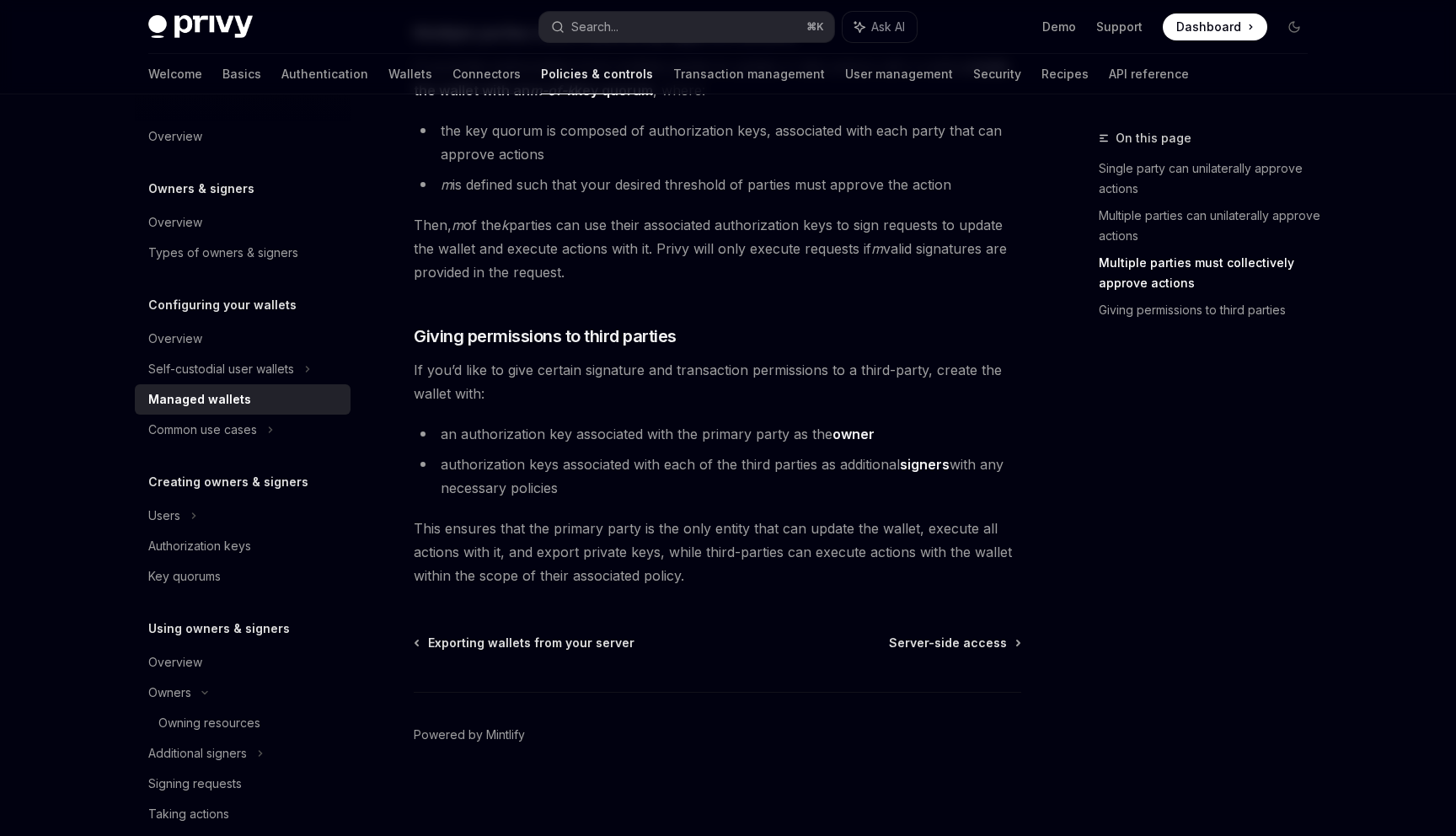
scroll to position [722, 0]
click at [1109, 73] on link "API reference" at bounding box center [1149, 73] width 80 height 41
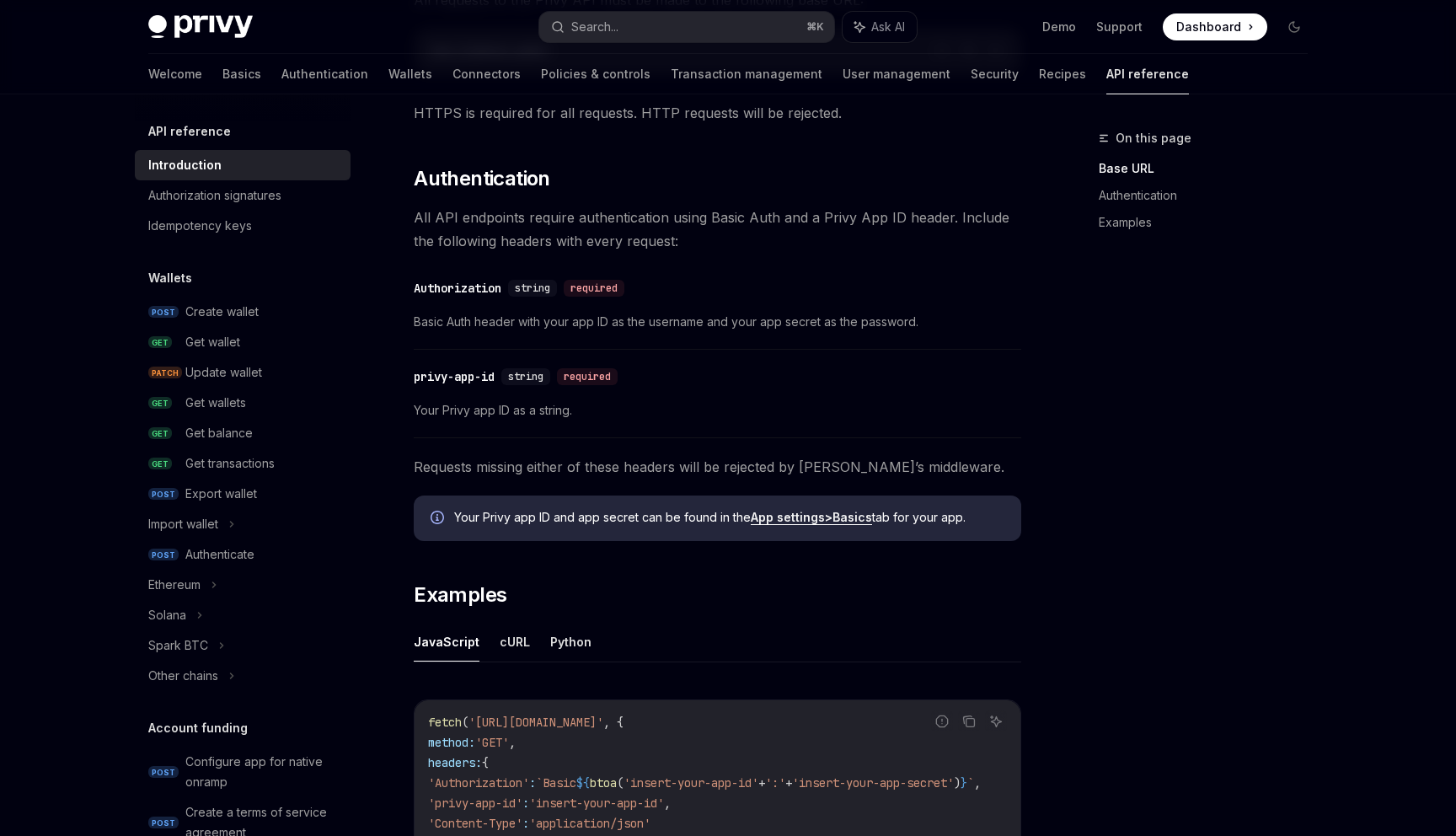
scroll to position [586, 0]
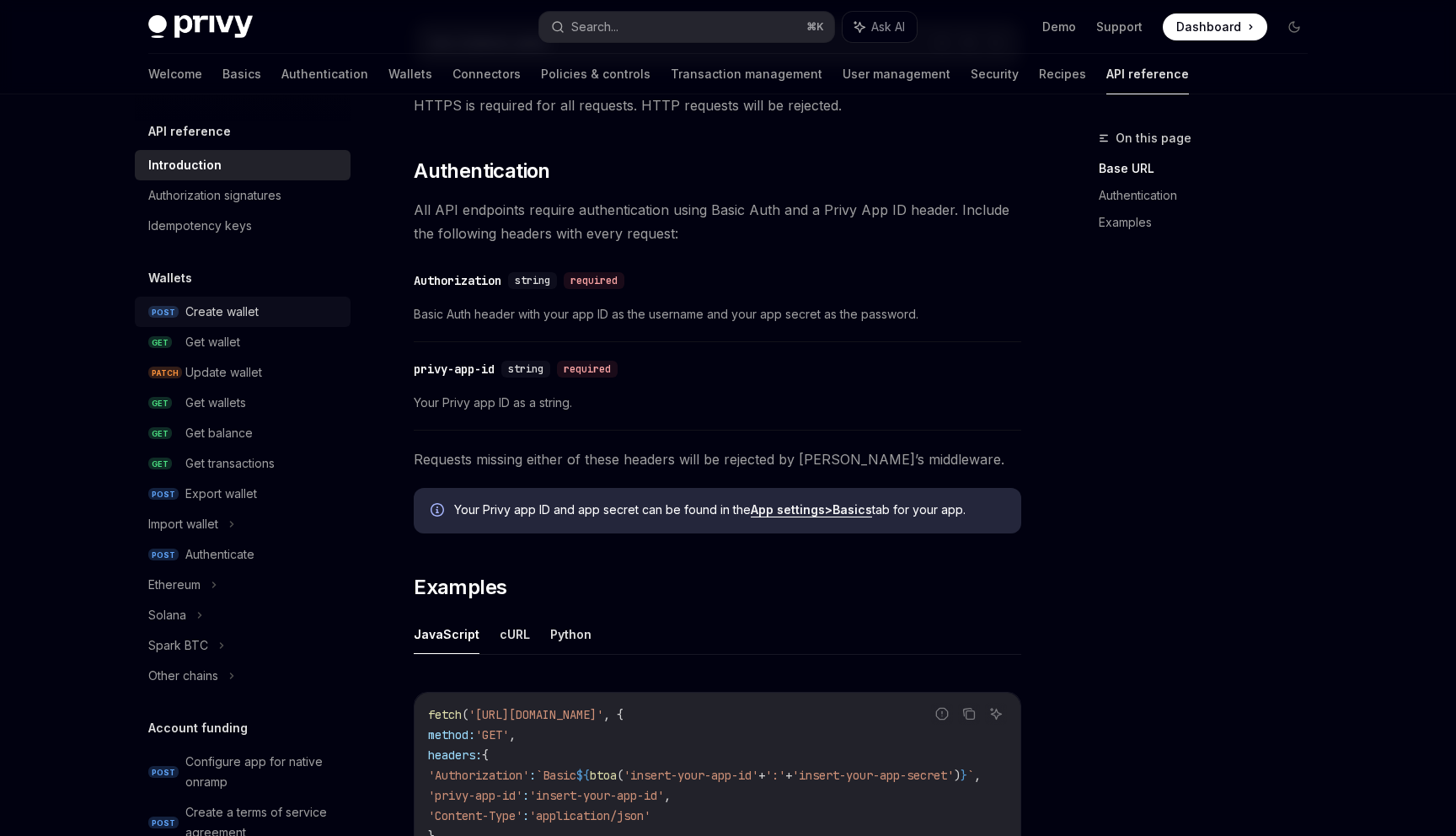
click at [208, 312] on div "Create wallet" at bounding box center [222, 311] width 73 height 20
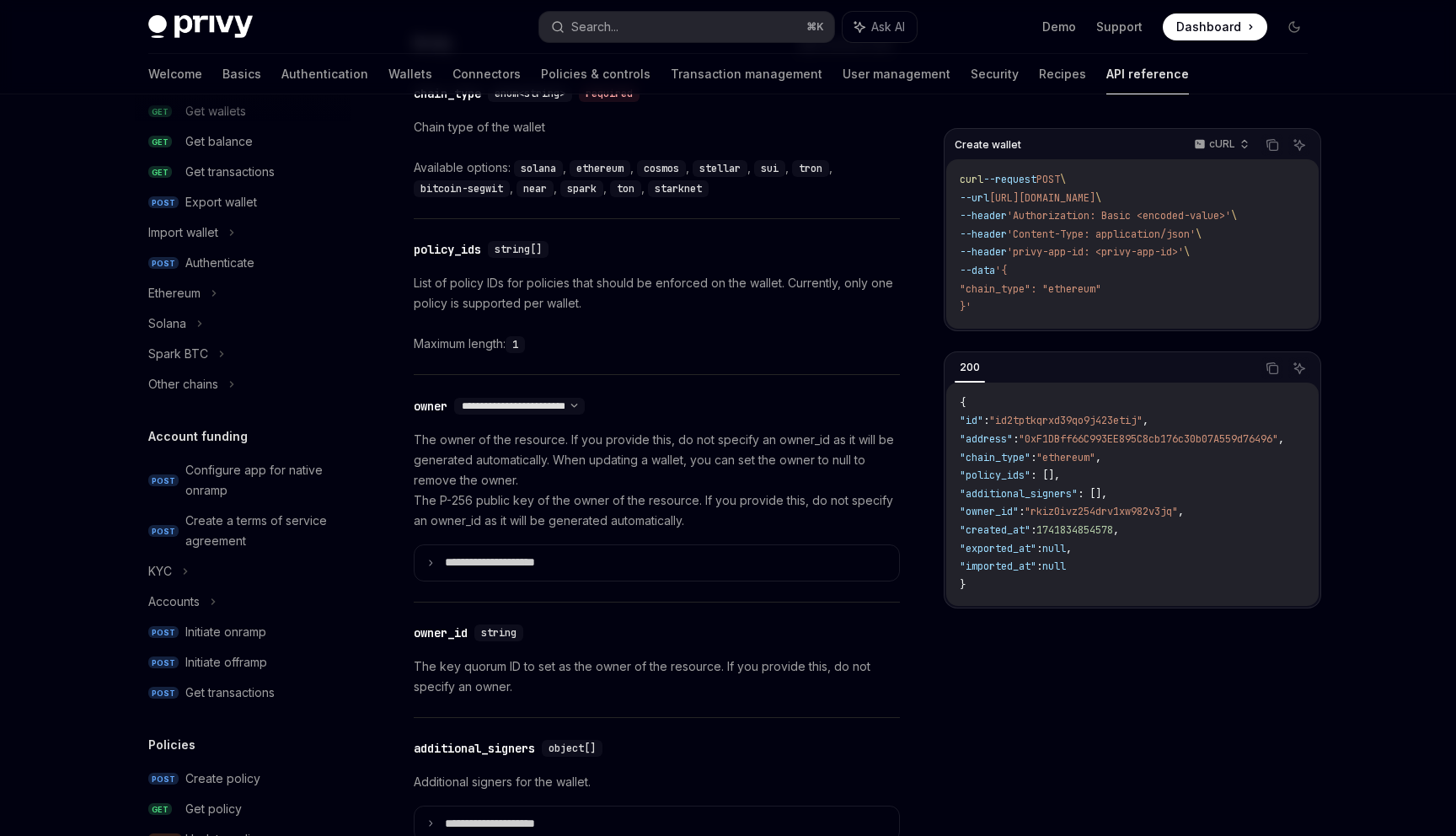
scroll to position [782, 0]
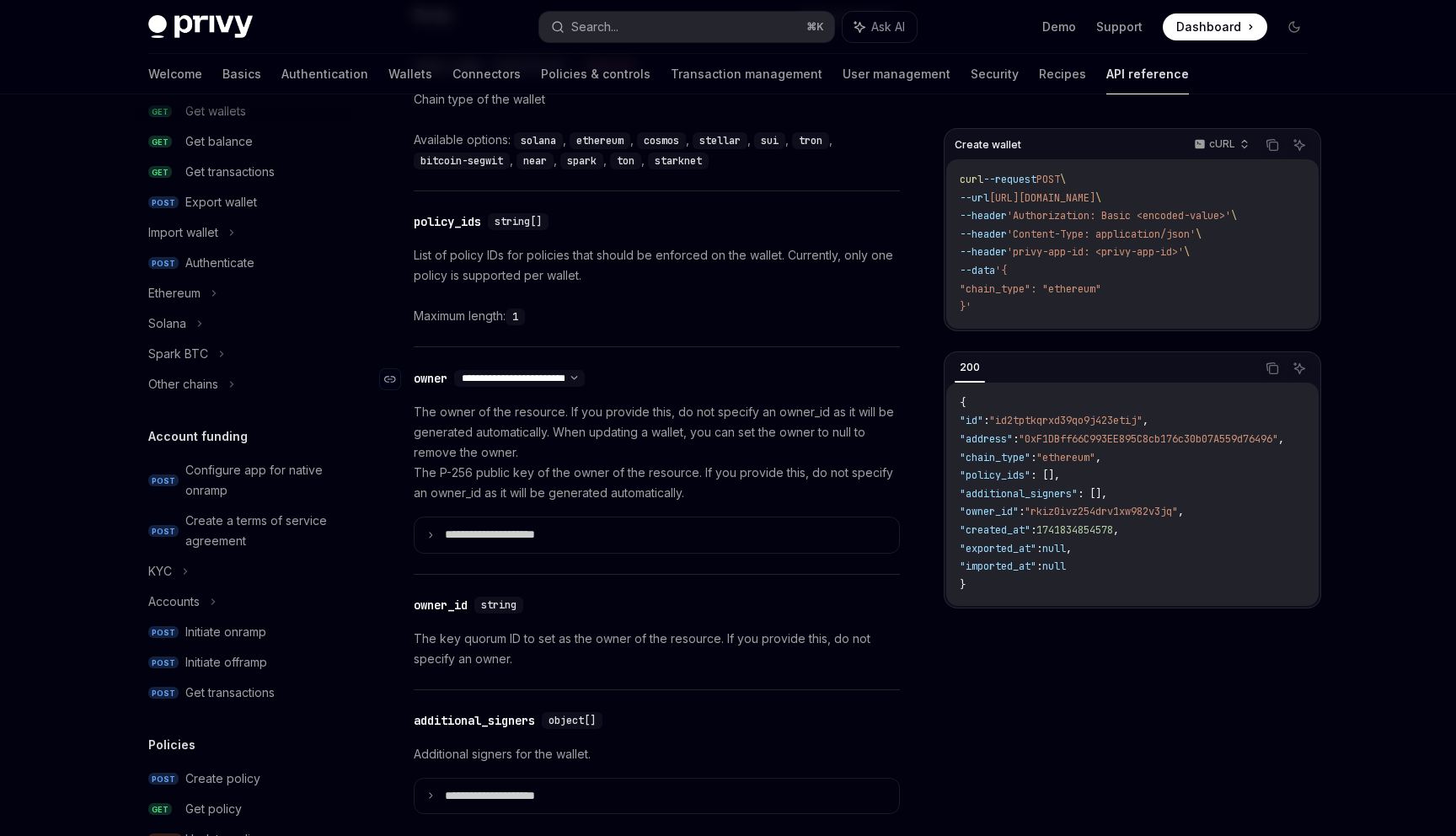
click at [585, 380] on select "**********" at bounding box center [519, 378] width 130 height 14
click at [581, 372] on select "**********" at bounding box center [519, 378] width 130 height 14
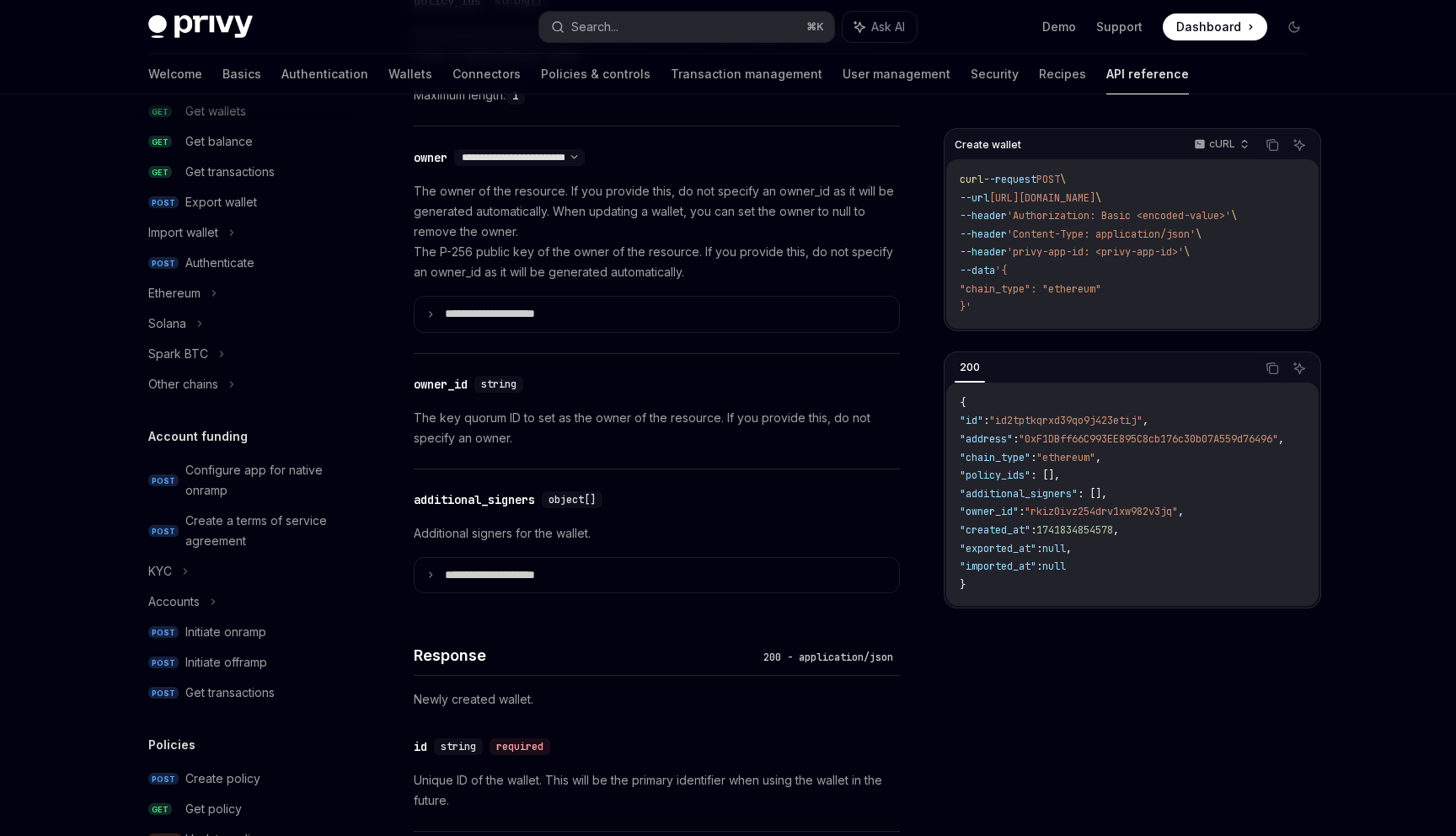
scroll to position [1012, 0]
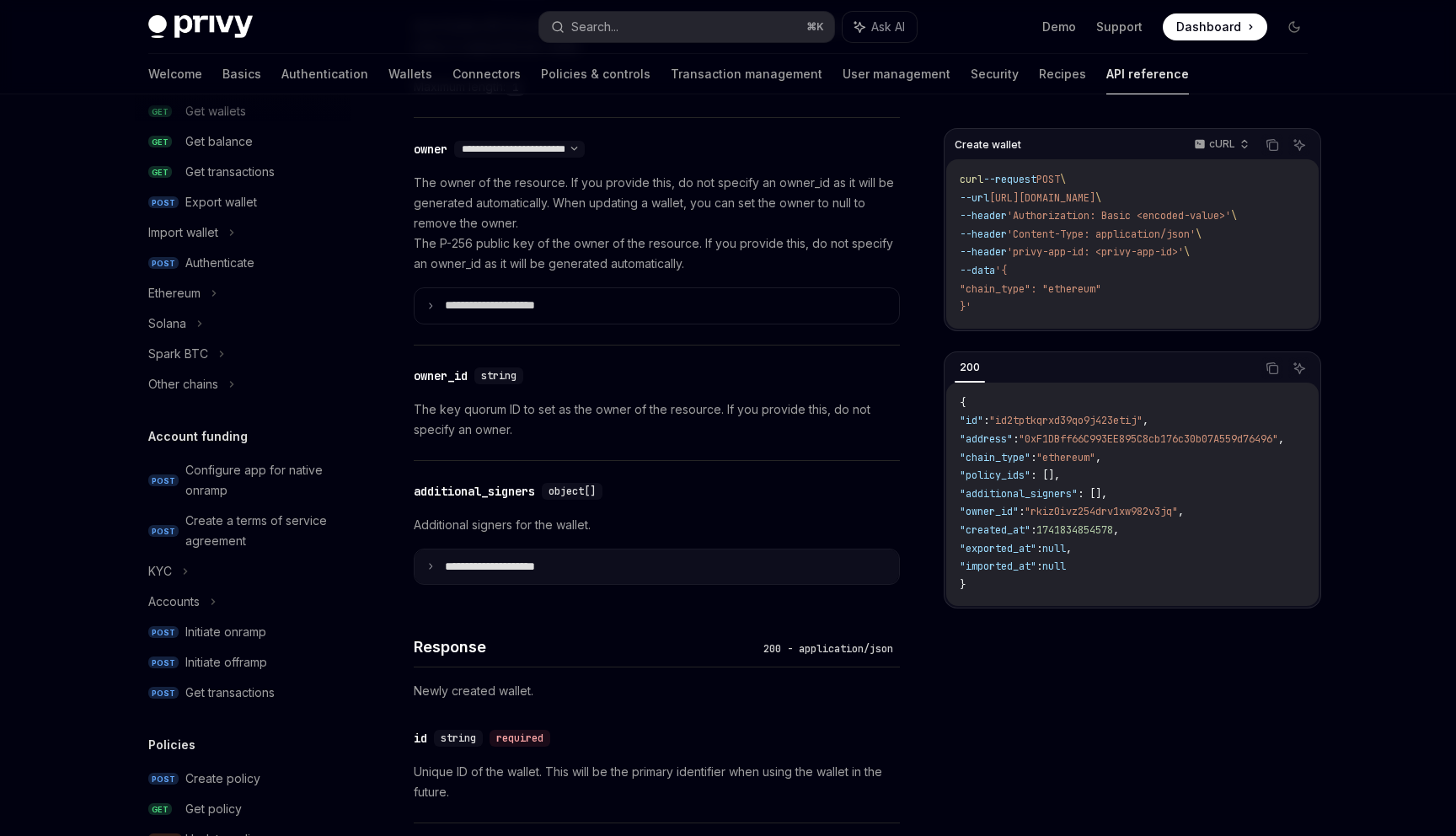
click at [453, 574] on summary "**********" at bounding box center [656, 567] width 484 height 35
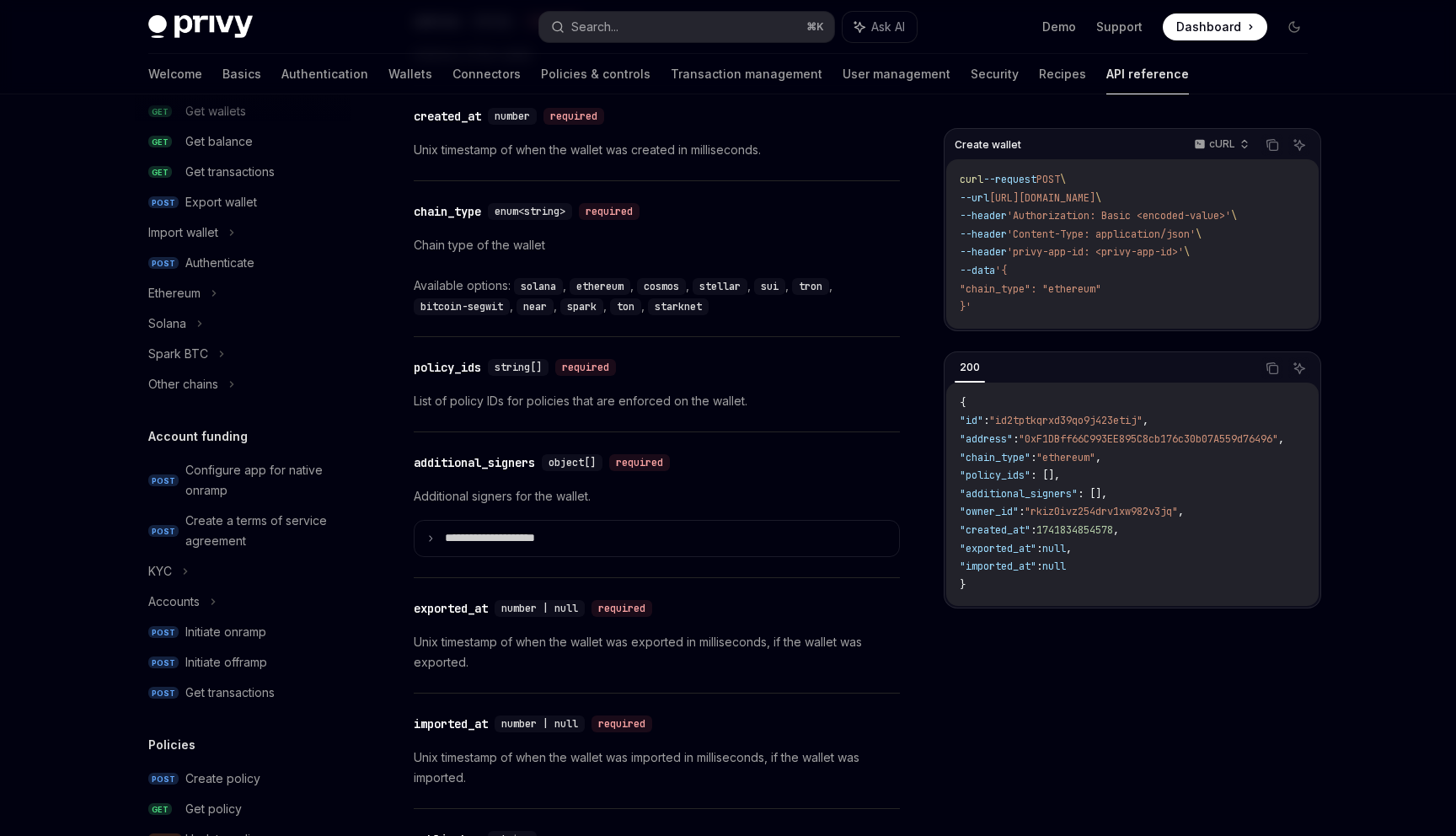
scroll to position [1890, 0]
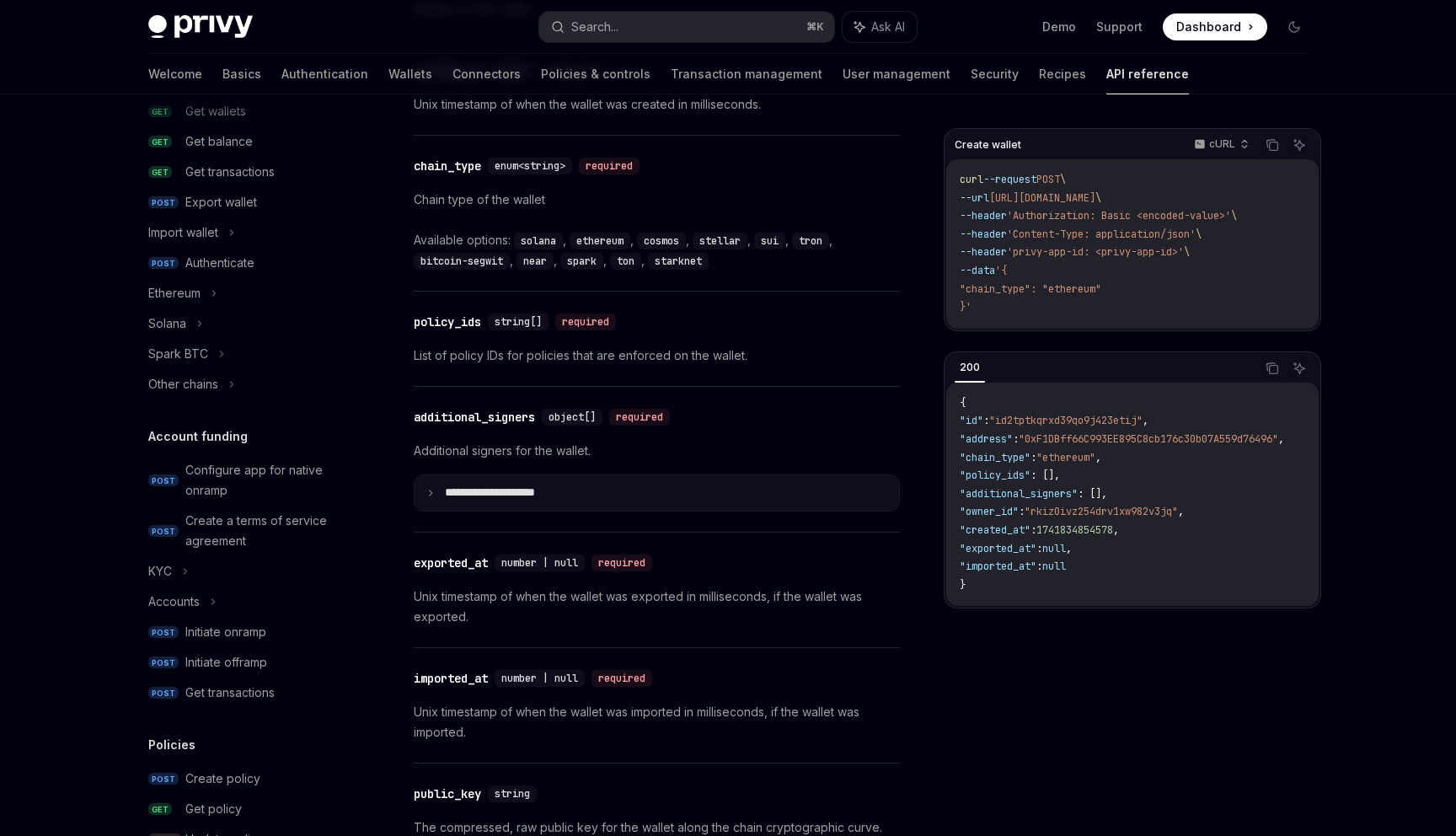
click at [429, 489] on icon at bounding box center [431, 493] width 9 height 9
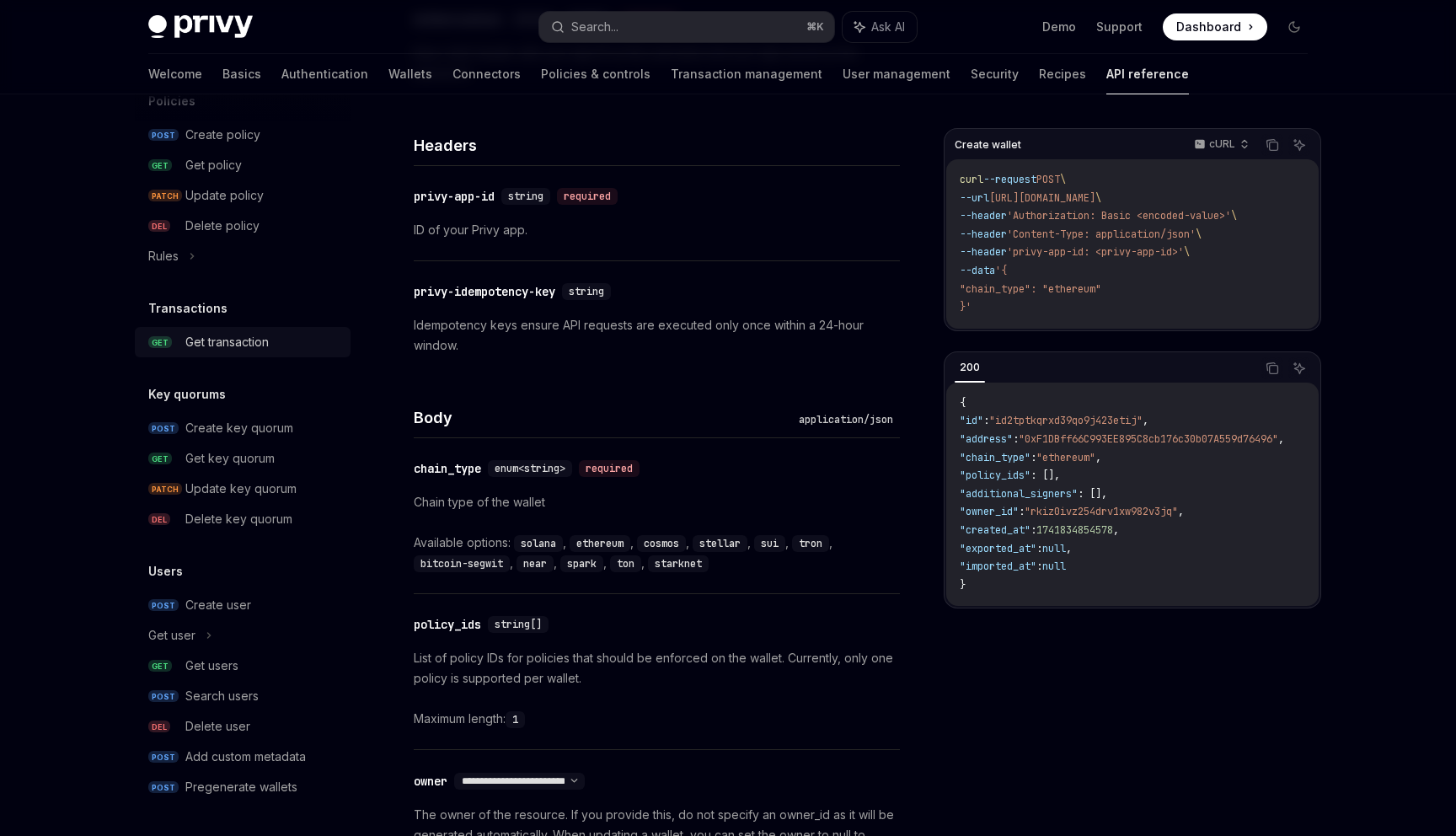
scroll to position [390, 0]
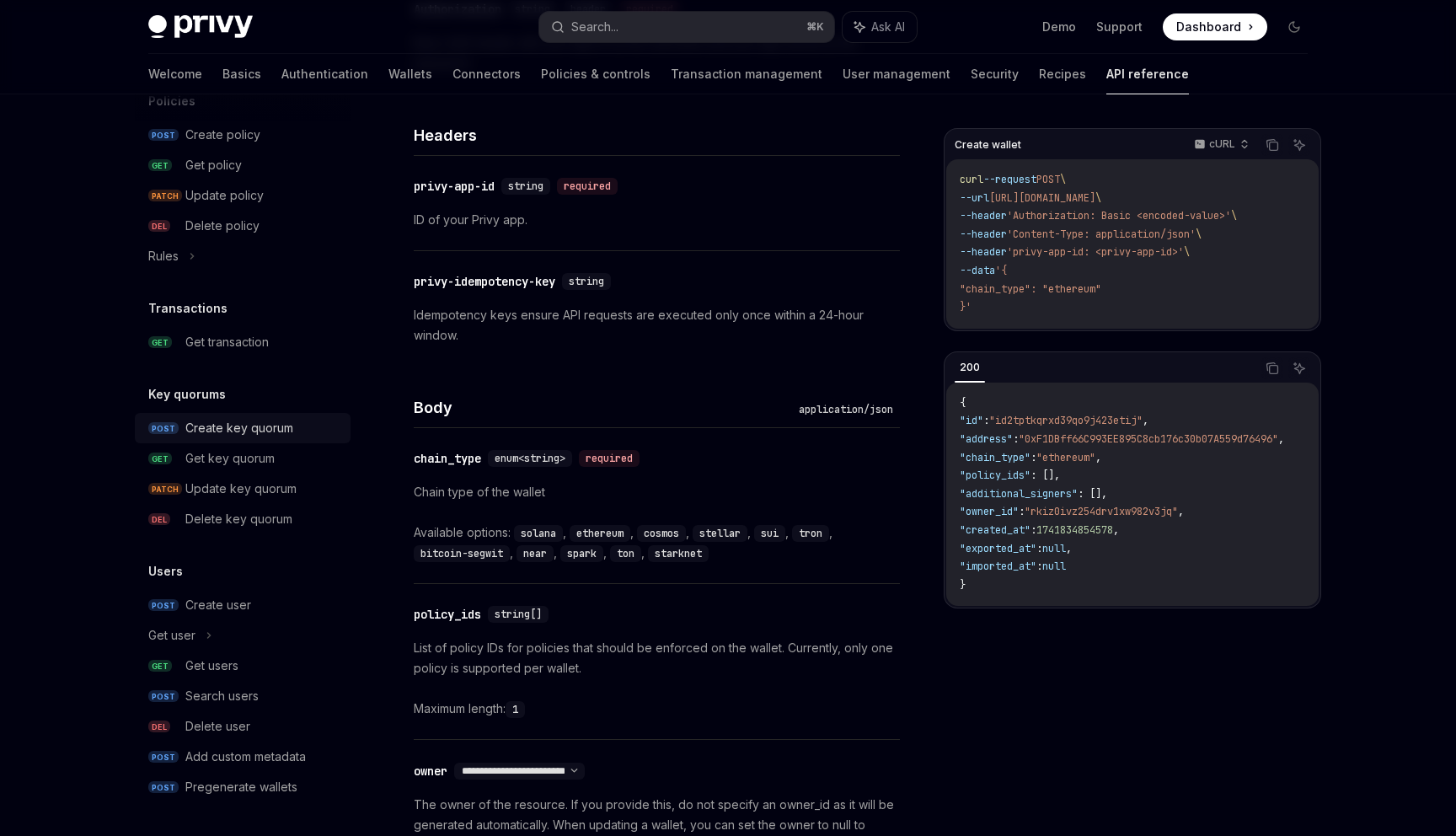
click at [199, 428] on div "Create key quorum" at bounding box center [239, 428] width 108 height 20
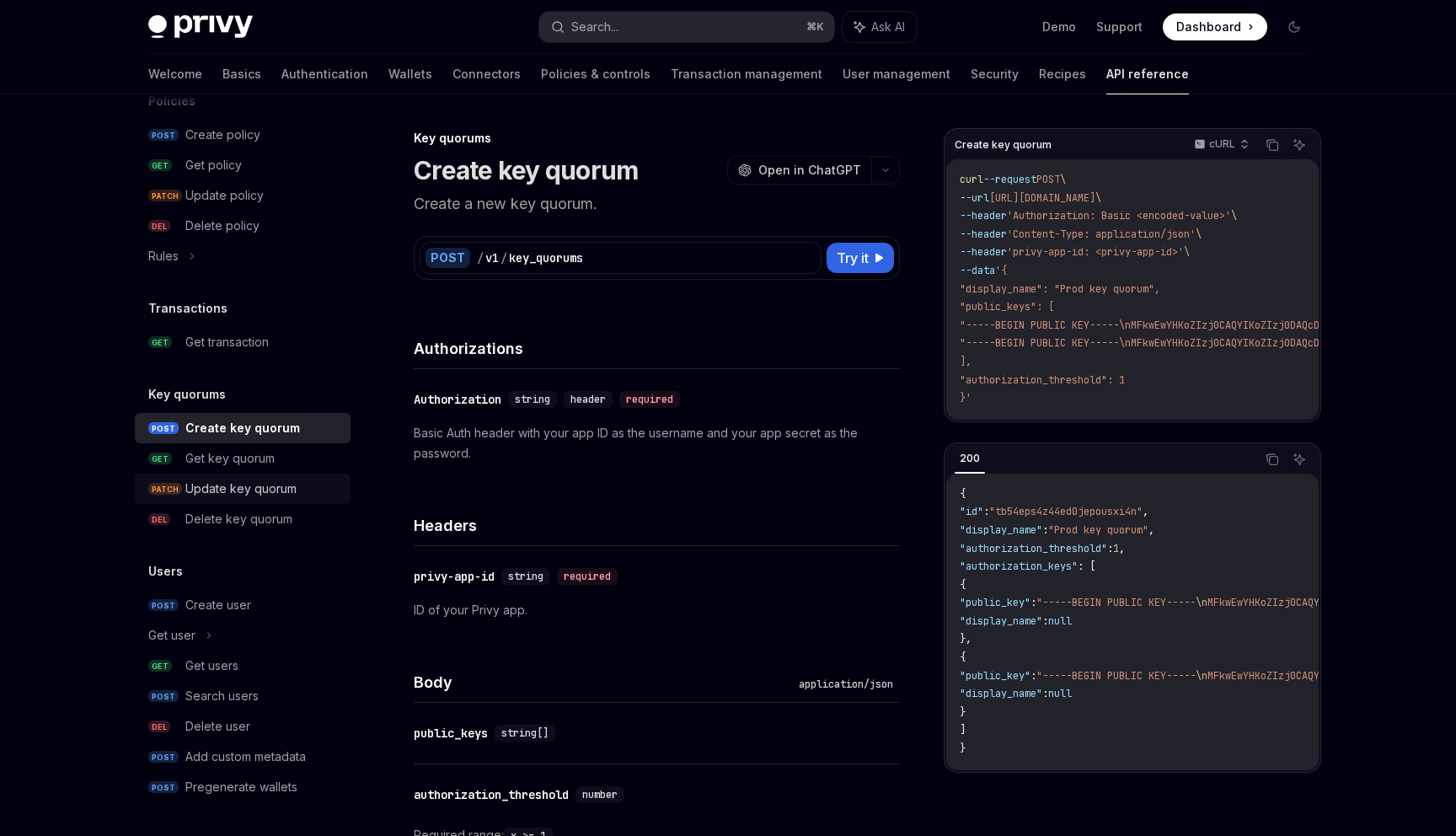
click at [244, 486] on div "Update key quorum" at bounding box center [241, 488] width 111 height 20
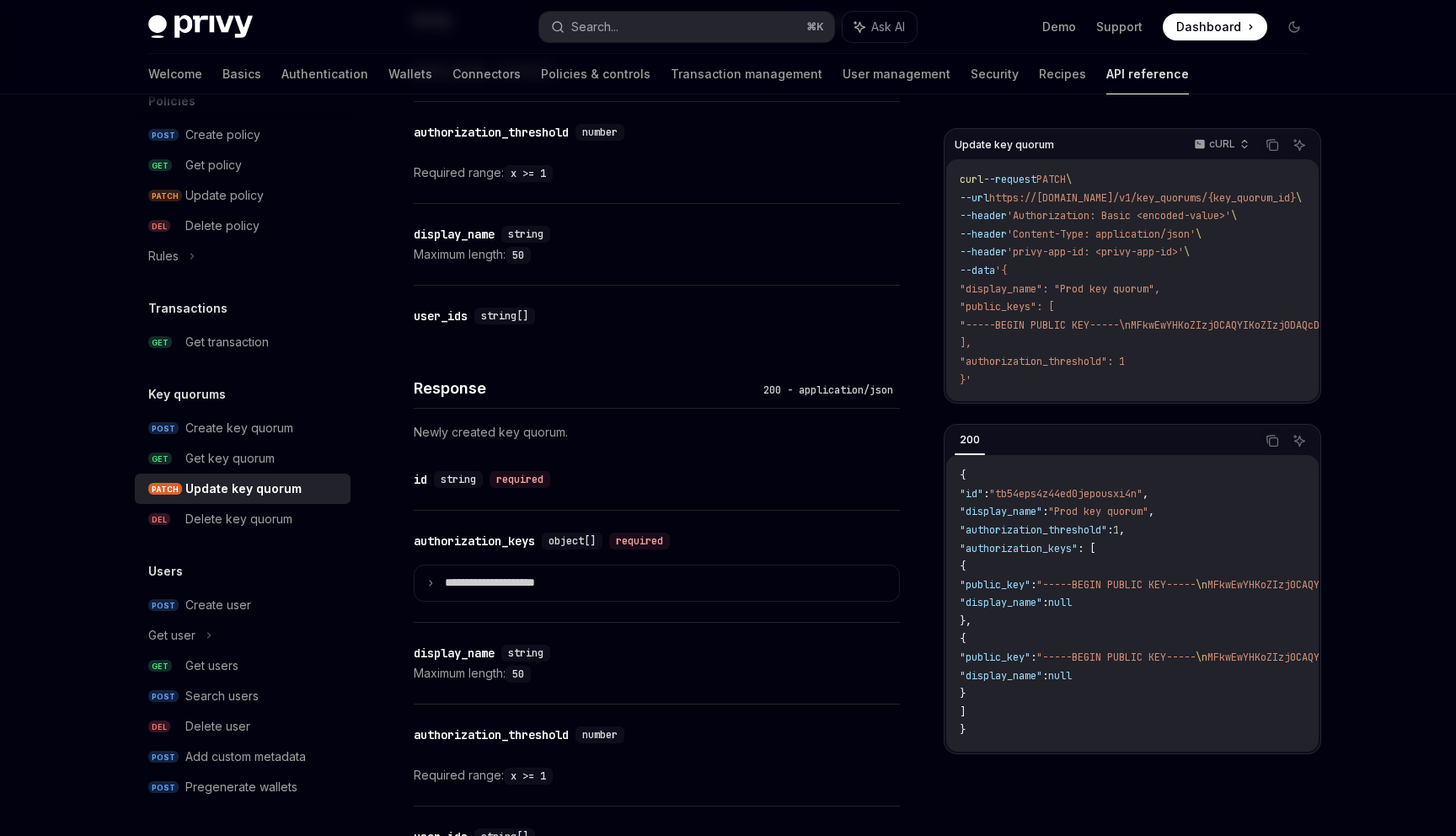
scroll to position [904, 0]
click at [234, 428] on div "Create key quorum" at bounding box center [239, 428] width 108 height 20
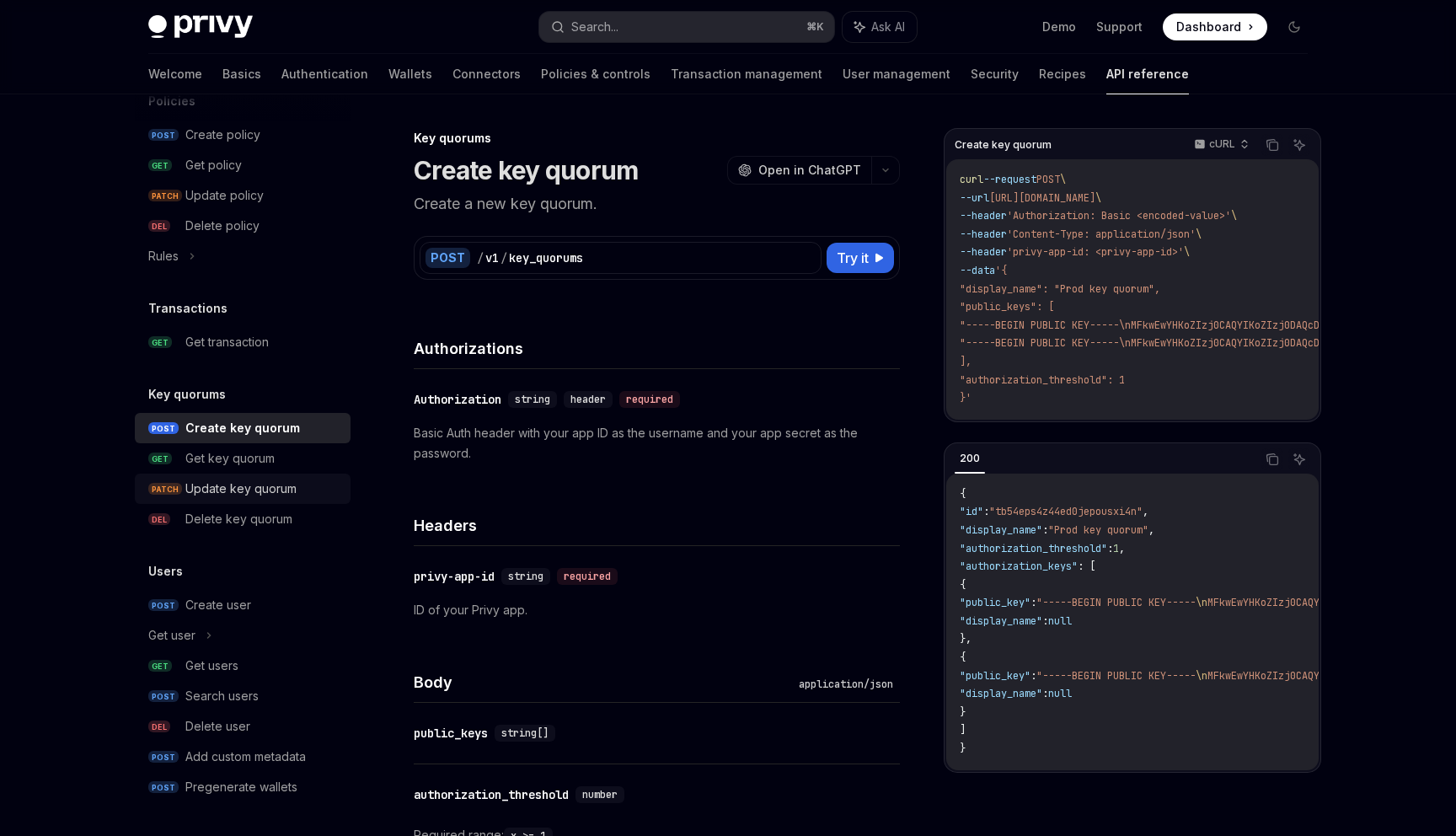
click at [253, 486] on div "Update key quorum" at bounding box center [241, 488] width 111 height 20
type textarea "*"
